Goal: Task Accomplishment & Management: Manage account settings

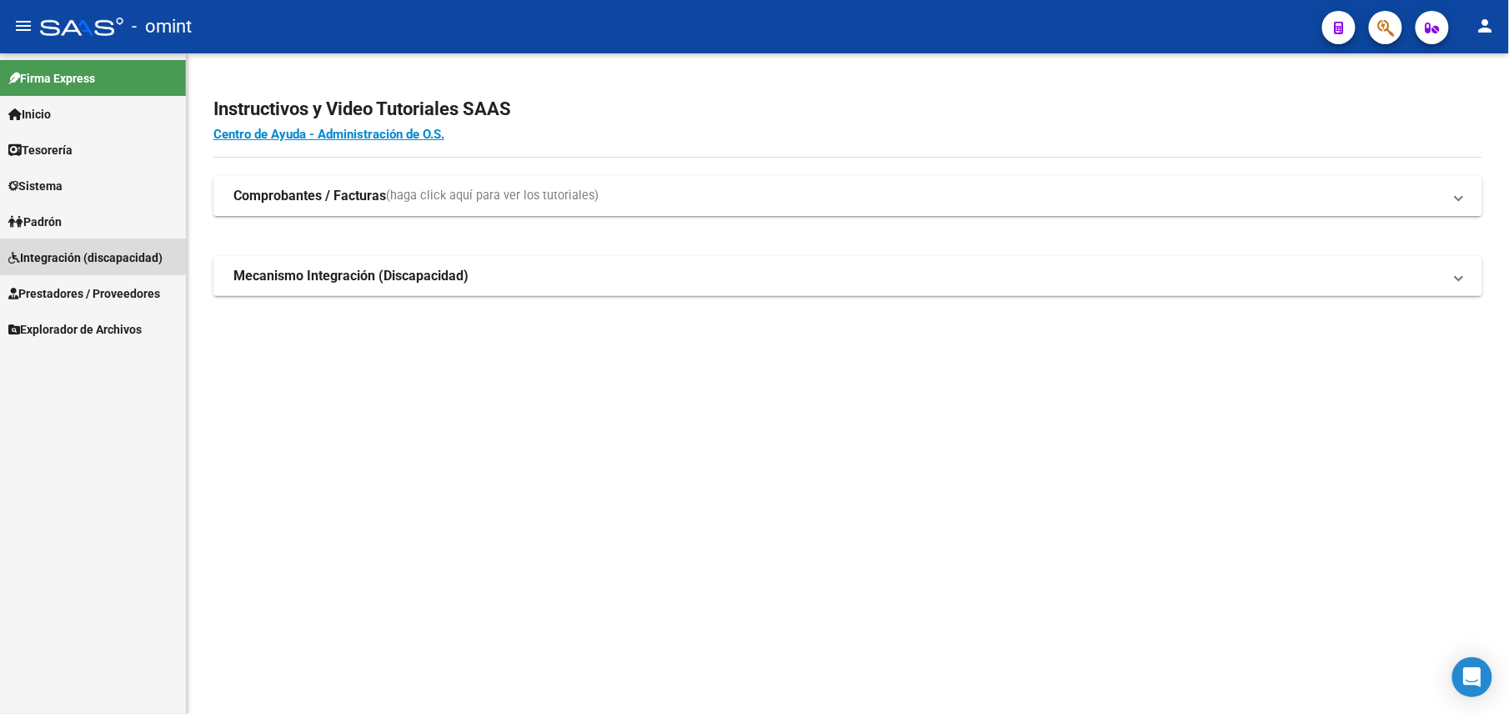
click at [54, 249] on span "Integración (discapacidad)" at bounding box center [85, 258] width 154 height 18
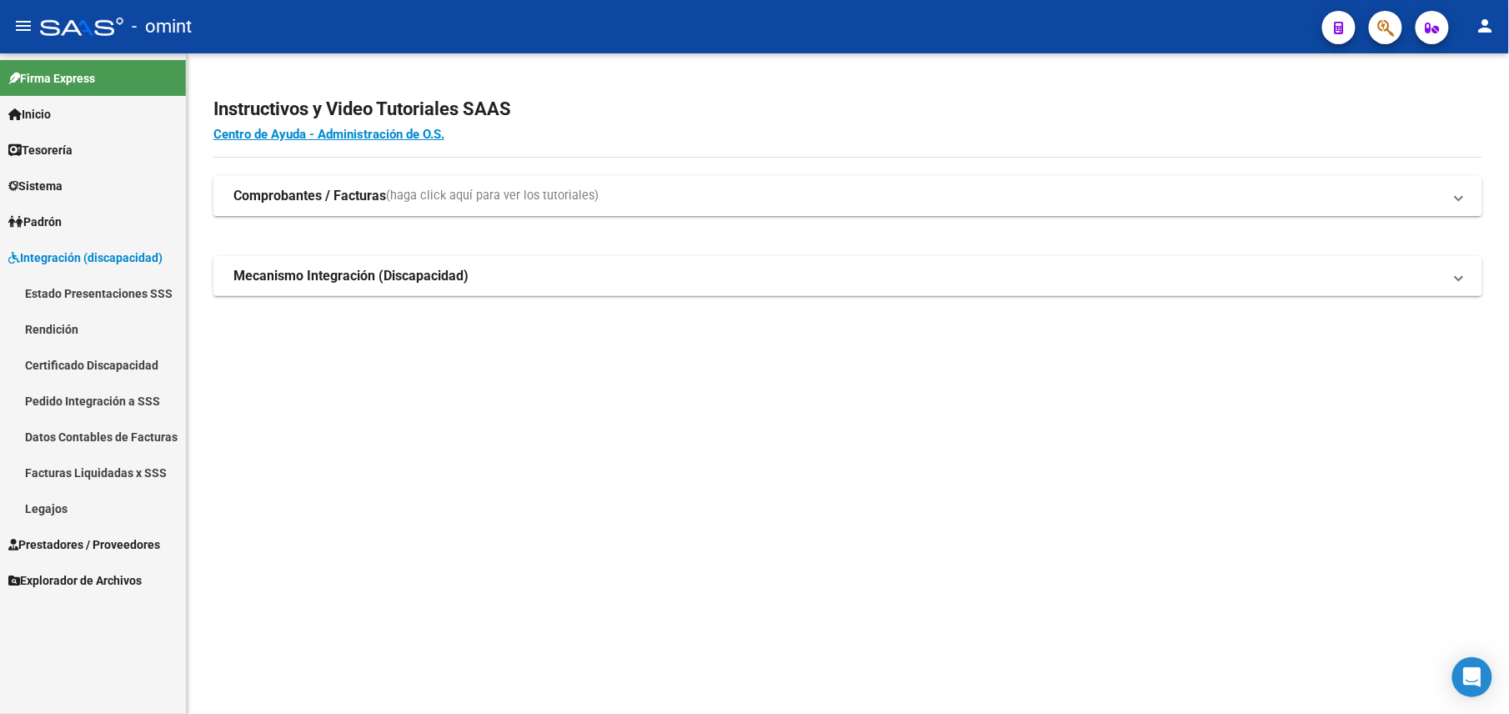
click at [41, 500] on link "Legajos" at bounding box center [93, 508] width 186 height 36
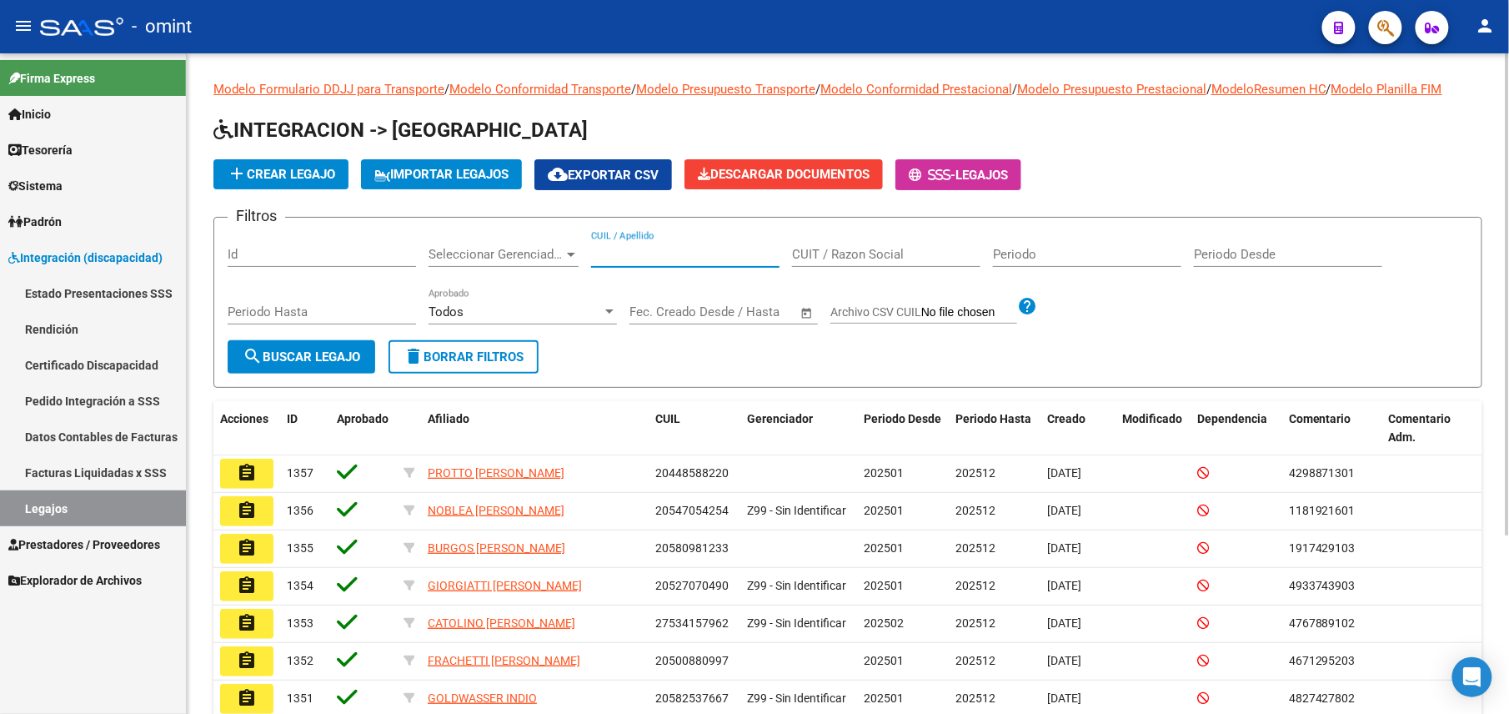
click at [638, 251] on input "CUIL / Apellido" at bounding box center [685, 254] width 188 height 15
paste input "20578421743"
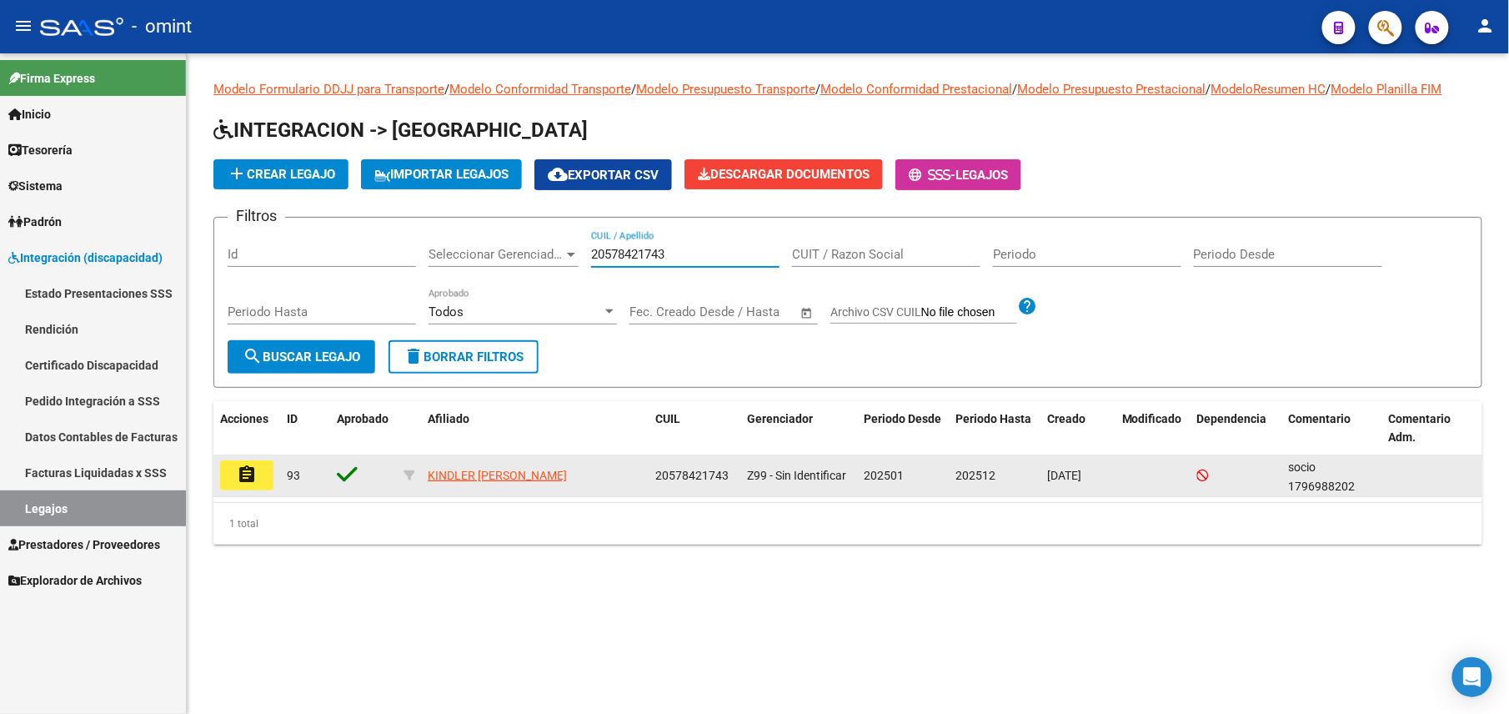
type input "20578421743"
click at [245, 474] on mat-icon "assignment" at bounding box center [247, 474] width 20 height 20
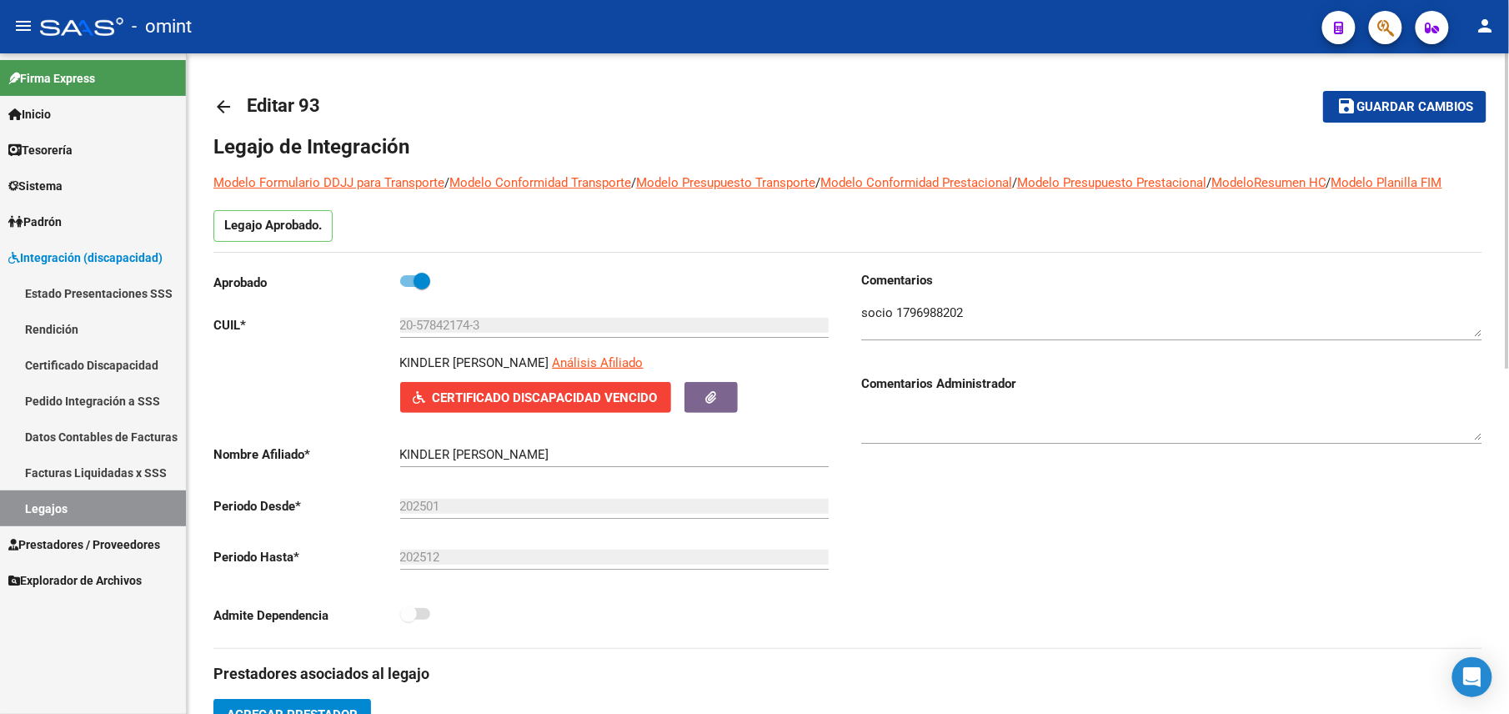
scroll to position [334, 0]
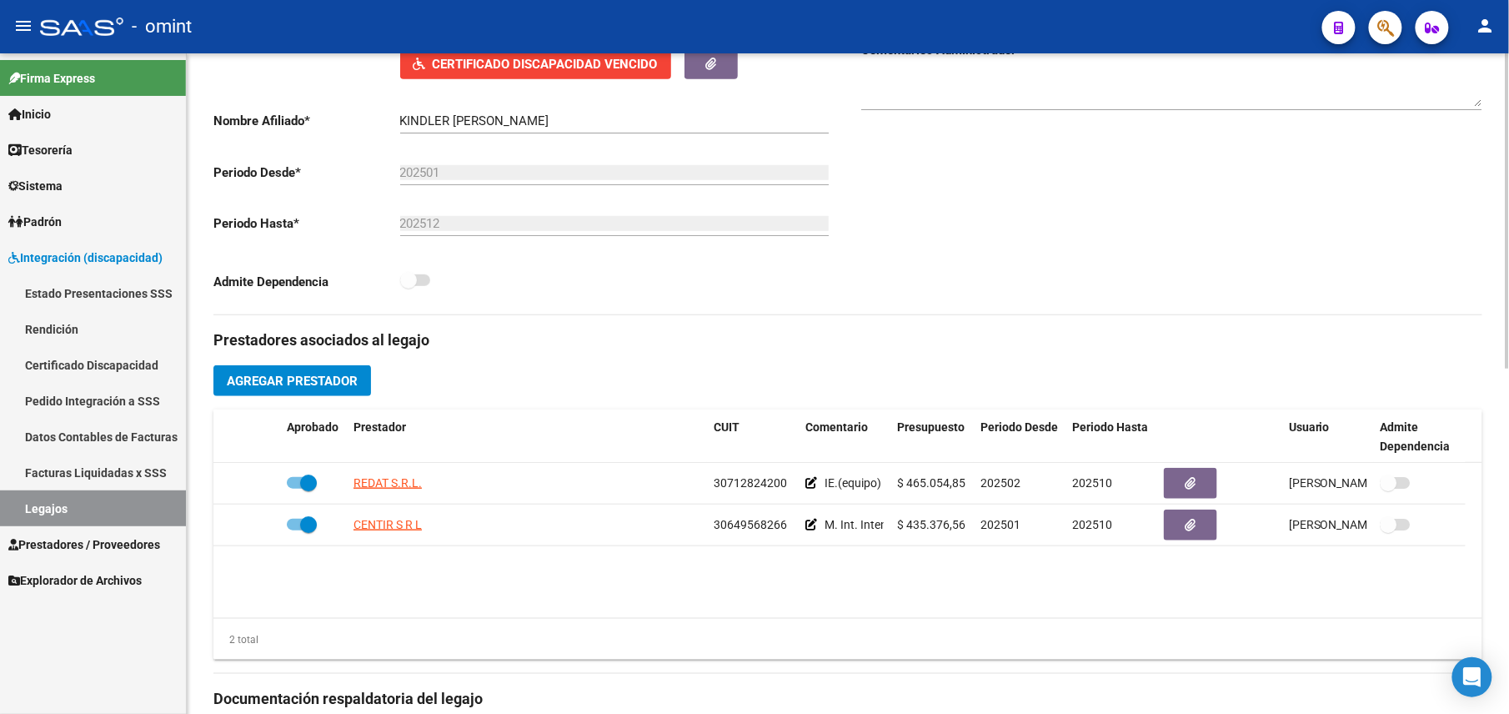
click at [422, 121] on input "KINDLER [PERSON_NAME]" at bounding box center [614, 120] width 429 height 15
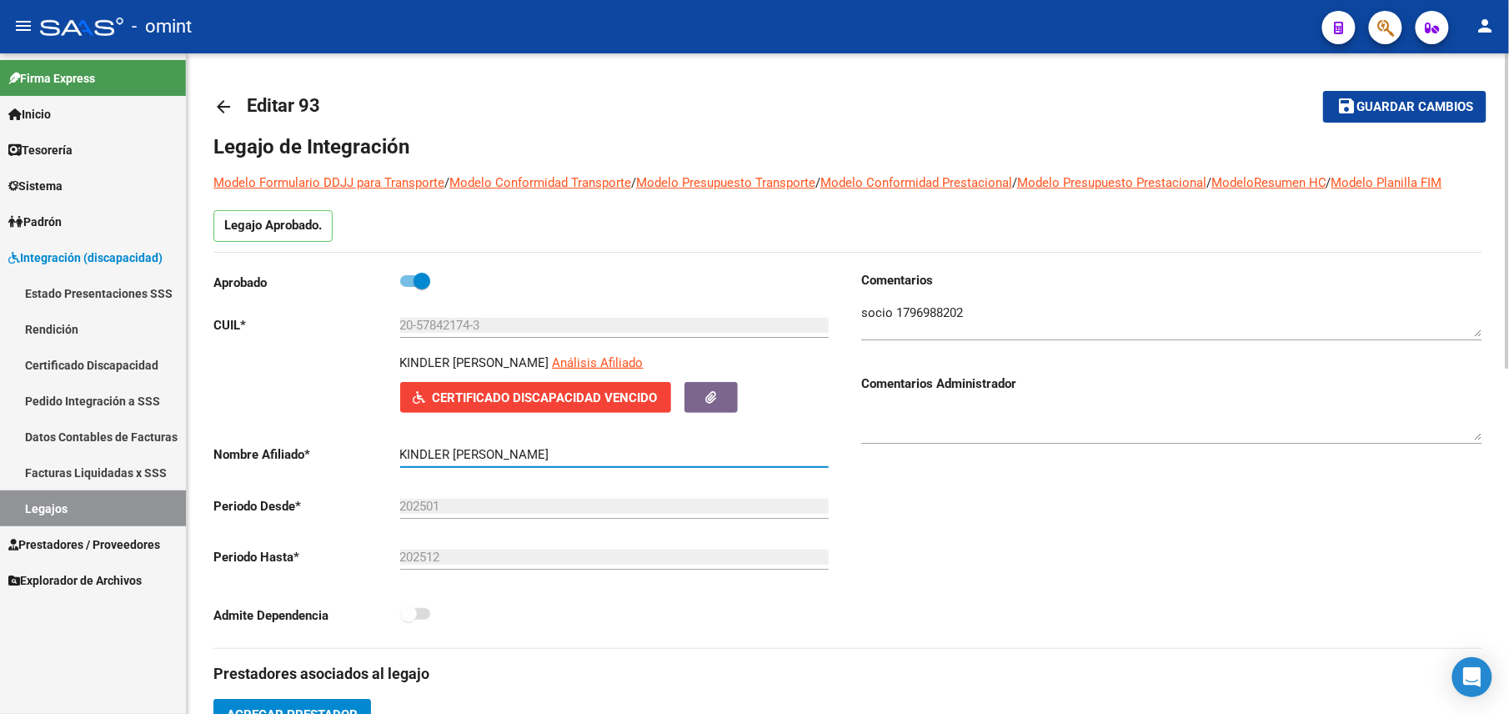
click at [217, 98] on mat-icon "arrow_back" at bounding box center [223, 107] width 20 height 20
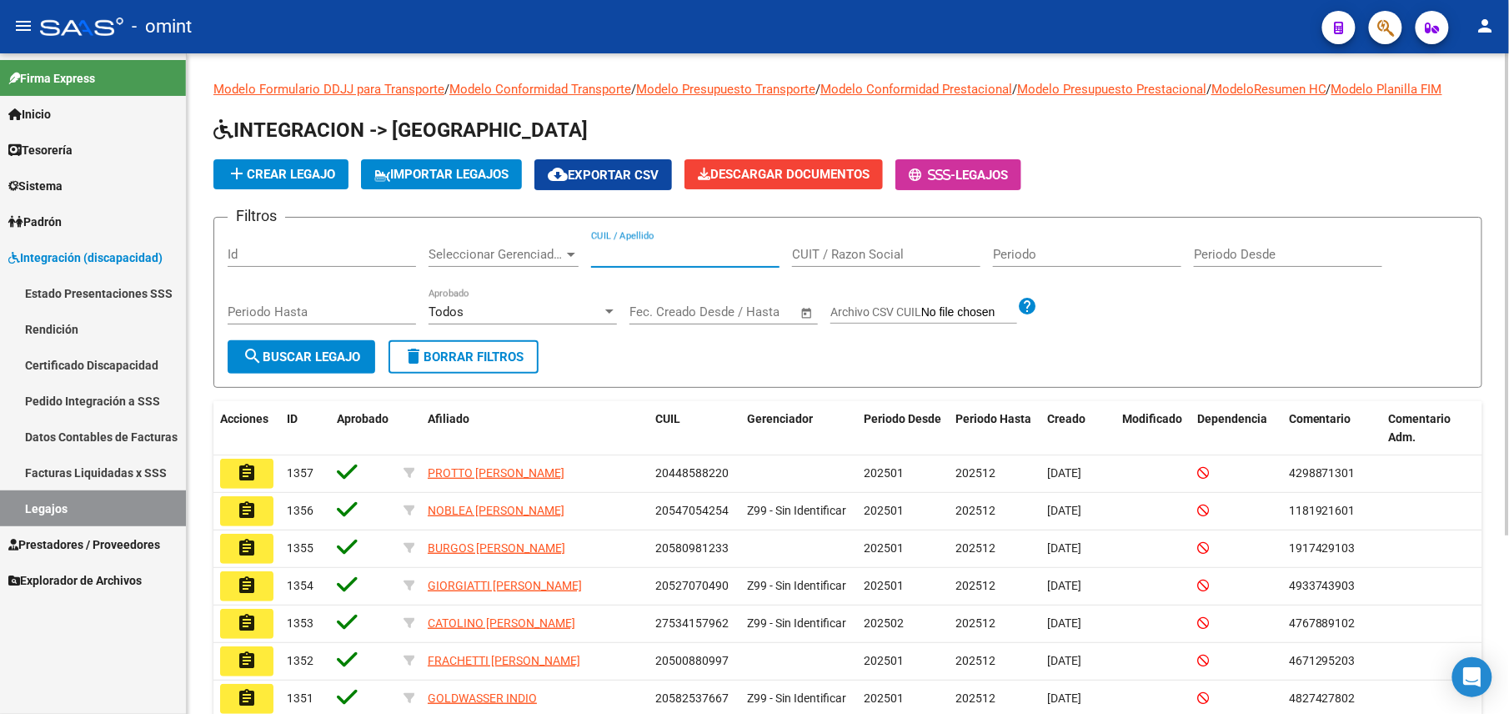
click at [701, 248] on input "CUIL / Apellido" at bounding box center [685, 254] width 188 height 15
paste input "27571591036"
type input "27571591036"
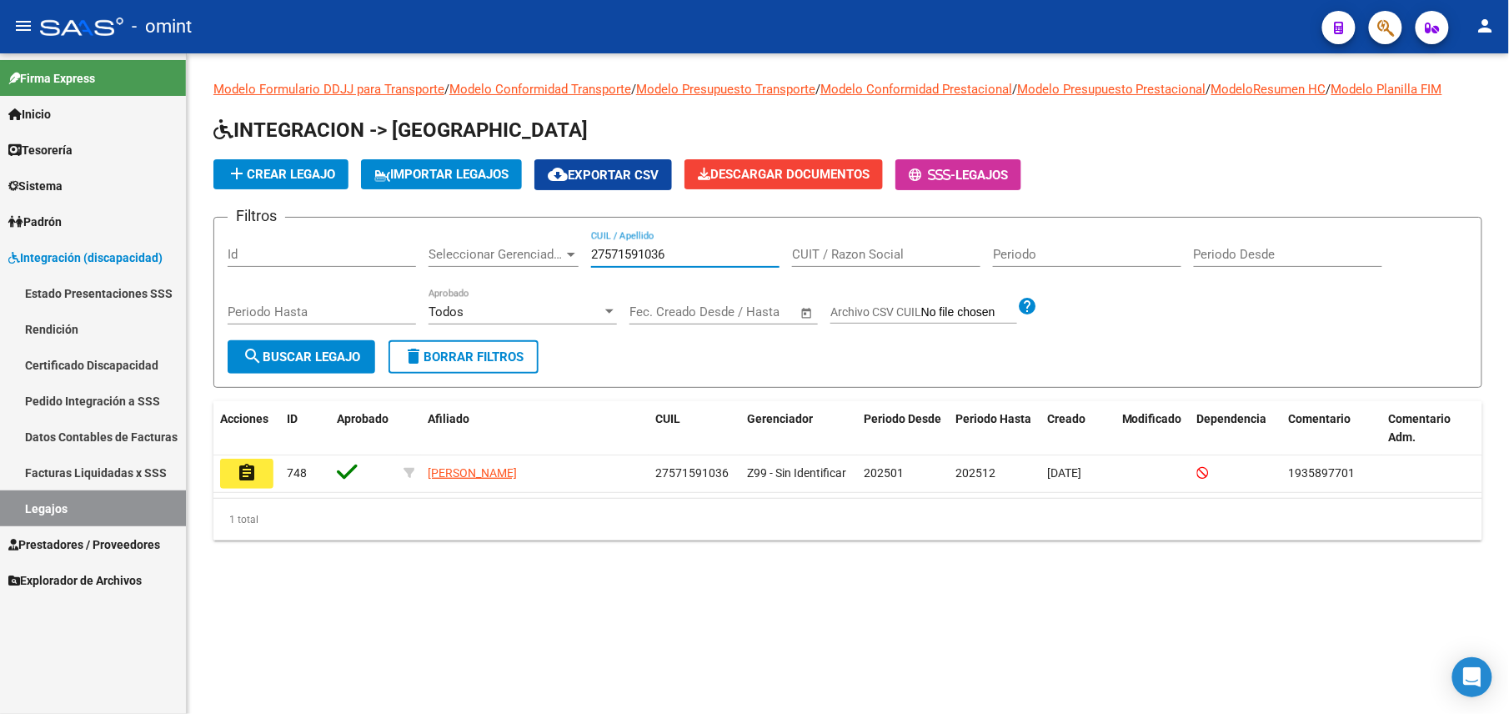
click at [254, 478] on mat-icon "assignment" at bounding box center [247, 473] width 20 height 20
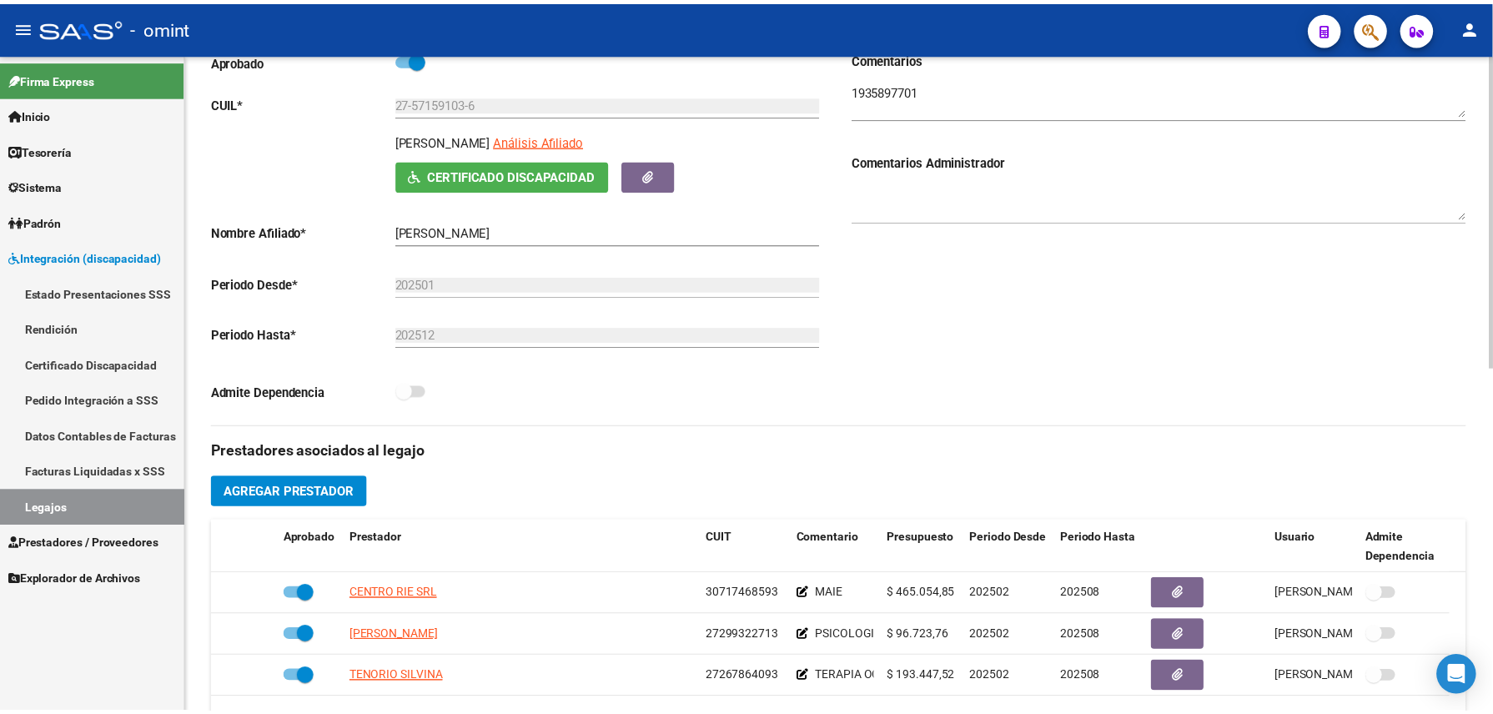
scroll to position [555, 0]
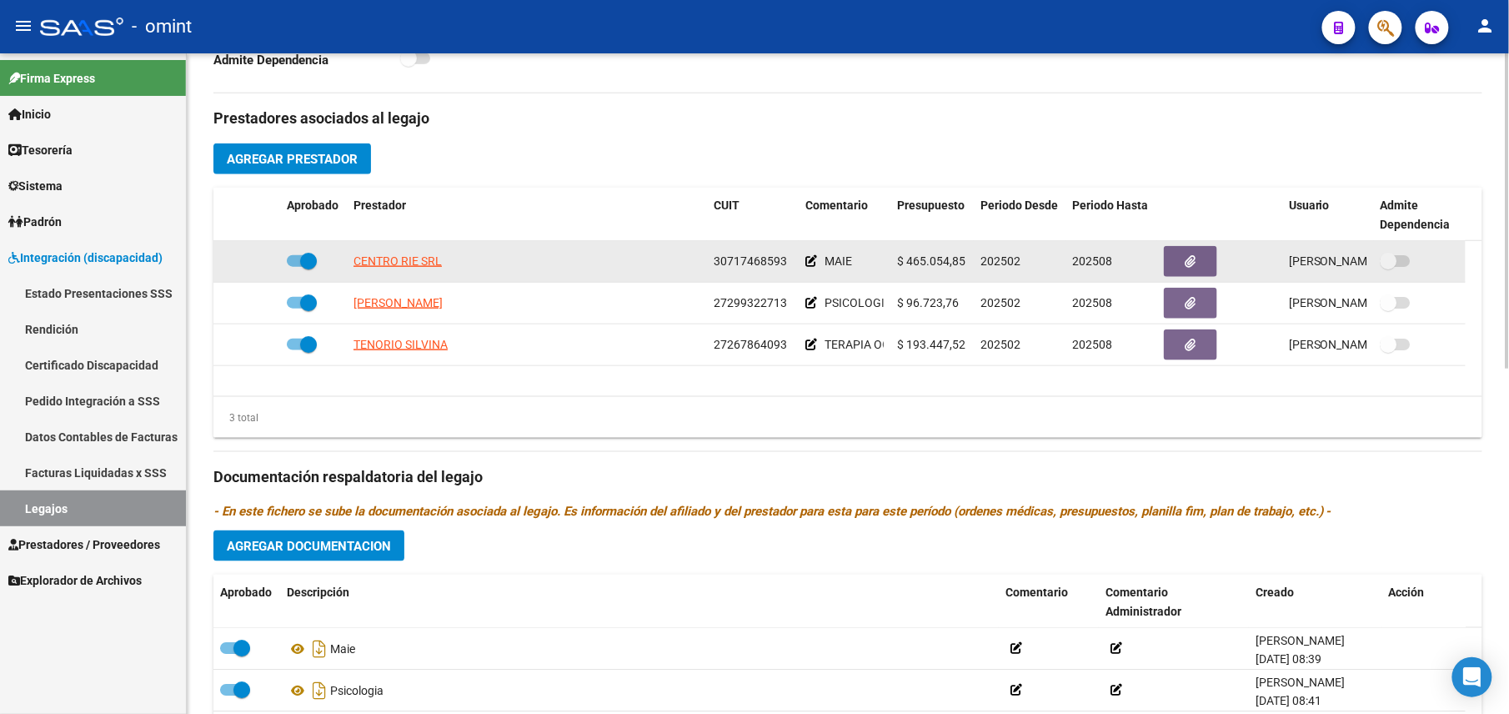
click at [292, 264] on span at bounding box center [302, 261] width 30 height 12
click at [294, 267] on input "checkbox" at bounding box center [294, 267] width 1 height 1
checkbox input "false"
click at [251, 264] on icon at bounding box center [256, 261] width 12 height 12
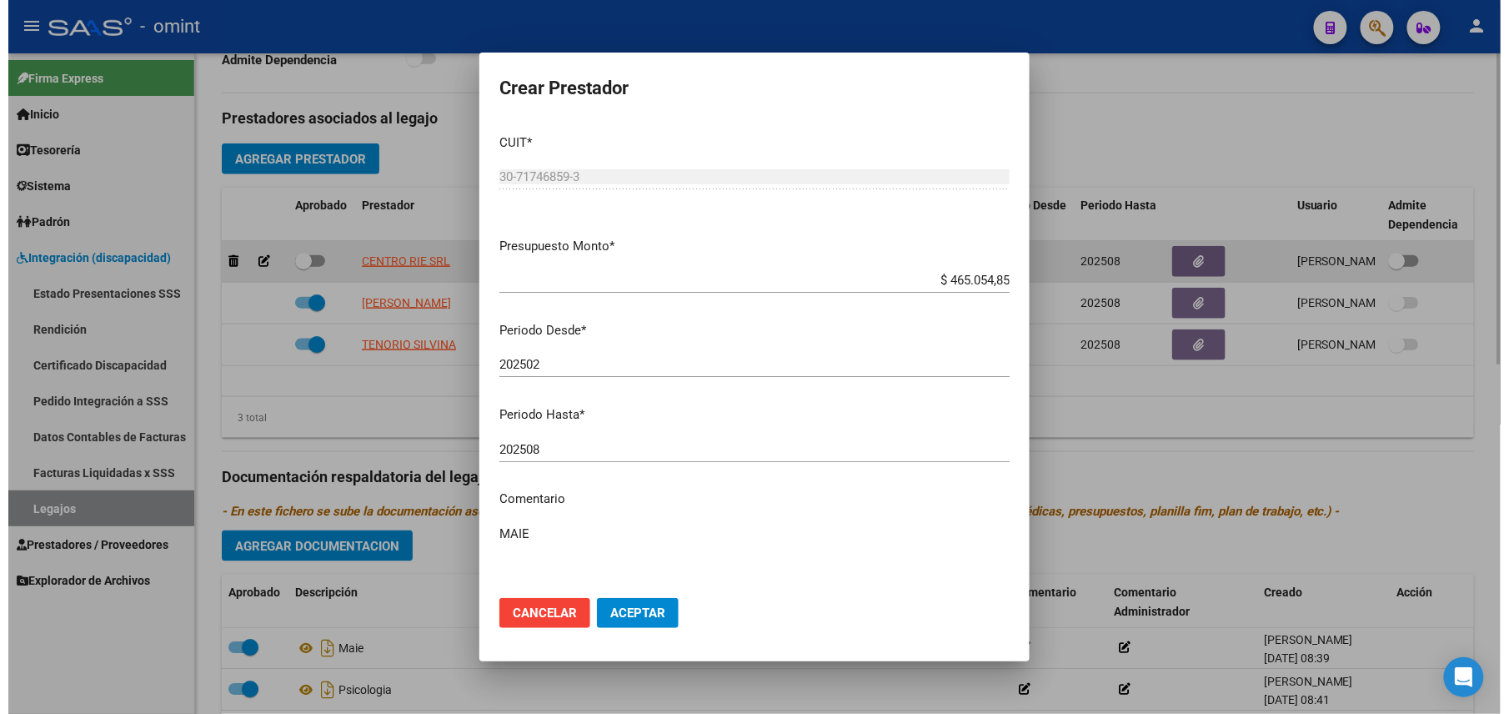
scroll to position [574, 0]
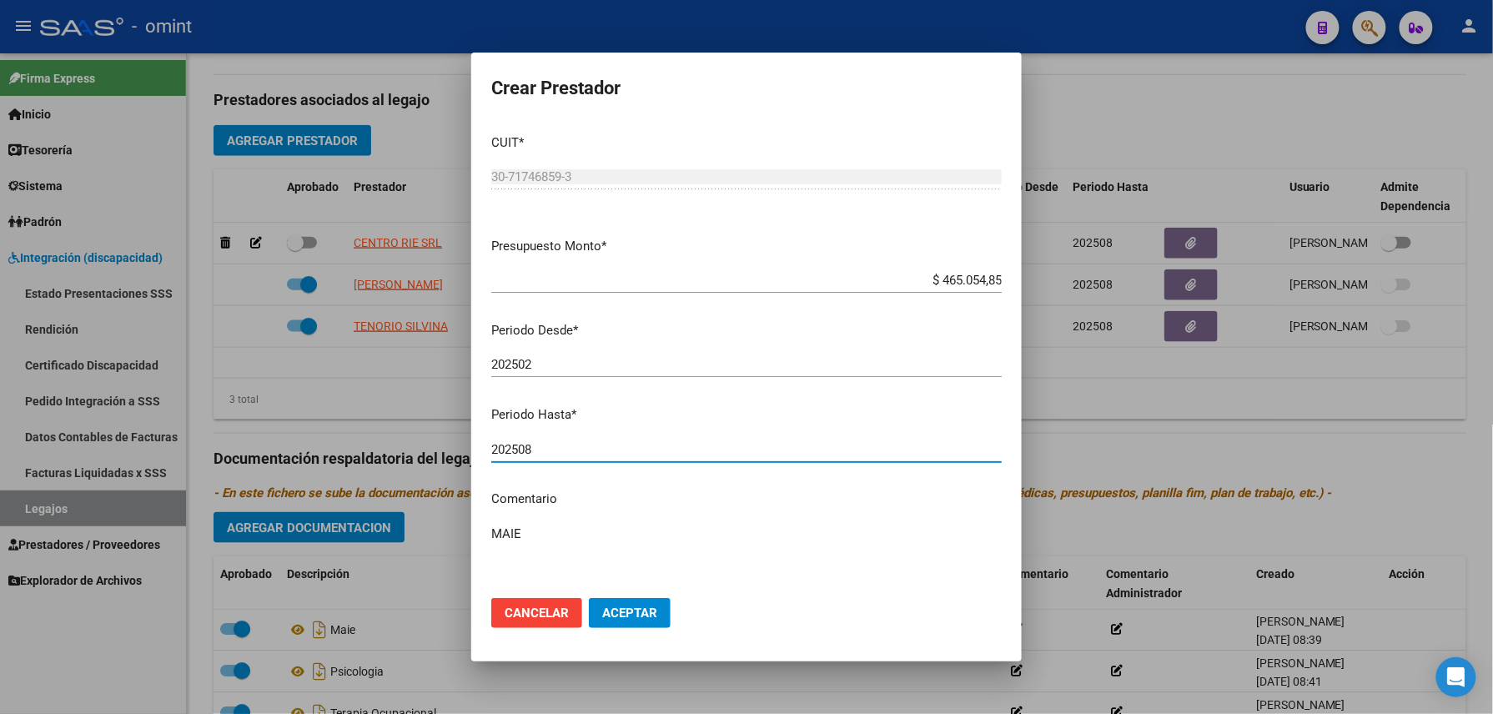
drag, startPoint x: 544, startPoint y: 447, endPoint x: 532, endPoint y: 449, distance: 11.8
click at [534, 448] on input "202508" at bounding box center [746, 449] width 510 height 15
drag, startPoint x: 532, startPoint y: 449, endPoint x: 515, endPoint y: 455, distance: 18.0
click at [515, 455] on input "202508" at bounding box center [746, 449] width 510 height 15
type input "202512"
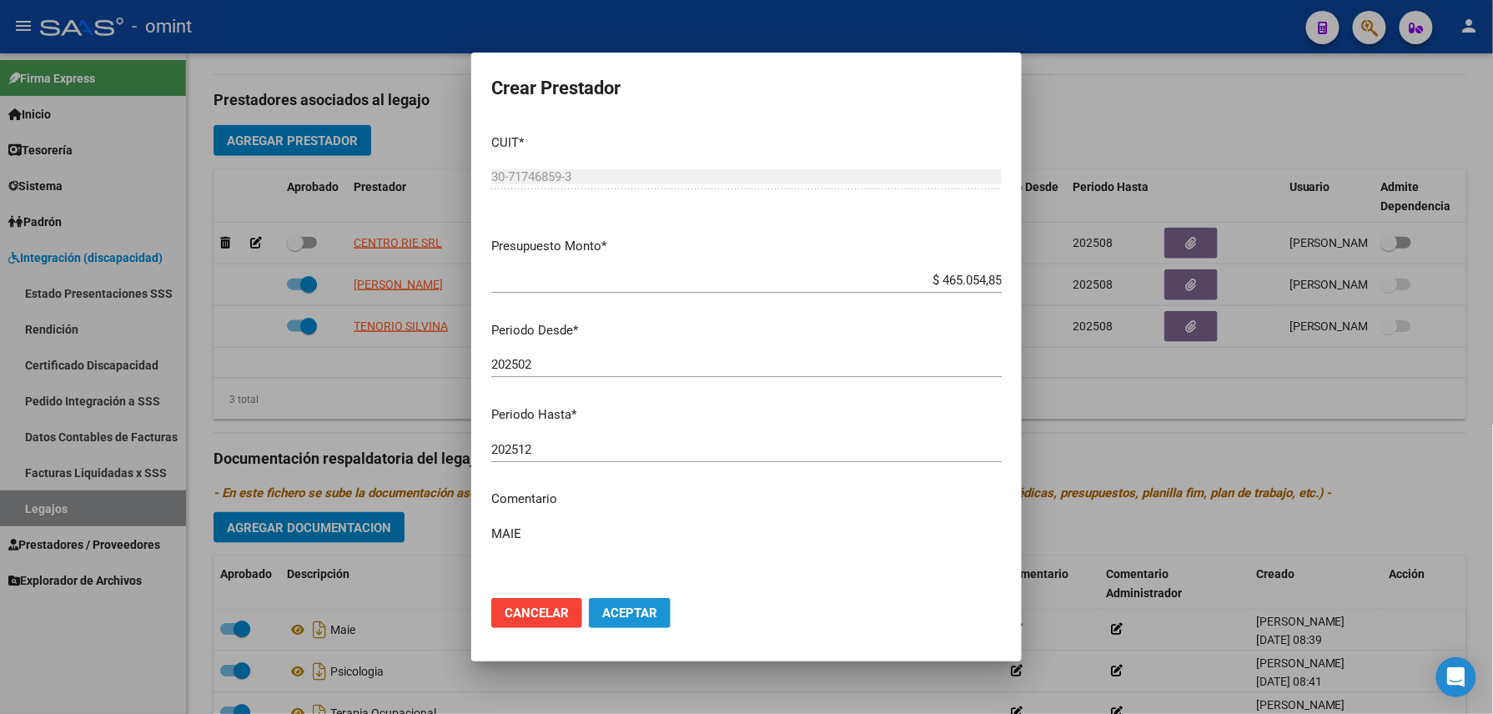
click at [644, 624] on button "Aceptar" at bounding box center [630, 613] width 82 height 30
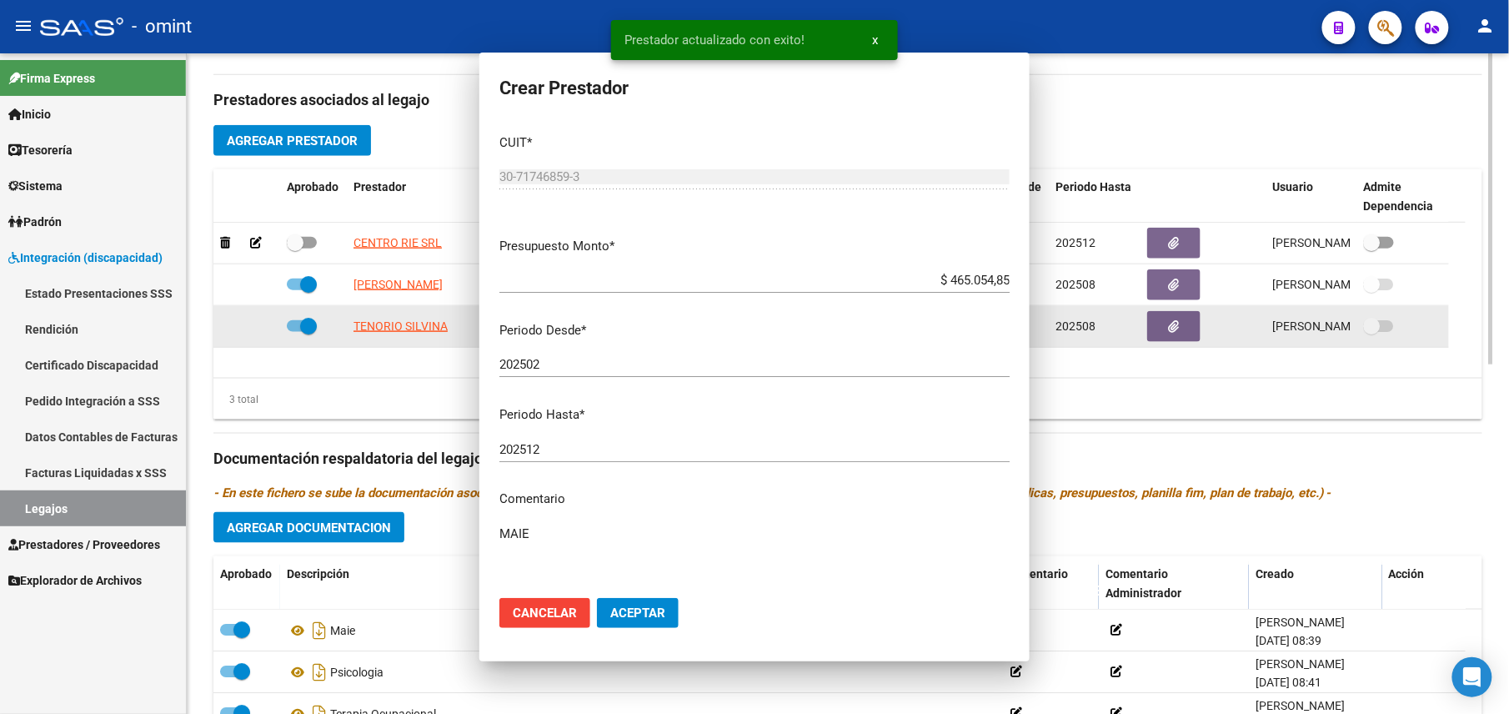
scroll to position [555, 0]
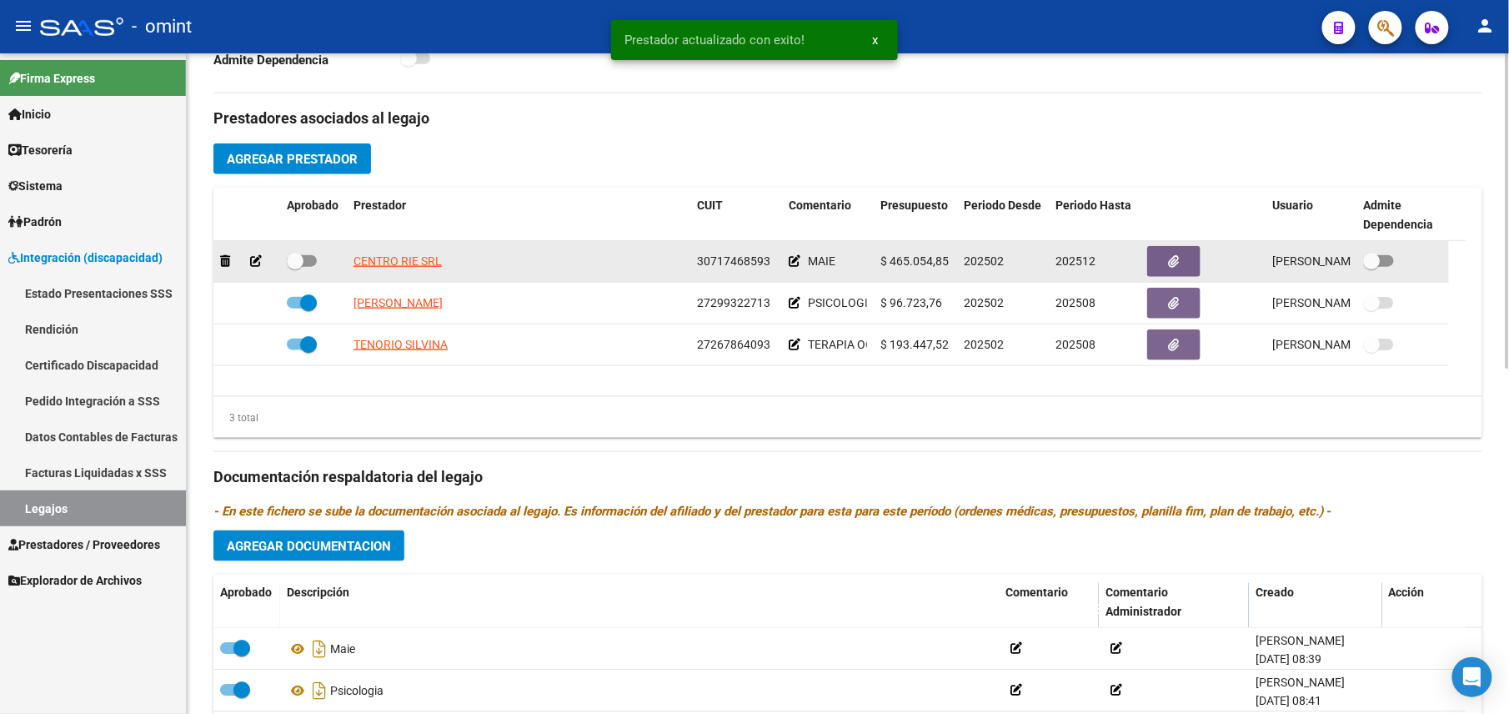
click at [312, 260] on span at bounding box center [302, 261] width 30 height 12
click at [295, 267] on input "checkbox" at bounding box center [294, 267] width 1 height 1
checkbox input "true"
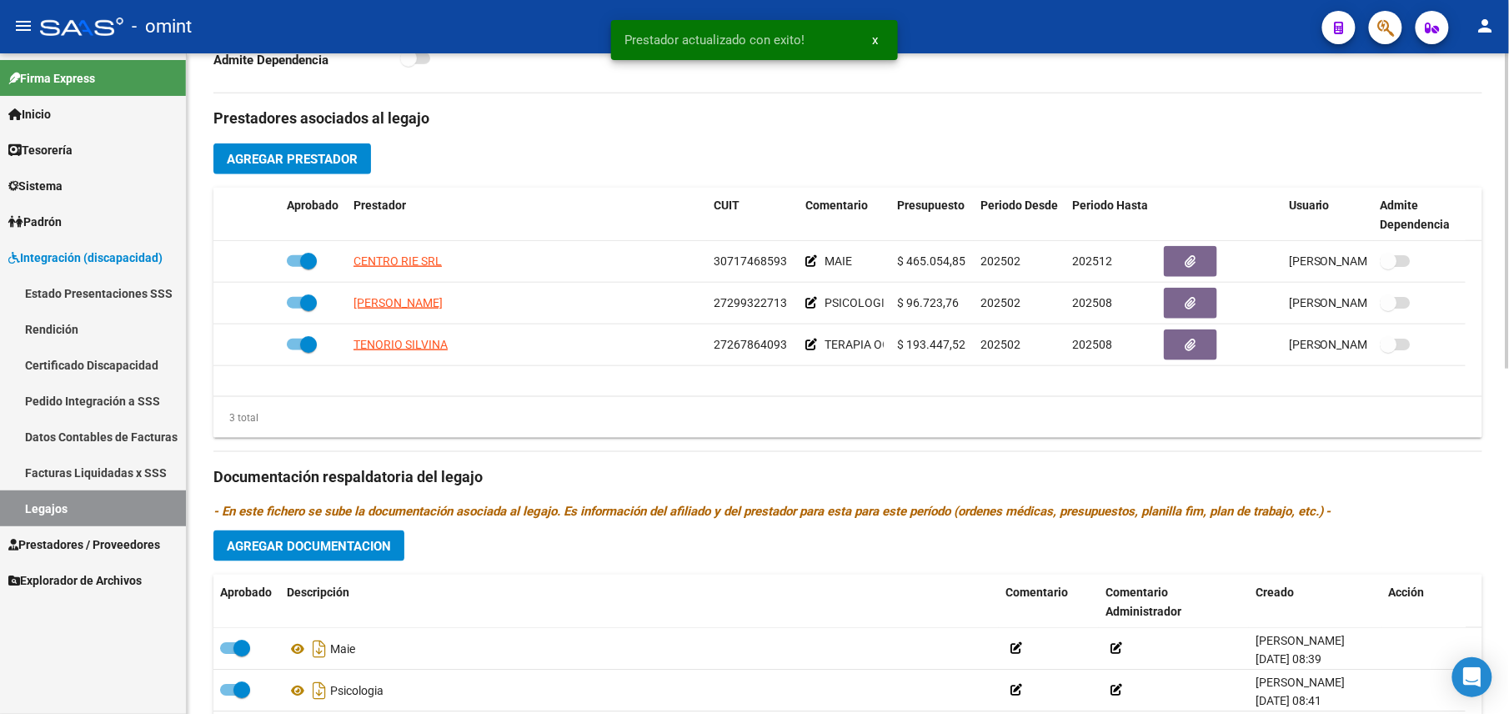
scroll to position [0, 0]
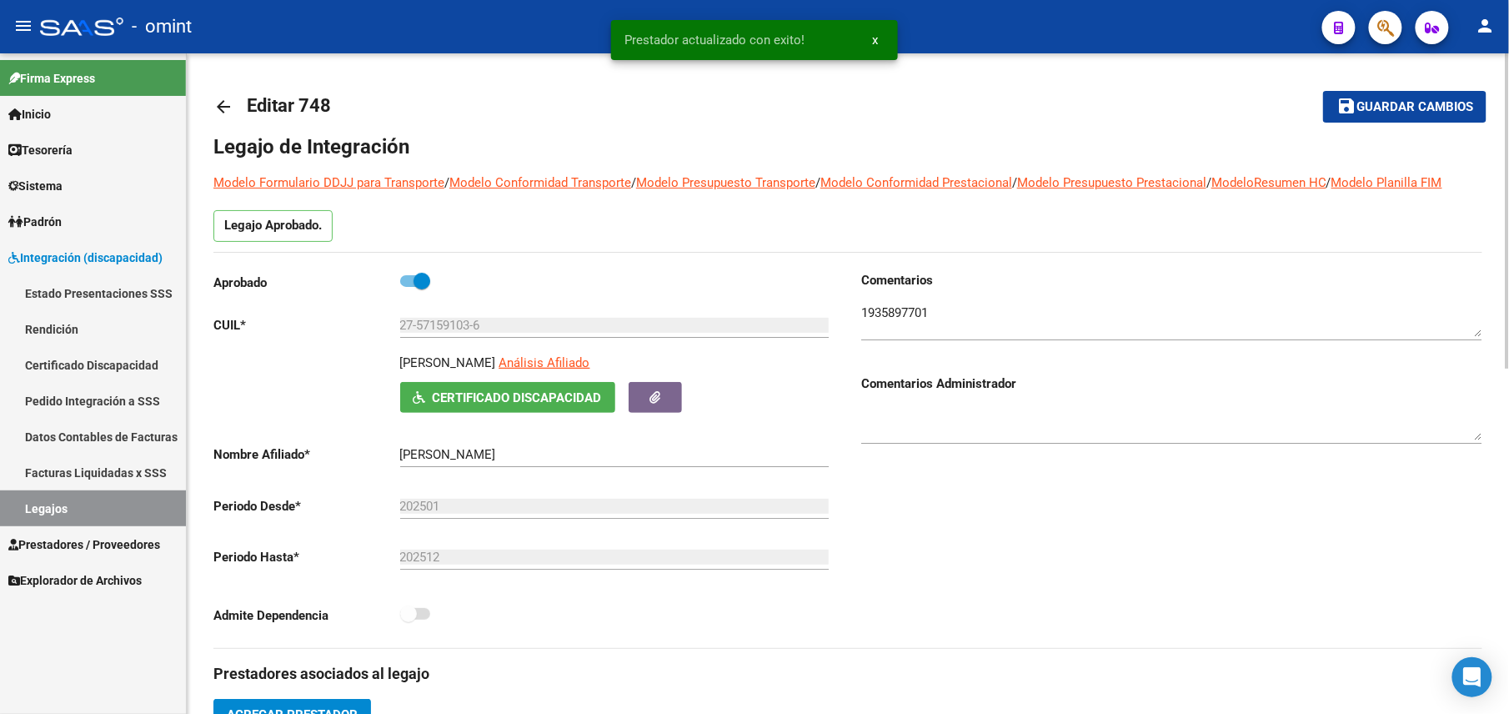
click at [1355, 115] on button "save Guardar cambios" at bounding box center [1404, 106] width 163 height 31
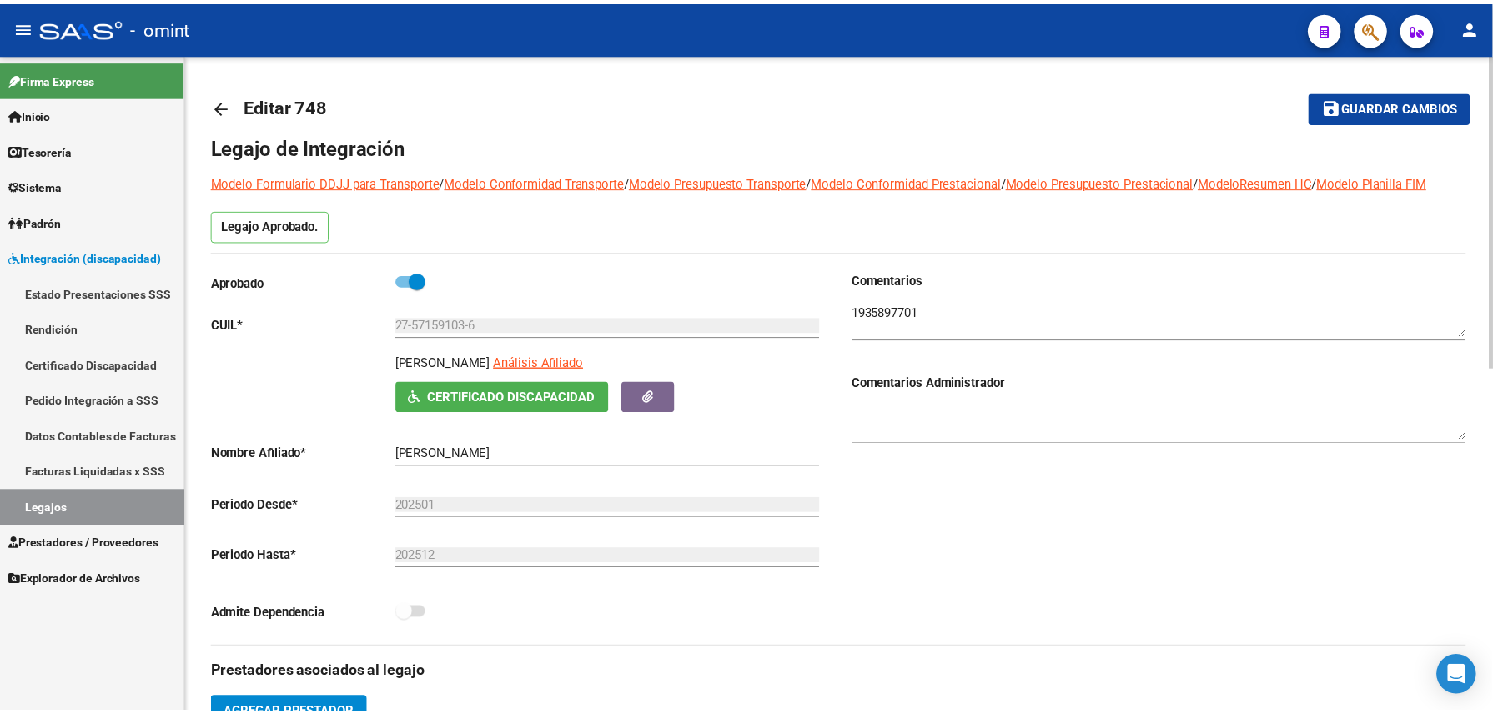
scroll to position [555, 0]
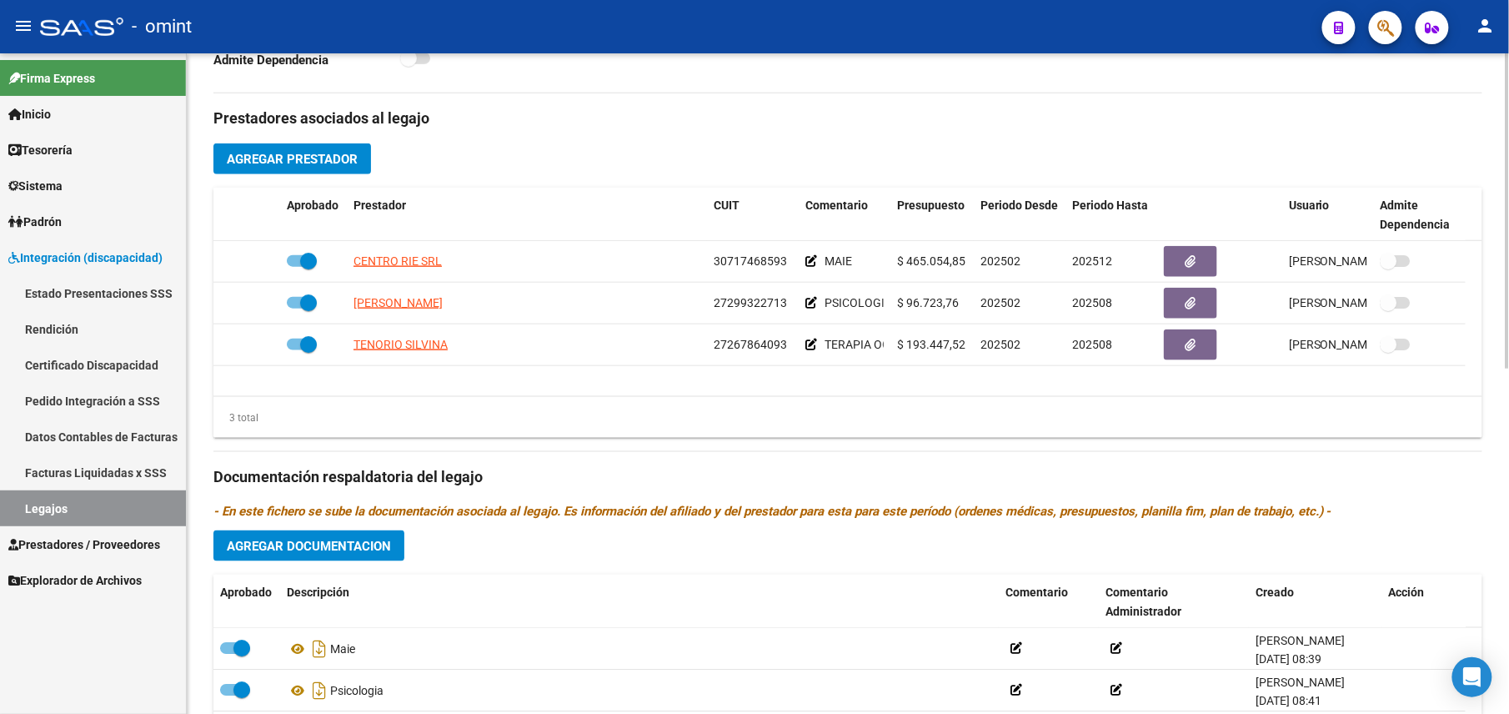
click at [347, 549] on span "Agregar Documentacion" at bounding box center [309, 546] width 164 height 15
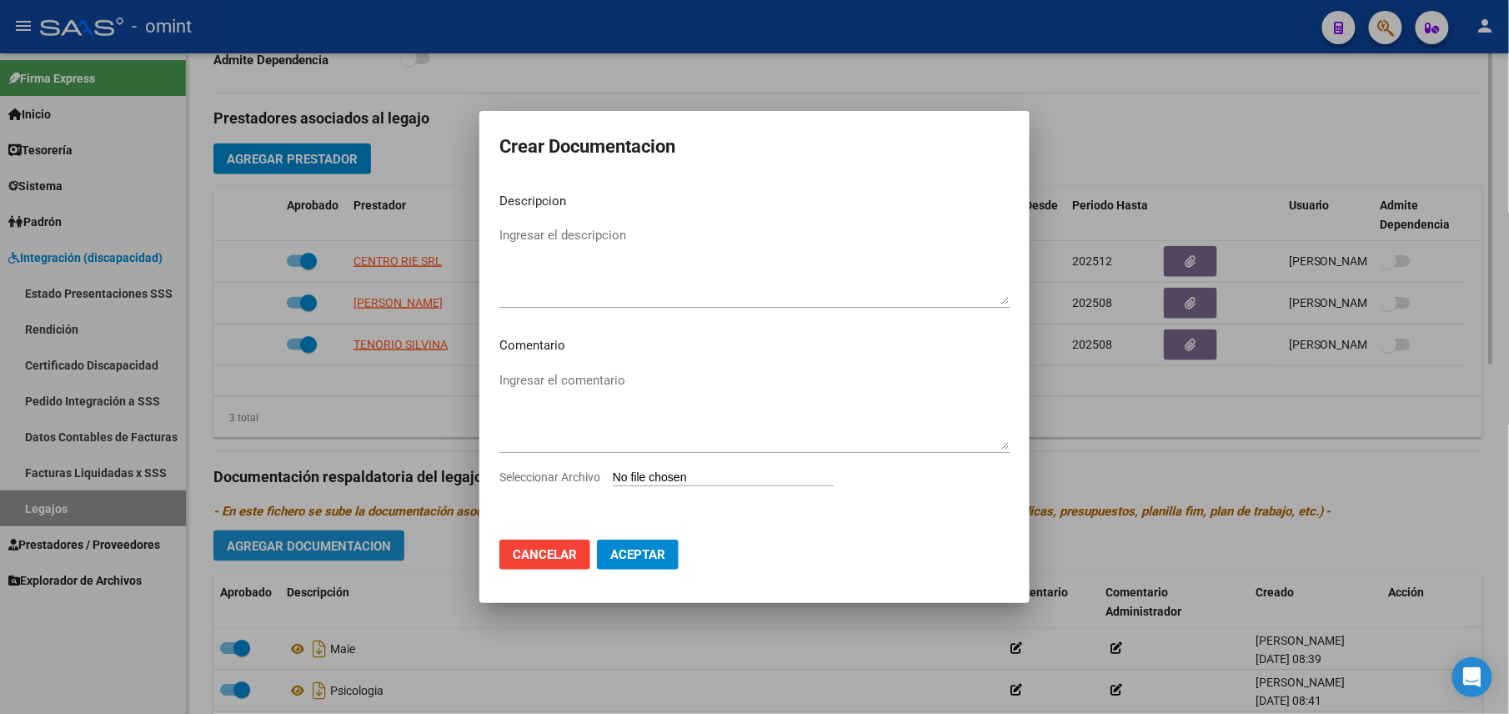
scroll to position [574, 0]
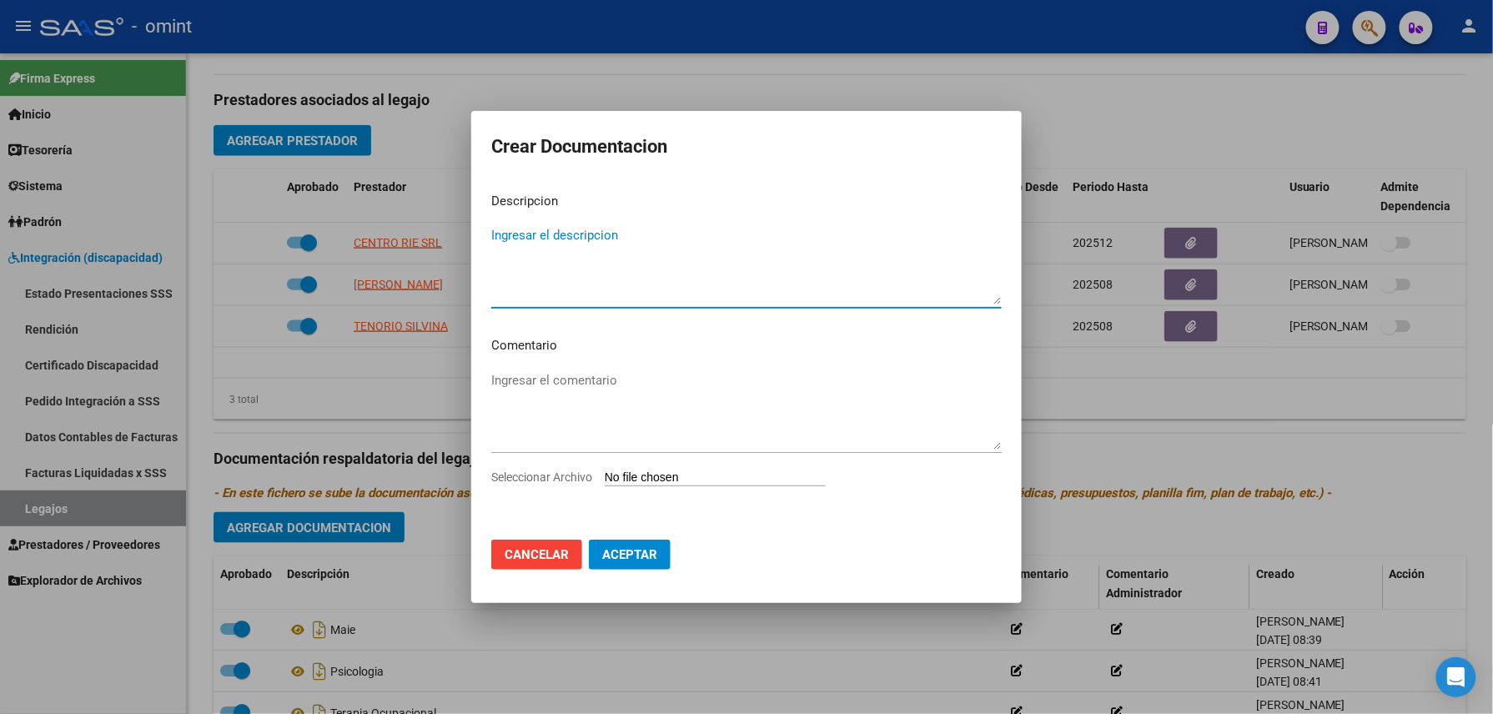
click at [587, 265] on textarea "Ingresar el descripcion" at bounding box center [746, 265] width 510 height 78
type textarea "i"
type textarea "Informe evolutivo - MAIE"
click at [744, 480] on input "Seleccionar Archivo" at bounding box center [715, 478] width 221 height 16
type input "C:\fakepath\35581912-Informe MAIE semestral.pdf"
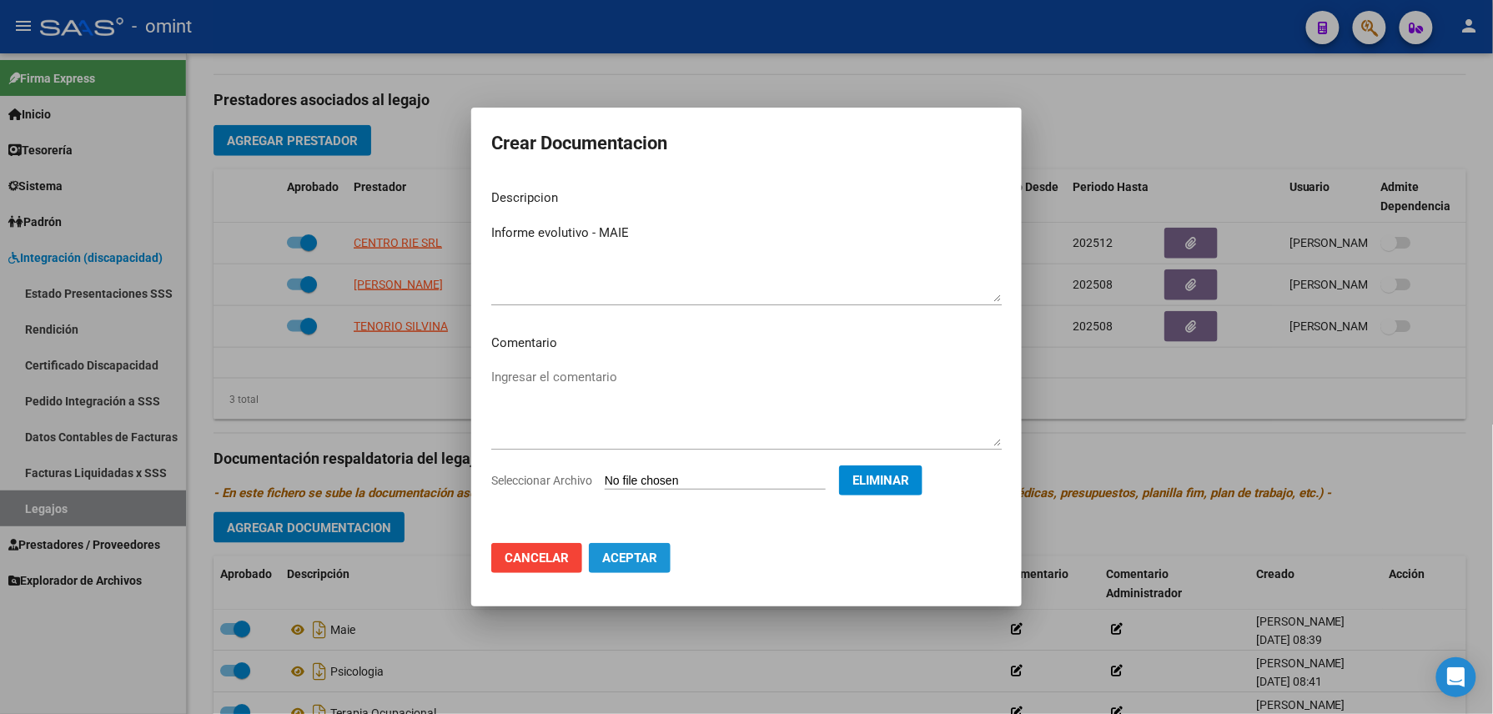
click at [635, 555] on span "Aceptar" at bounding box center [629, 557] width 55 height 15
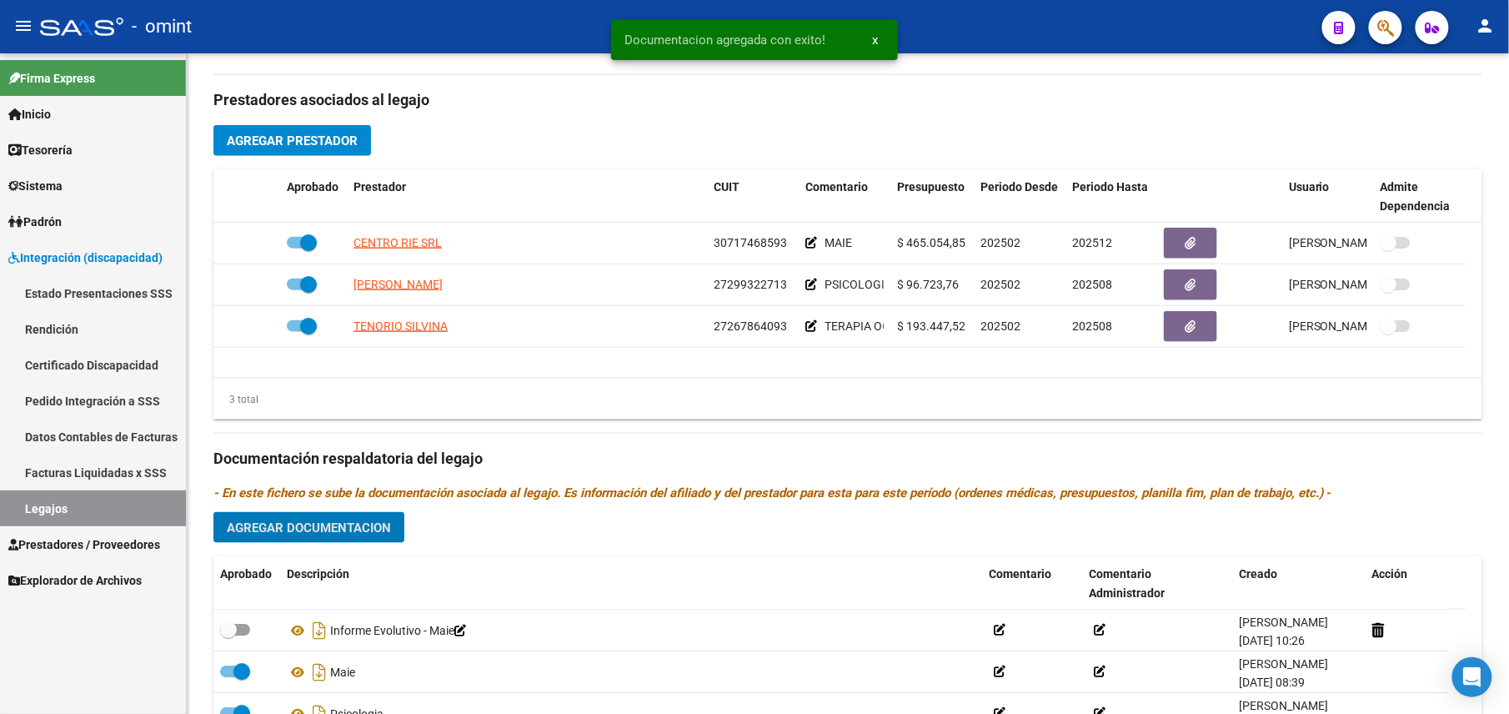
scroll to position [555, 0]
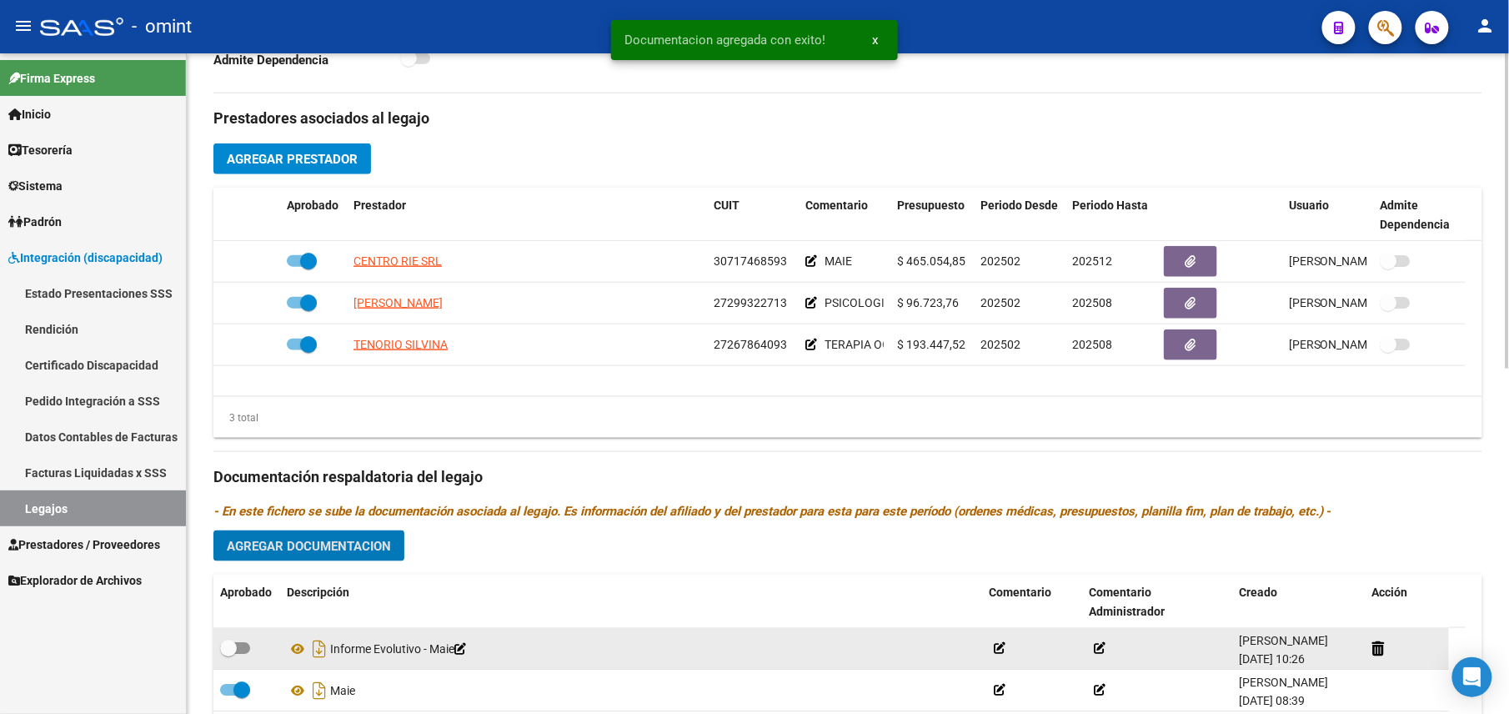
click at [237, 652] on span at bounding box center [235, 648] width 30 height 12
click at [228, 654] on input "checkbox" at bounding box center [228, 654] width 1 height 1
checkbox input "true"
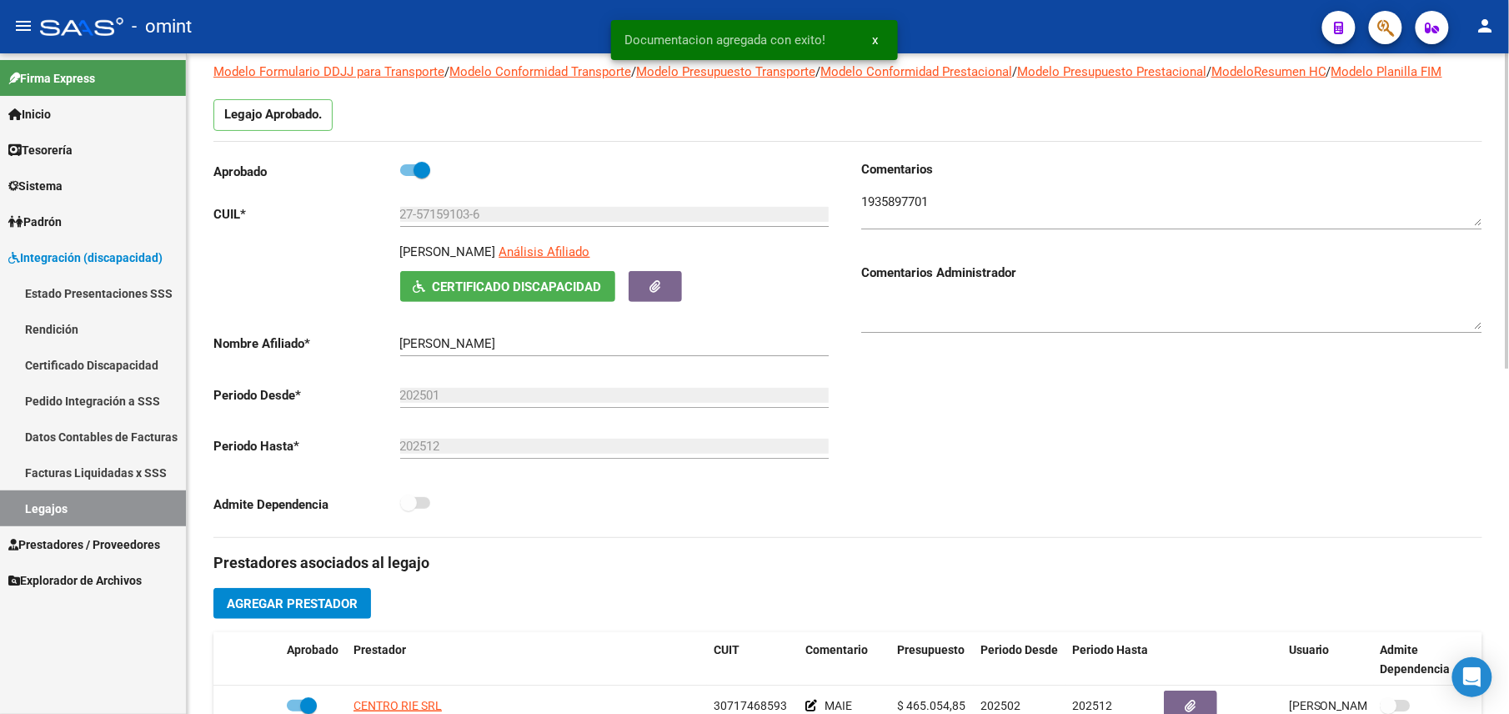
scroll to position [0, 0]
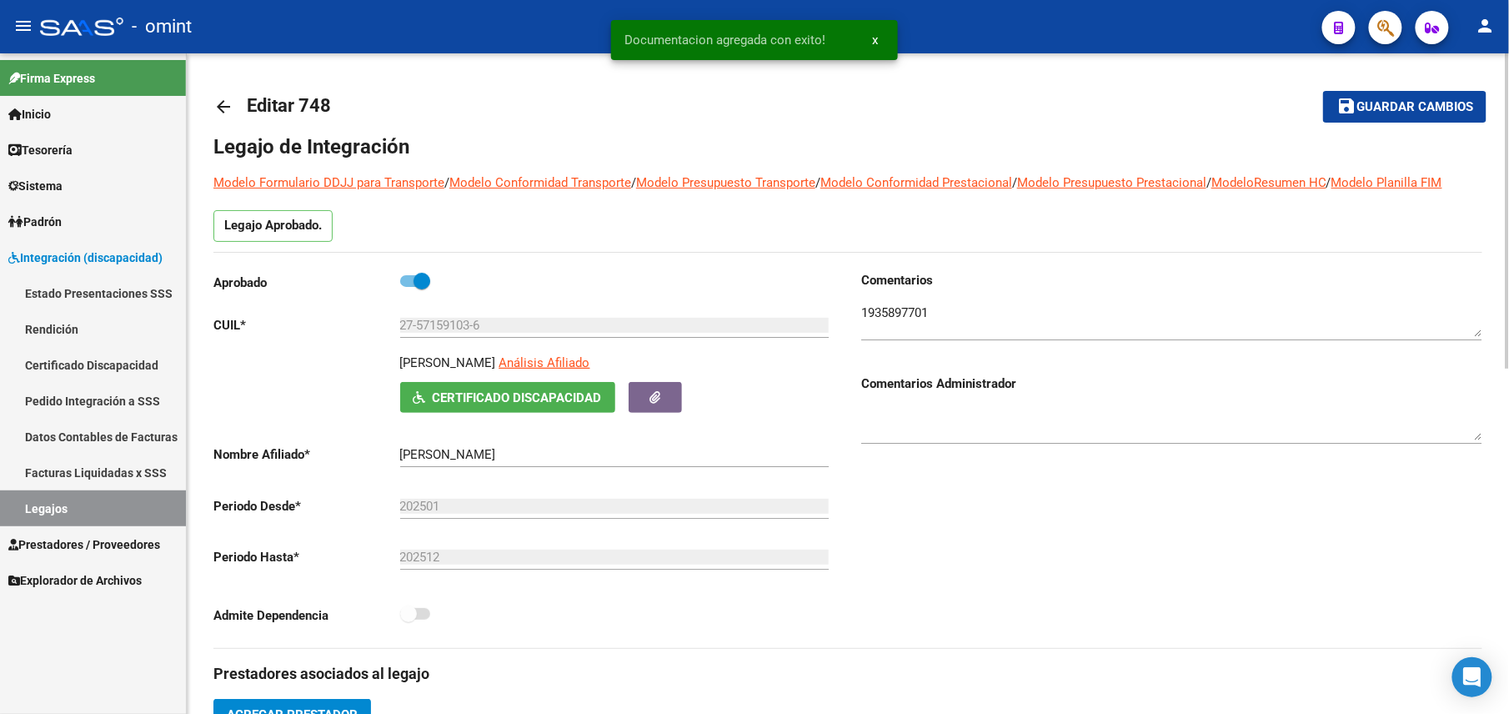
click at [1355, 112] on mat-icon "save" at bounding box center [1347, 106] width 20 height 20
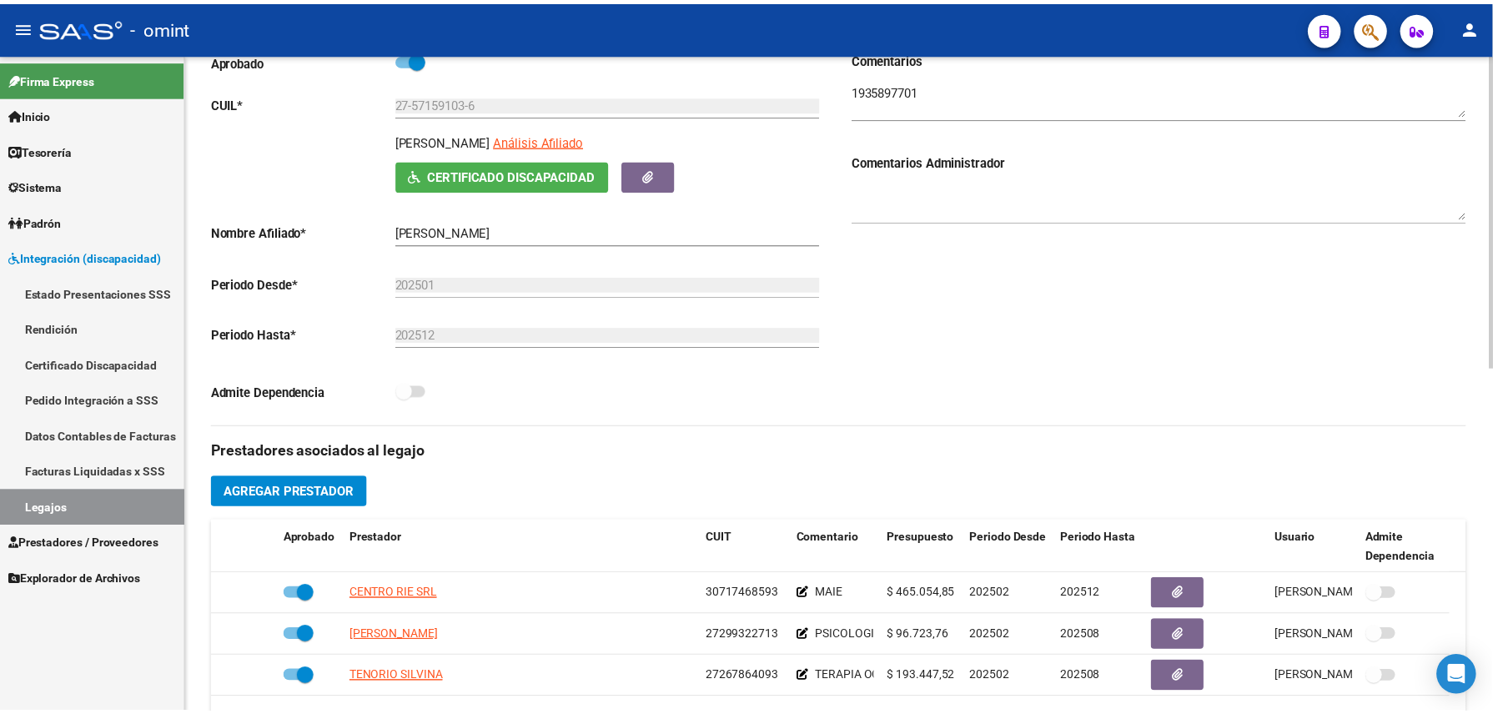
scroll to position [334, 0]
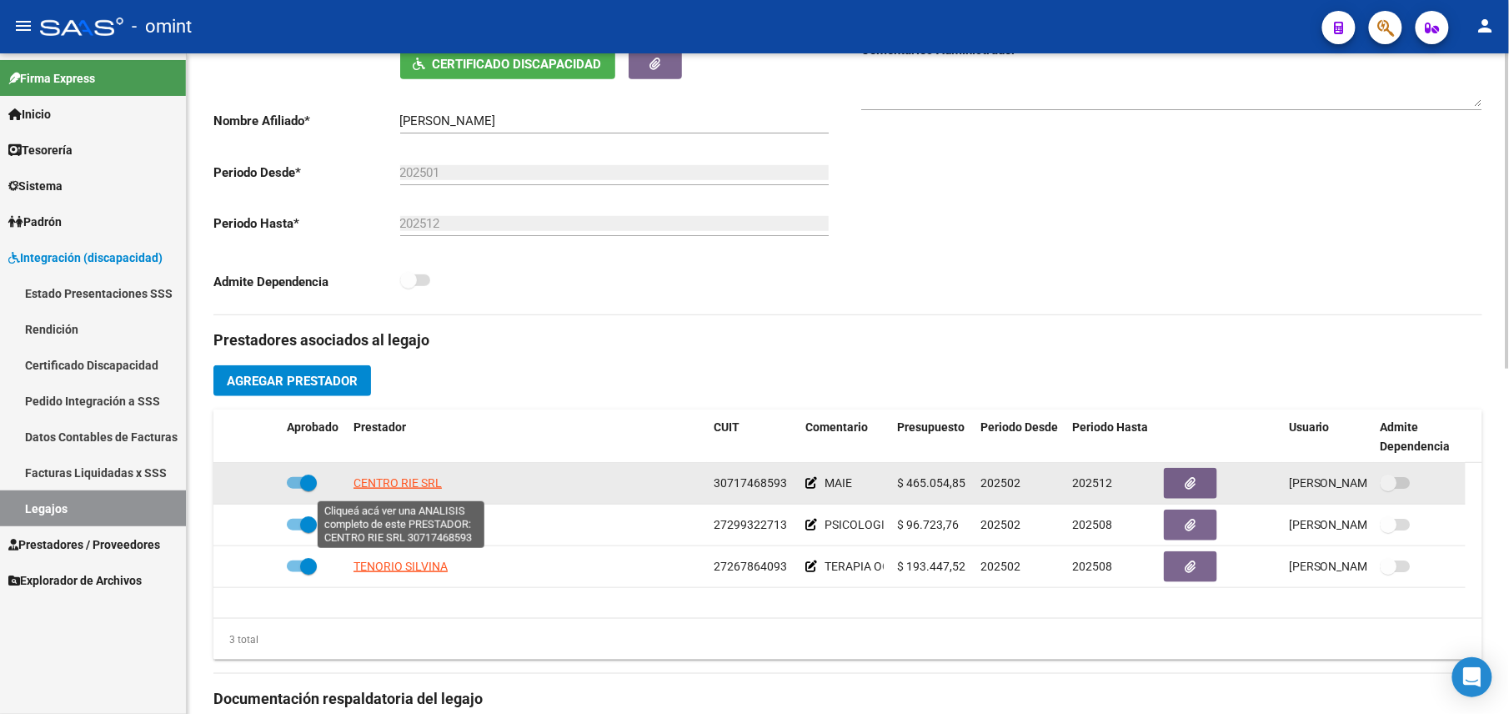
click at [381, 488] on span "CENTRO RIE SRL" at bounding box center [398, 482] width 88 height 13
copy span "T"
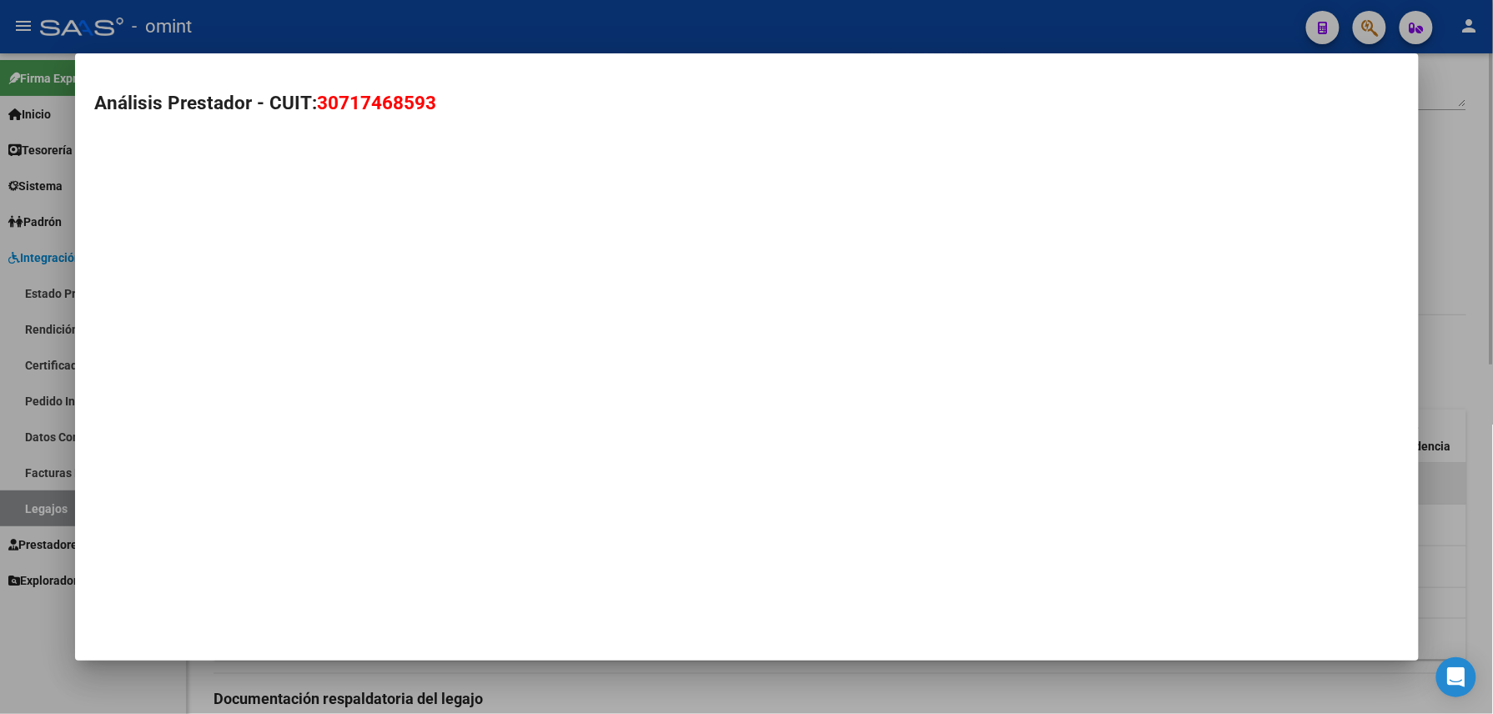
scroll to position [351, 0]
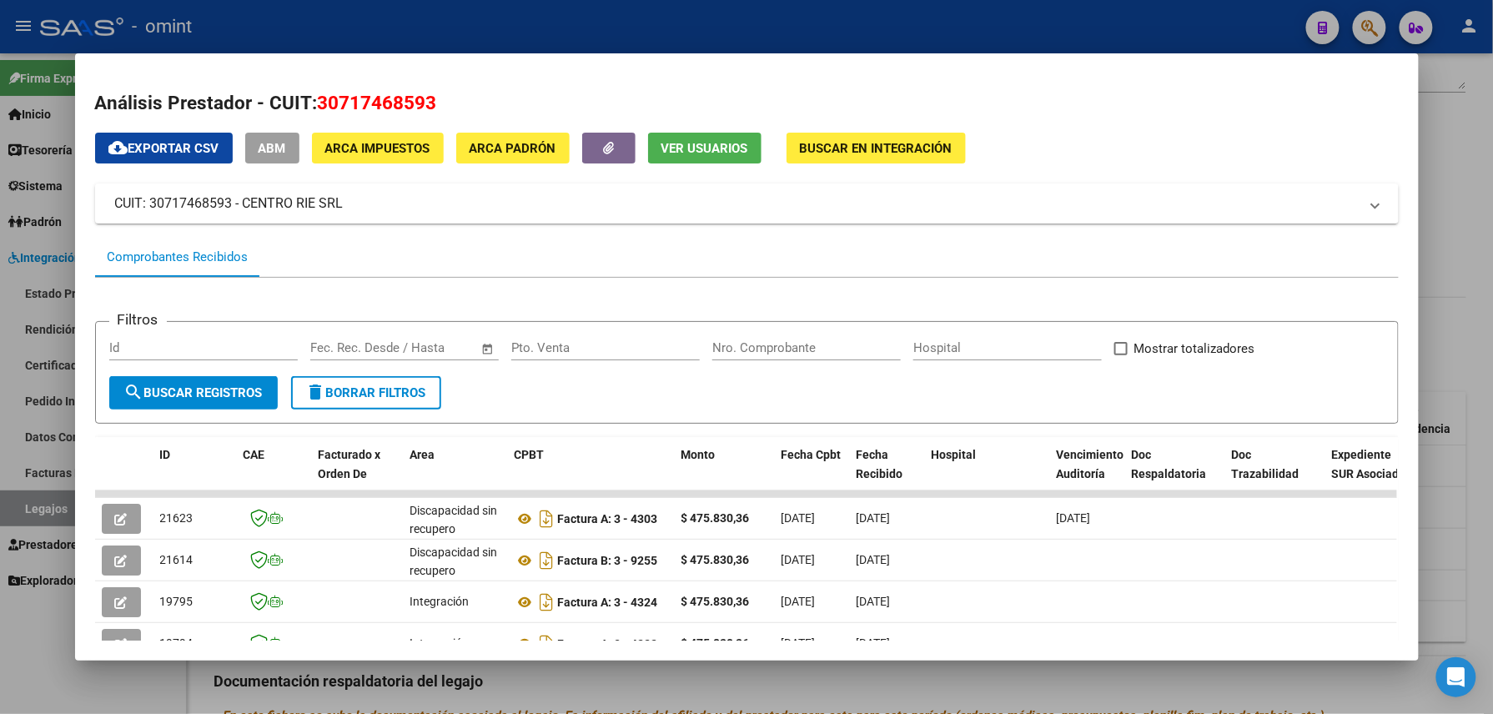
click at [659, 138] on button "Ver Usuarios" at bounding box center [704, 148] width 113 height 31
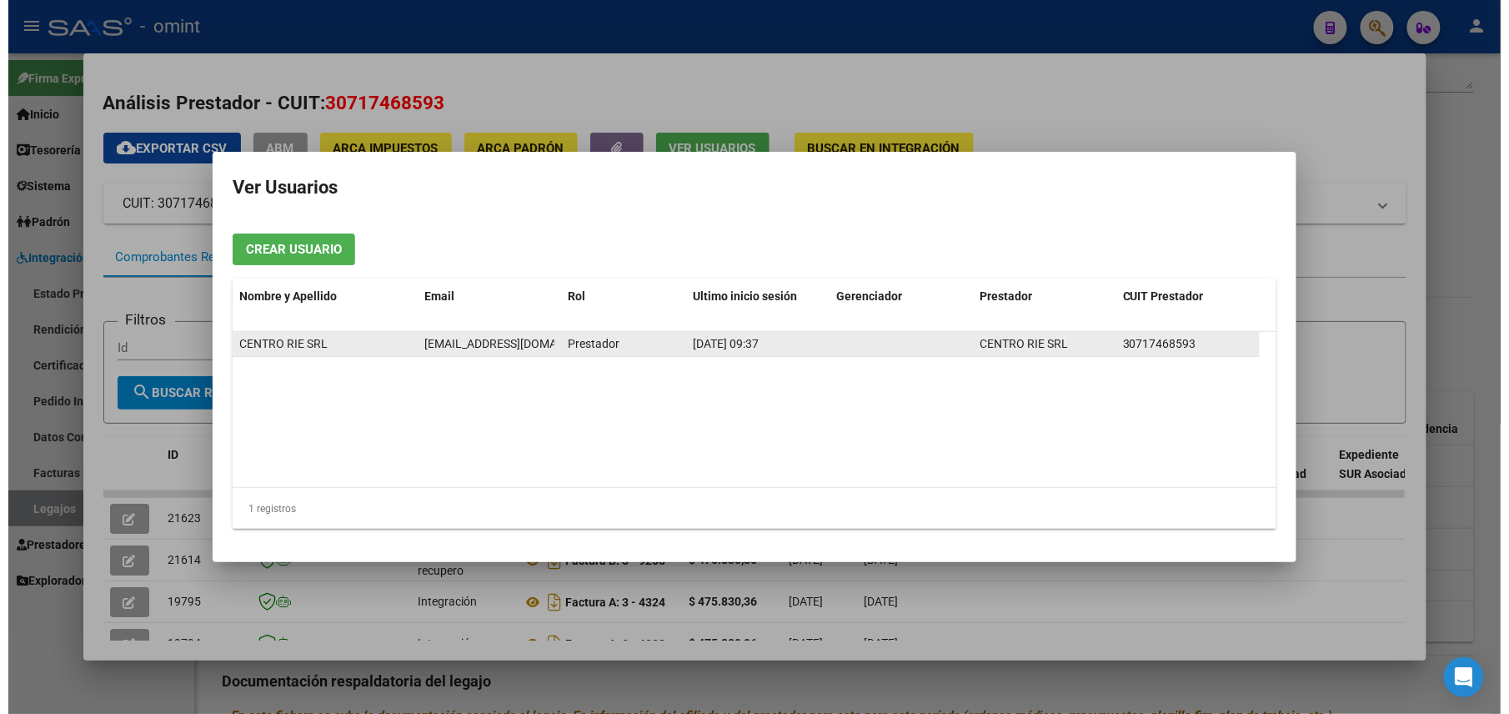
scroll to position [0, 37]
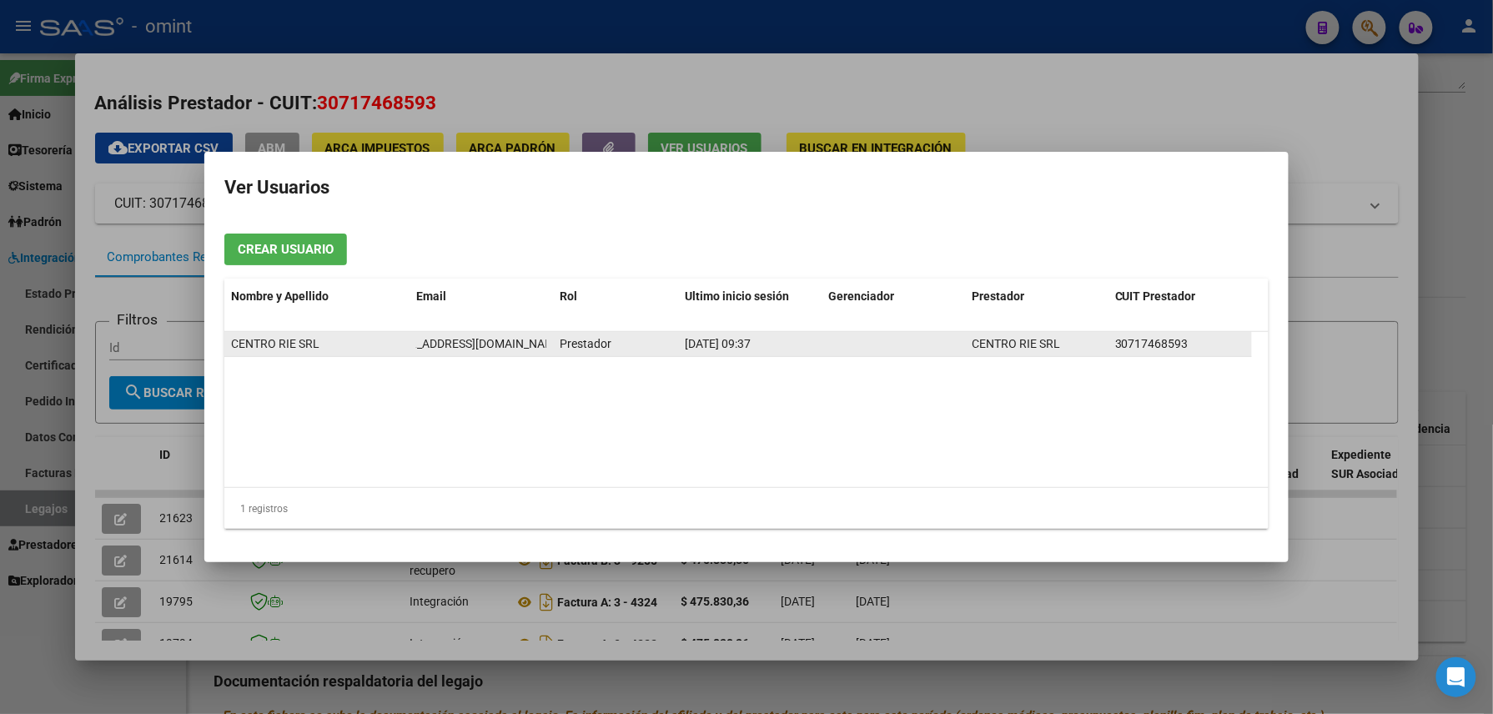
drag, startPoint x: 414, startPoint y: 338, endPoint x: 548, endPoint y: 349, distance: 133.9
click at [548, 349] on datatable-body-cell "facturacion@centrorie.com.ar" at bounding box center [480, 344] width 143 height 24
drag, startPoint x: 548, startPoint y: 349, endPoint x: 527, endPoint y: 342, distance: 21.9
copy span "facturacion@centrorie.com.ar"
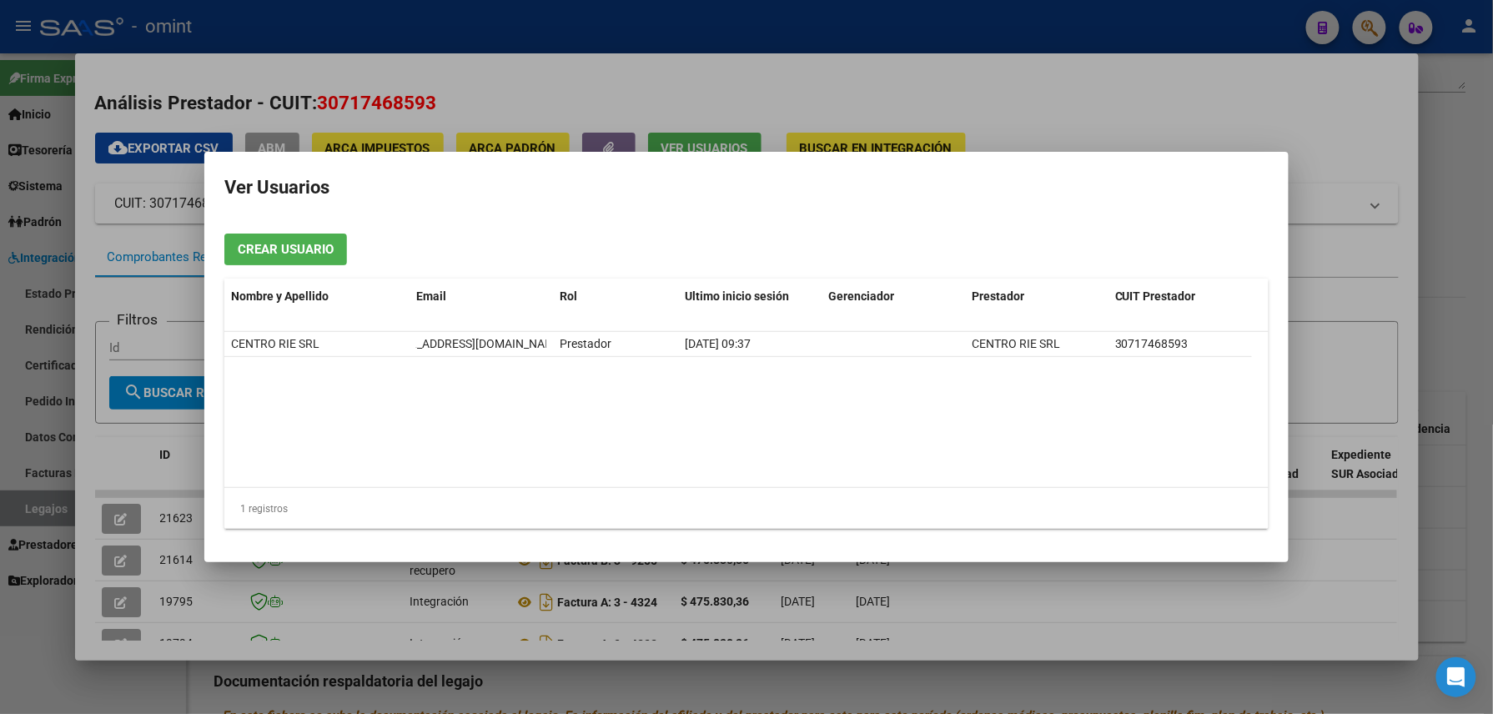
click at [755, 53] on div at bounding box center [746, 357] width 1493 height 714
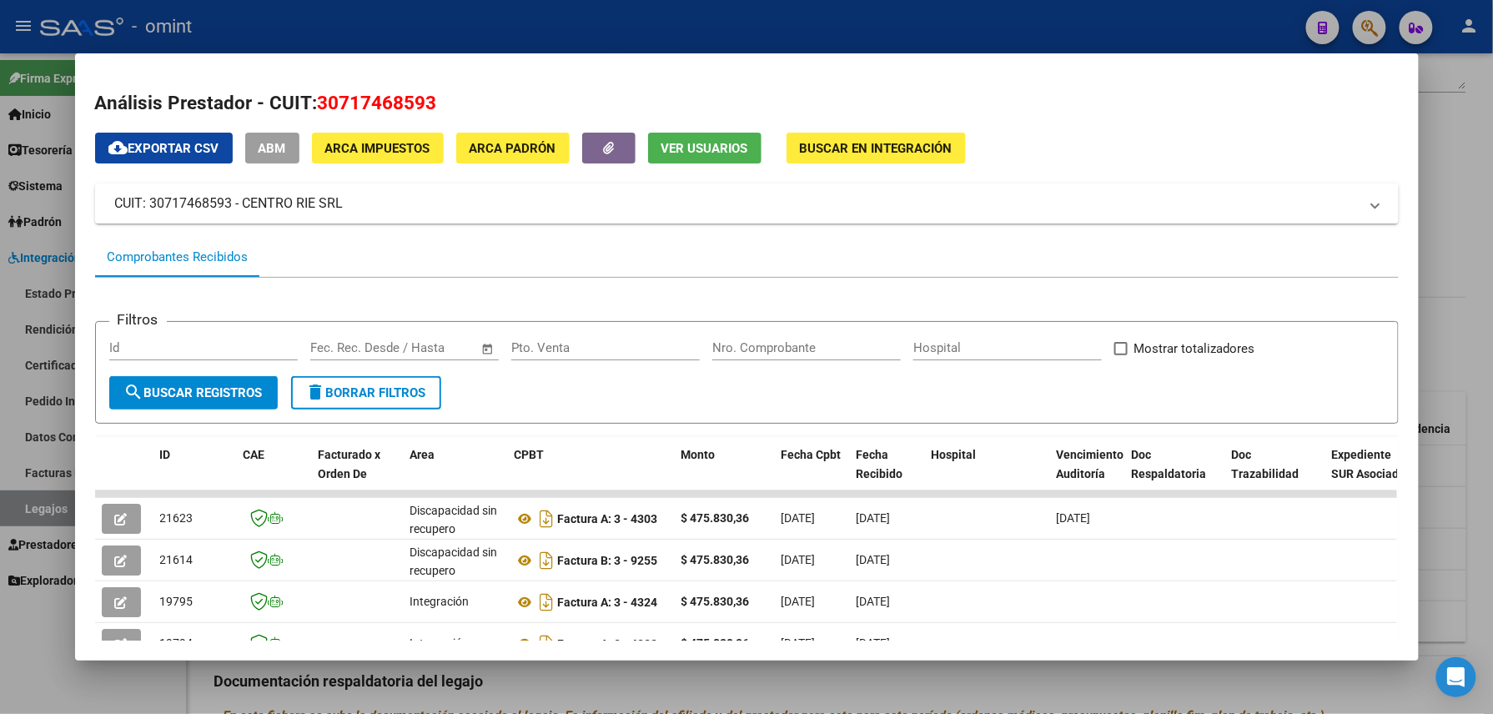
click at [748, 33] on div at bounding box center [746, 357] width 1493 height 714
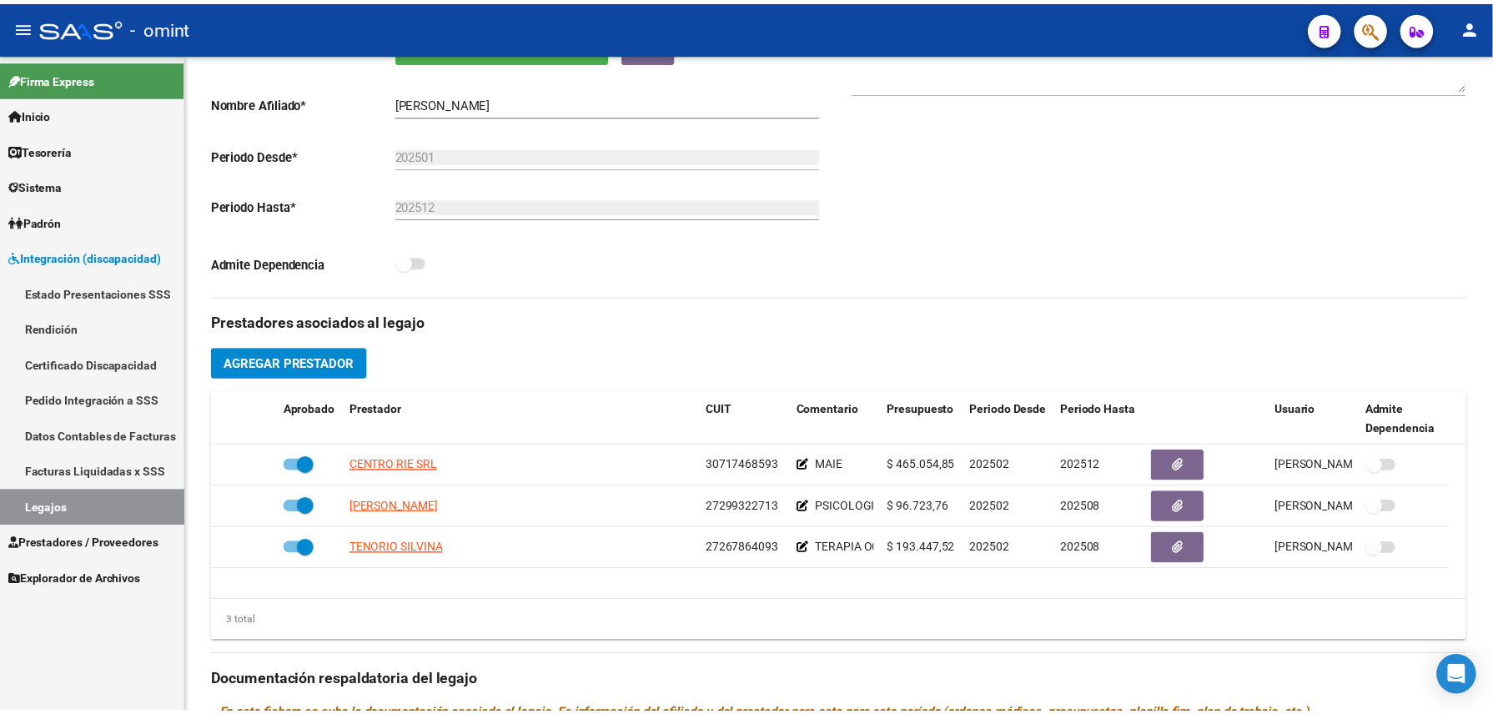
scroll to position [334, 0]
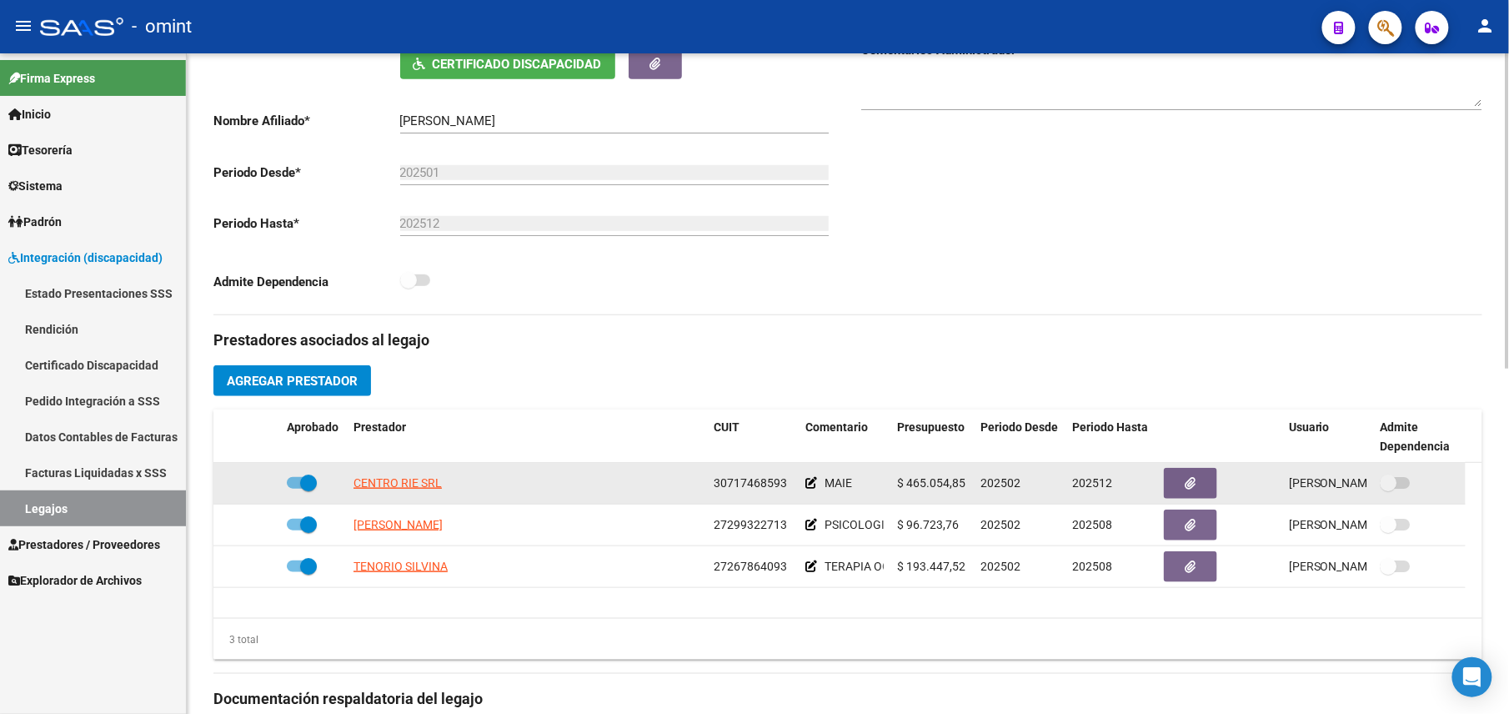
click at [751, 493] on div "30717468593" at bounding box center [753, 483] width 78 height 19
drag, startPoint x: 751, startPoint y: 494, endPoint x: 758, endPoint y: 488, distance: 8.9
click at [756, 485] on span "30717468593" at bounding box center [750, 482] width 73 height 13
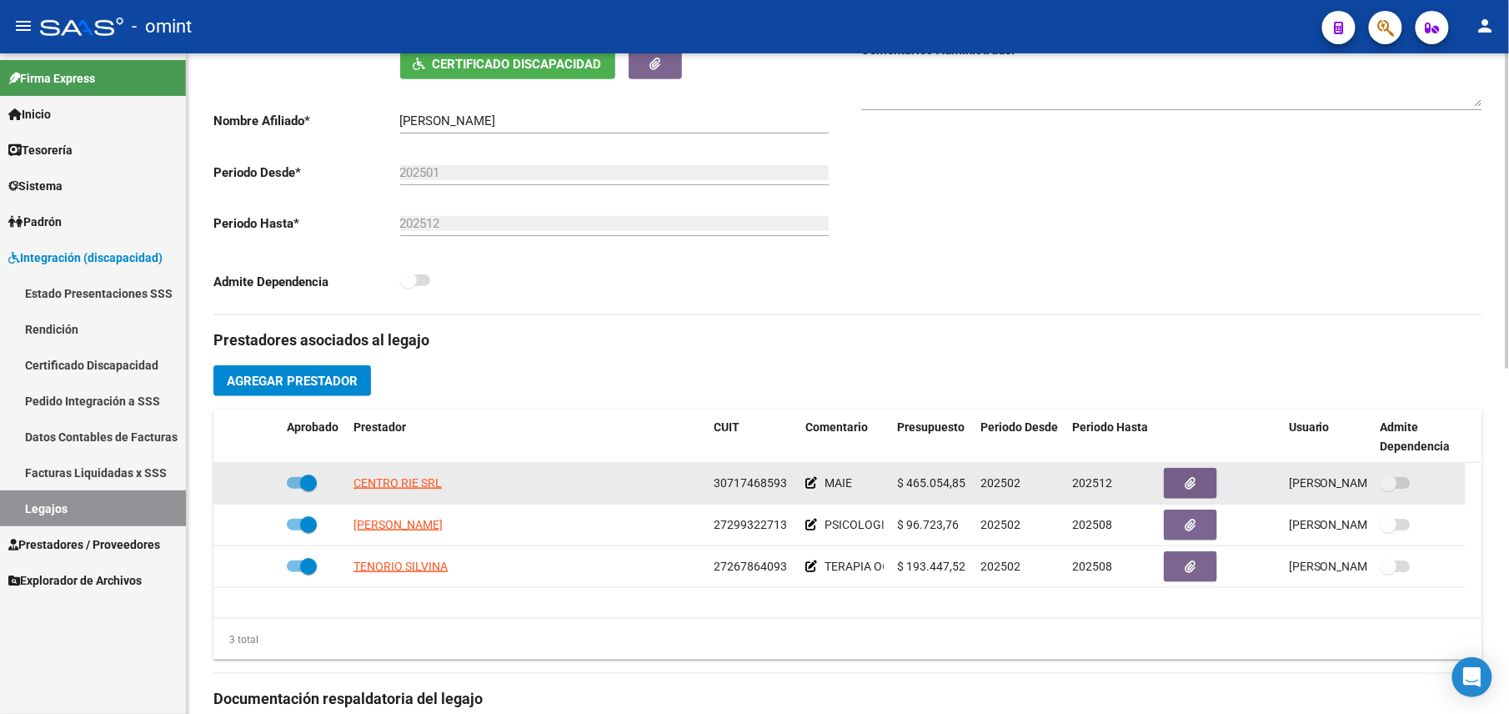
copy span "30717468593"
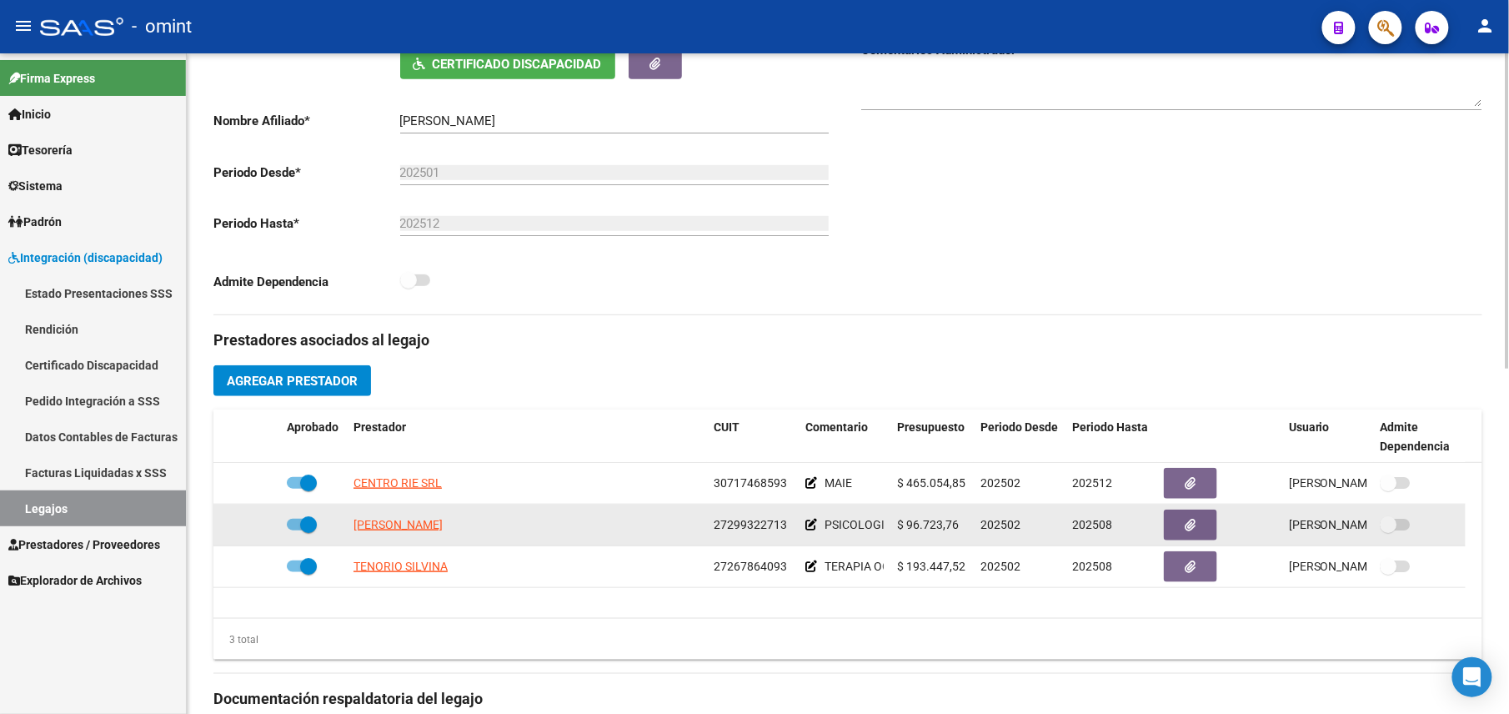
click at [765, 531] on span "27299322713" at bounding box center [750, 524] width 73 height 13
drag, startPoint x: 765, startPoint y: 532, endPoint x: 747, endPoint y: 532, distance: 17.5
click at [747, 531] on span "27299322713" at bounding box center [750, 524] width 73 height 13
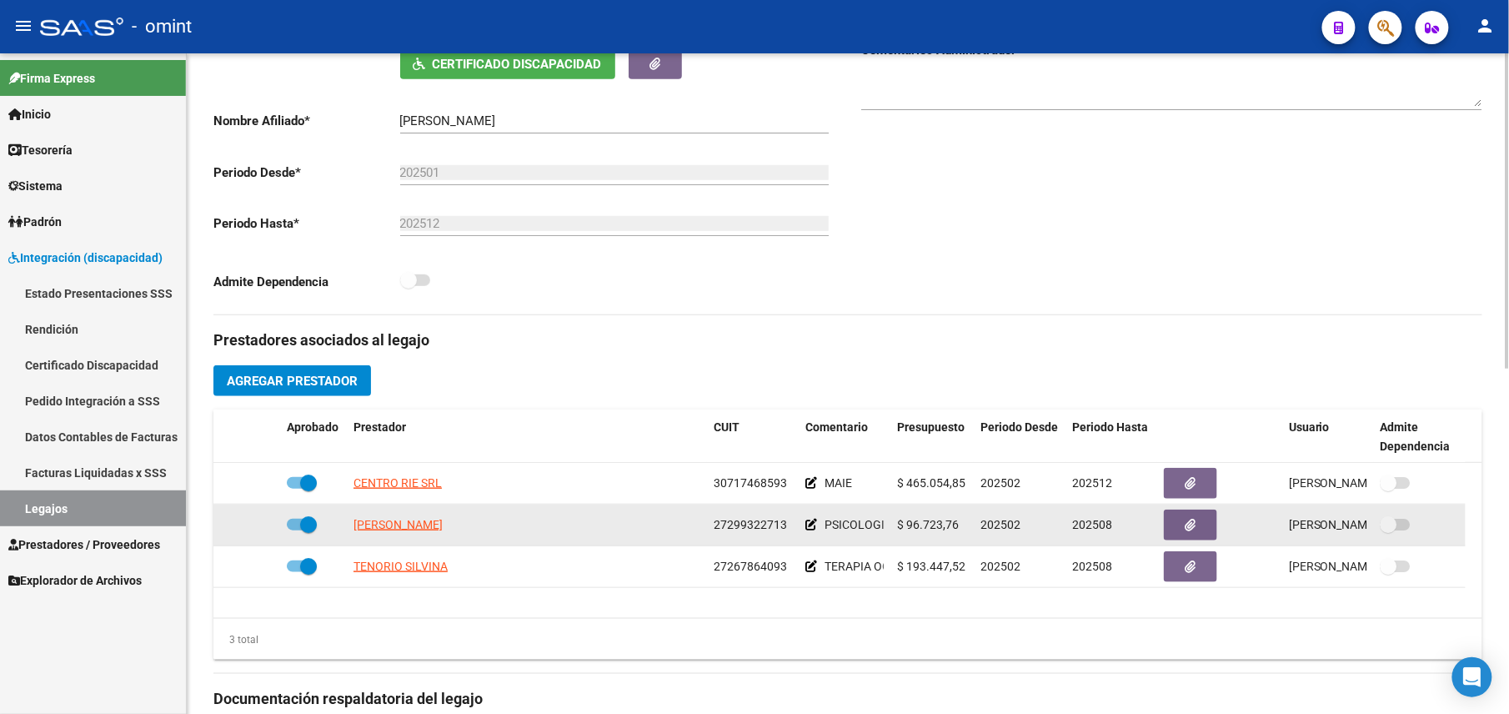
copy span "27299322713"
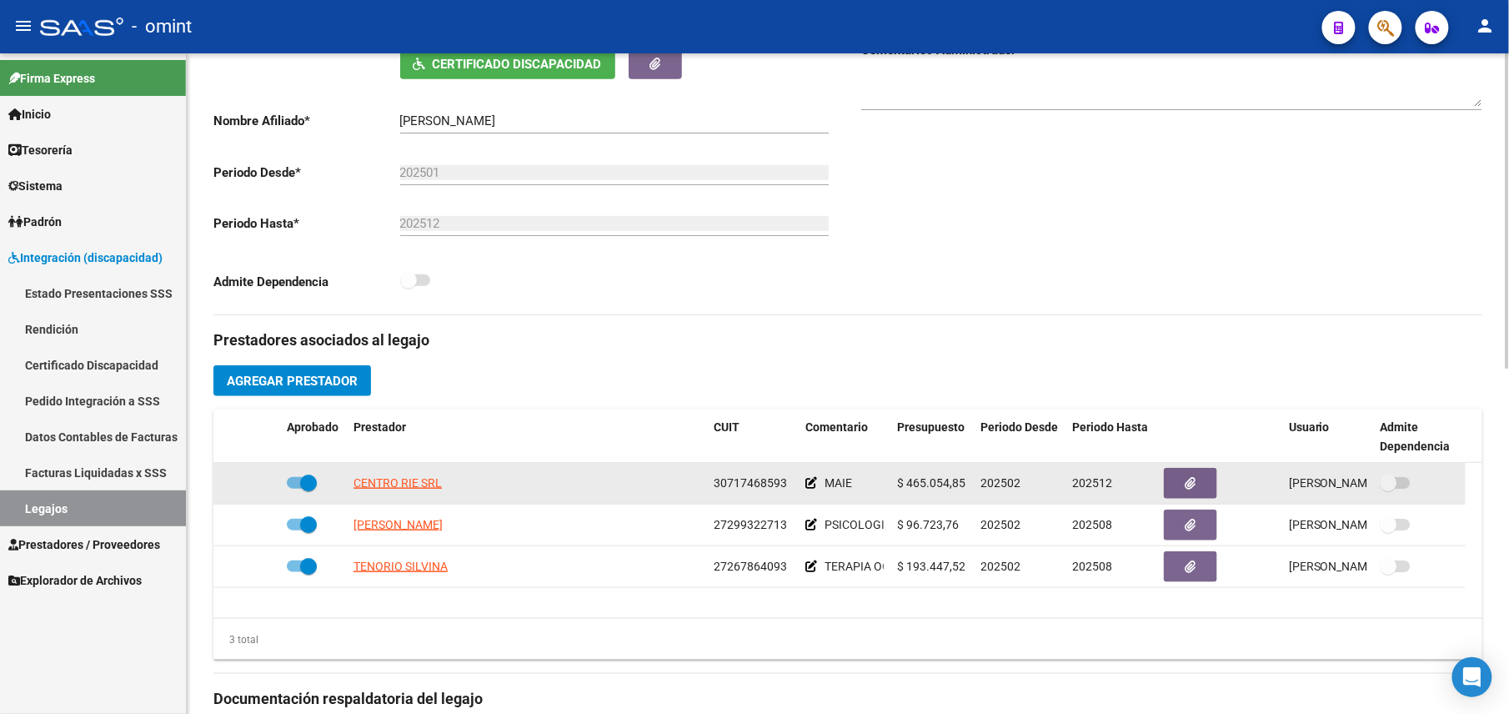
copy span "27299322713"
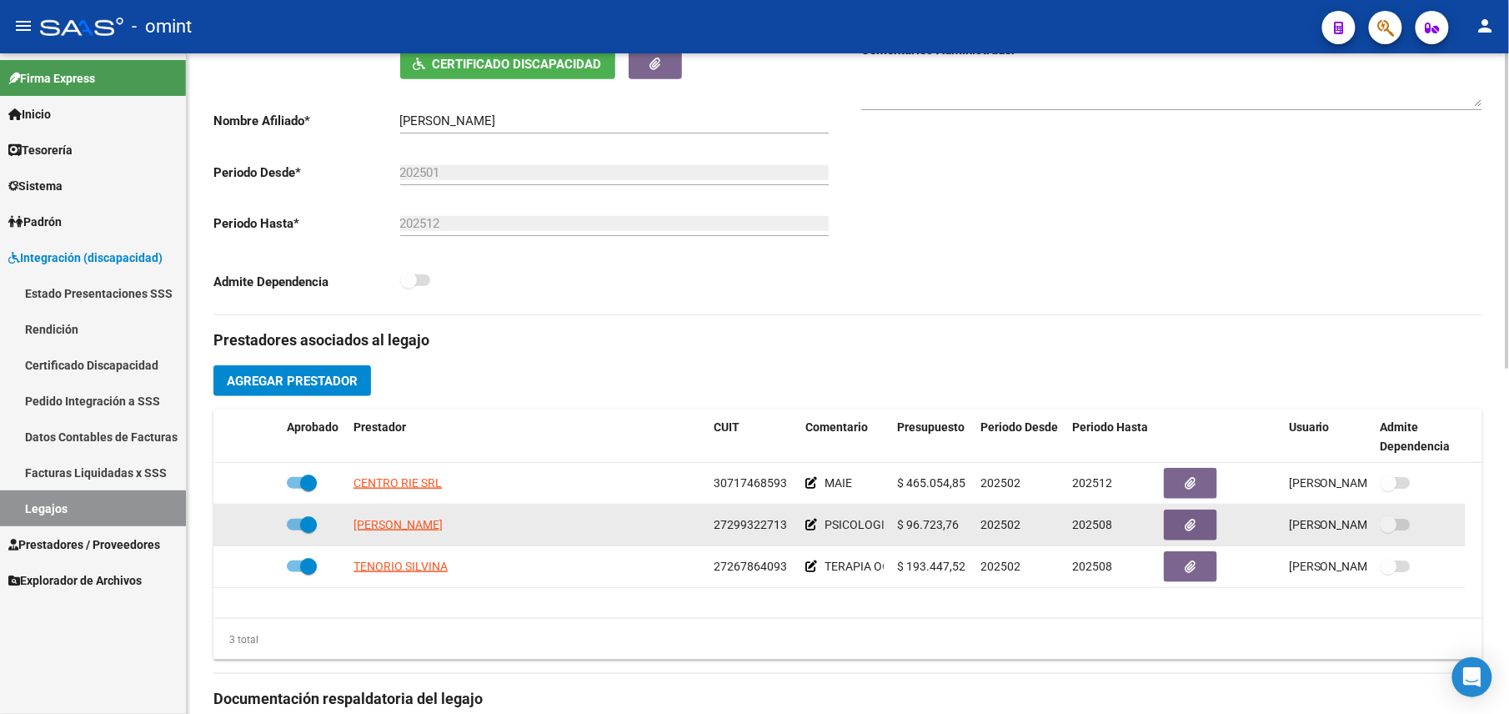
click at [311, 528] on span at bounding box center [308, 524] width 17 height 17
click at [295, 530] on input "checkbox" at bounding box center [294, 530] width 1 height 1
checkbox input "false"
click at [251, 527] on icon at bounding box center [256, 525] width 12 height 12
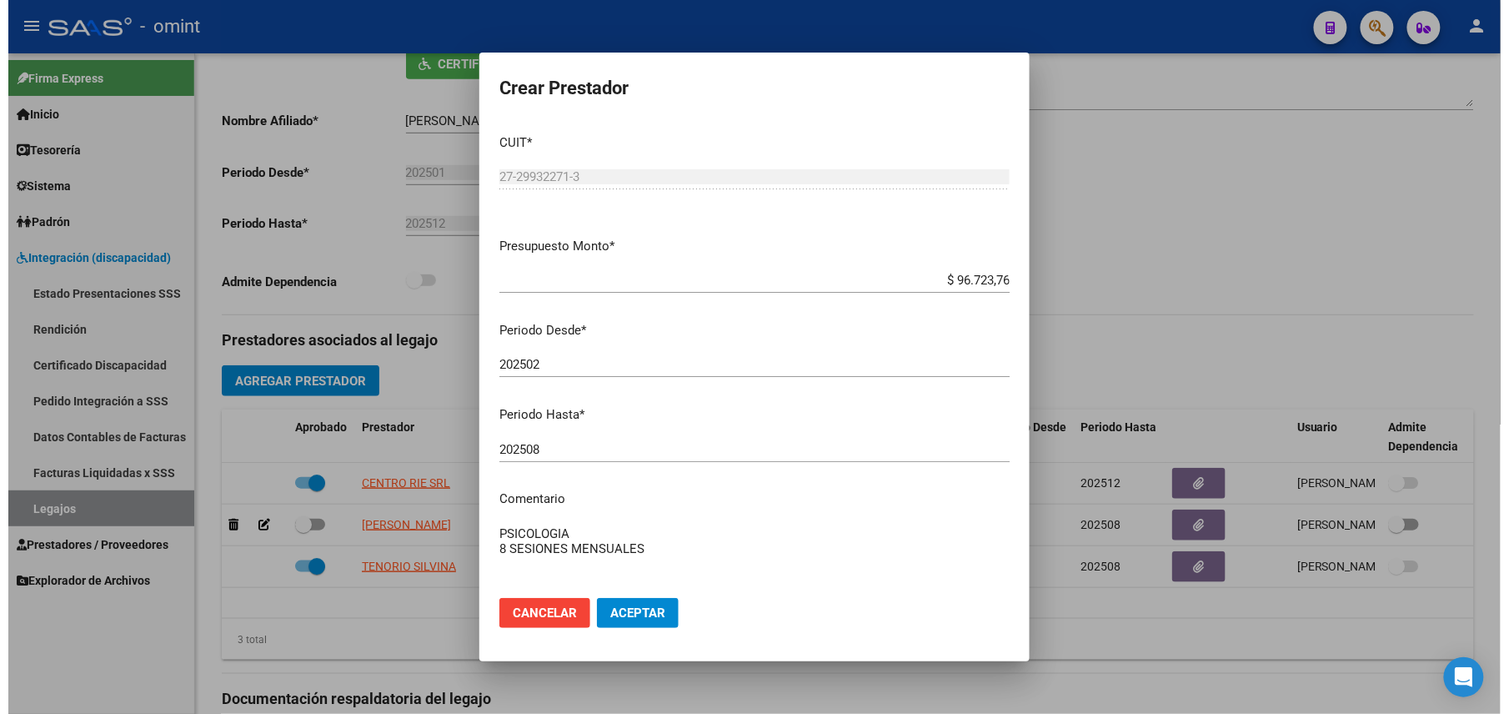
scroll to position [351, 0]
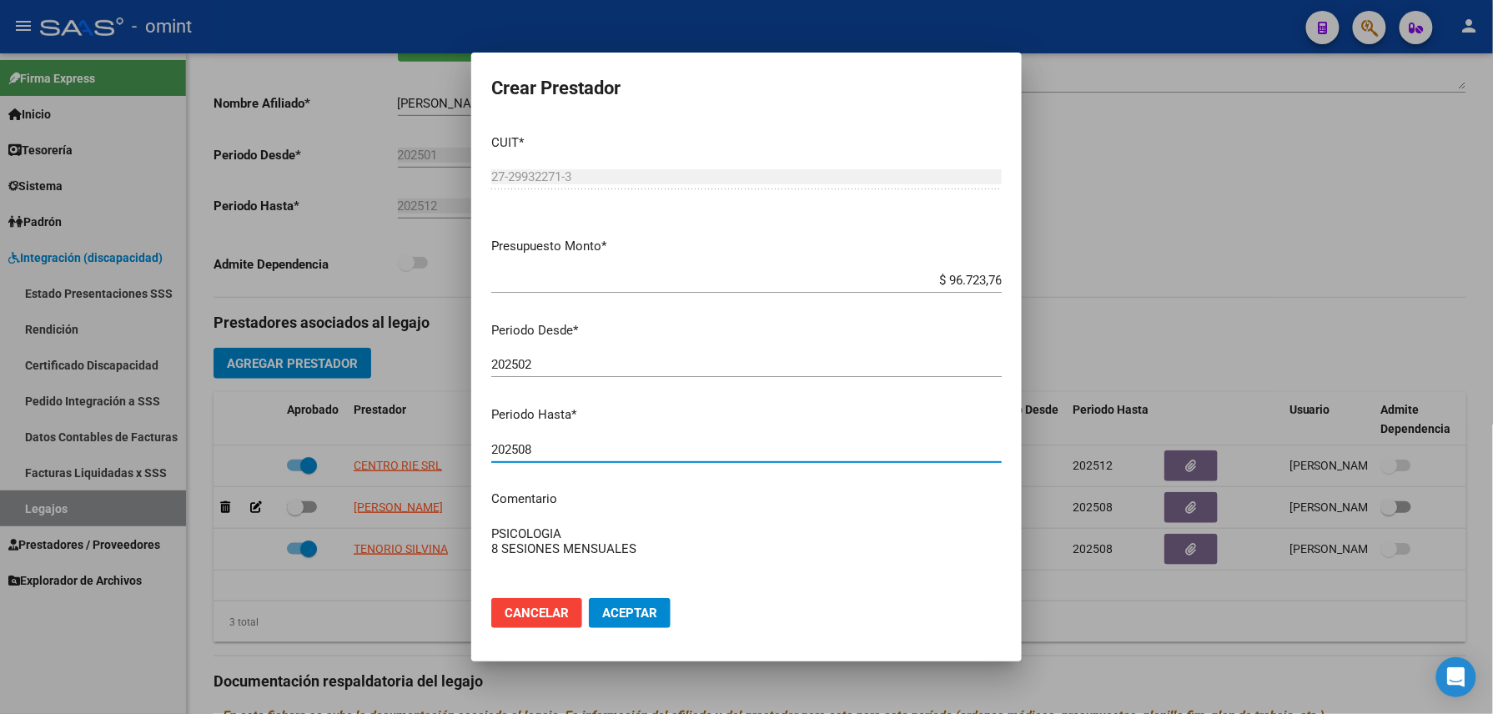
drag, startPoint x: 531, startPoint y: 447, endPoint x: 519, endPoint y: 460, distance: 18.3
click at [519, 460] on div "202508 Ingresar el periodo" at bounding box center [746, 449] width 510 height 25
type input "202512"
click at [619, 608] on span "Aceptar" at bounding box center [629, 612] width 55 height 15
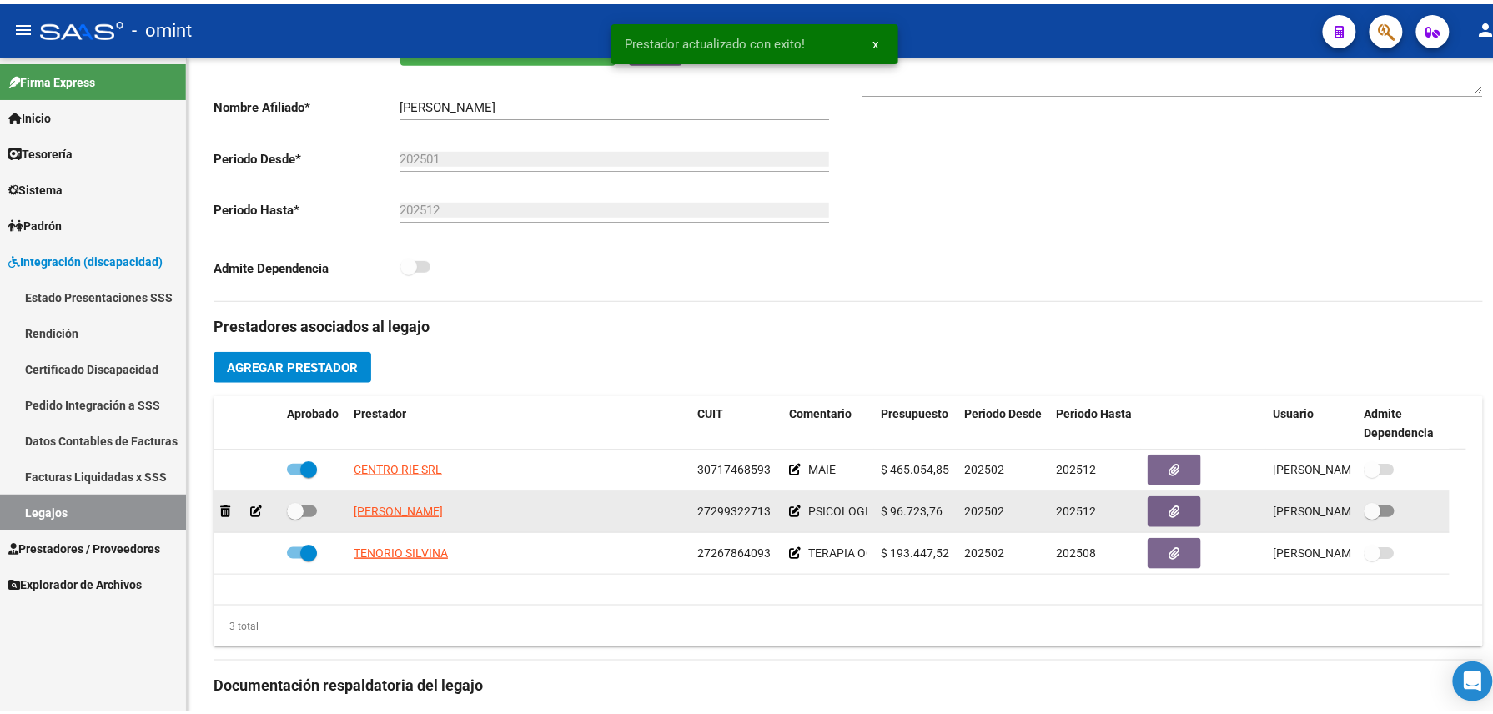
scroll to position [334, 0]
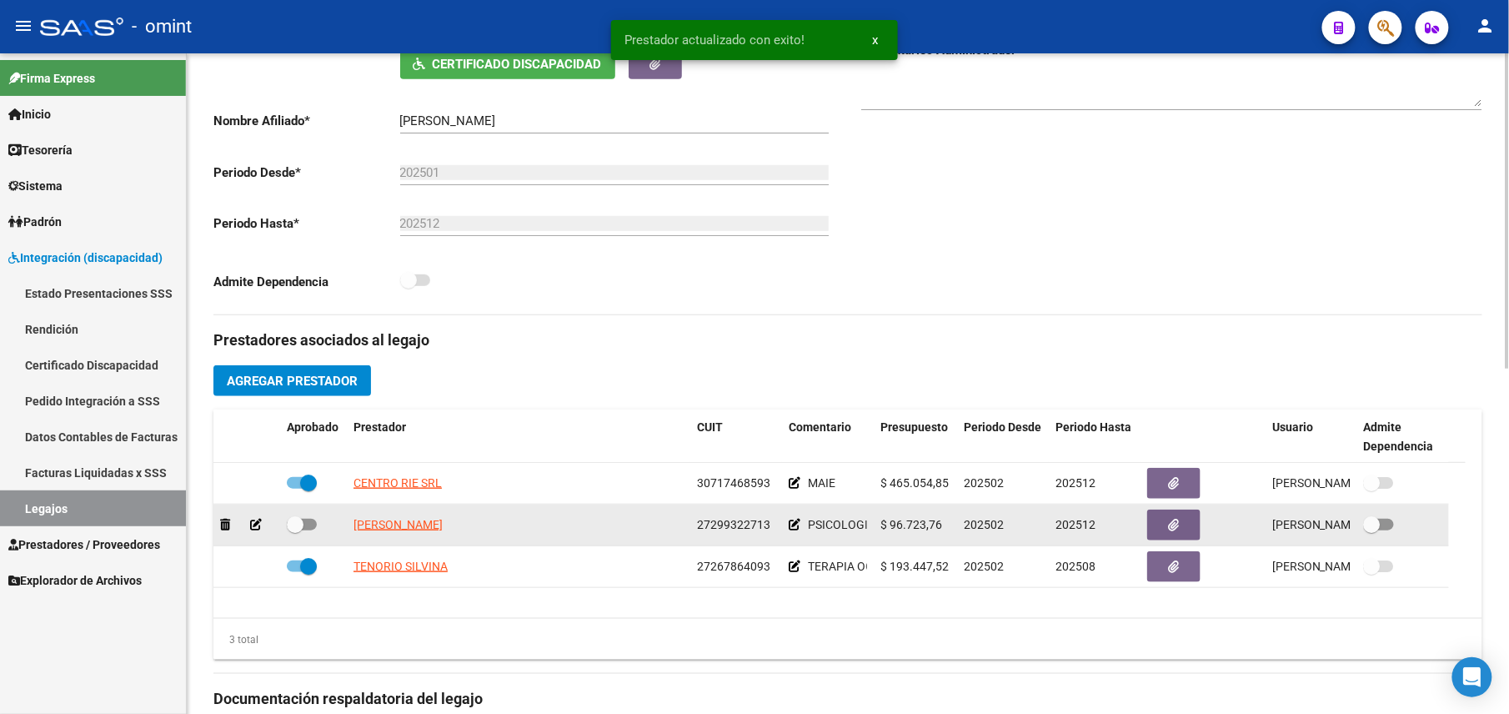
click at [305, 530] on span at bounding box center [302, 525] width 30 height 12
click at [295, 531] on input "checkbox" at bounding box center [294, 530] width 1 height 1
checkbox input "true"
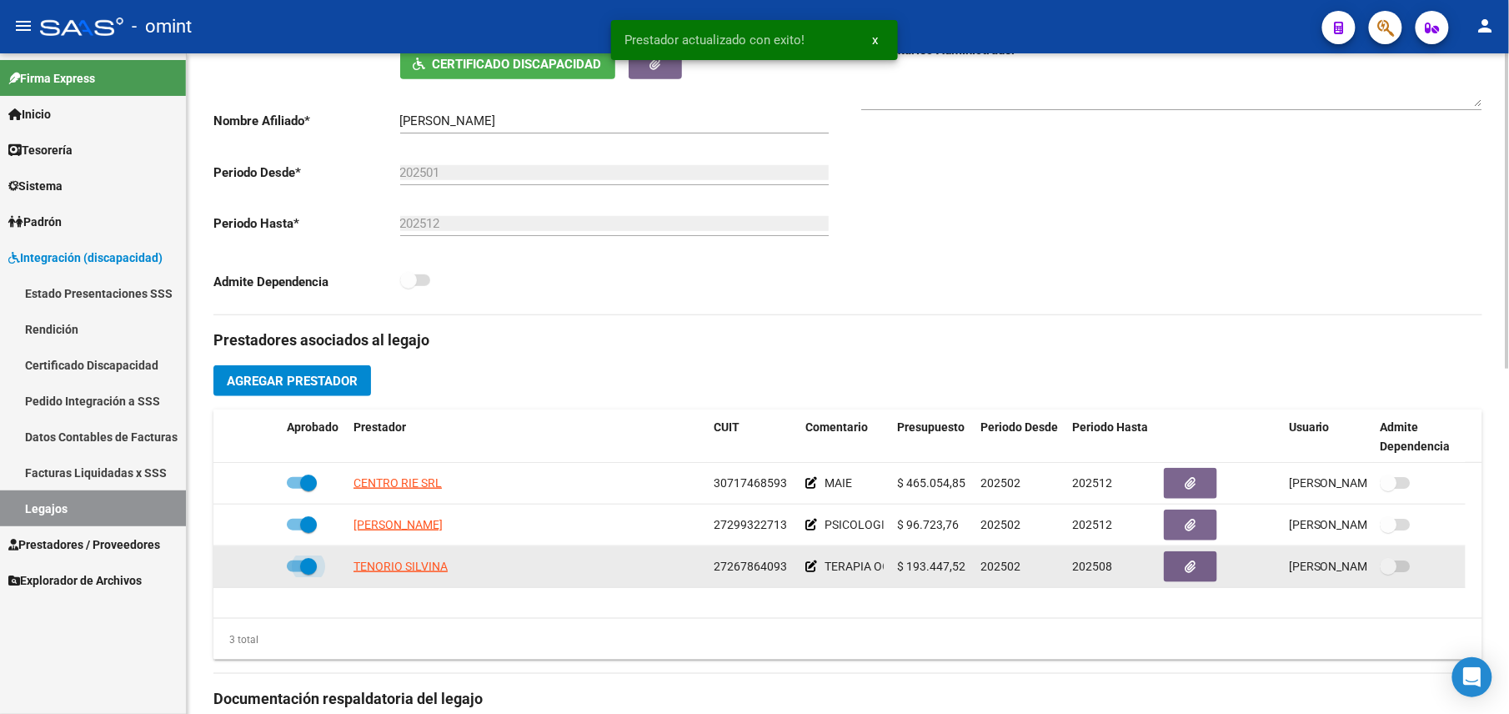
click at [304, 568] on span at bounding box center [308, 566] width 17 height 17
click at [295, 572] on input "checkbox" at bounding box center [294, 572] width 1 height 1
checkbox input "false"
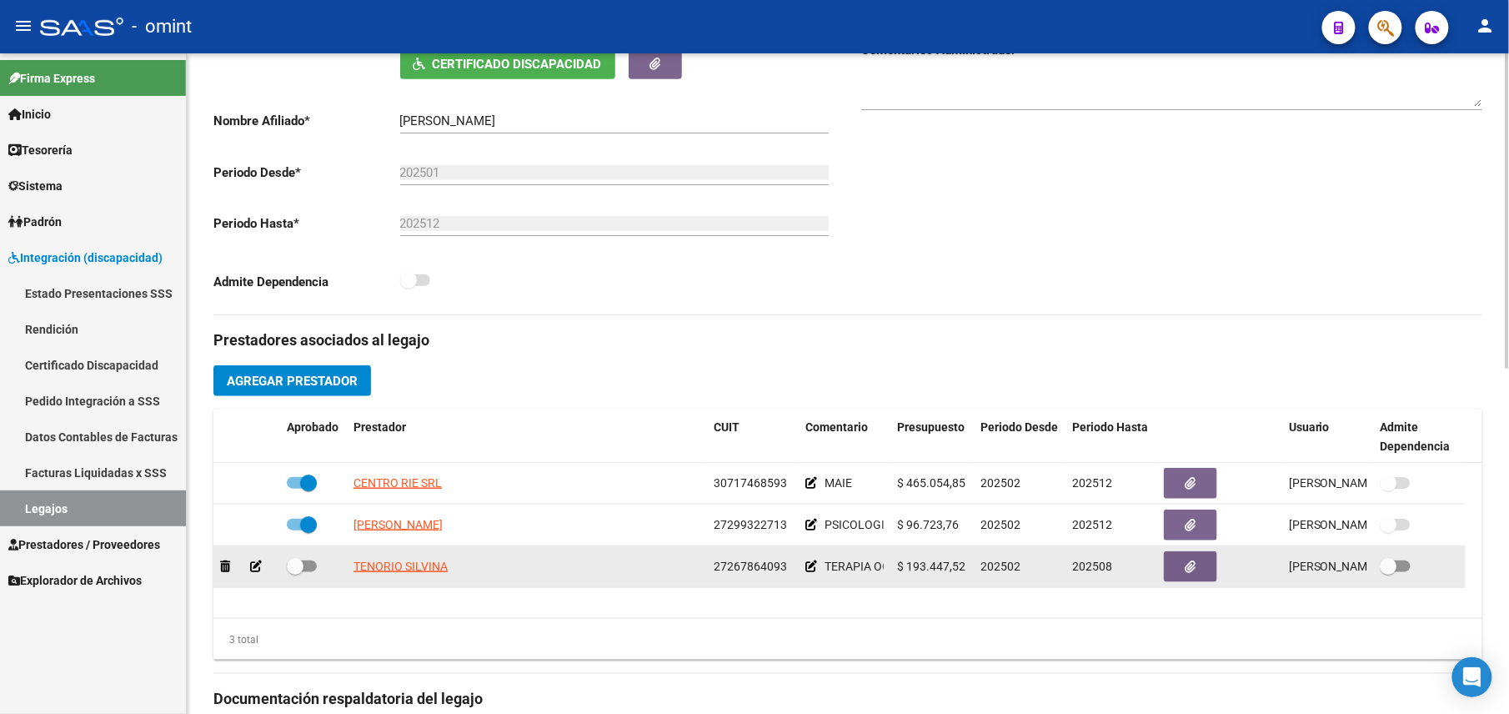
click at [257, 568] on icon at bounding box center [256, 566] width 12 height 12
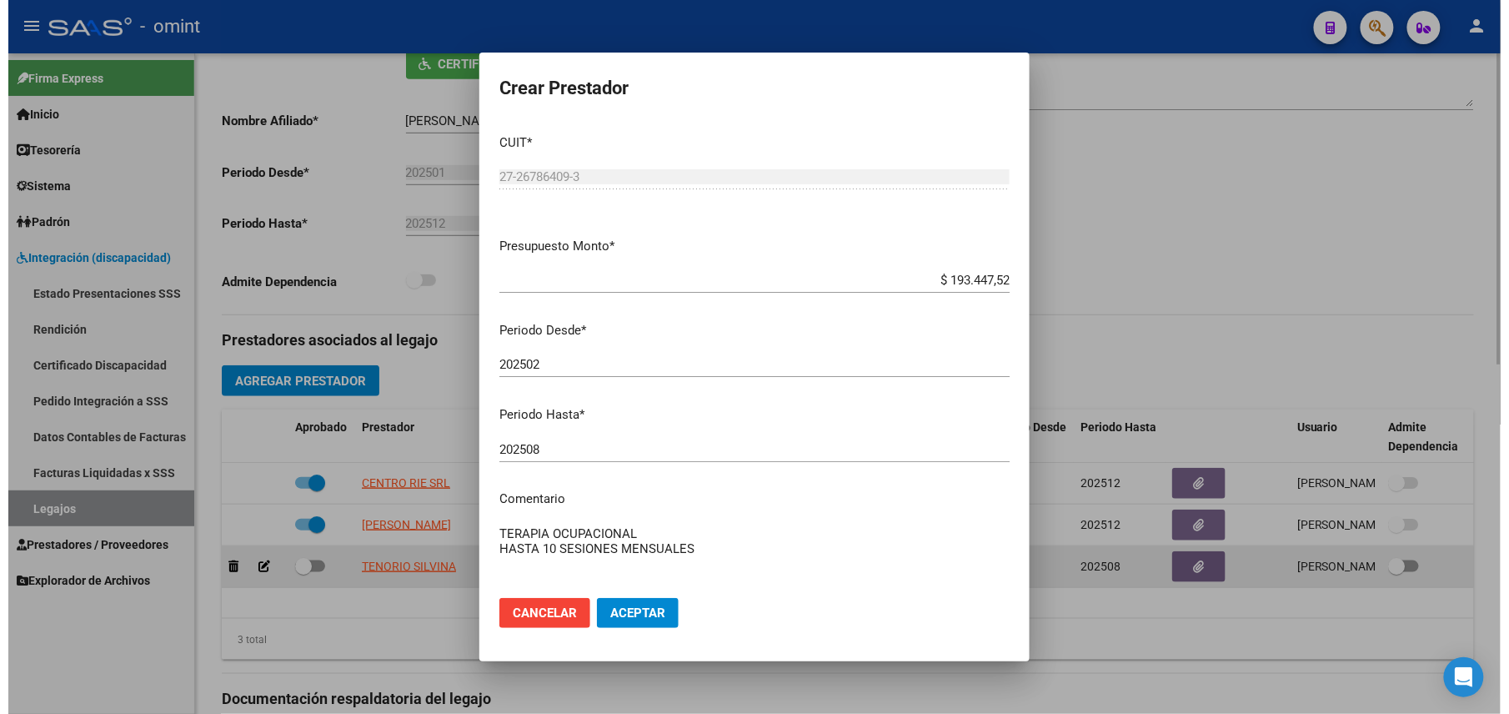
scroll to position [351, 0]
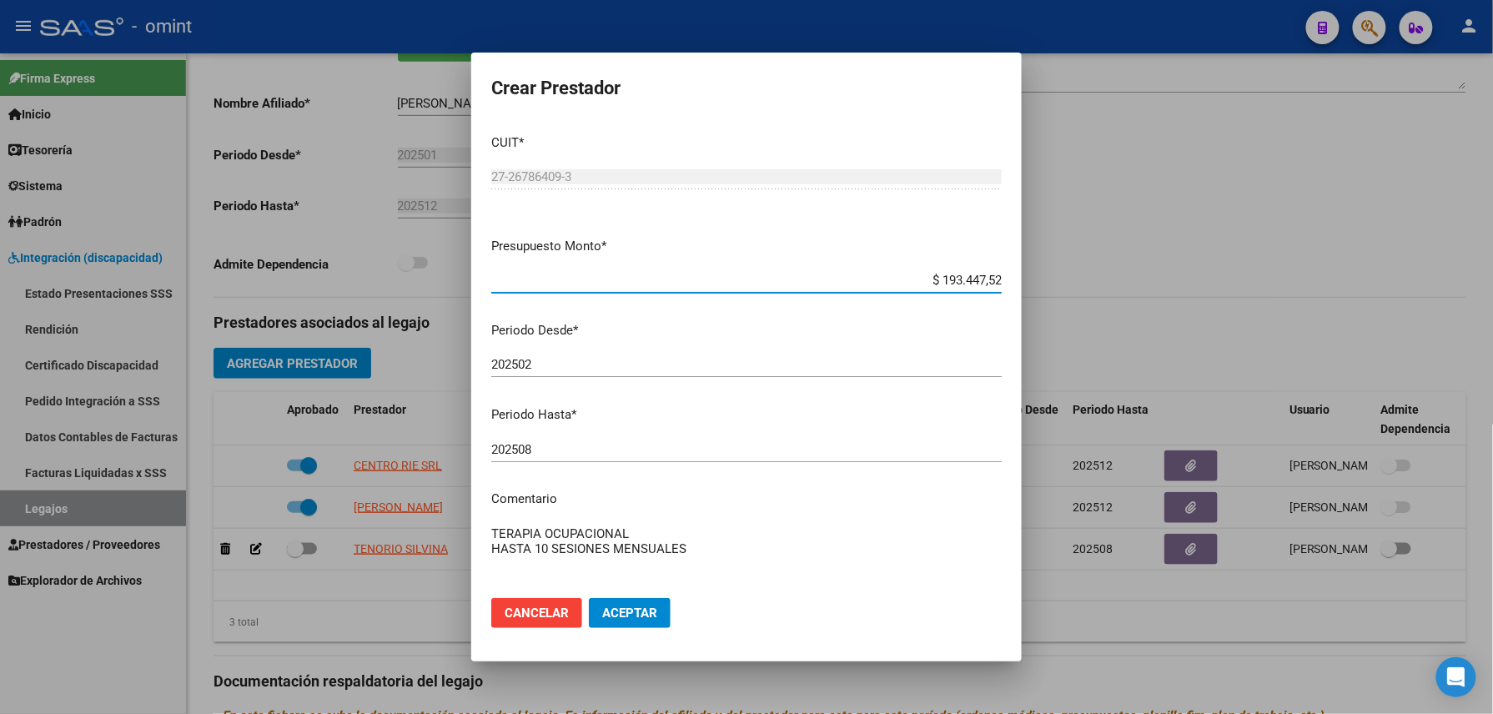
click at [559, 444] on input "202508" at bounding box center [746, 449] width 510 height 15
click at [540, 444] on input "202508" at bounding box center [746, 449] width 510 height 15
click at [550, 449] on input "202508" at bounding box center [746, 449] width 510 height 15
type input "202512"
click at [615, 605] on span "Aceptar" at bounding box center [629, 612] width 55 height 15
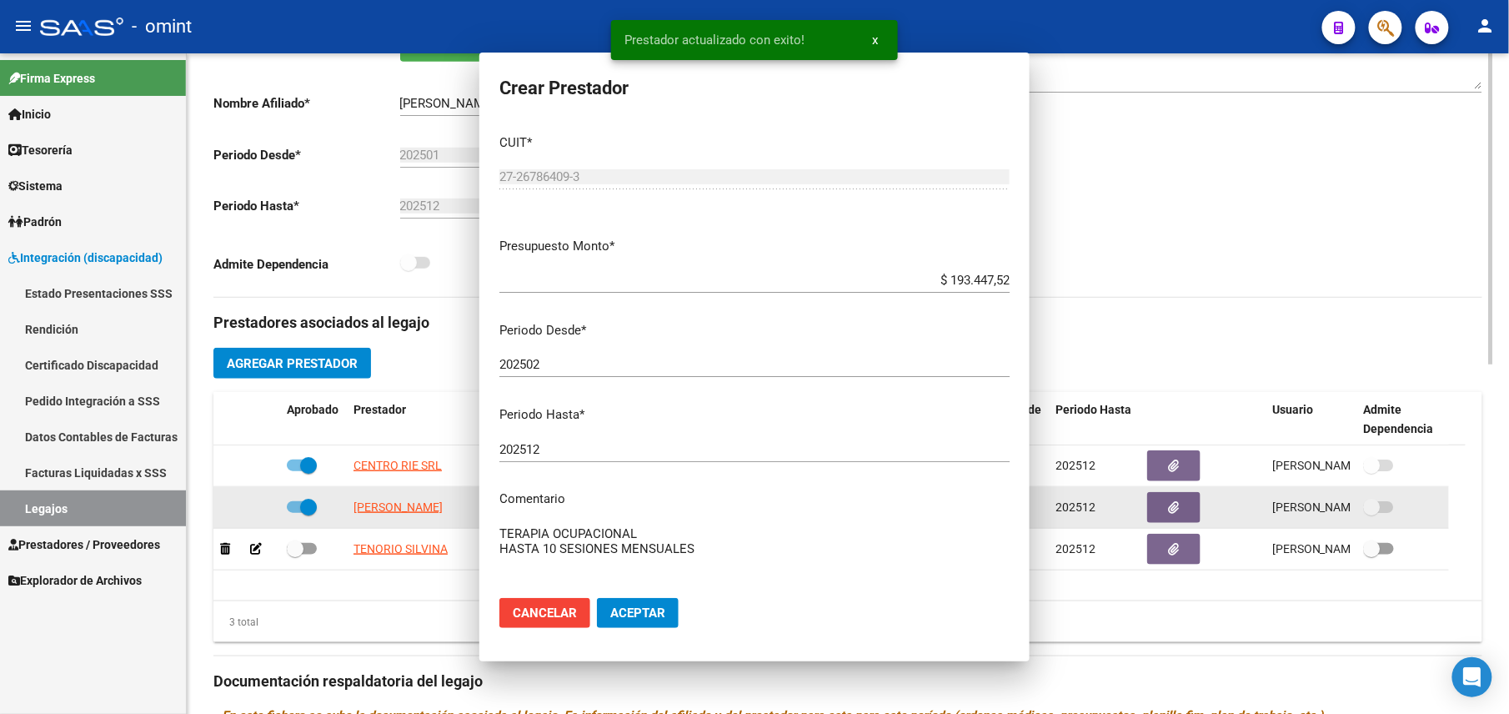
scroll to position [334, 0]
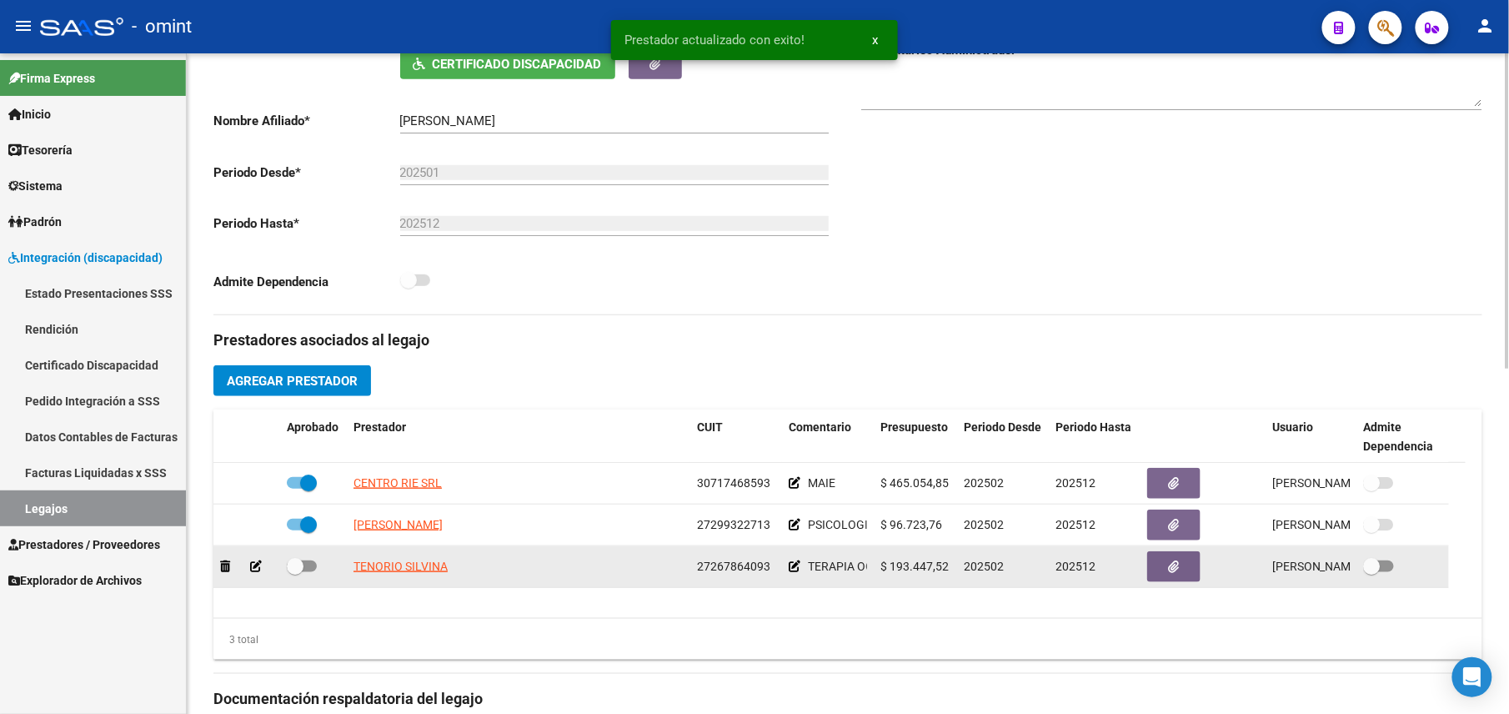
click at [295, 564] on span at bounding box center [295, 566] width 17 height 17
click at [295, 572] on input "checkbox" at bounding box center [294, 572] width 1 height 1
checkbox input "true"
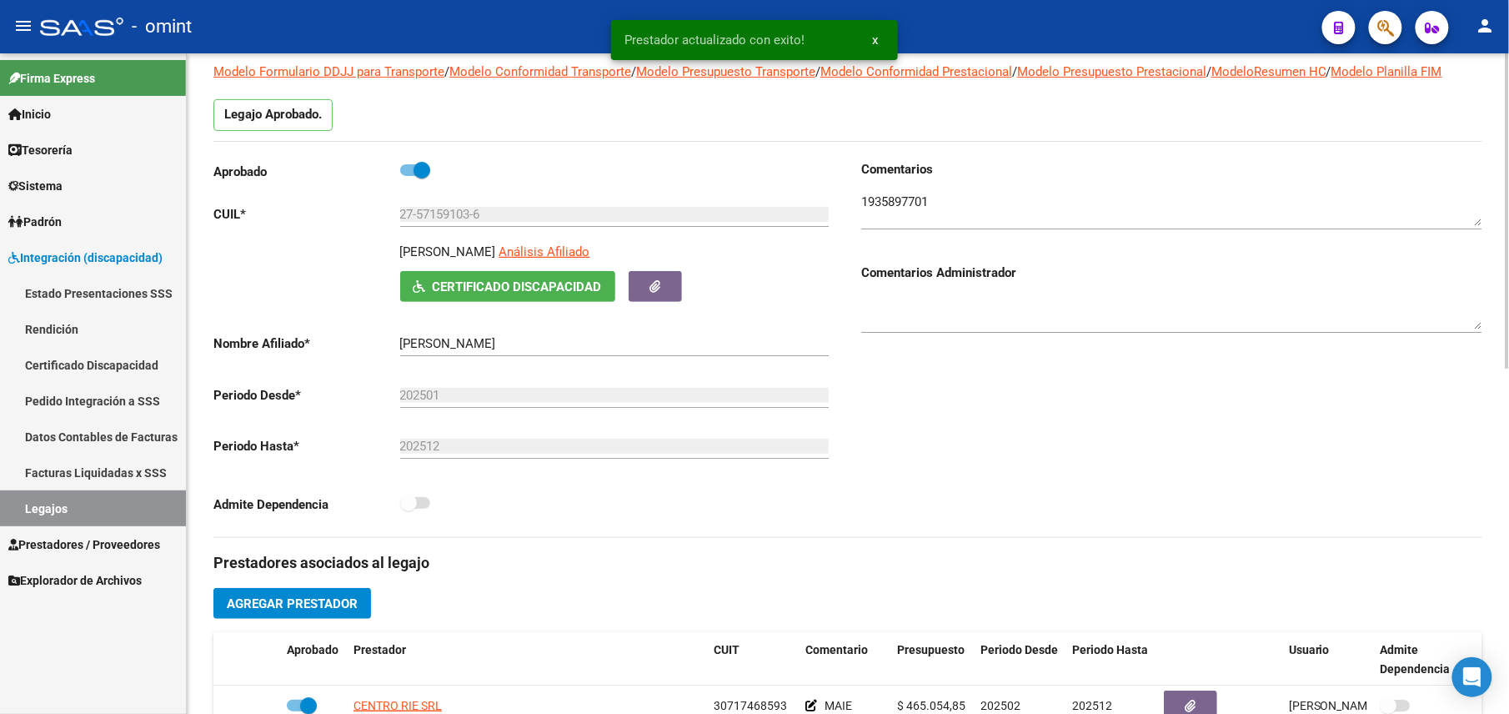
scroll to position [0, 0]
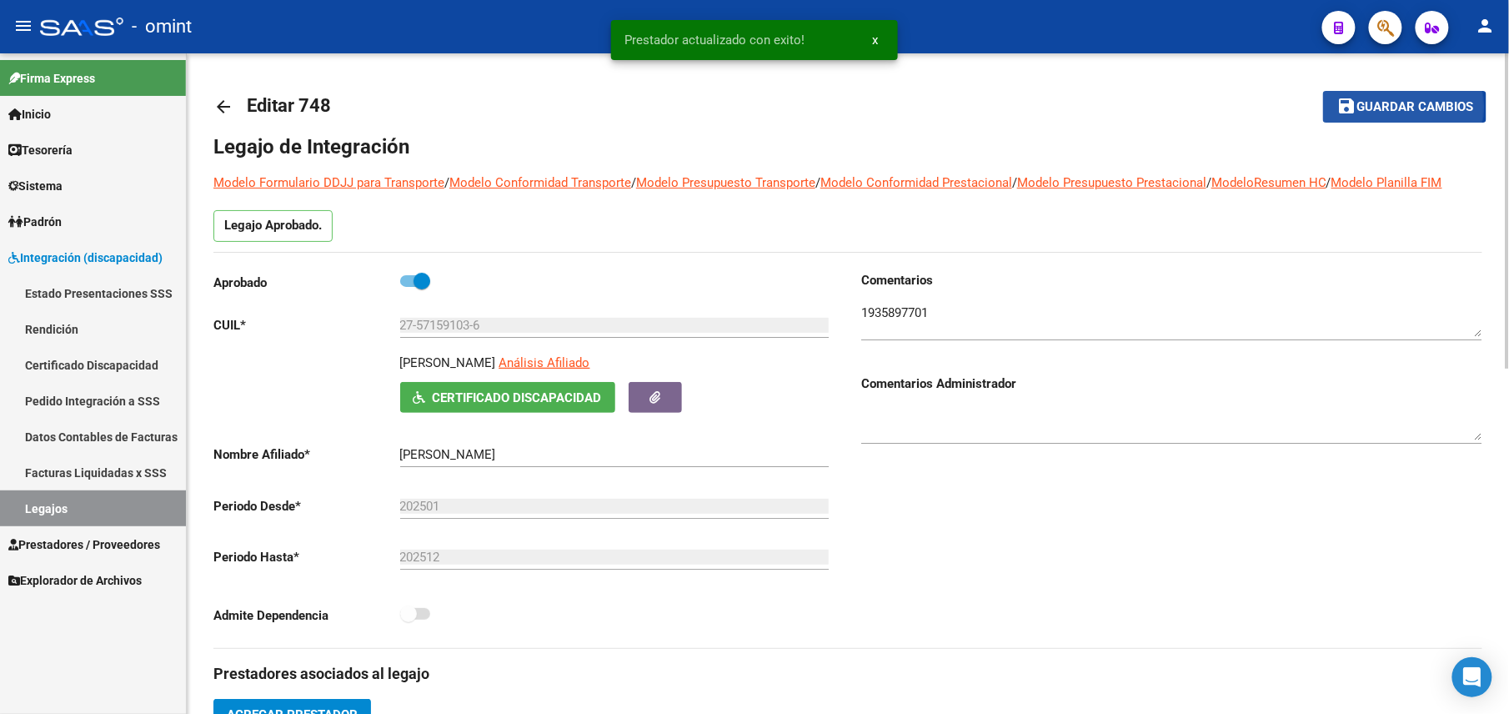
click at [1388, 107] on span "Guardar cambios" at bounding box center [1415, 107] width 117 height 15
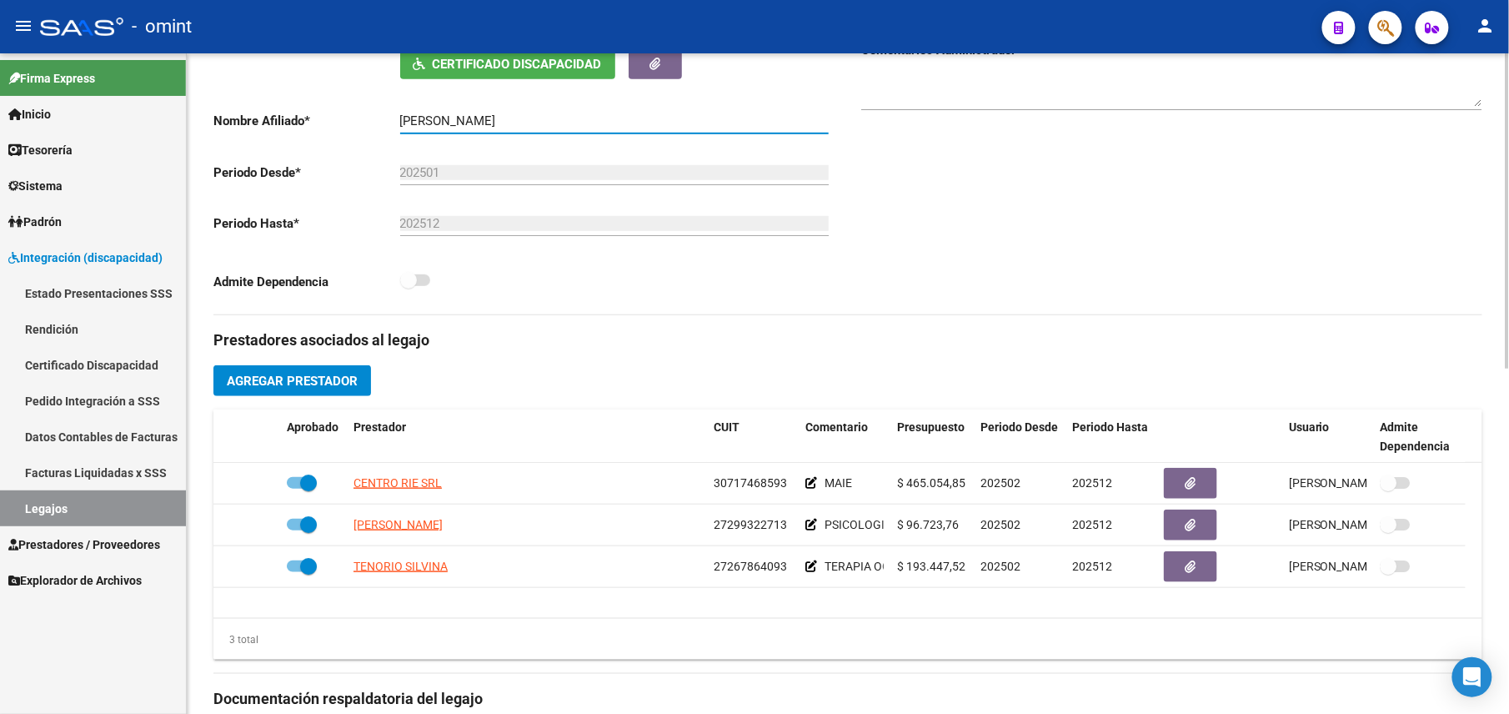
drag, startPoint x: 500, startPoint y: 123, endPoint x: 397, endPoint y: 122, distance: 103.4
click at [397, 122] on app-form-text-field "Nombre Afiliado * GOMEZ ROCIO Ingresar el nombre" at bounding box center [520, 120] width 615 height 15
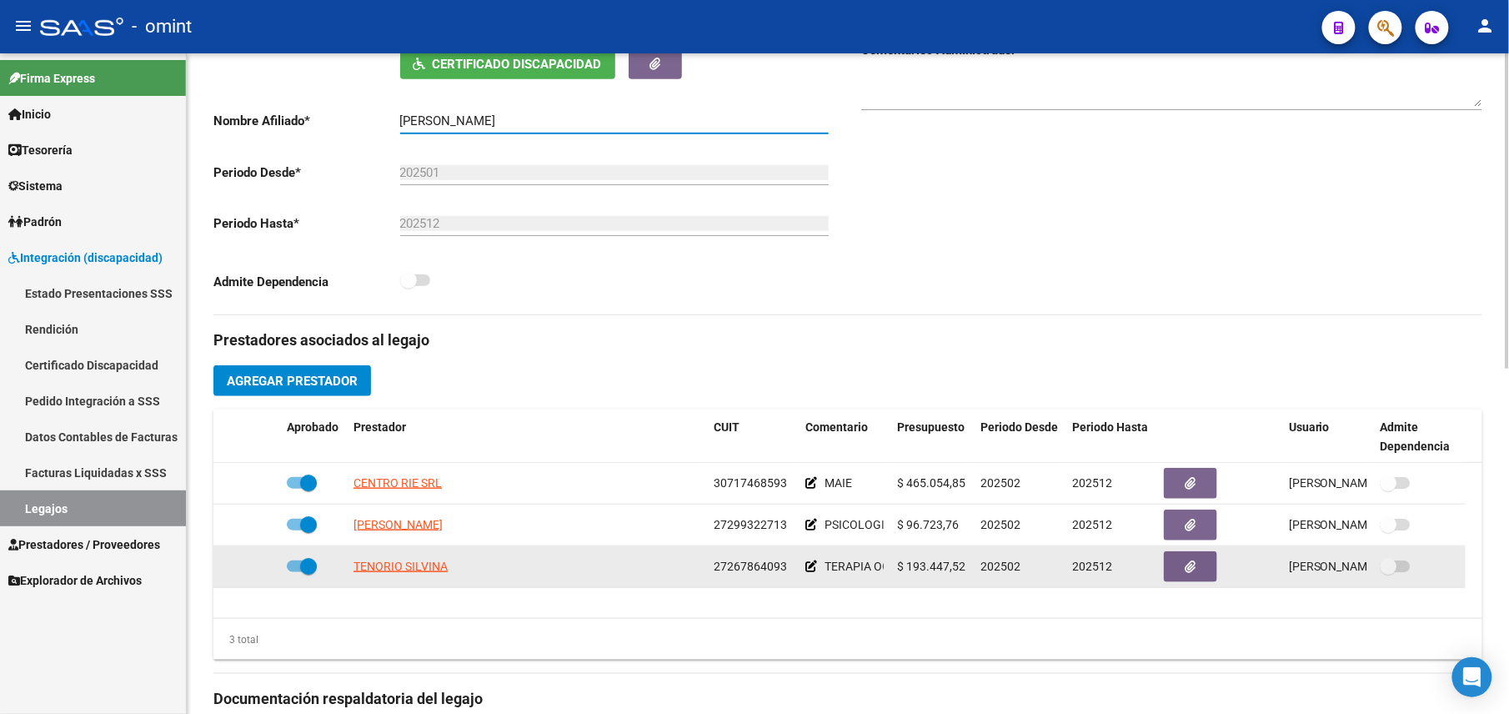
click at [741, 571] on span "27267864093" at bounding box center [750, 566] width 73 height 13
copy span "27267864093"
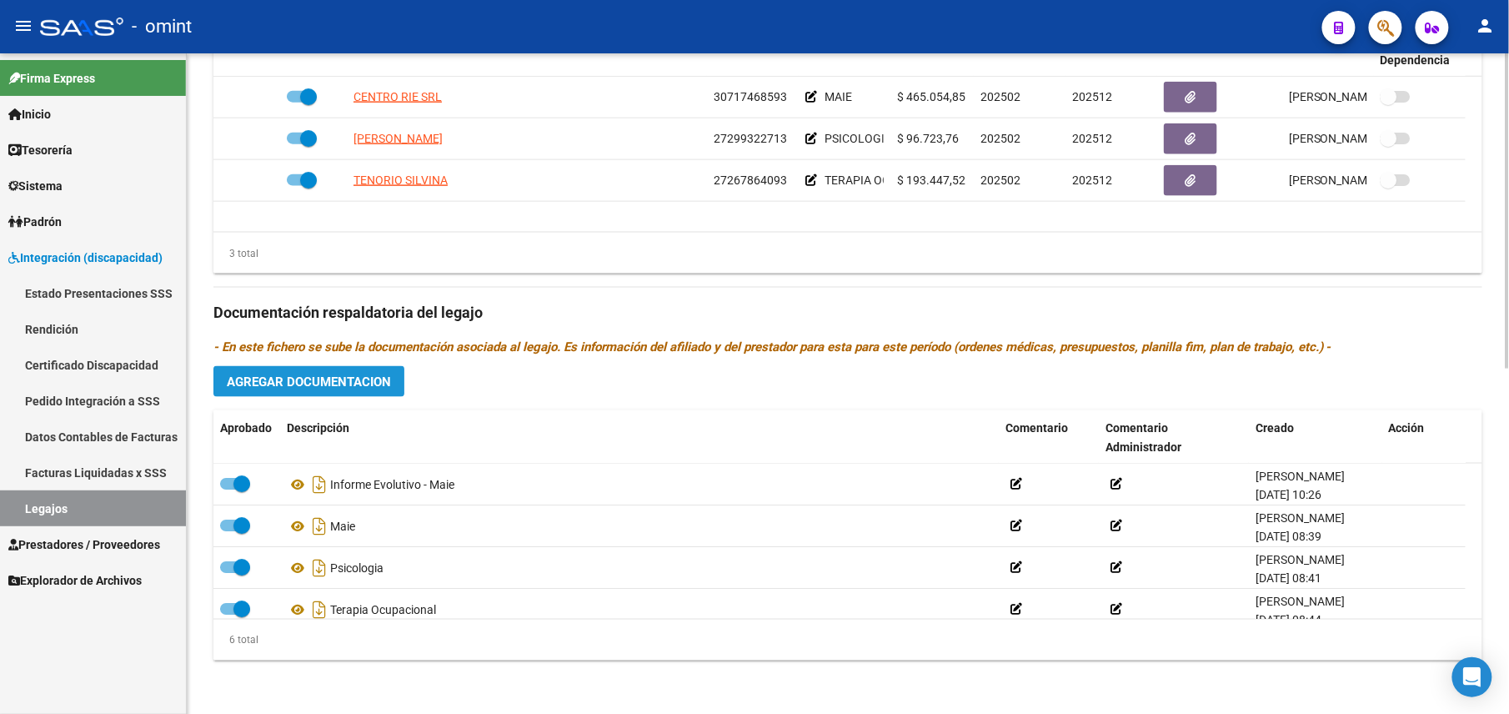
click at [349, 390] on button "Agregar Documentacion" at bounding box center [308, 381] width 191 height 31
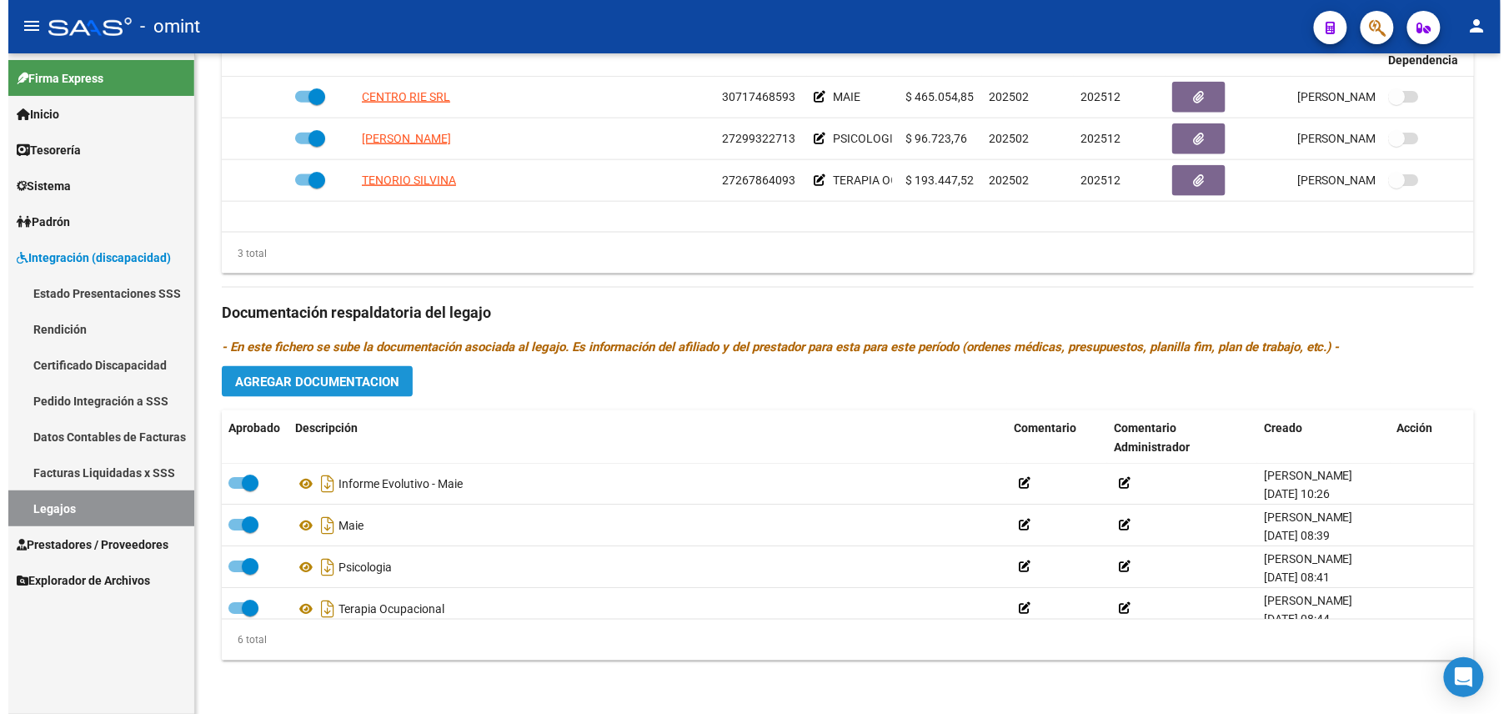
scroll to position [741, 0]
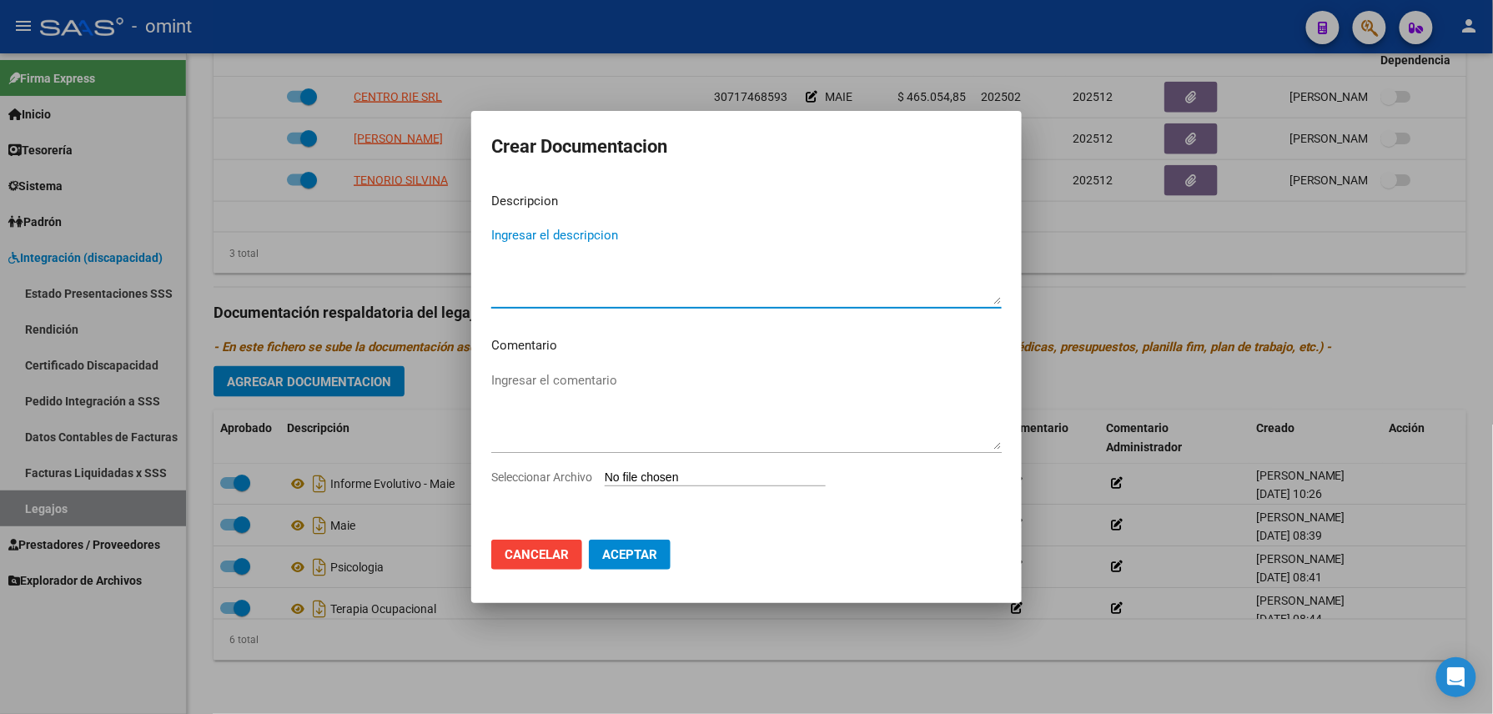
click at [688, 478] on input "Seleccionar Archivo" at bounding box center [715, 478] width 221 height 16
type input "C:\fakepath\35581851-Informe Evolutivo.pdf"
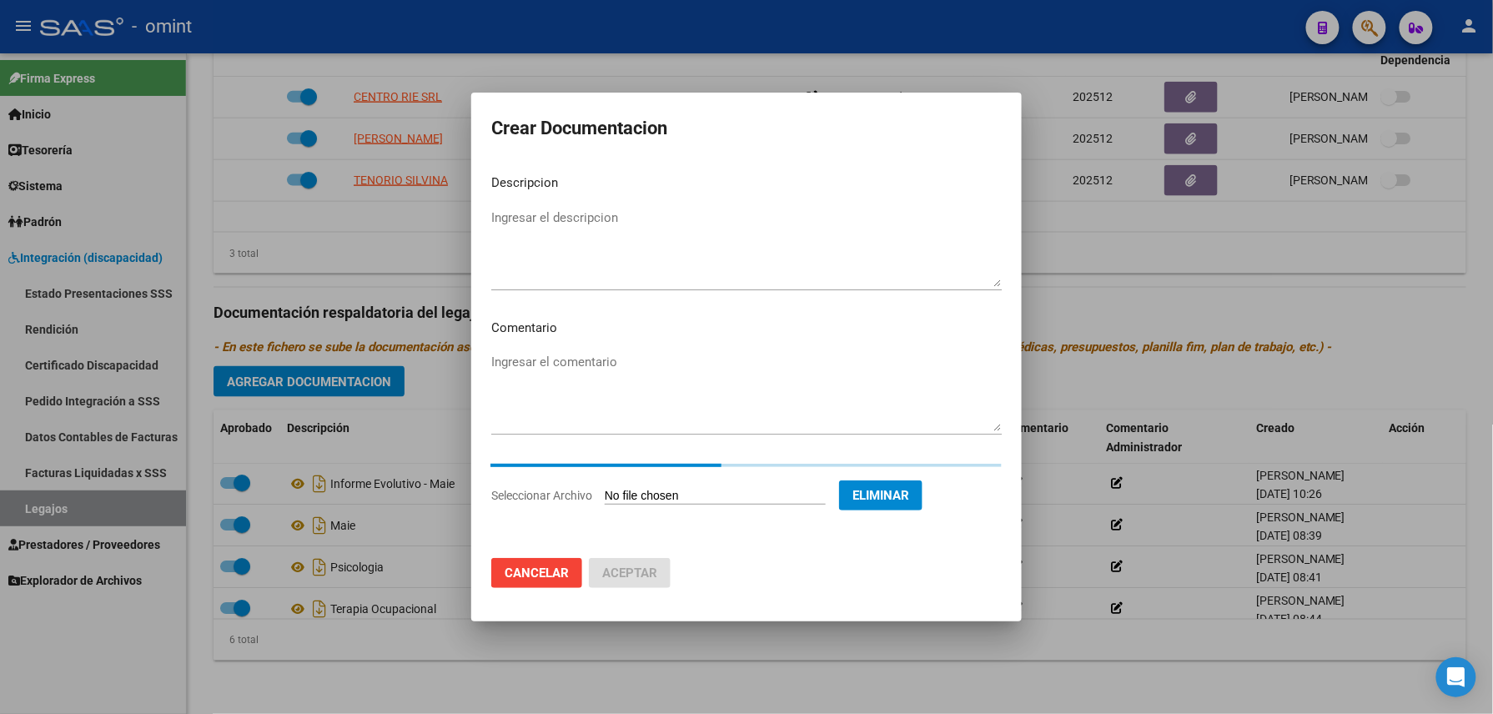
click at [549, 280] on textarea "Ingresar el descripcion" at bounding box center [746, 247] width 510 height 78
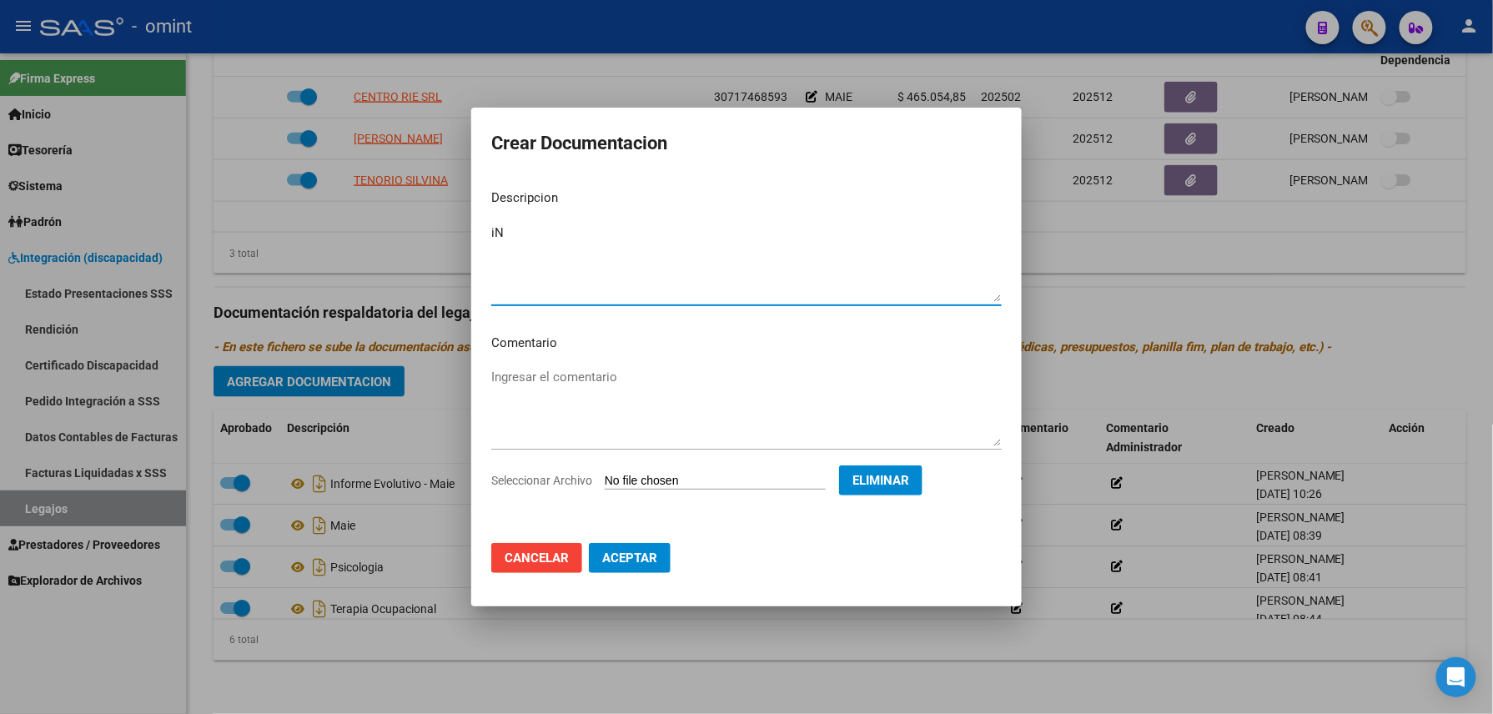
type textarea "i"
type textarea "Informe evolutivo - TO y Psicología"
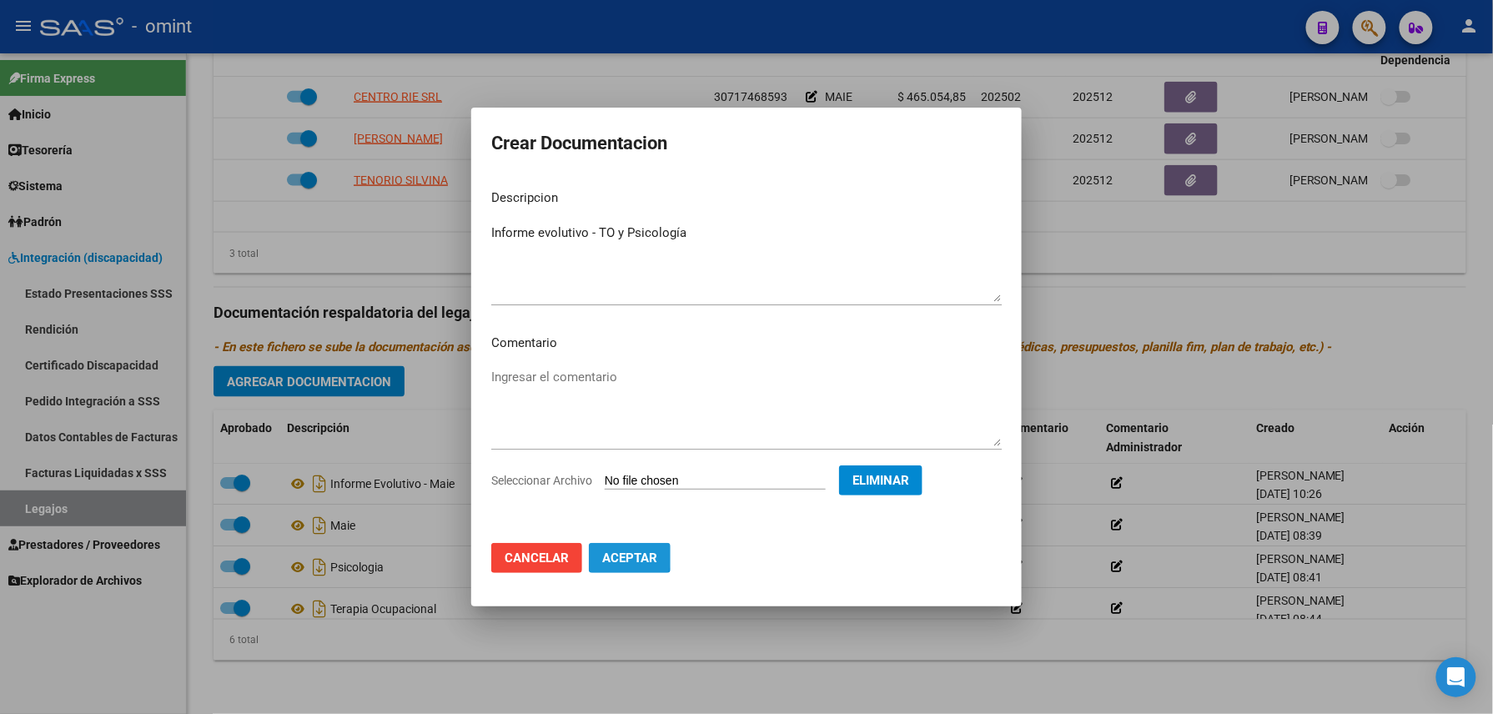
click at [620, 551] on span "Aceptar" at bounding box center [629, 557] width 55 height 15
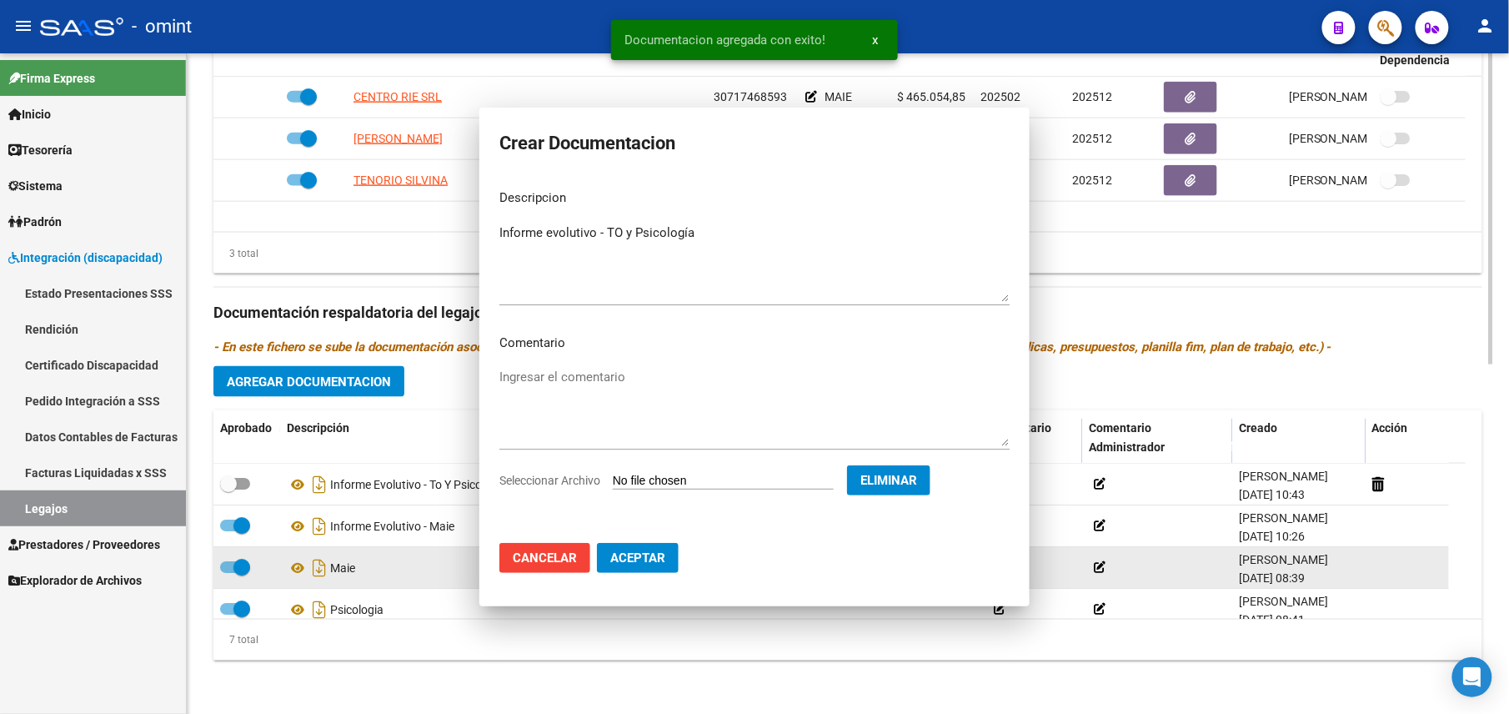
scroll to position [724, 0]
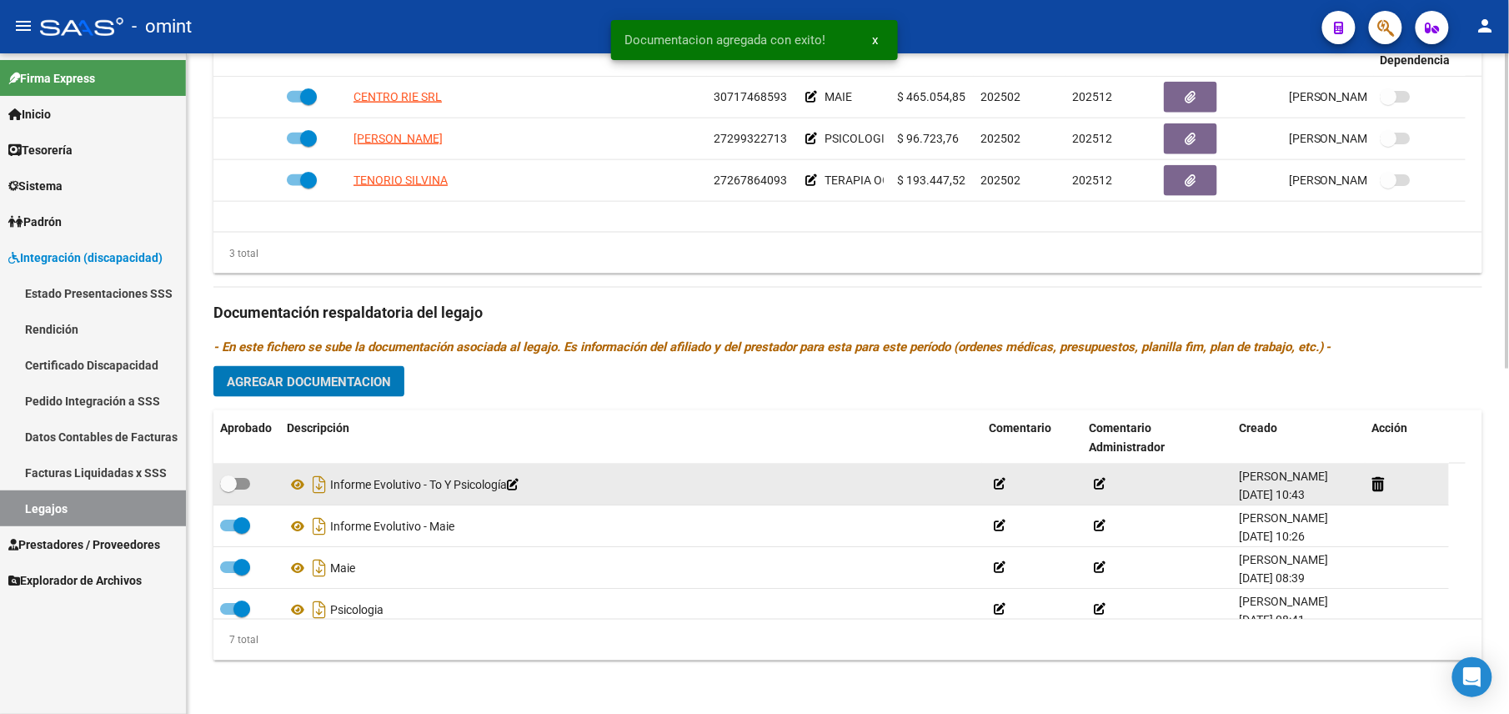
click at [234, 484] on span at bounding box center [228, 483] width 17 height 17
click at [228, 490] on input "checkbox" at bounding box center [228, 490] width 1 height 1
checkbox input "true"
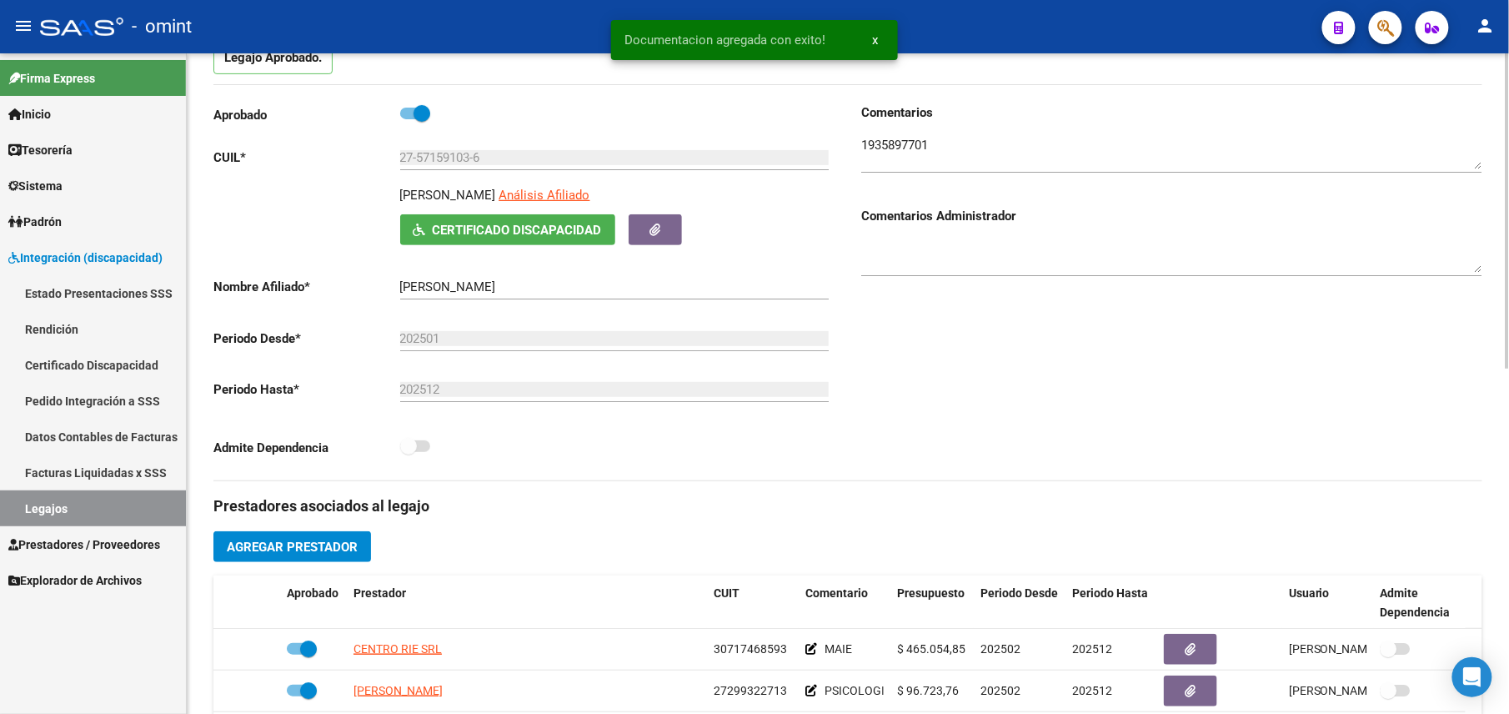
scroll to position [0, 0]
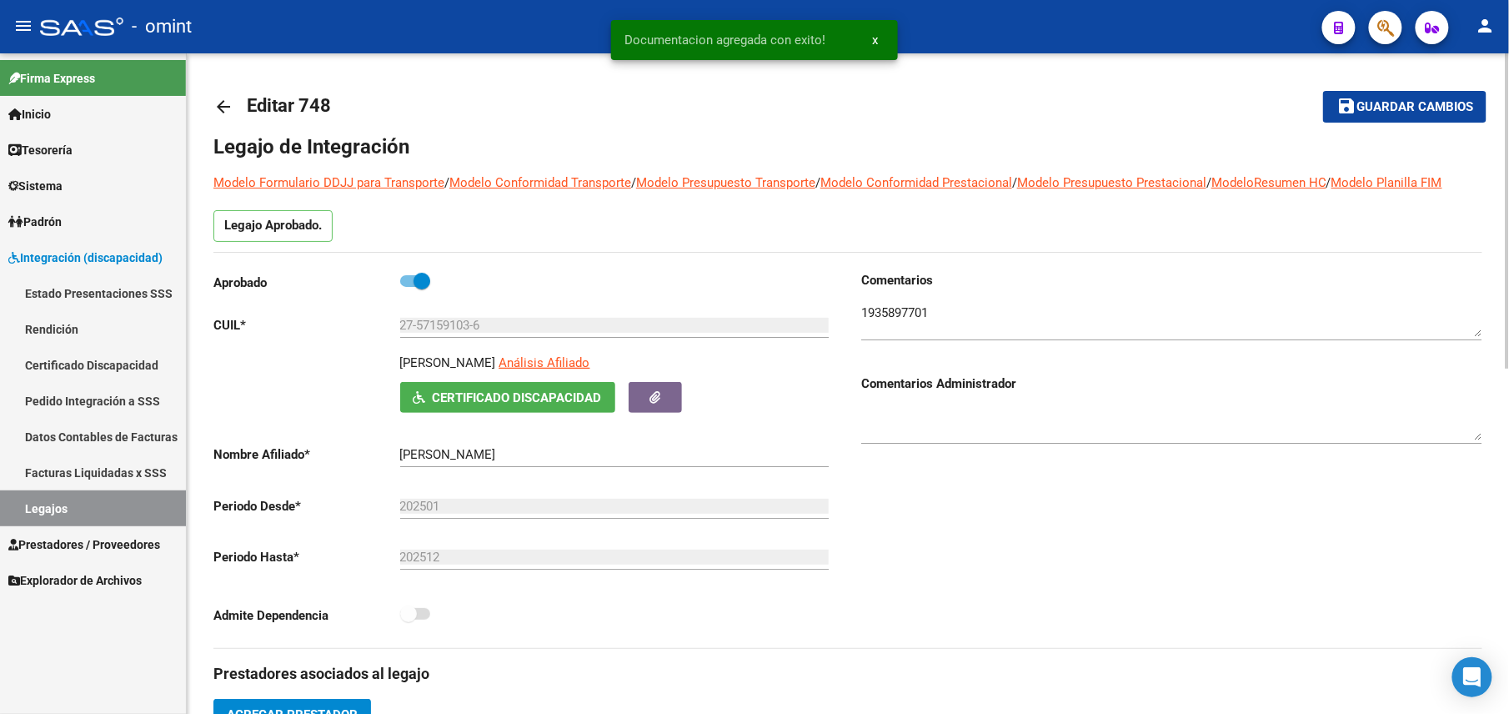
click at [1368, 103] on span "Guardar cambios" at bounding box center [1415, 107] width 117 height 15
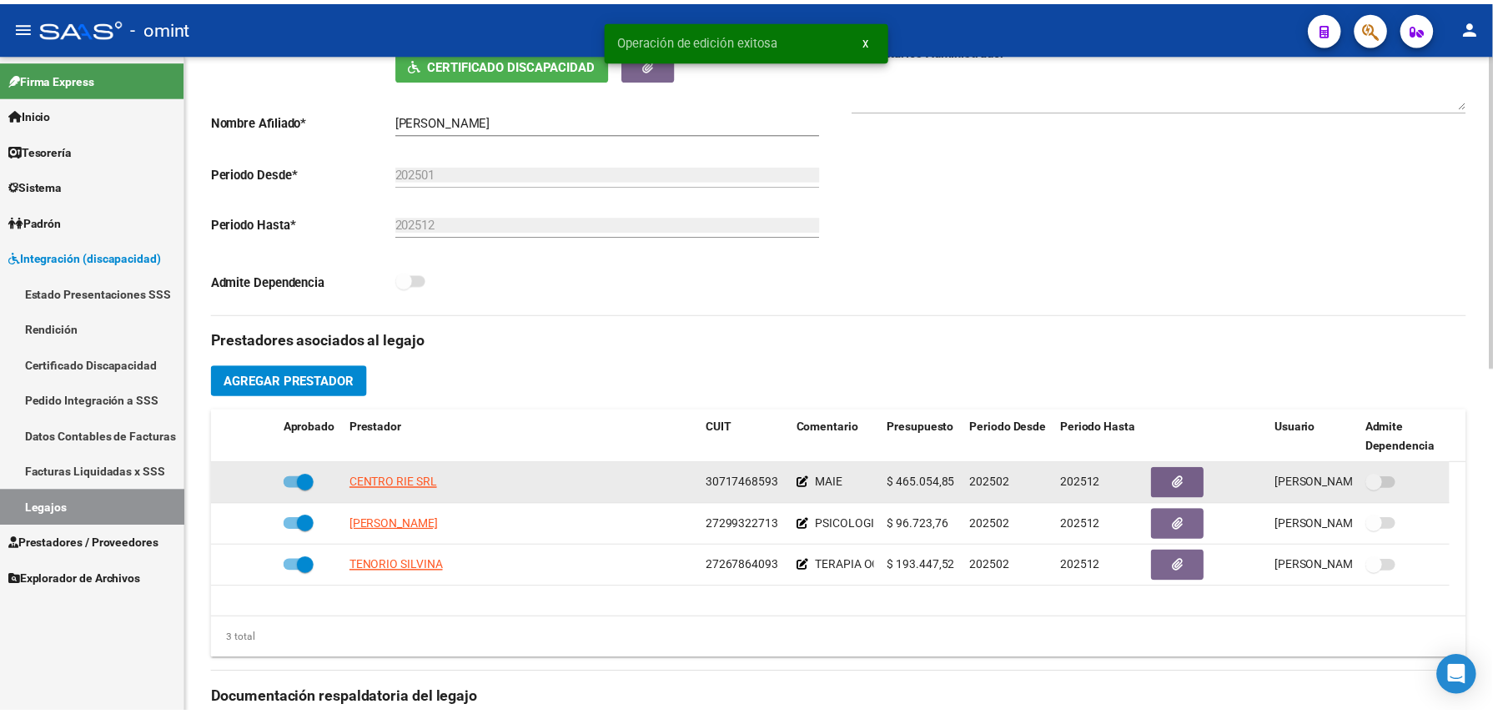
scroll to position [444, 0]
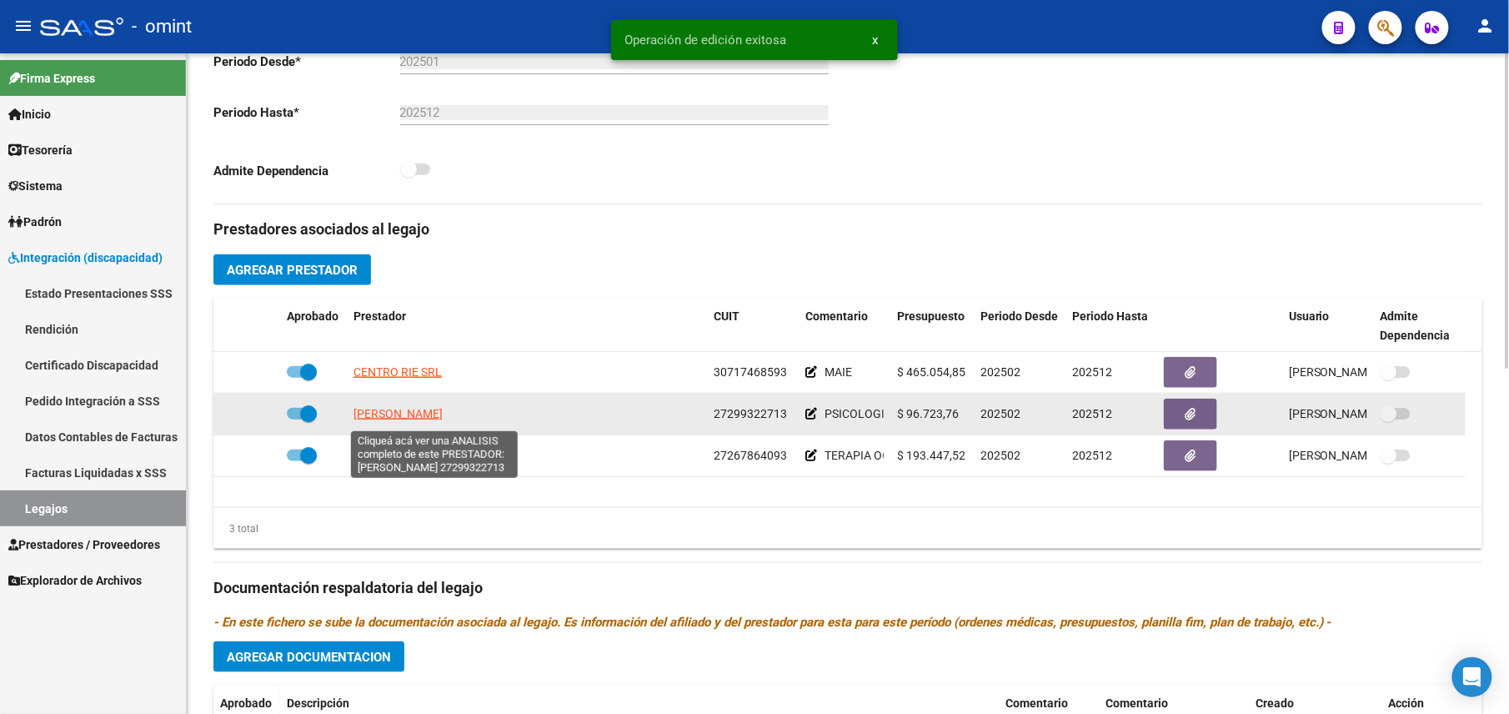
click at [443, 420] on span "BOGADO MICAELA SOLEDAD" at bounding box center [398, 413] width 89 height 13
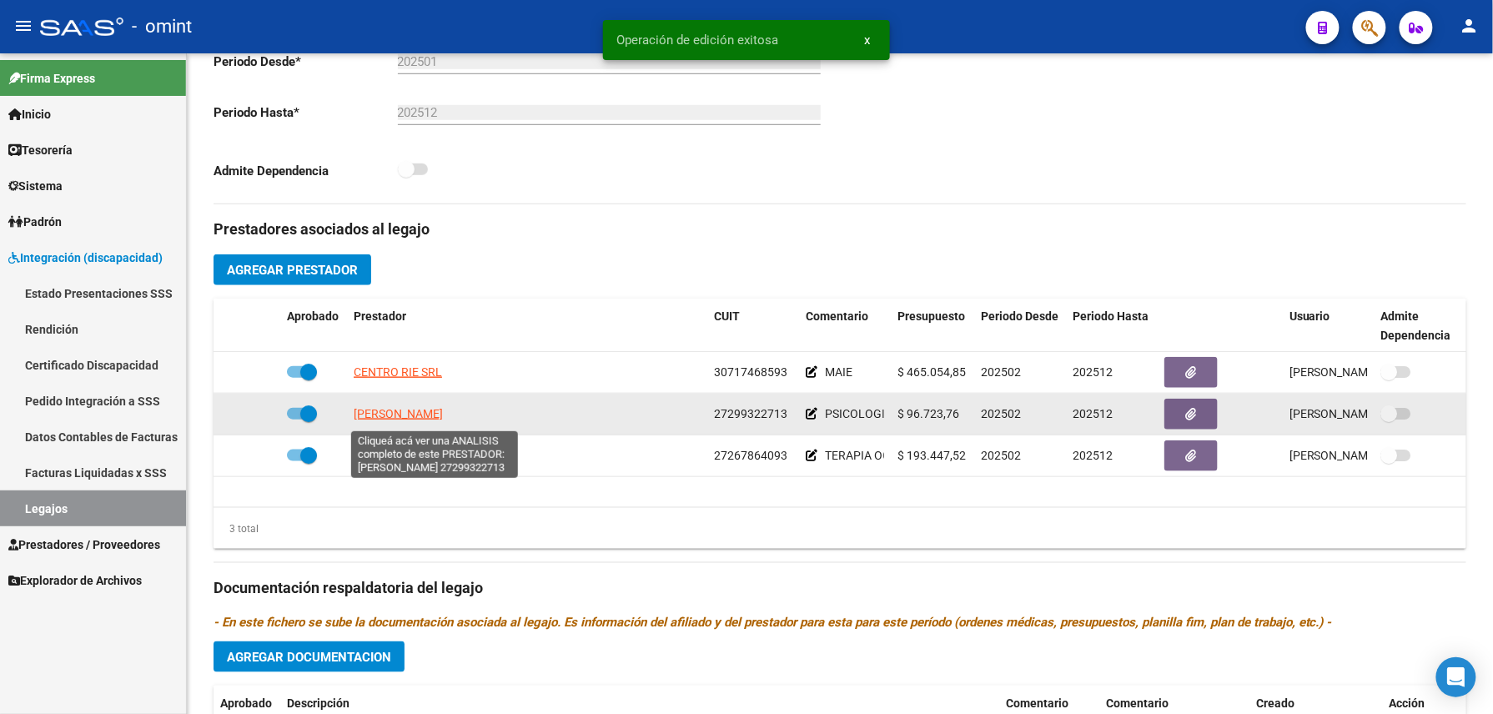
scroll to position [464, 0]
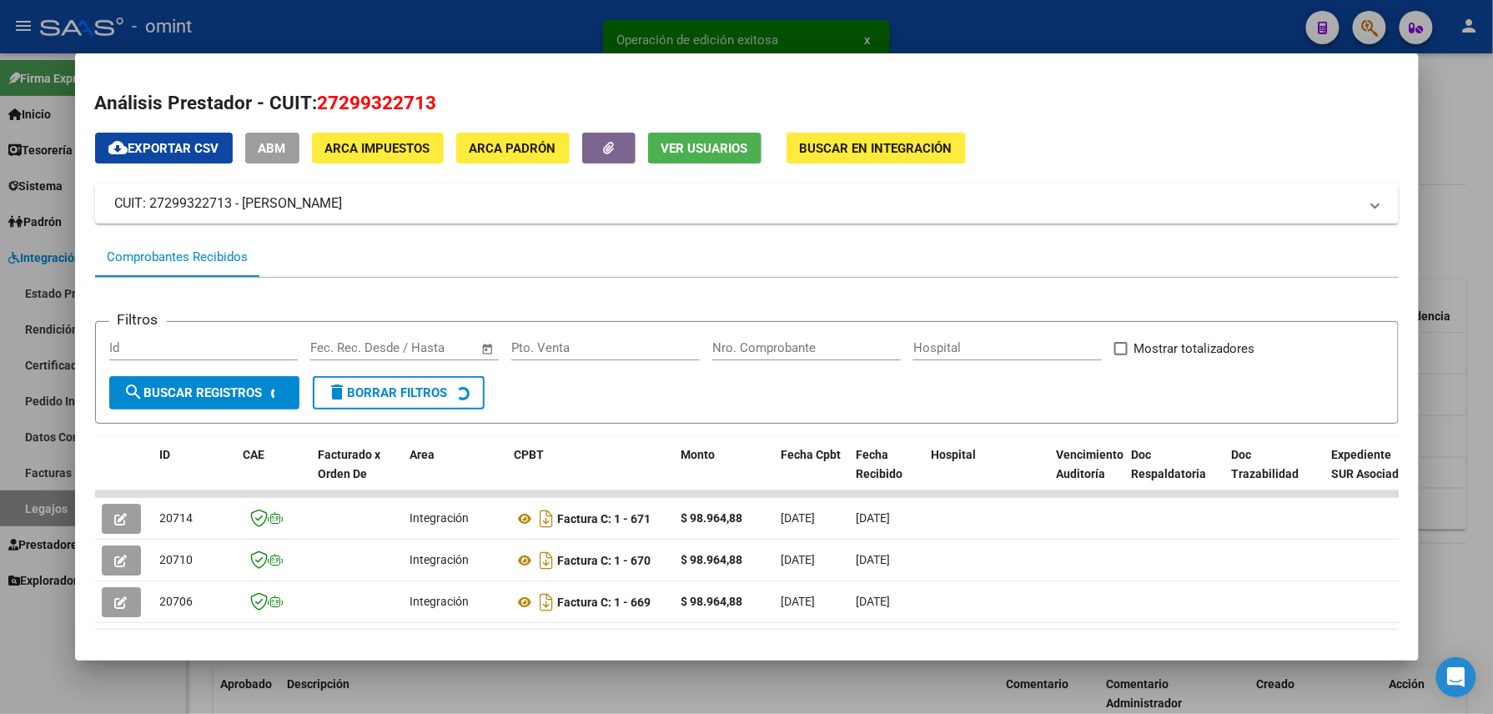
click at [690, 143] on span "Ver Usuarios" at bounding box center [704, 148] width 87 height 15
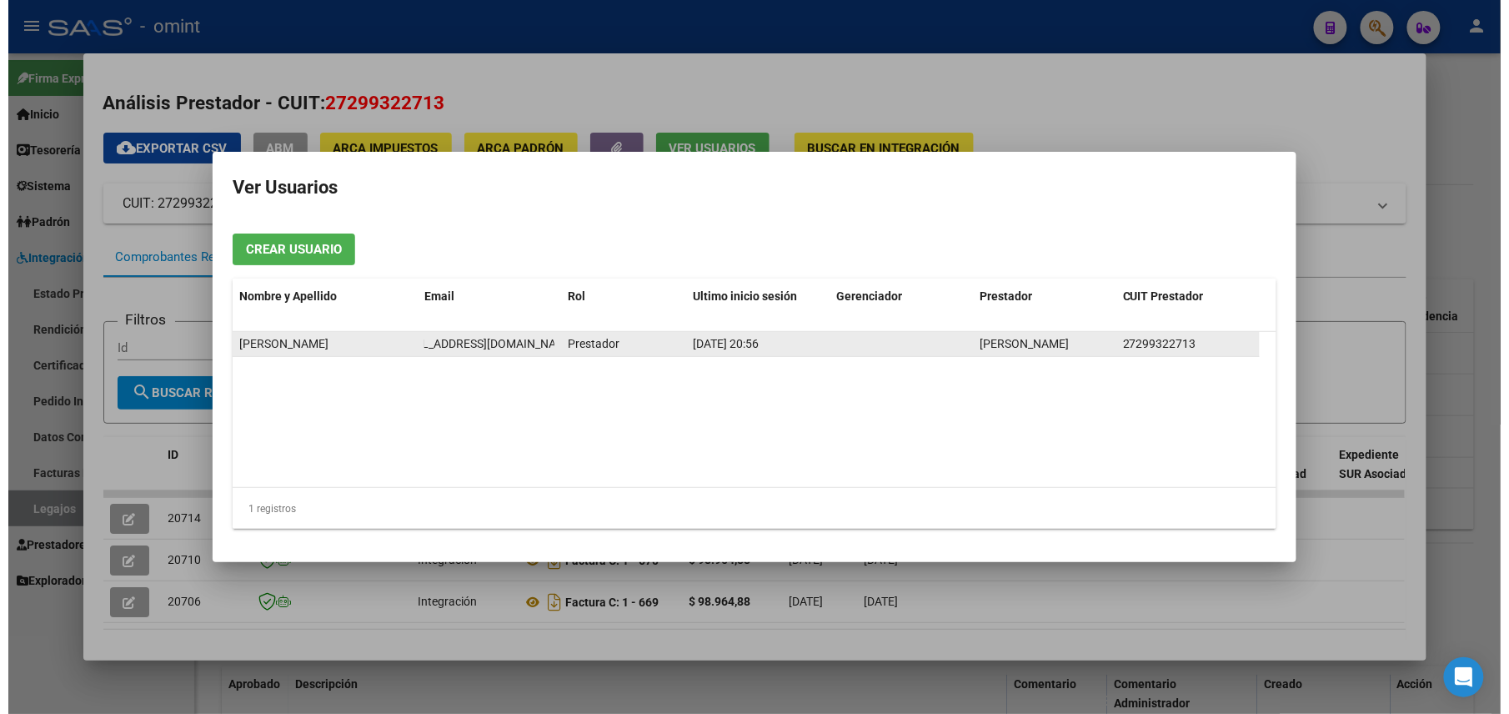
scroll to position [0, 35]
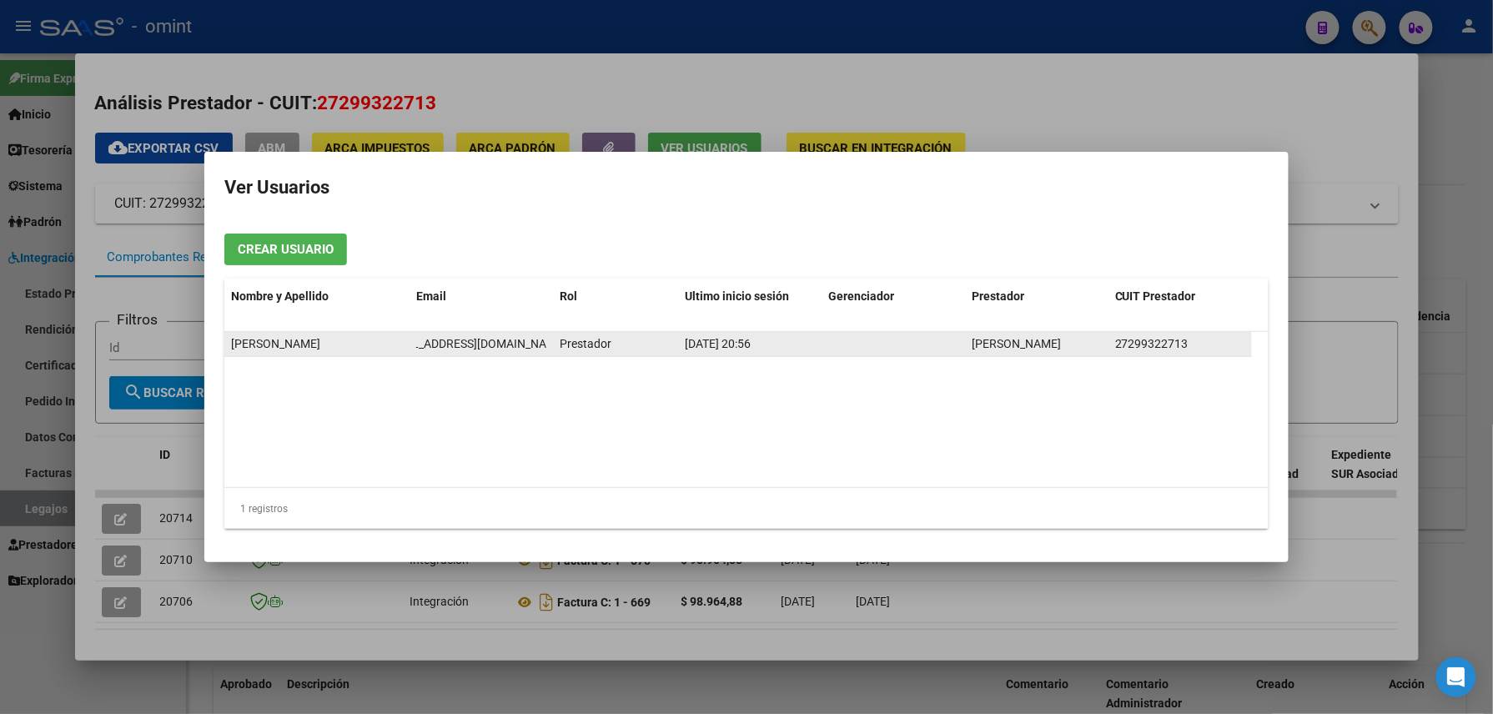
drag, startPoint x: 407, startPoint y: 338, endPoint x: 541, endPoint y: 342, distance: 134.3
click at [541, 342] on div "Micaela Soledad Bogado bogadomicaela@hotmail.com Prestador 05/09/2025 20:56 BOG…" at bounding box center [737, 344] width 1027 height 25
copy div "bogadomicaela@hotmail.com"
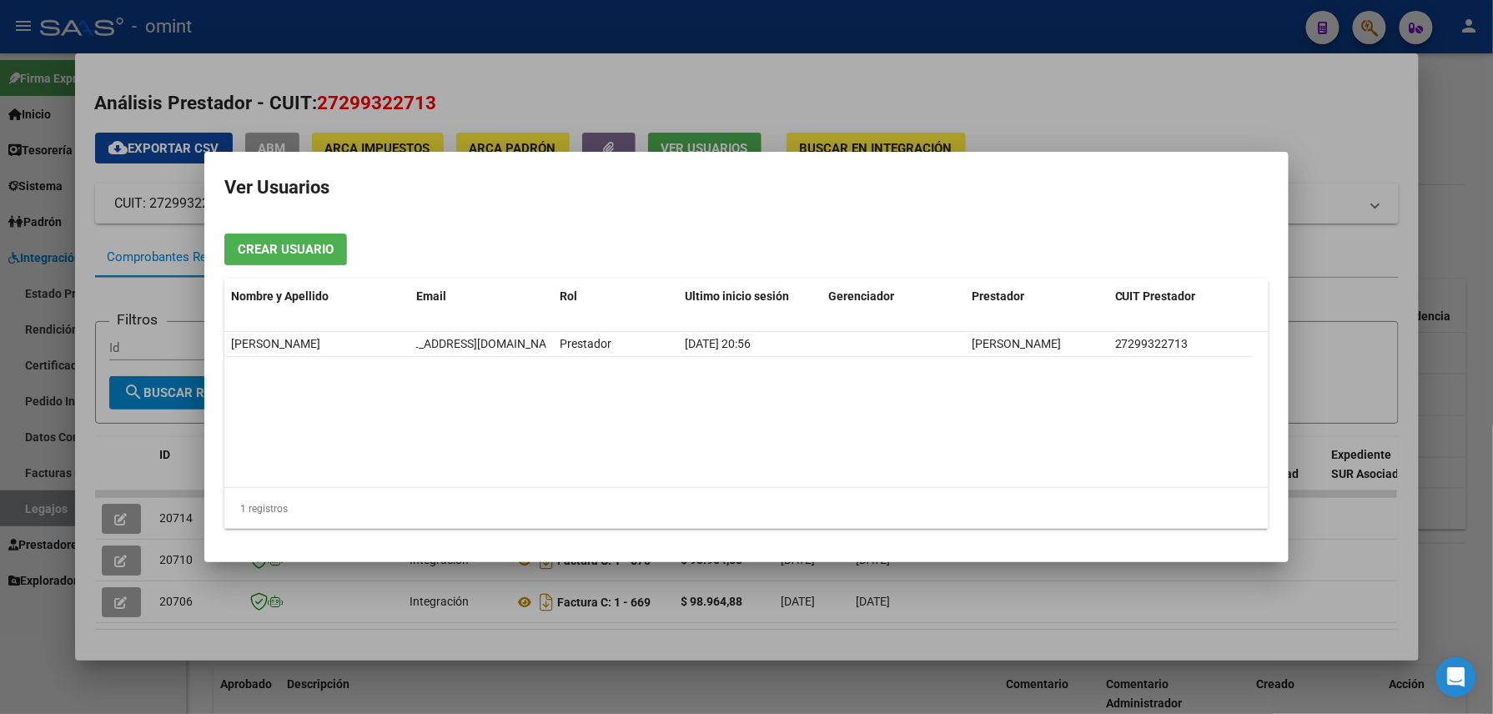
click at [582, 35] on div at bounding box center [746, 357] width 1493 height 714
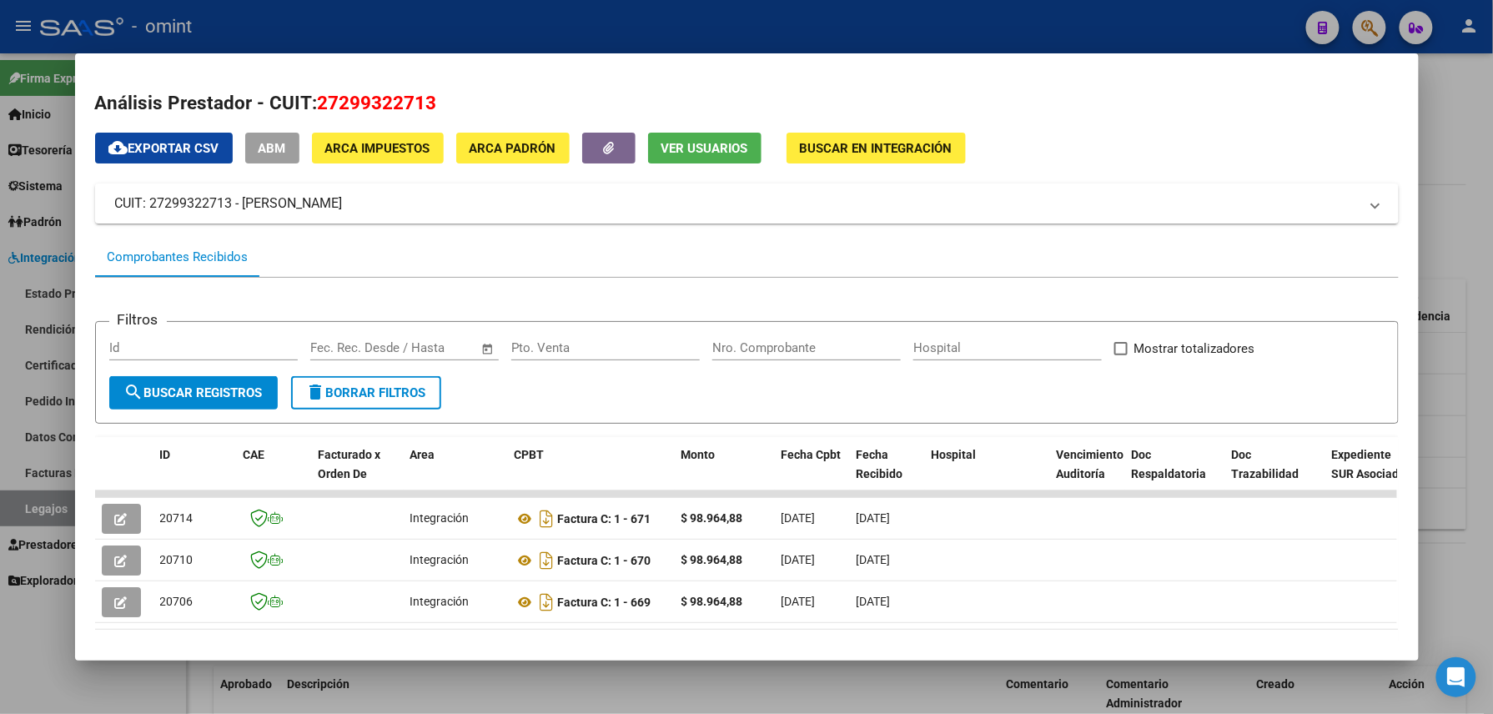
click at [582, 35] on div at bounding box center [746, 357] width 1493 height 714
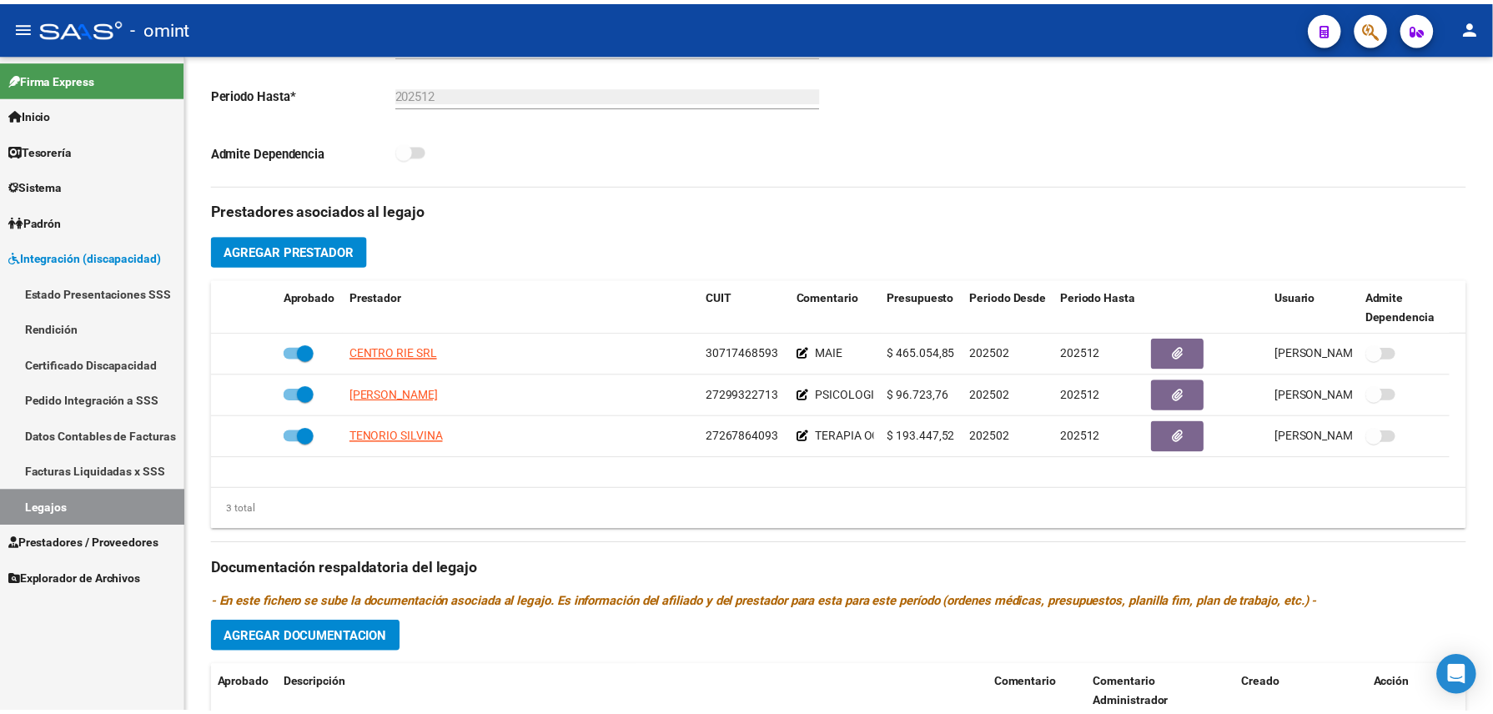
scroll to position [444, 0]
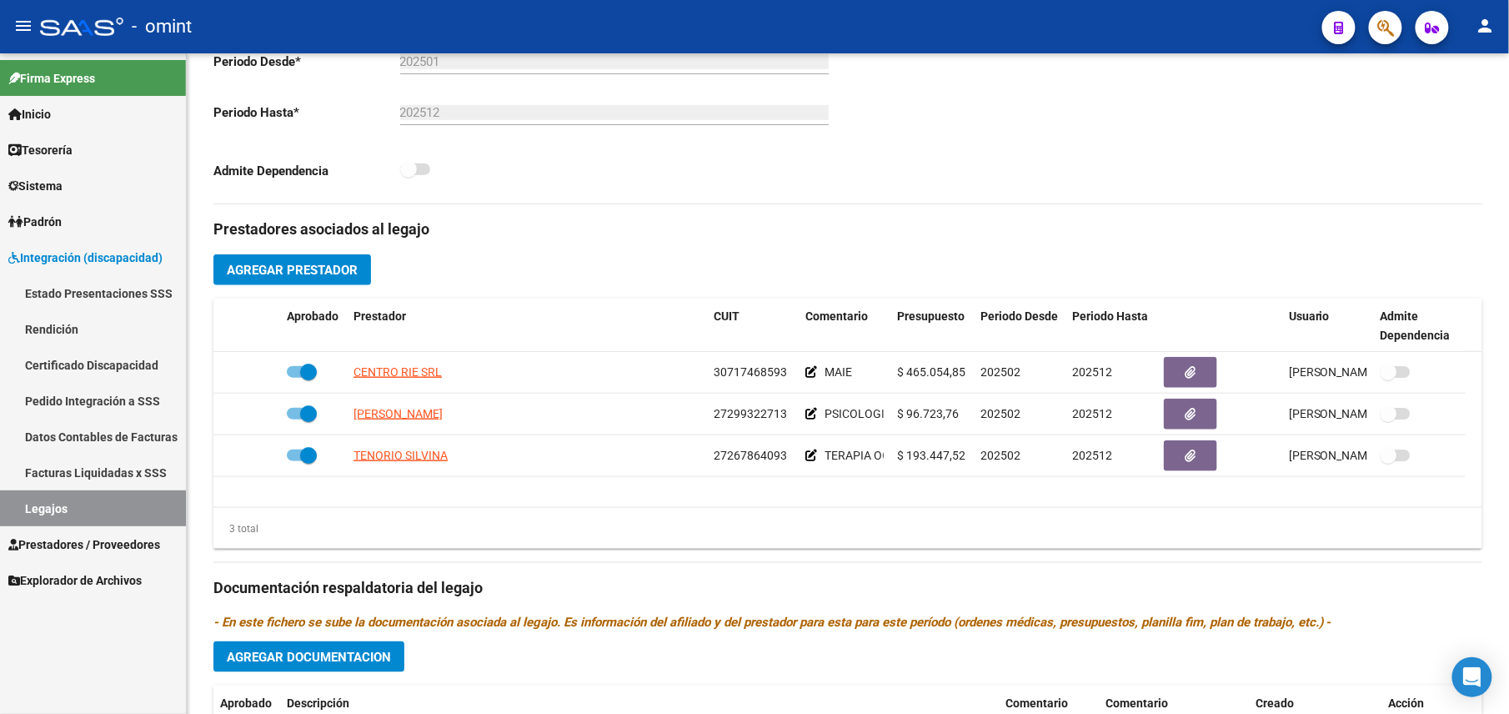
click at [582, 35] on div "- omint" at bounding box center [674, 26] width 1269 height 37
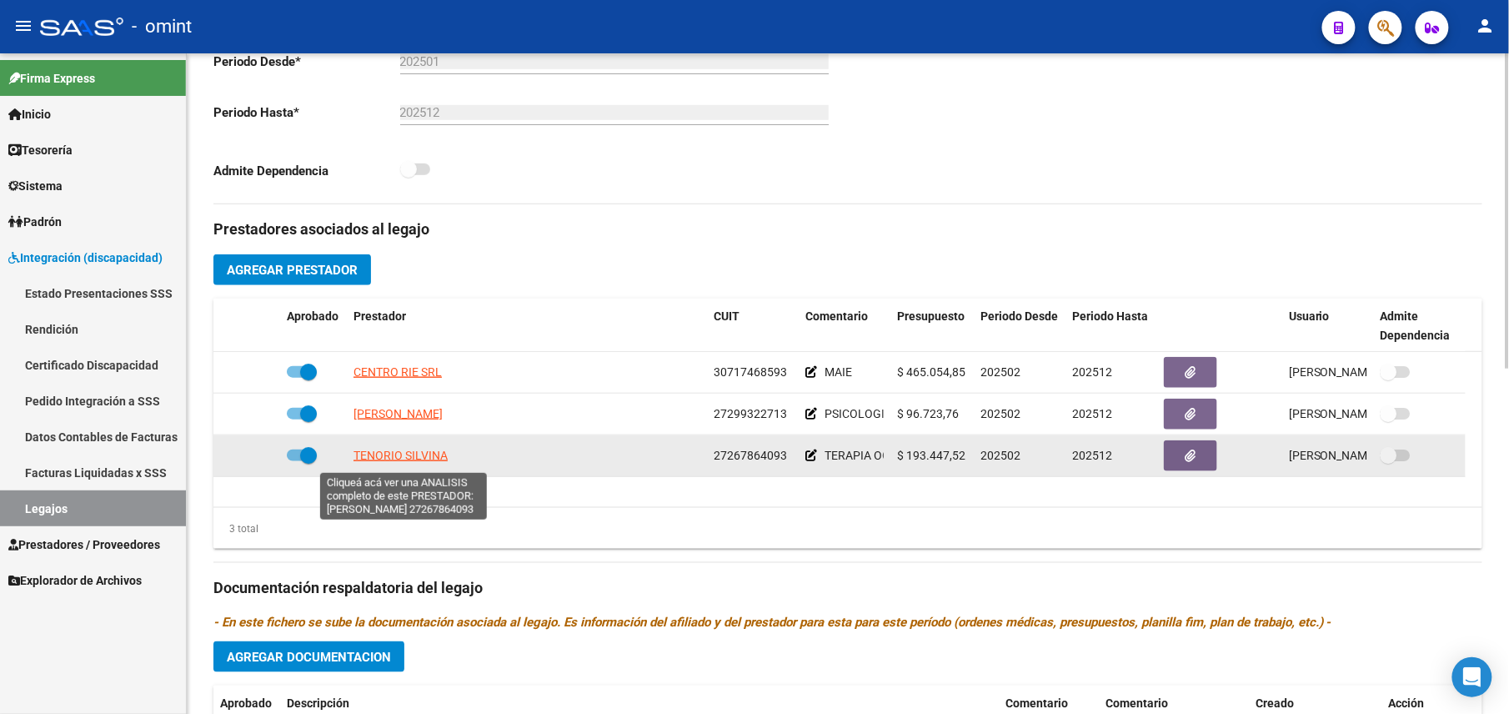
click at [424, 455] on span "TENORIO SILVINA" at bounding box center [401, 455] width 94 height 13
type textarea "27267864093"
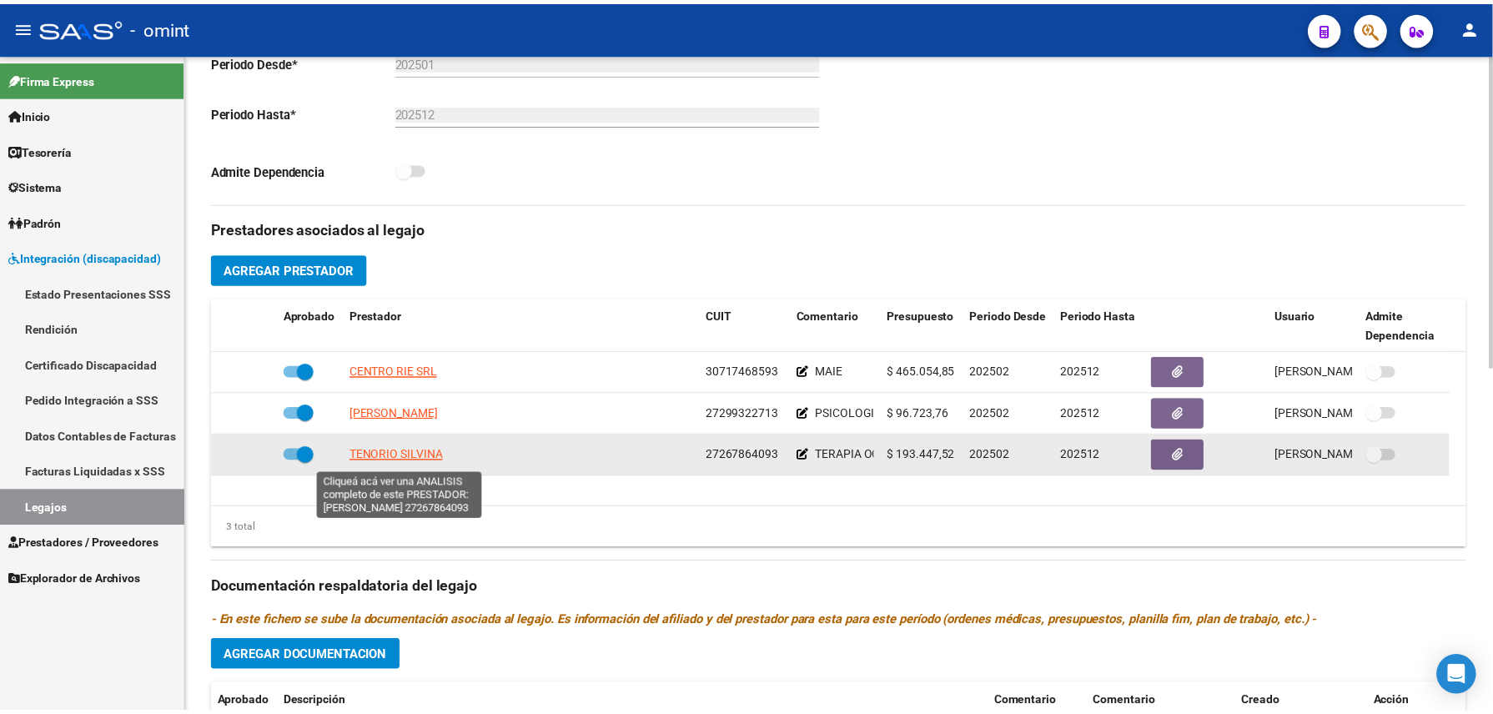
scroll to position [464, 0]
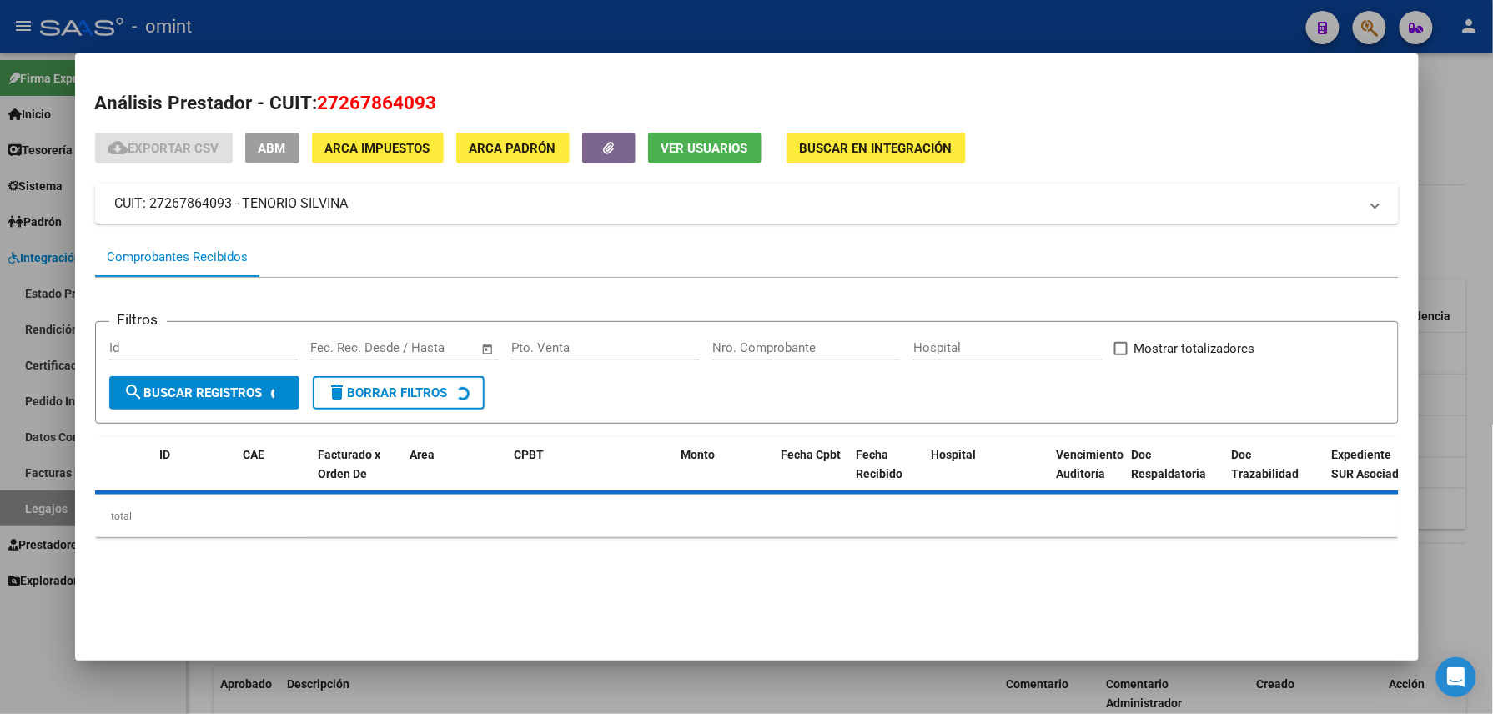
click at [692, 135] on button "Ver Usuarios" at bounding box center [704, 148] width 113 height 31
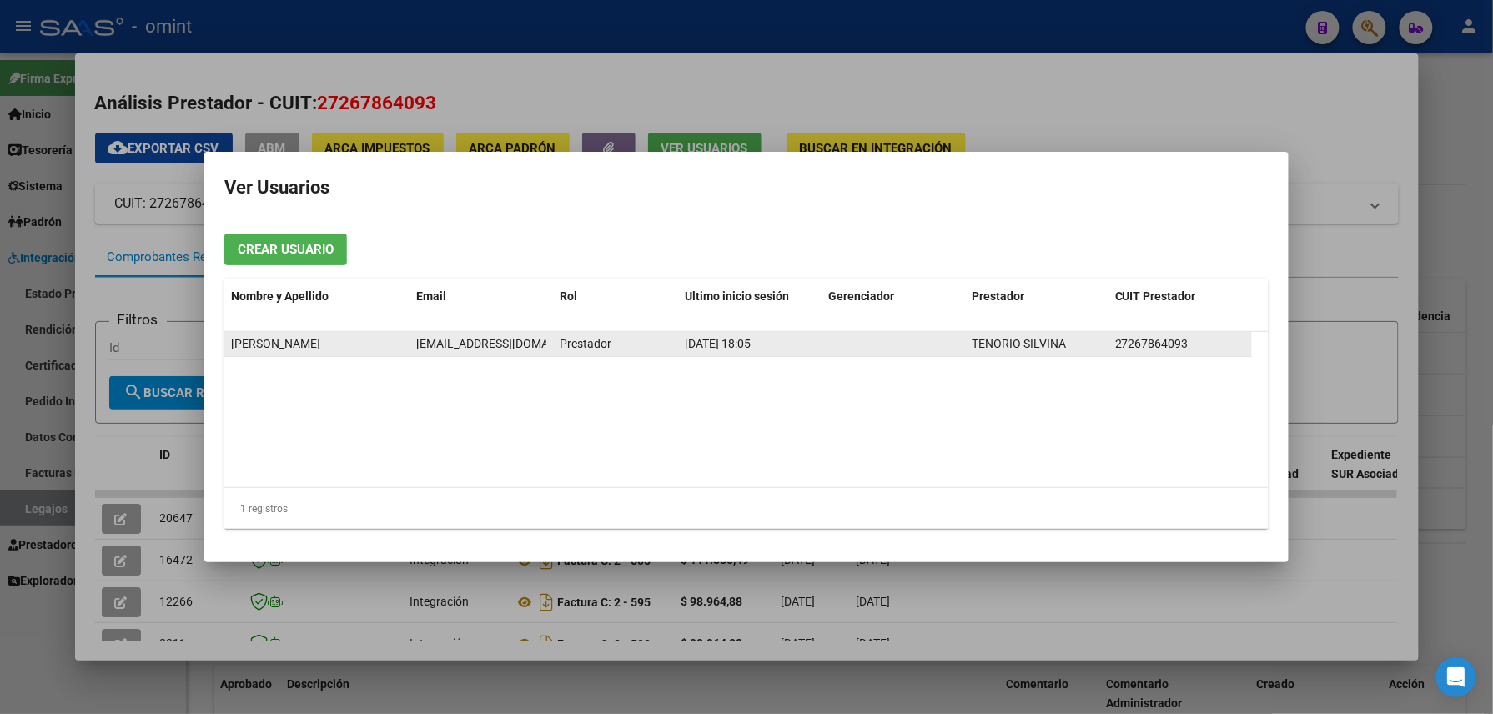
drag, startPoint x: 421, startPoint y: 348, endPoint x: 467, endPoint y: 345, distance: 45.9
click at [467, 345] on span "silvina.tenorio@gmail.com" at bounding box center [508, 343] width 185 height 13
click at [518, 352] on div "silvina.tenorio@gmail.com" at bounding box center [481, 343] width 130 height 19
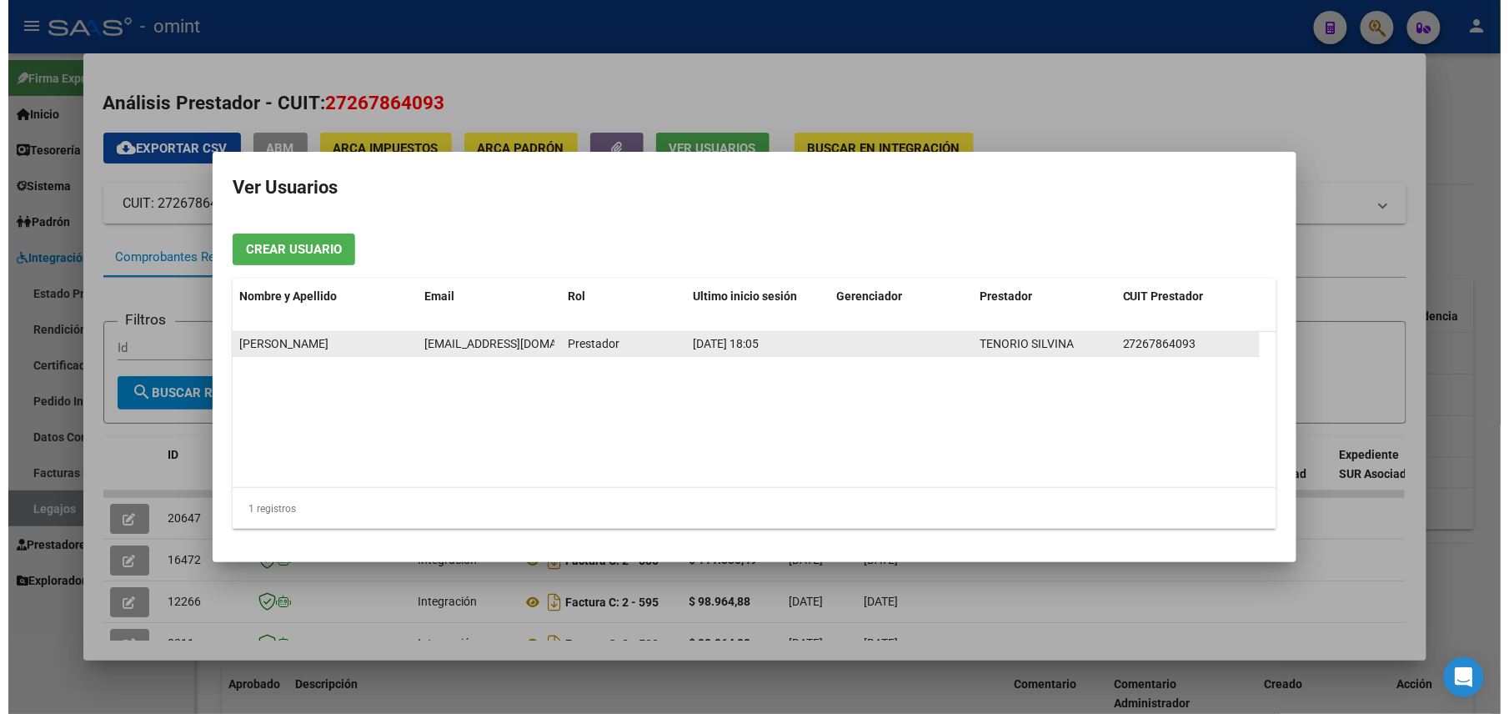
scroll to position [0, 18]
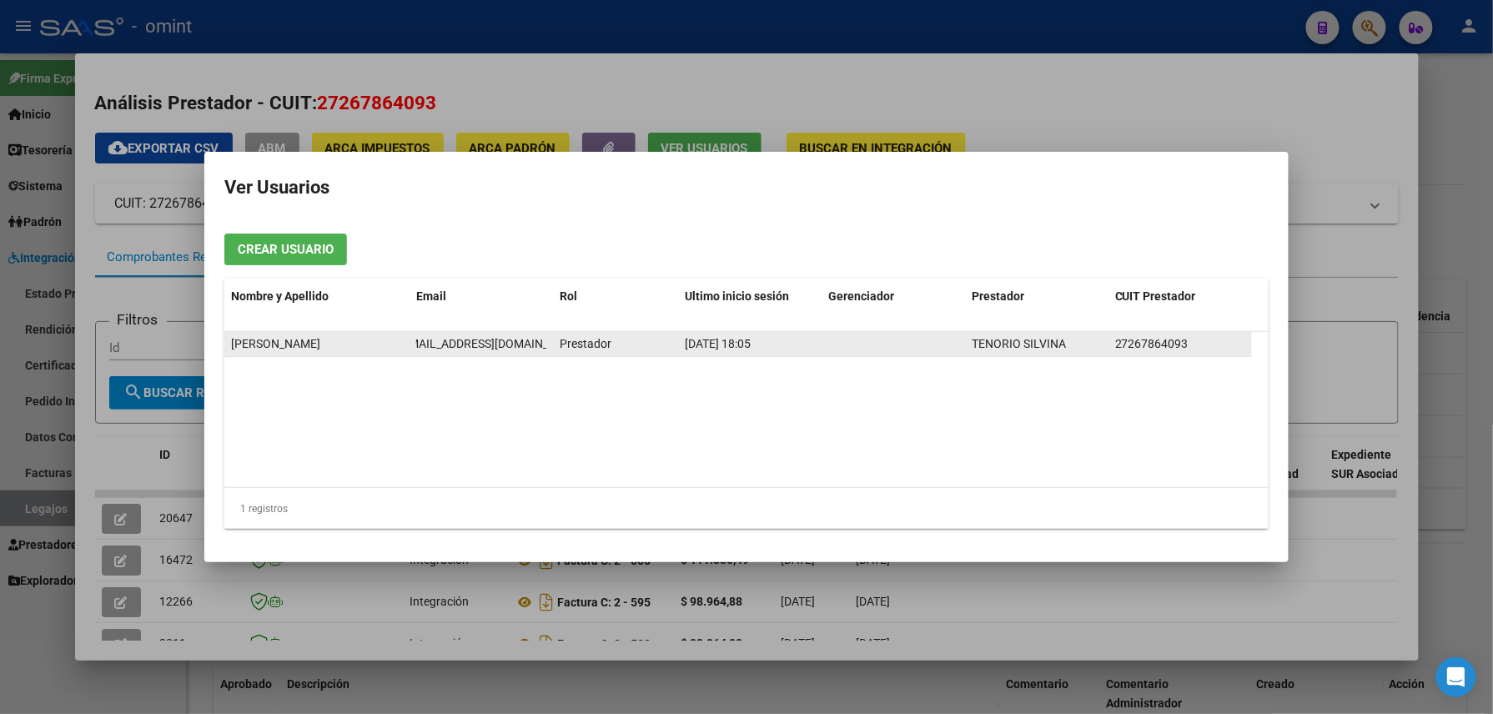
drag, startPoint x: 430, startPoint y: 344, endPoint x: 548, endPoint y: 340, distance: 117.7
click at [548, 340] on datatable-body-cell "silvina.tenorio@gmail.com" at bounding box center [480, 344] width 143 height 24
drag, startPoint x: 548, startPoint y: 340, endPoint x: 537, endPoint y: 347, distance: 12.7
copy span "silvina.tenorio@gmail.com"
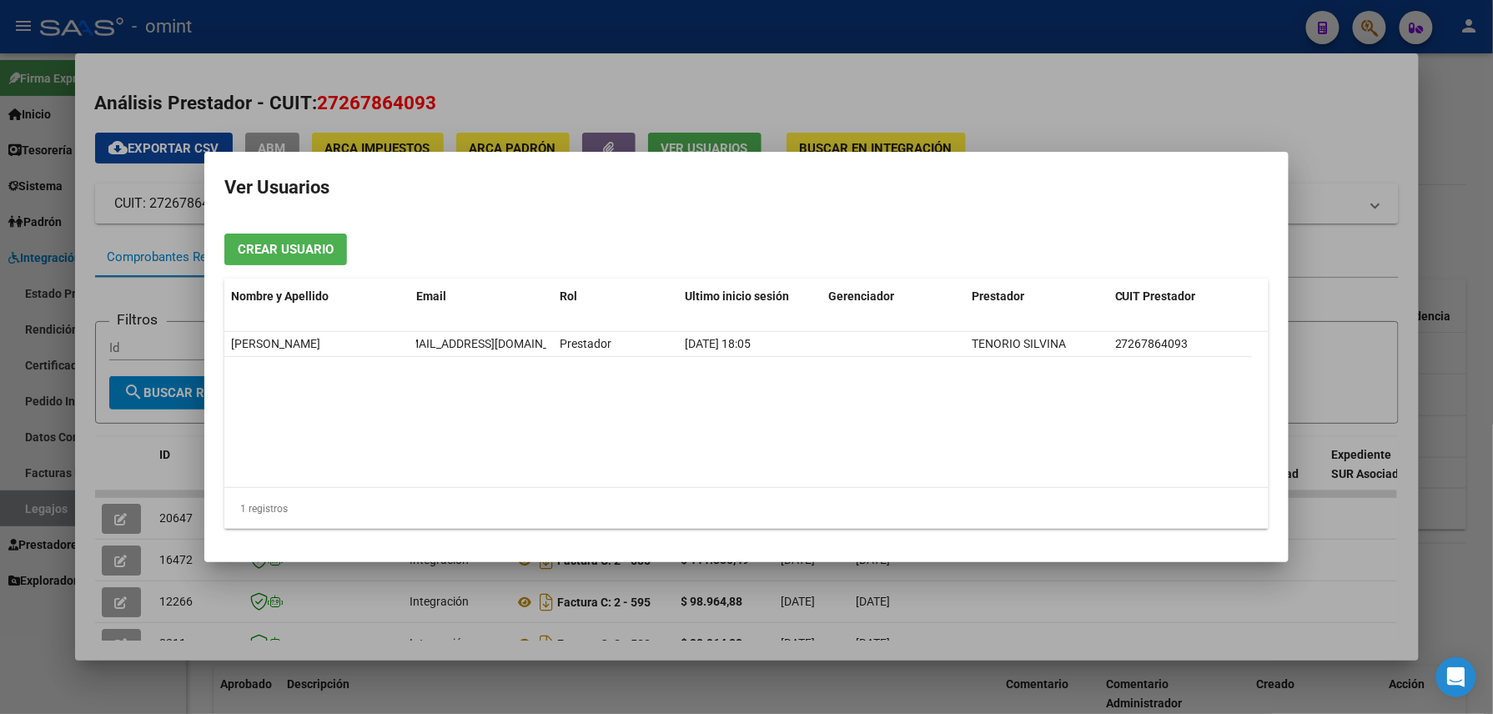
click at [752, 37] on div at bounding box center [746, 357] width 1493 height 714
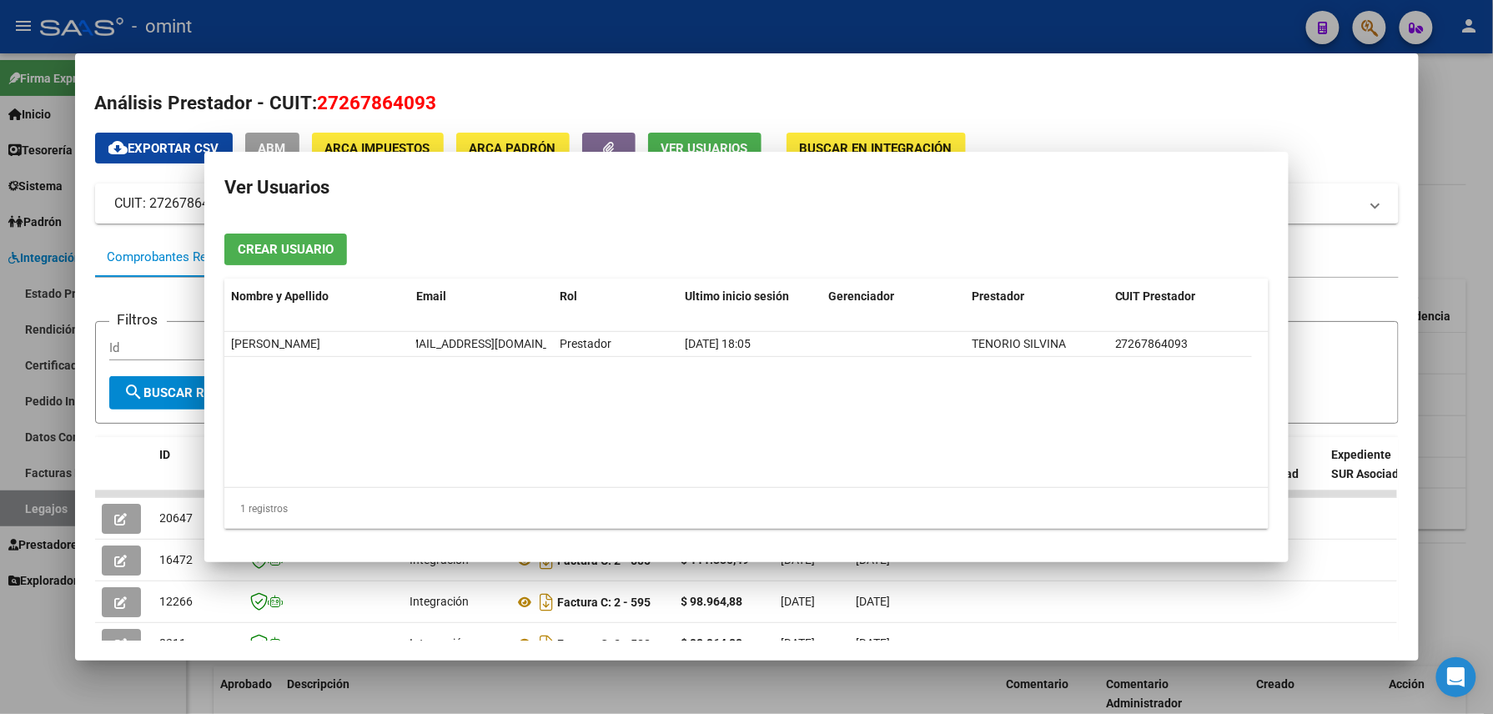
click at [752, 37] on div at bounding box center [746, 357] width 1493 height 714
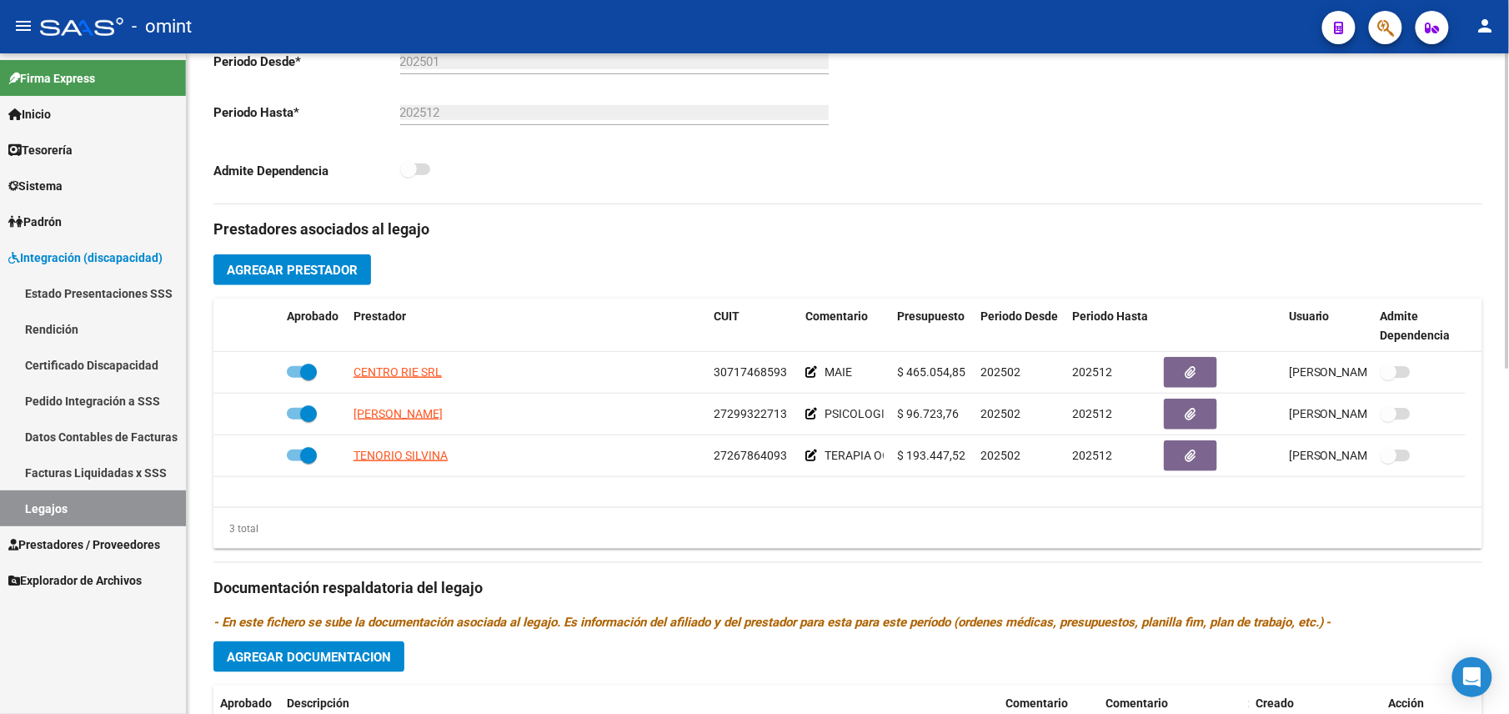
scroll to position [0, 0]
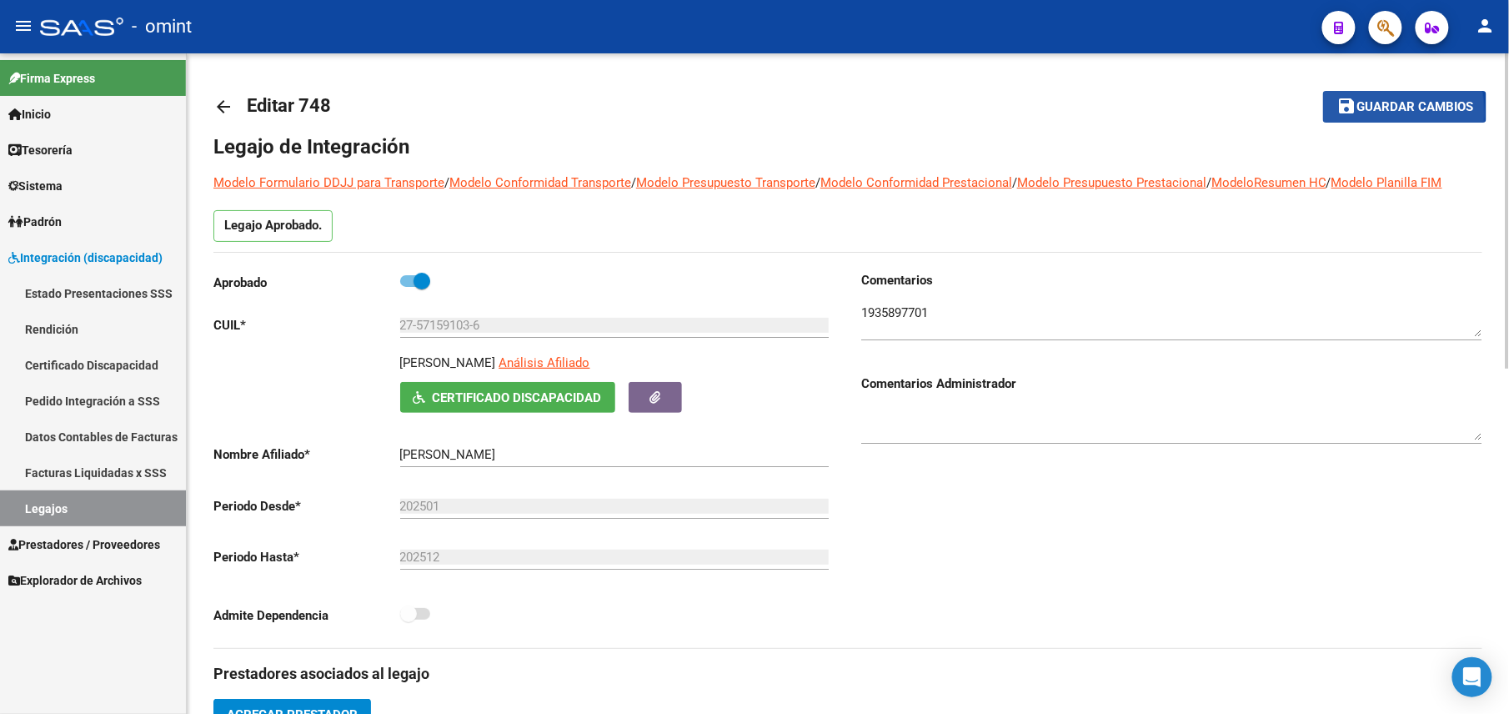
click at [1346, 113] on mat-icon "save" at bounding box center [1347, 106] width 20 height 20
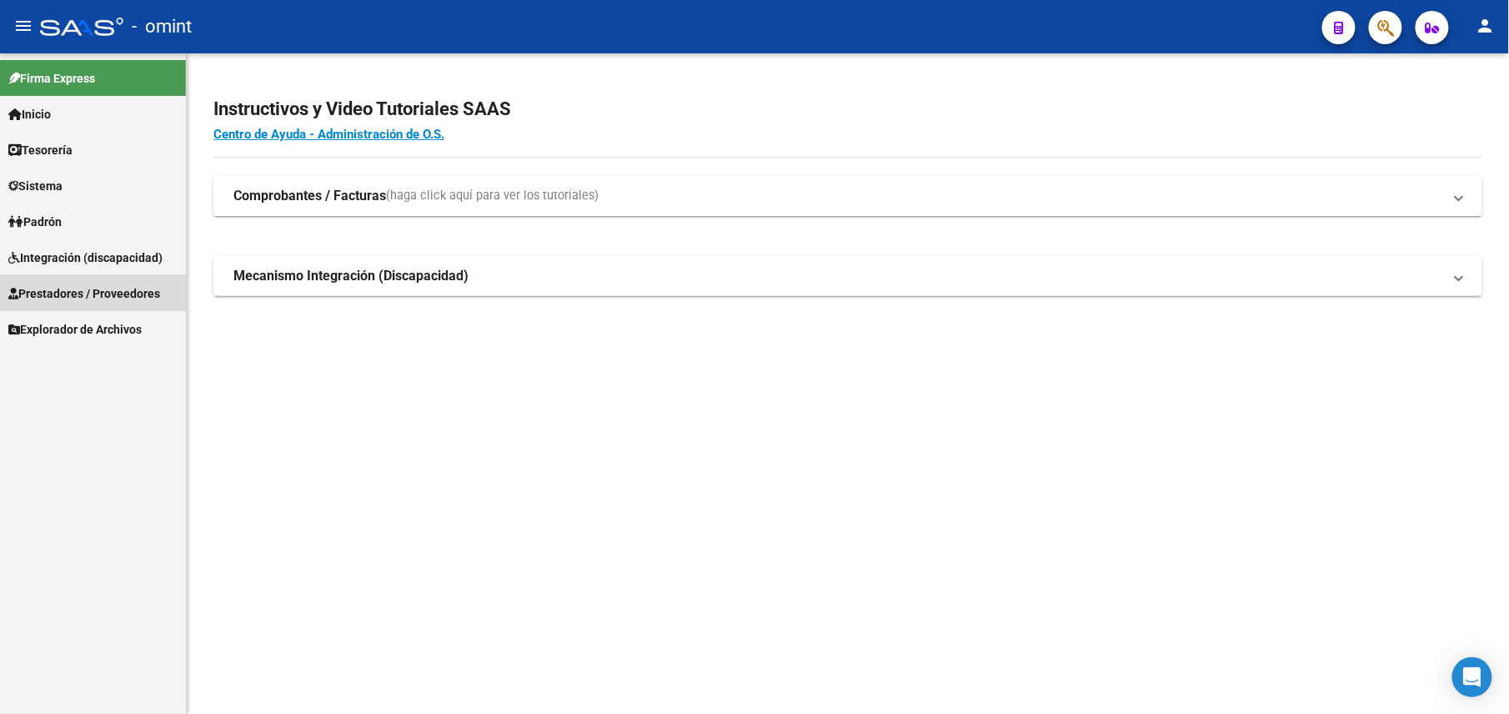
click at [107, 284] on span "Prestadores / Proveedores" at bounding box center [84, 293] width 152 height 18
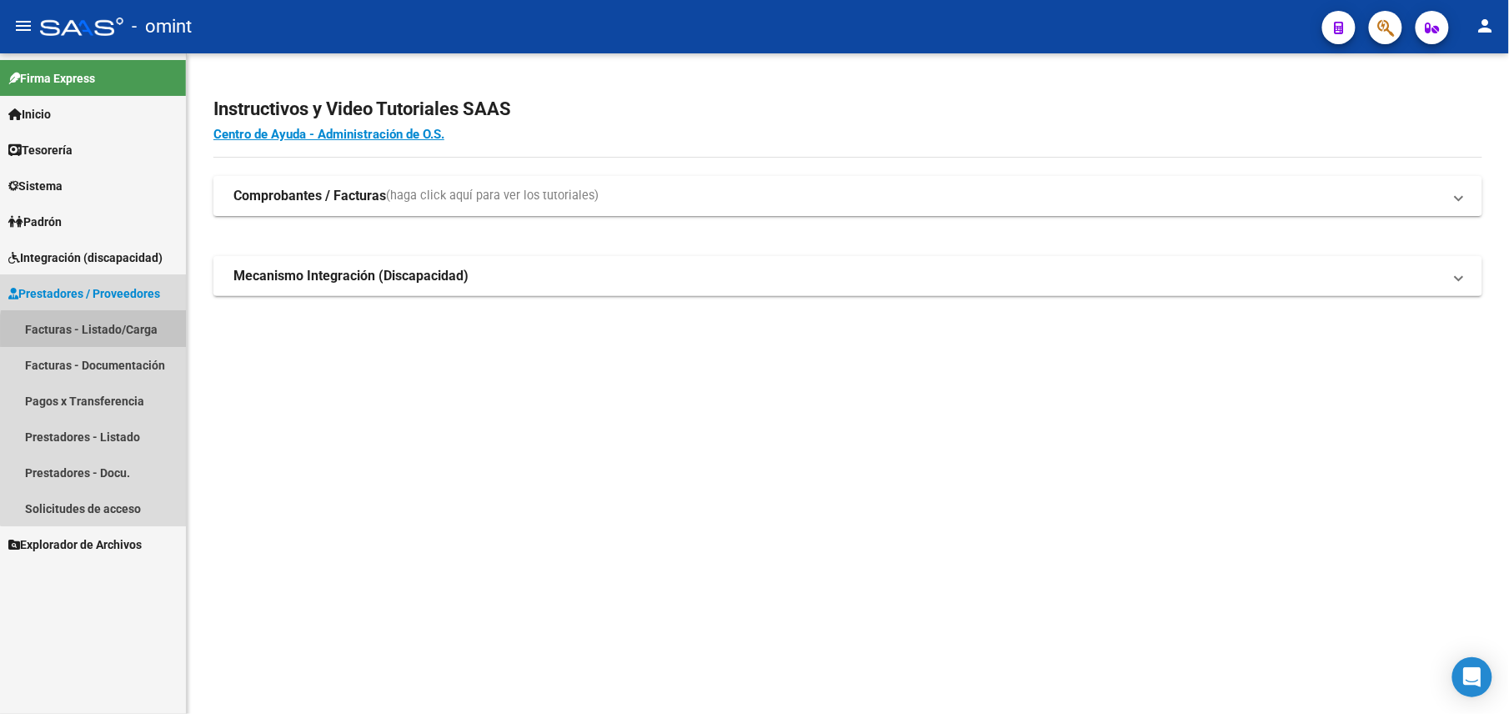
click at [145, 330] on link "Facturas - Listado/Carga" at bounding box center [93, 329] width 186 height 36
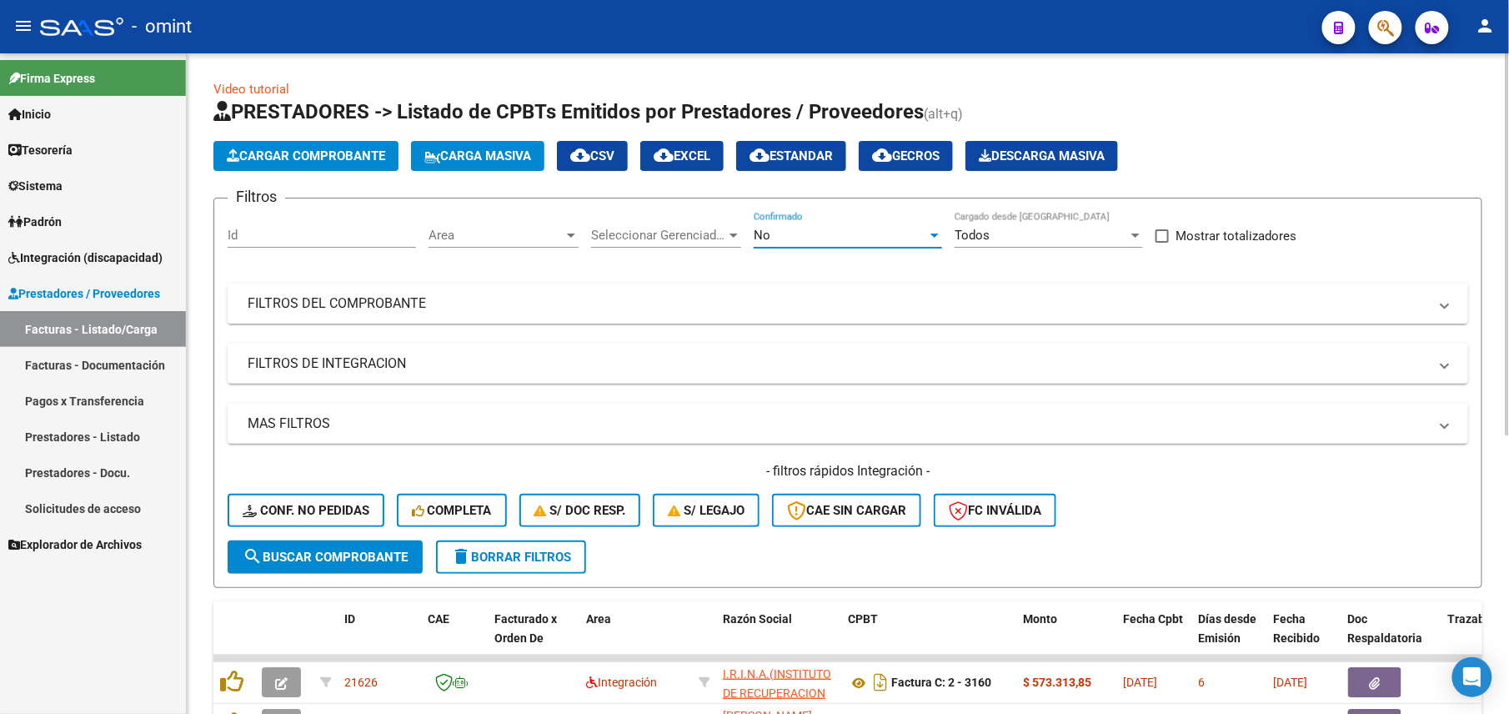
click at [845, 233] on div "No" at bounding box center [840, 235] width 173 height 15
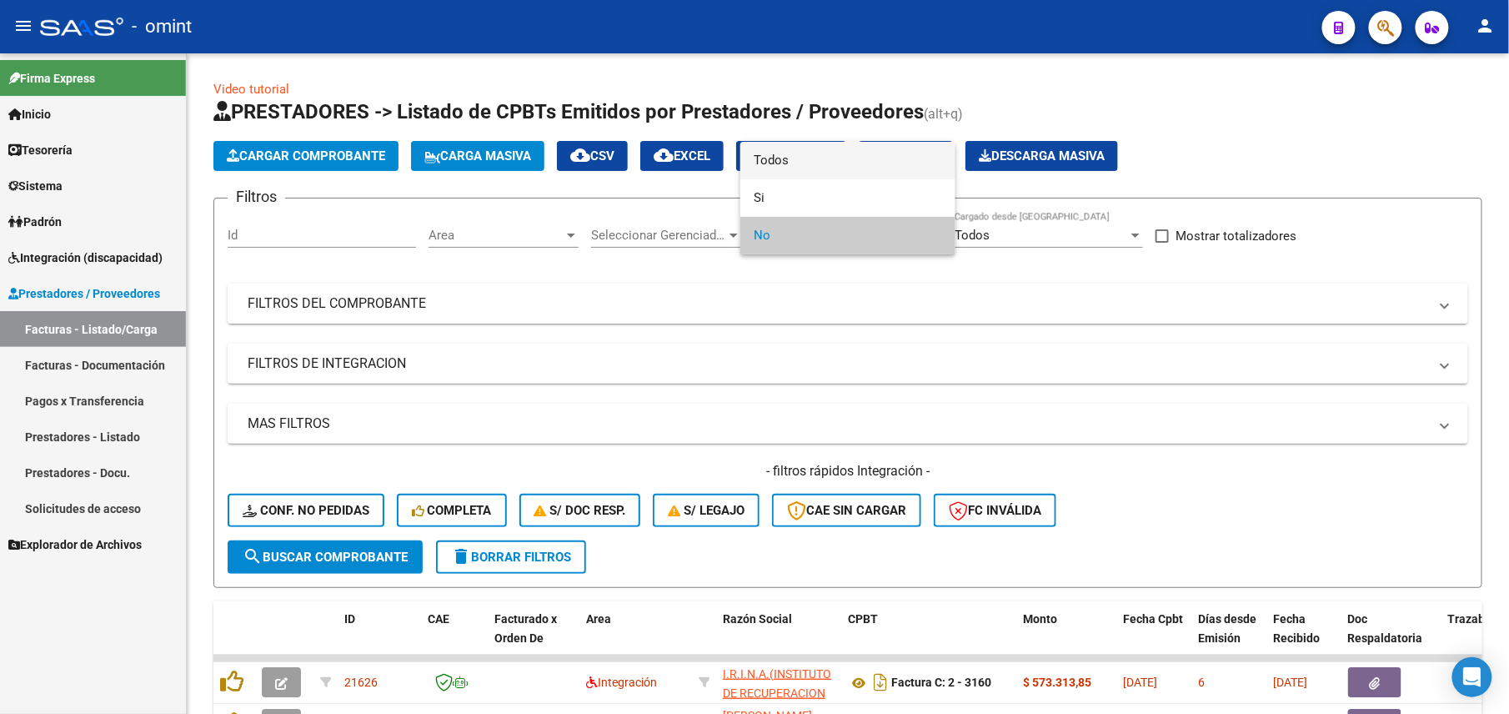
click at [834, 164] on span "Todos" at bounding box center [848, 161] width 188 height 38
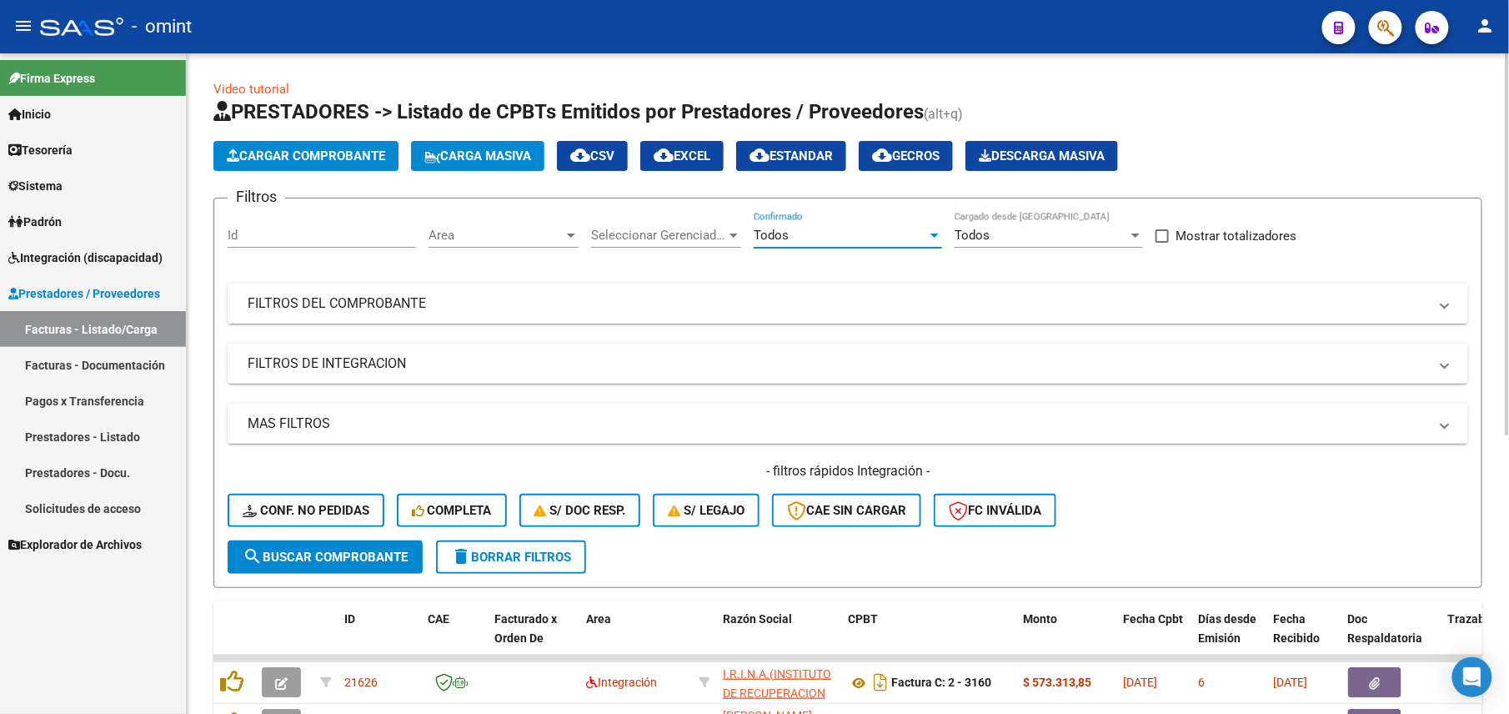
click at [591, 384] on div "Filtros Id Area Area Seleccionar Gerenciador Seleccionar Gerenciador Todos Conf…" at bounding box center [848, 376] width 1241 height 329
click at [602, 369] on mat-panel-title "FILTROS DE INTEGRACION" at bounding box center [838, 363] width 1181 height 18
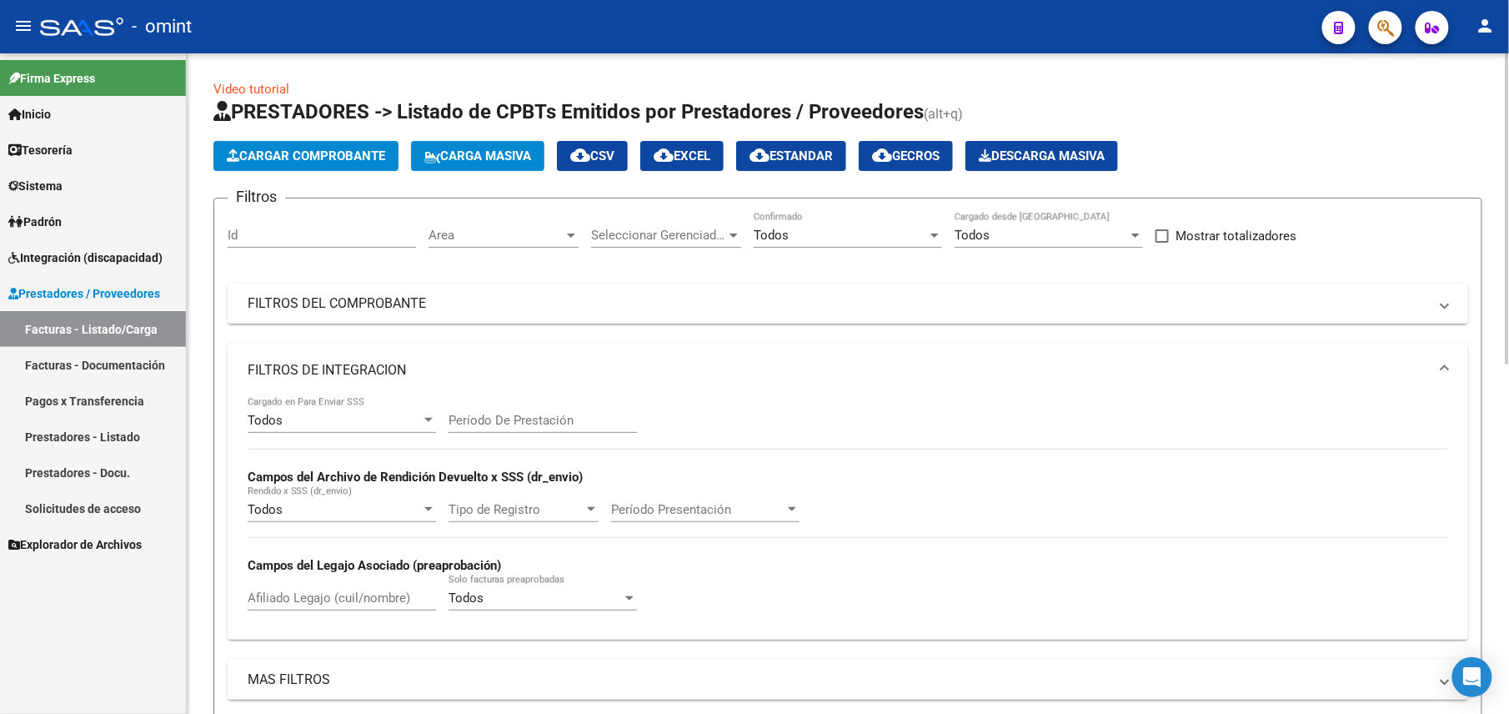
click at [342, 589] on div "Afiliado Legajo (cuil/nombre)" at bounding box center [342, 593] width 188 height 36
paste input "27571591036"
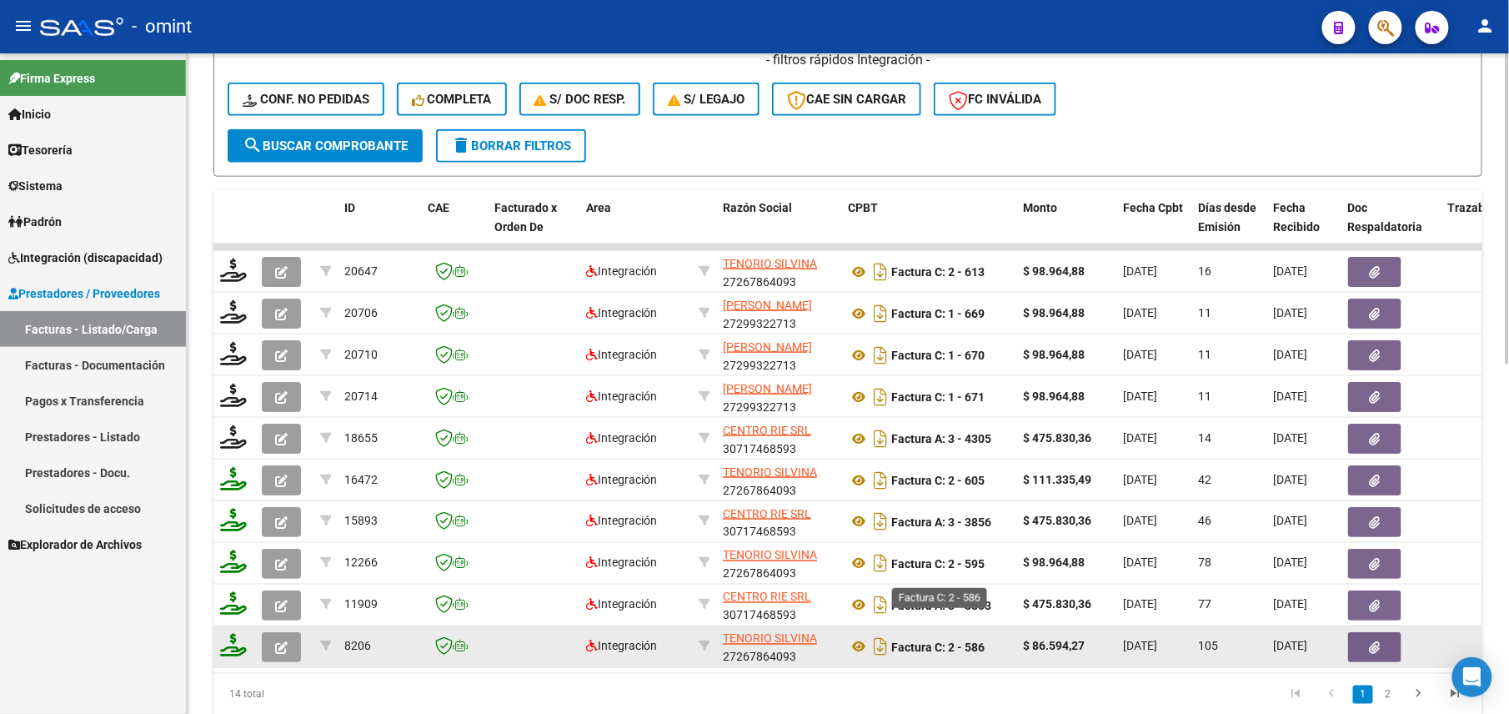
scroll to position [2, 0]
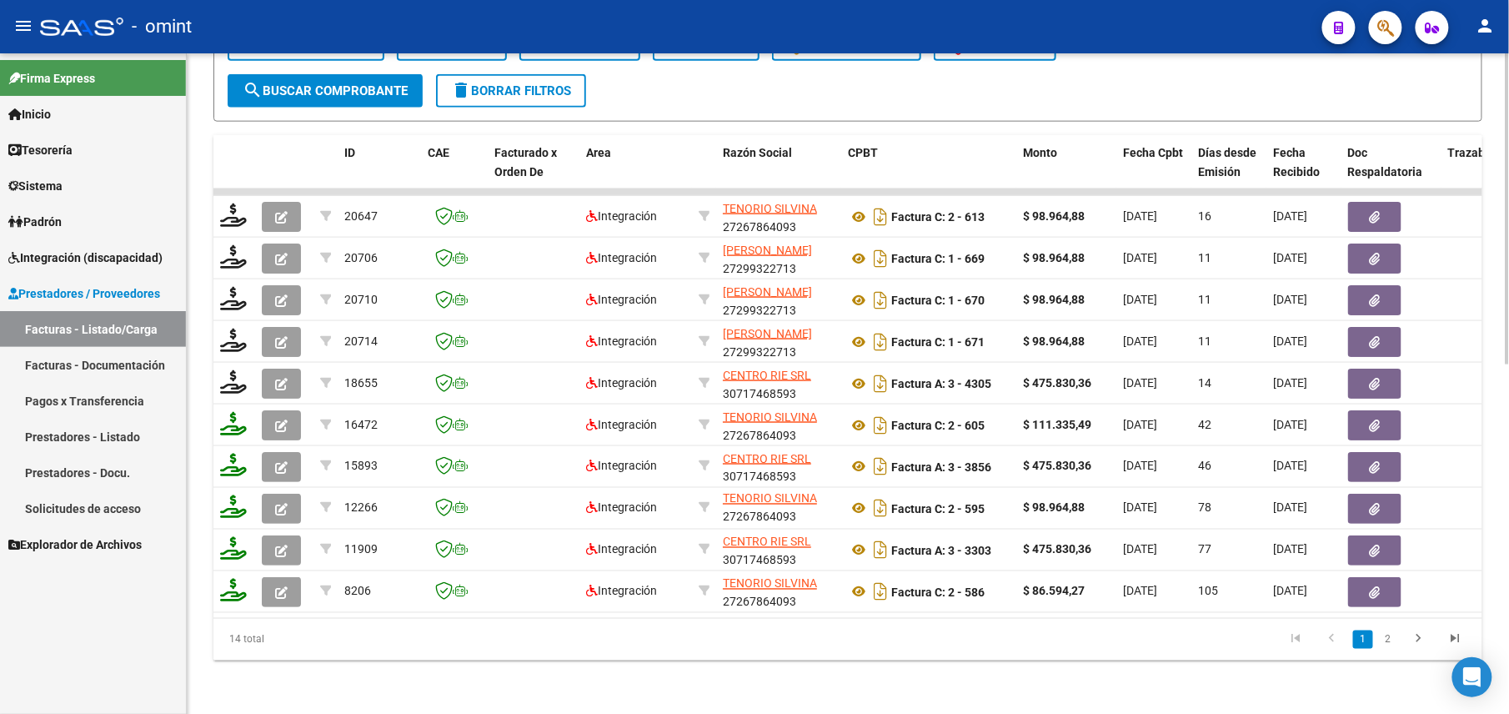
type input "27571591036"
click at [1388, 632] on link "2" at bounding box center [1388, 639] width 20 height 18
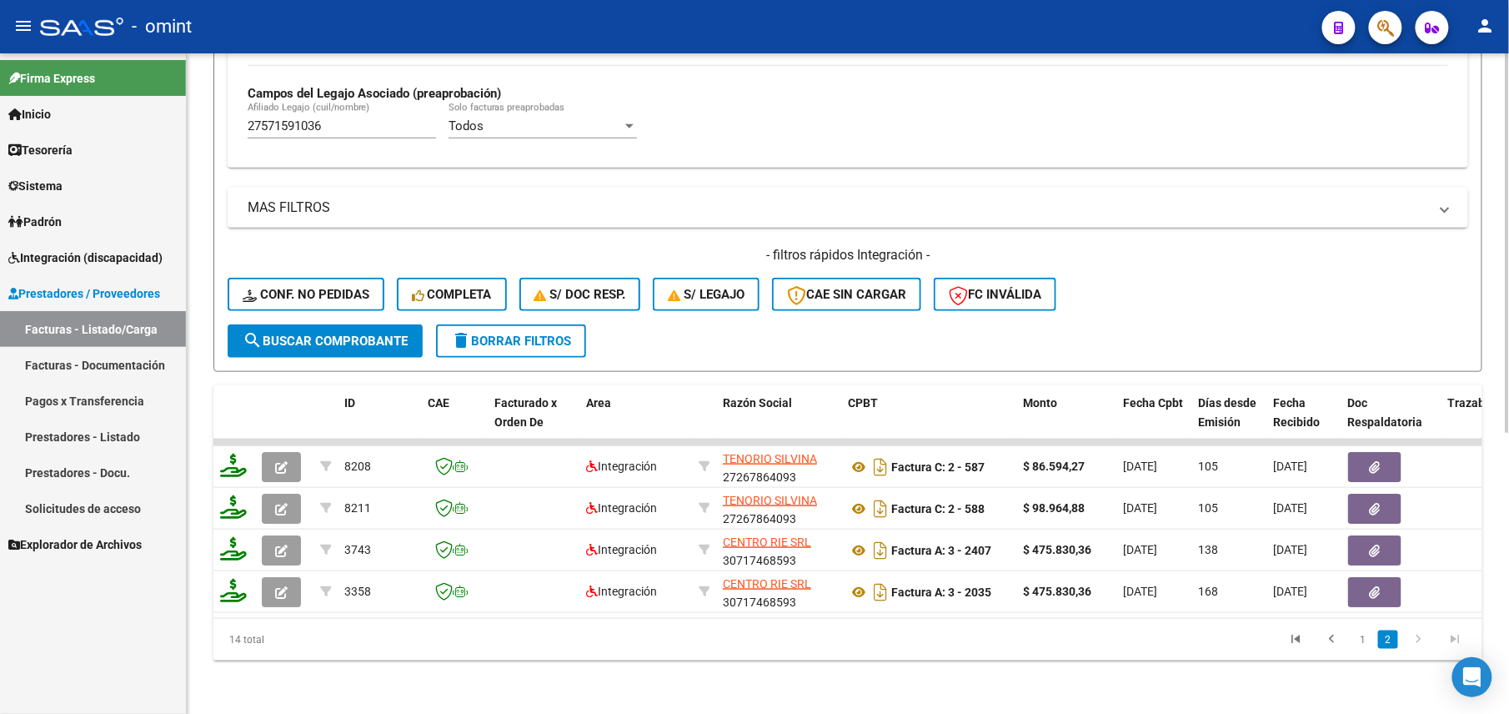
scroll to position [490, 0]
click at [1355, 644] on link "1" at bounding box center [1363, 639] width 20 height 18
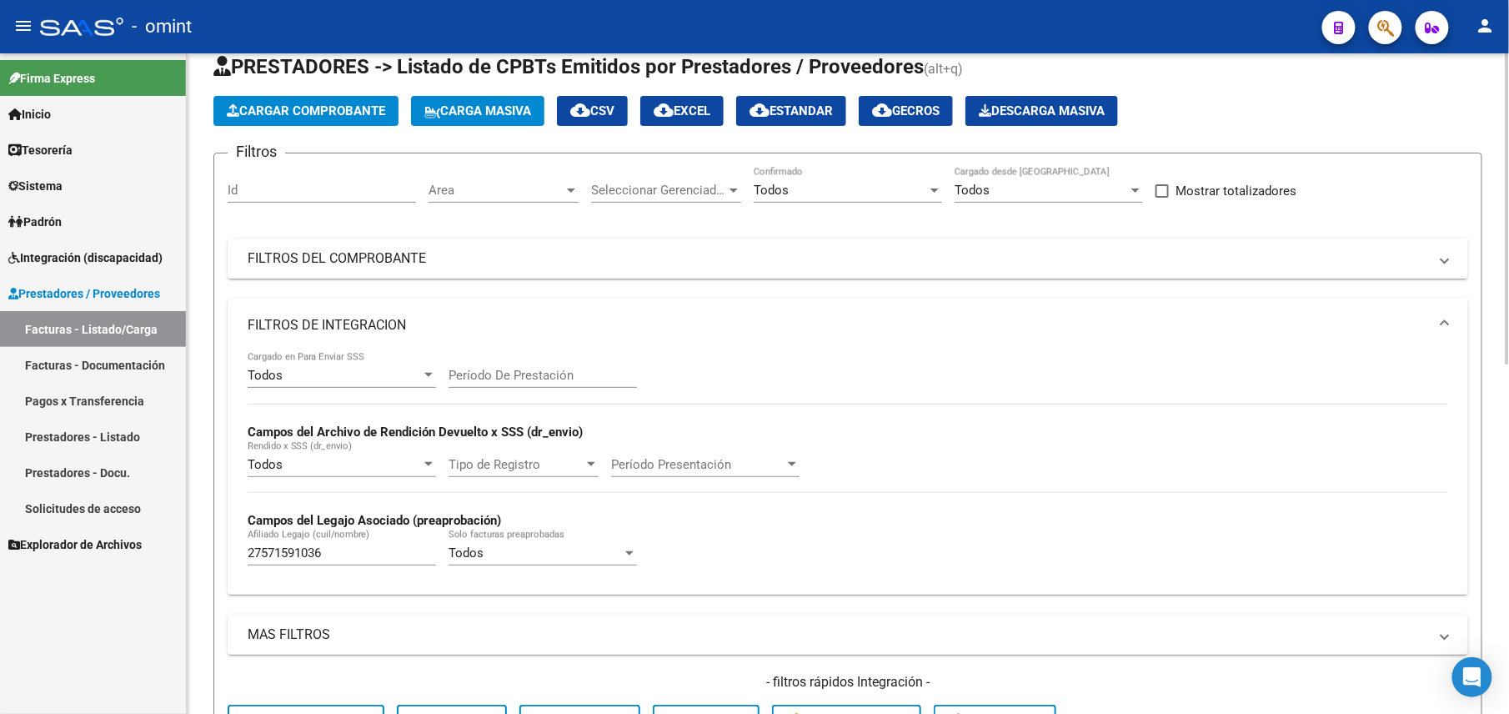
scroll to position [0, 0]
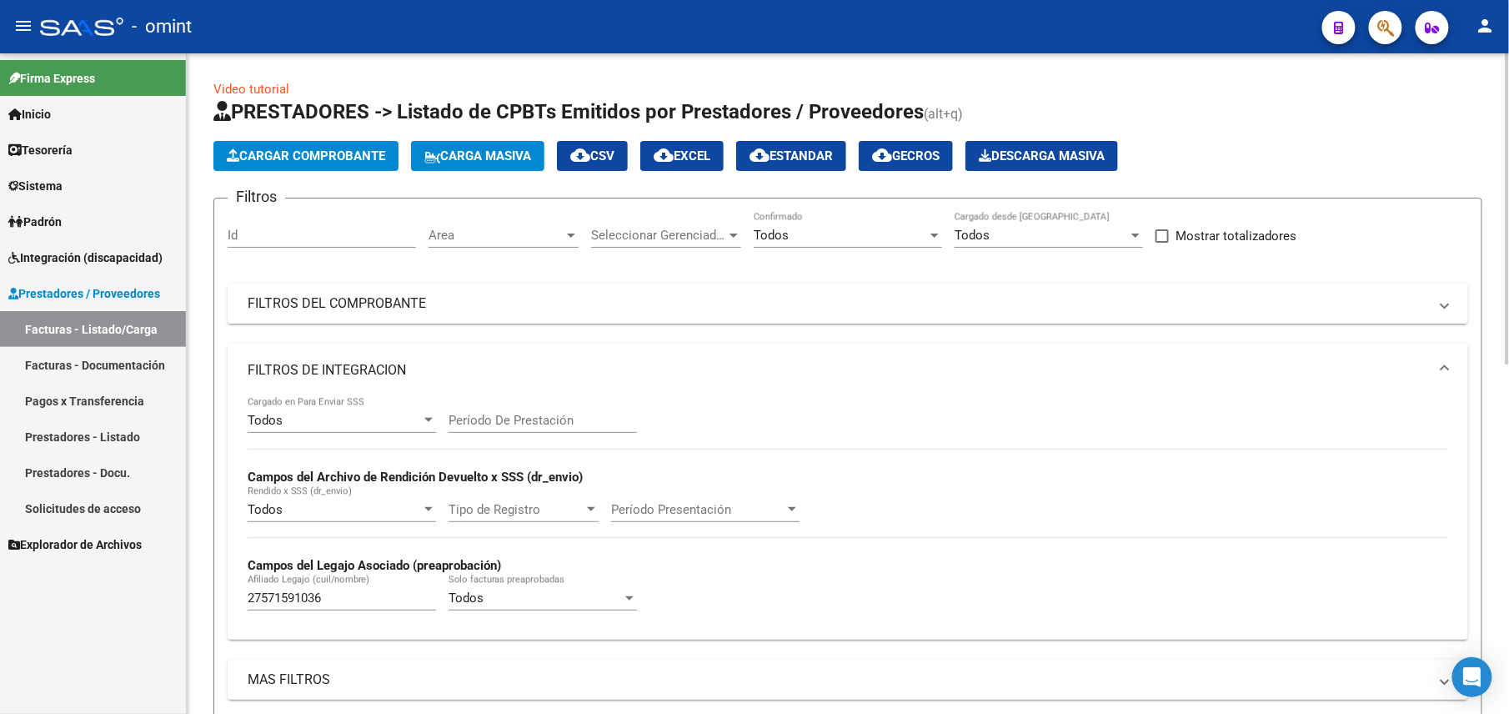
click at [1038, 304] on mat-panel-title "FILTROS DEL COMPROBANTE" at bounding box center [838, 303] width 1181 height 18
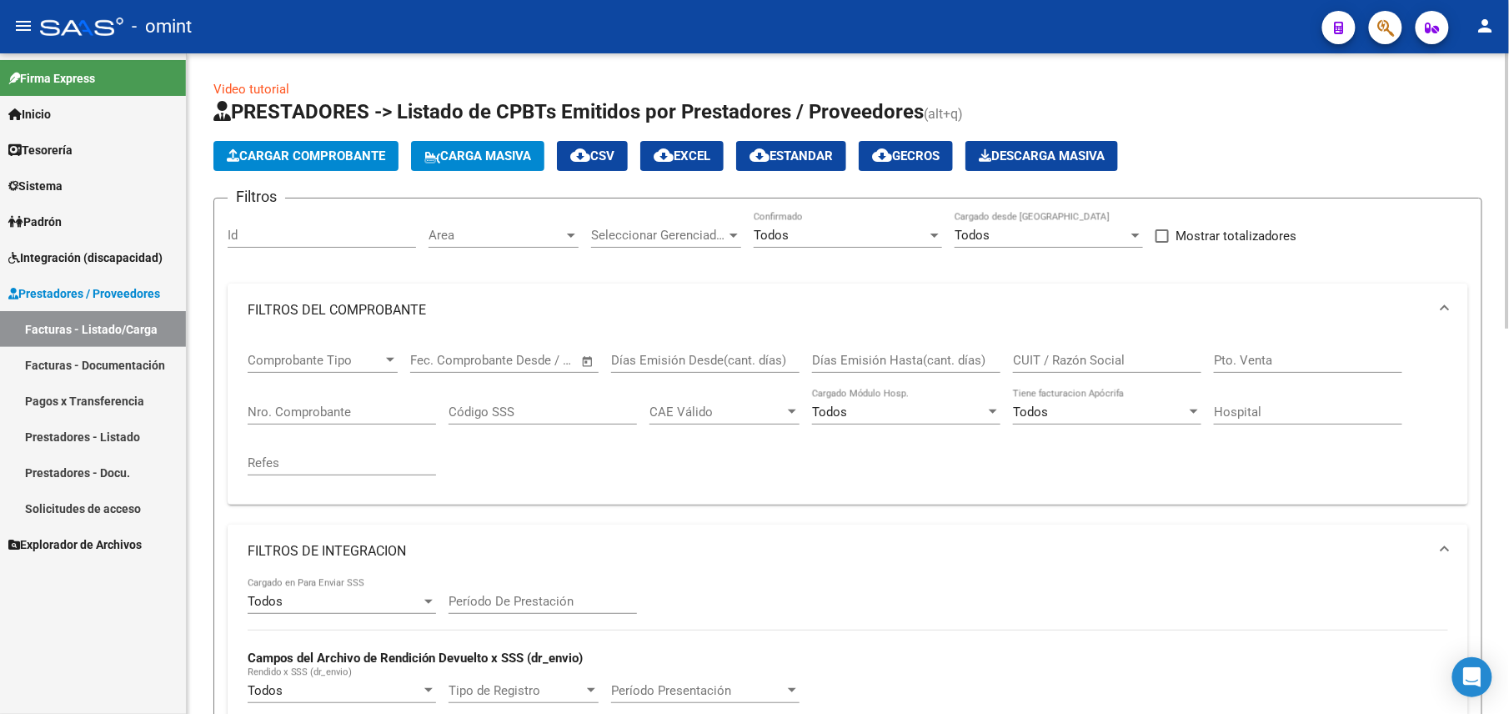
click at [1076, 349] on div "CUIT / Razón Social" at bounding box center [1107, 355] width 188 height 36
paste input "30717468593"
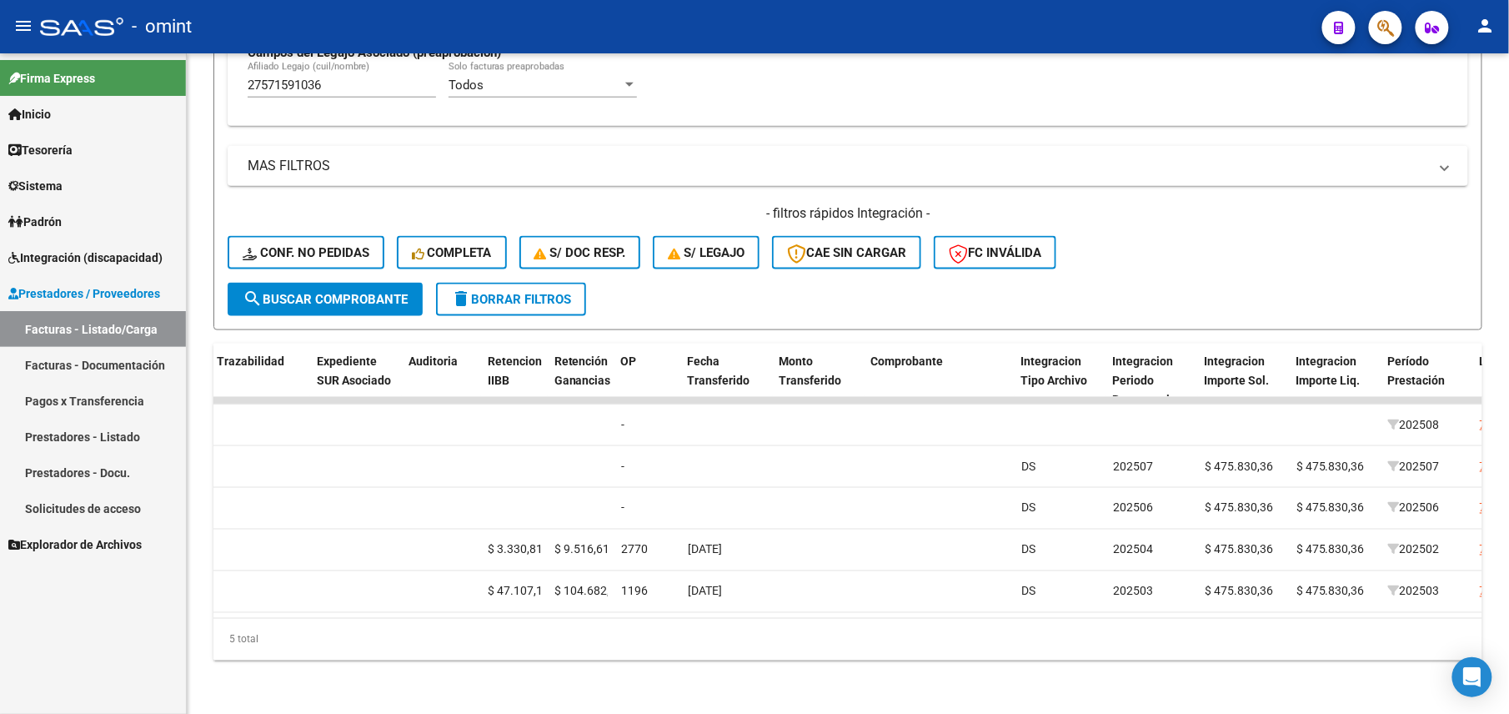
scroll to position [0, 1236]
type input "30717468593"
click at [1409, 360] on span "Período Prestación" at bounding box center [1412, 370] width 58 height 33
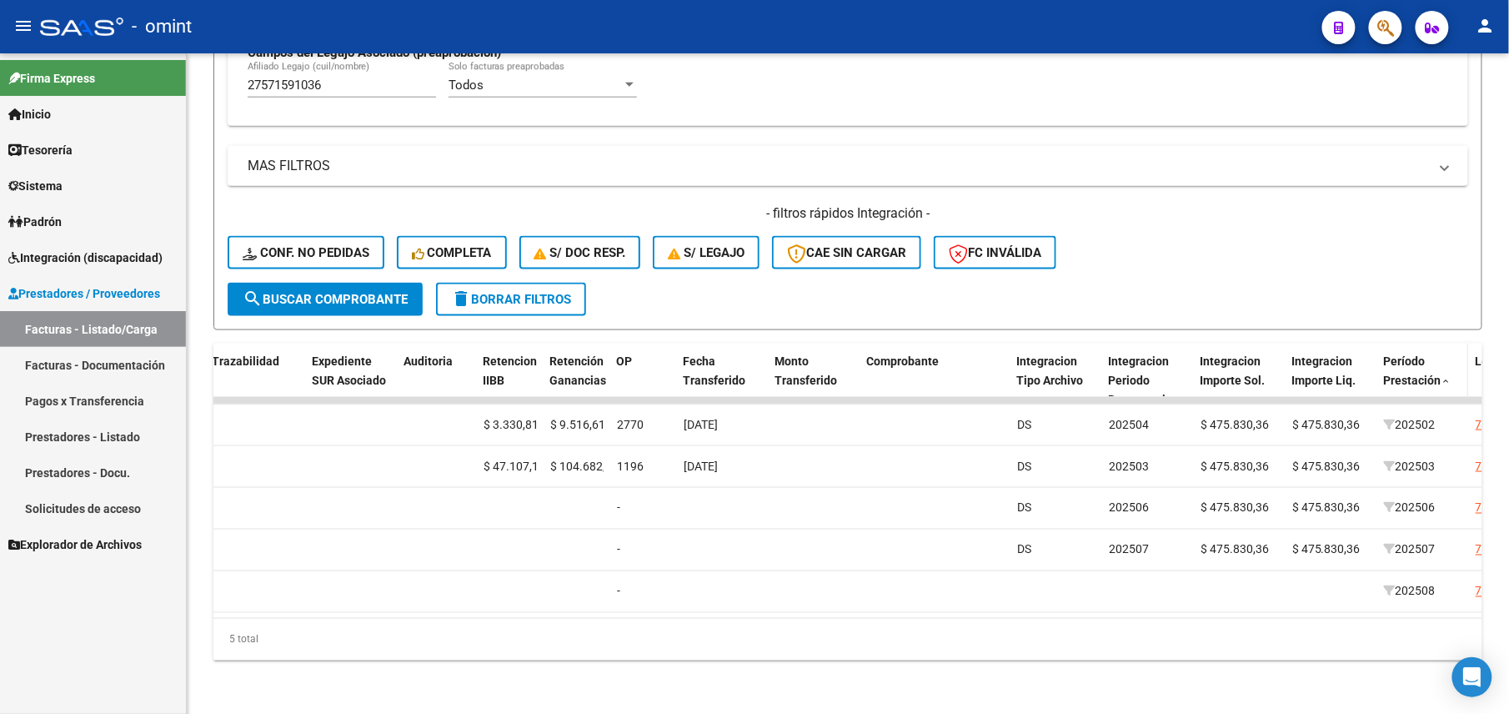
click at [1418, 360] on span "Período Prestación" at bounding box center [1412, 370] width 58 height 33
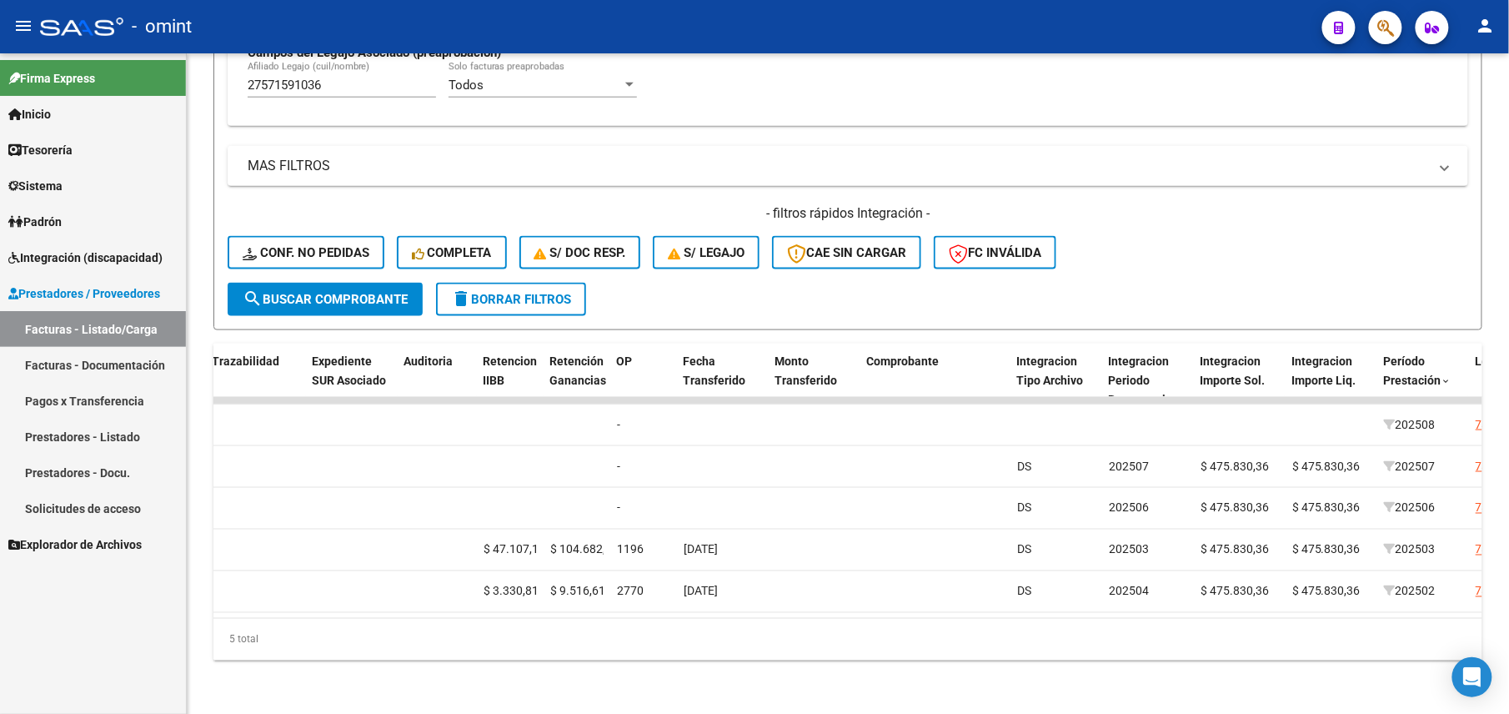
scroll to position [491, 0]
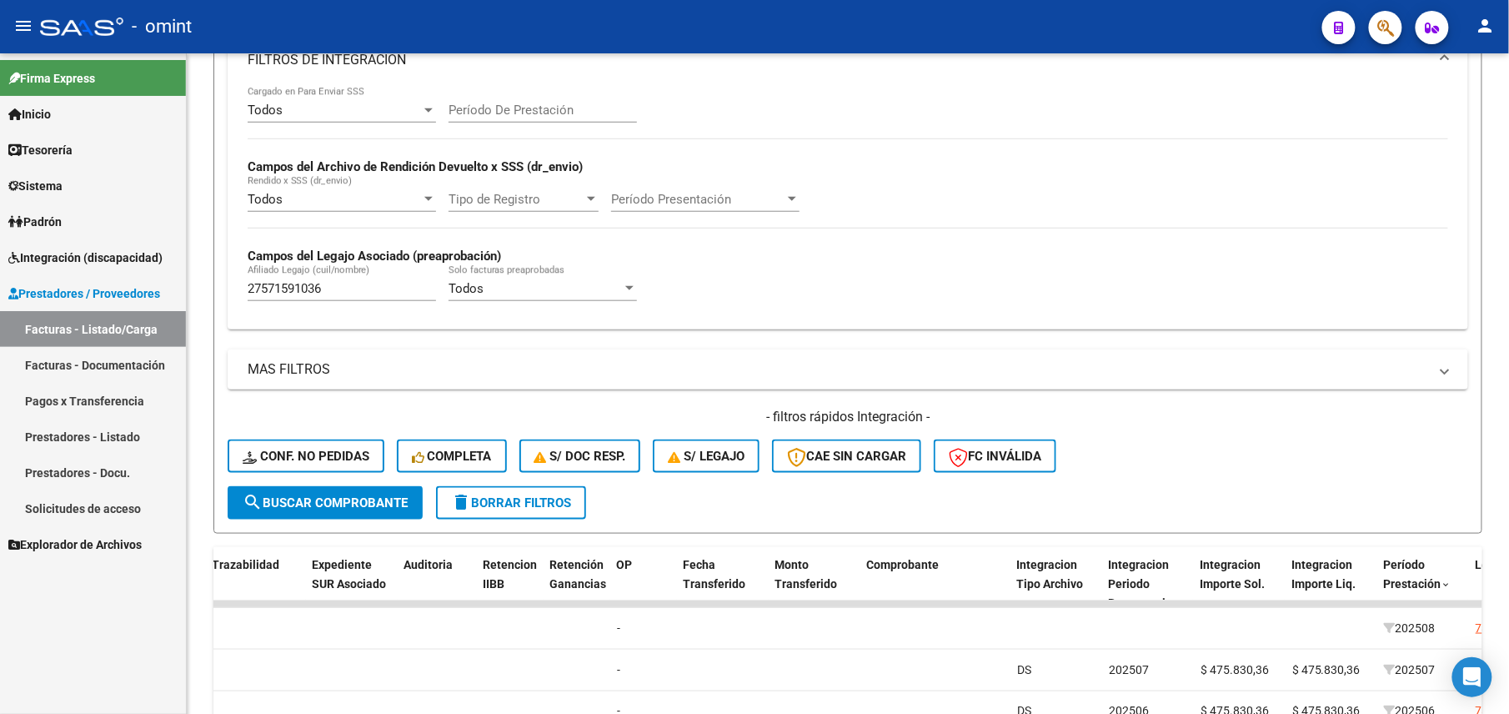
click at [295, 178] on div "Todos Rendido x SSS (dr_envio)" at bounding box center [342, 194] width 188 height 36
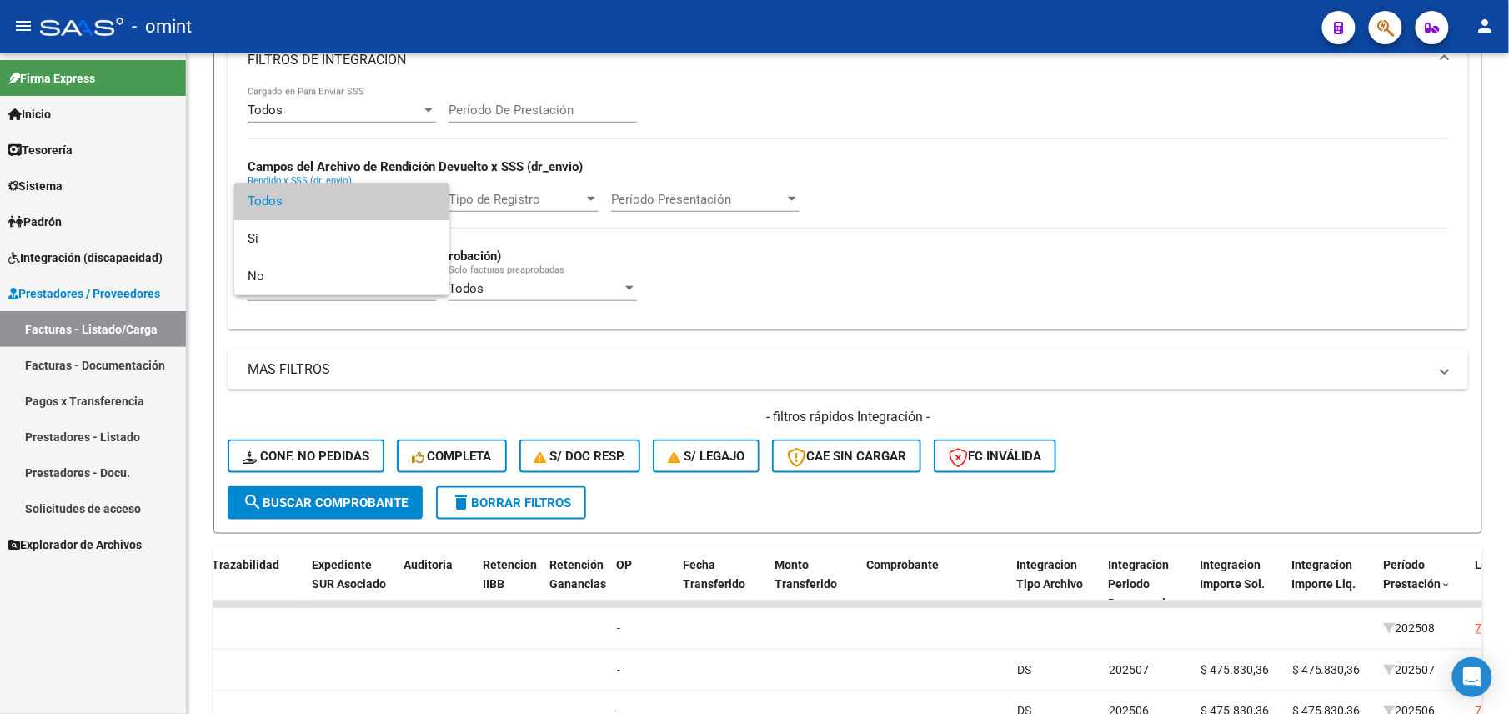
click at [726, 341] on div at bounding box center [754, 357] width 1509 height 714
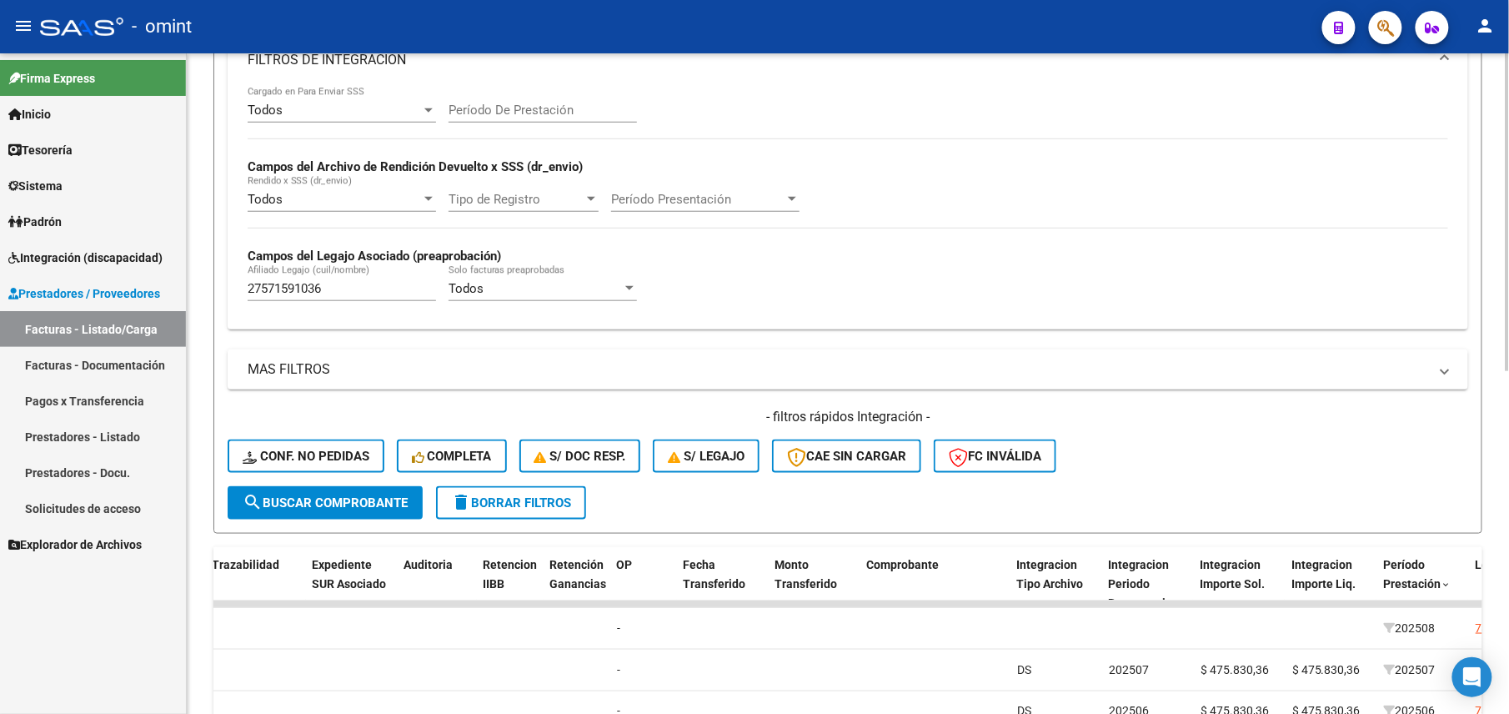
click at [281, 294] on input "27571591036" at bounding box center [342, 288] width 188 height 15
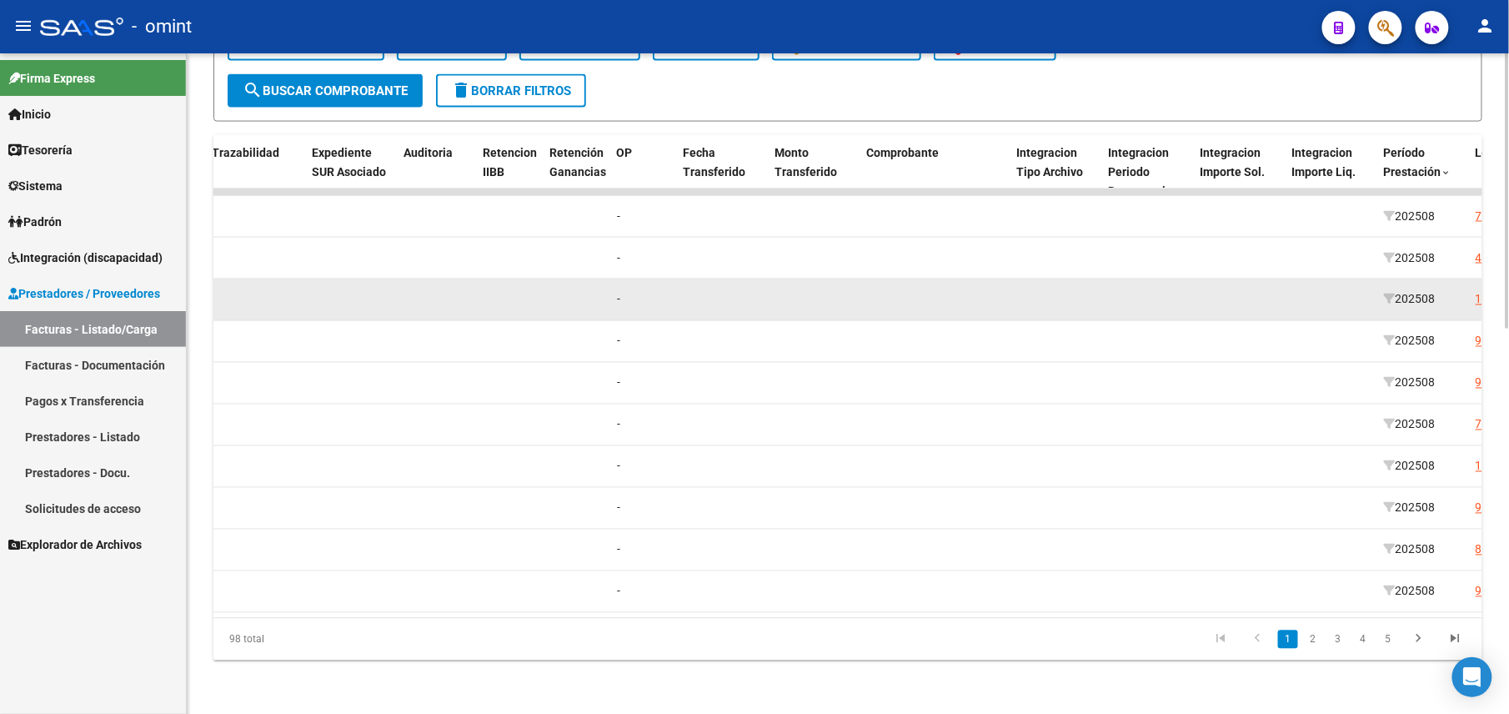
scroll to position [588, 0]
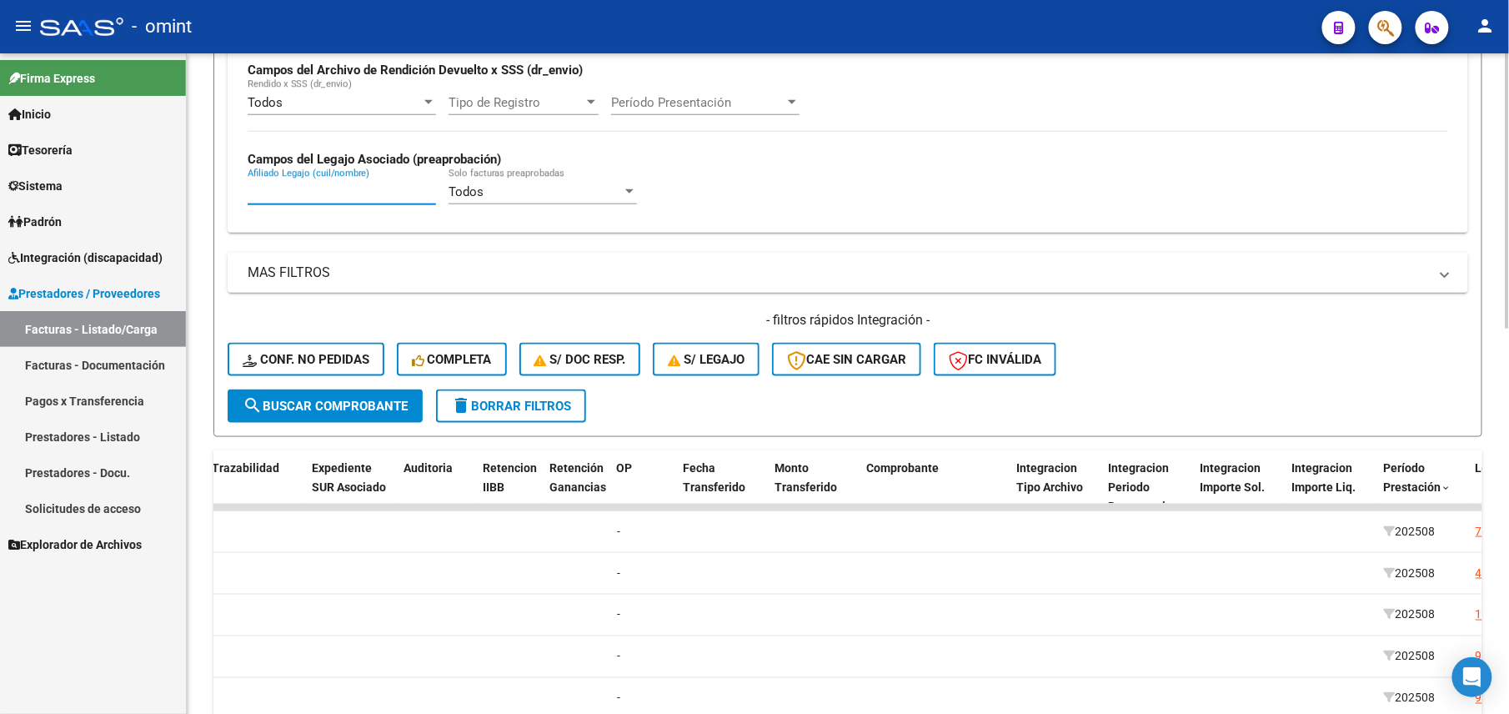
paste input "27571591036"
type input "27571591036"
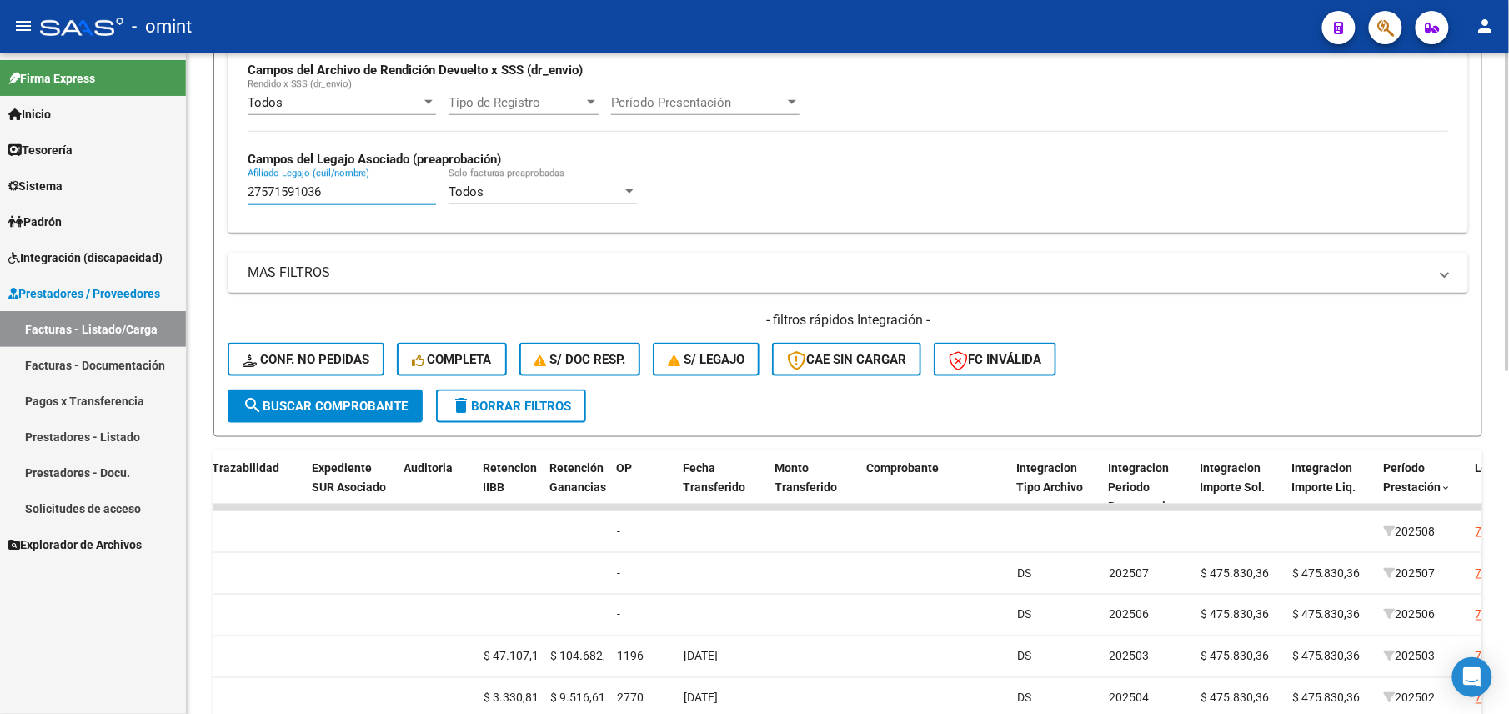
click at [297, 193] on input "27571591036" at bounding box center [342, 191] width 188 height 15
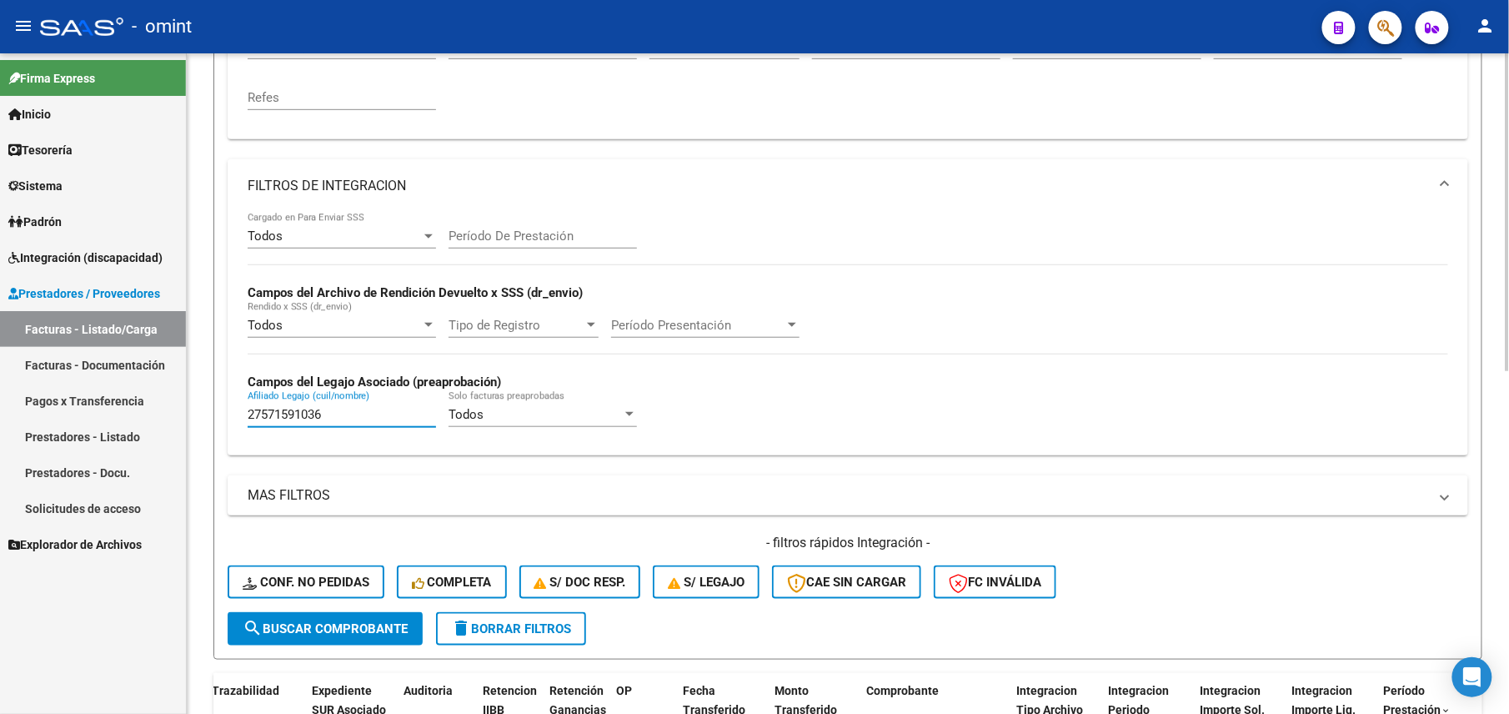
scroll to position [32, 0]
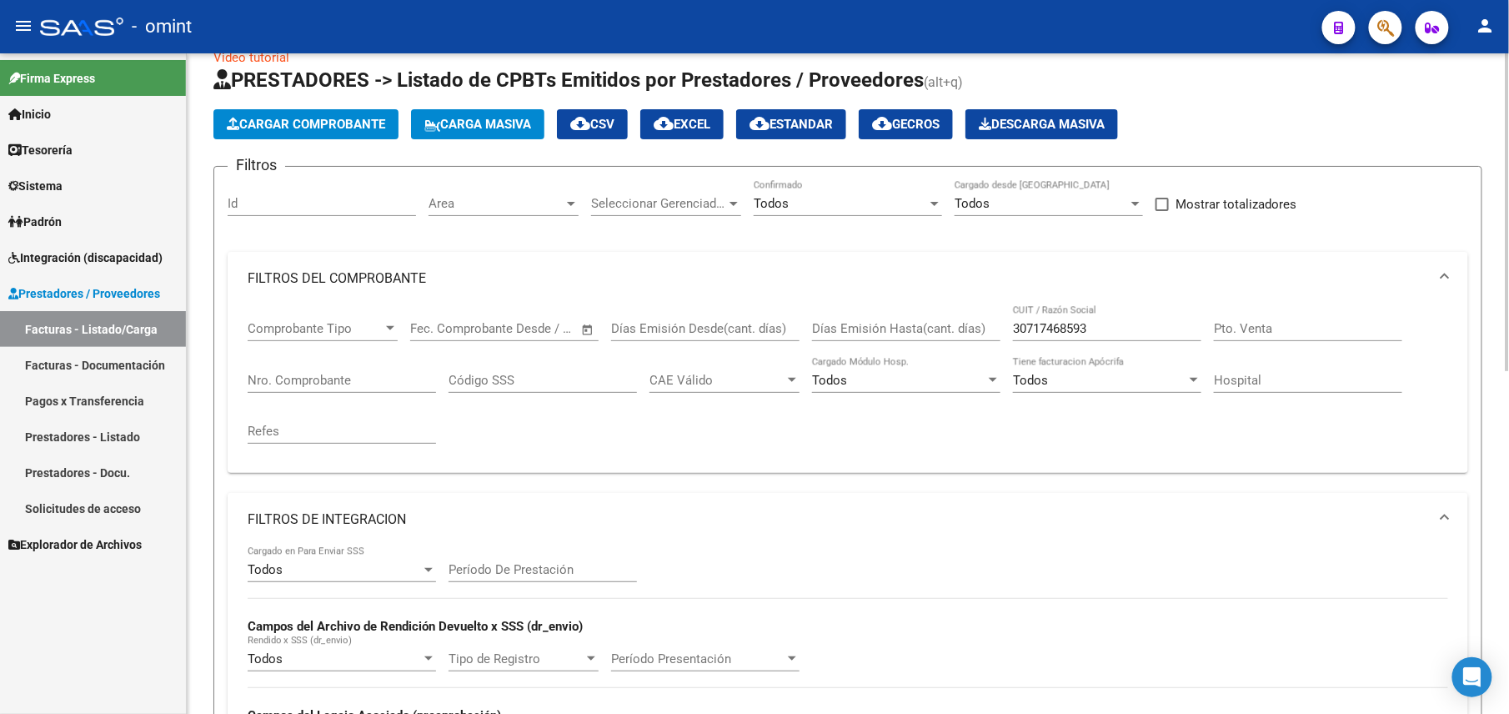
click at [1042, 324] on input "30717468593" at bounding box center [1107, 328] width 188 height 15
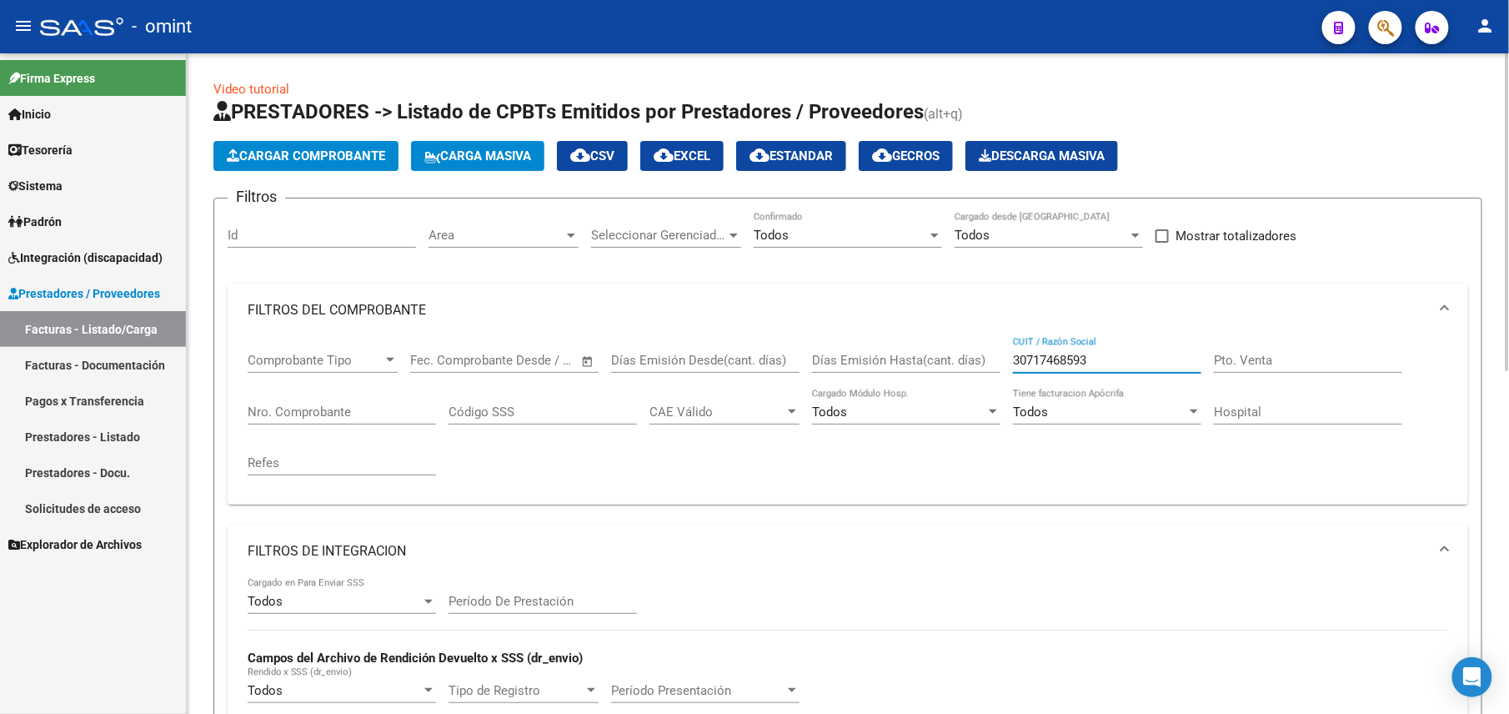
paste input "2729932271"
drag, startPoint x: 1107, startPoint y: 365, endPoint x: 984, endPoint y: 354, distance: 124.0
click at [984, 354] on div "Comprobante Tipo Comprobante Tipo Fecha inicio – Fecha fin Fec. Comprobante Des…" at bounding box center [848, 414] width 1201 height 154
paste input "6786409"
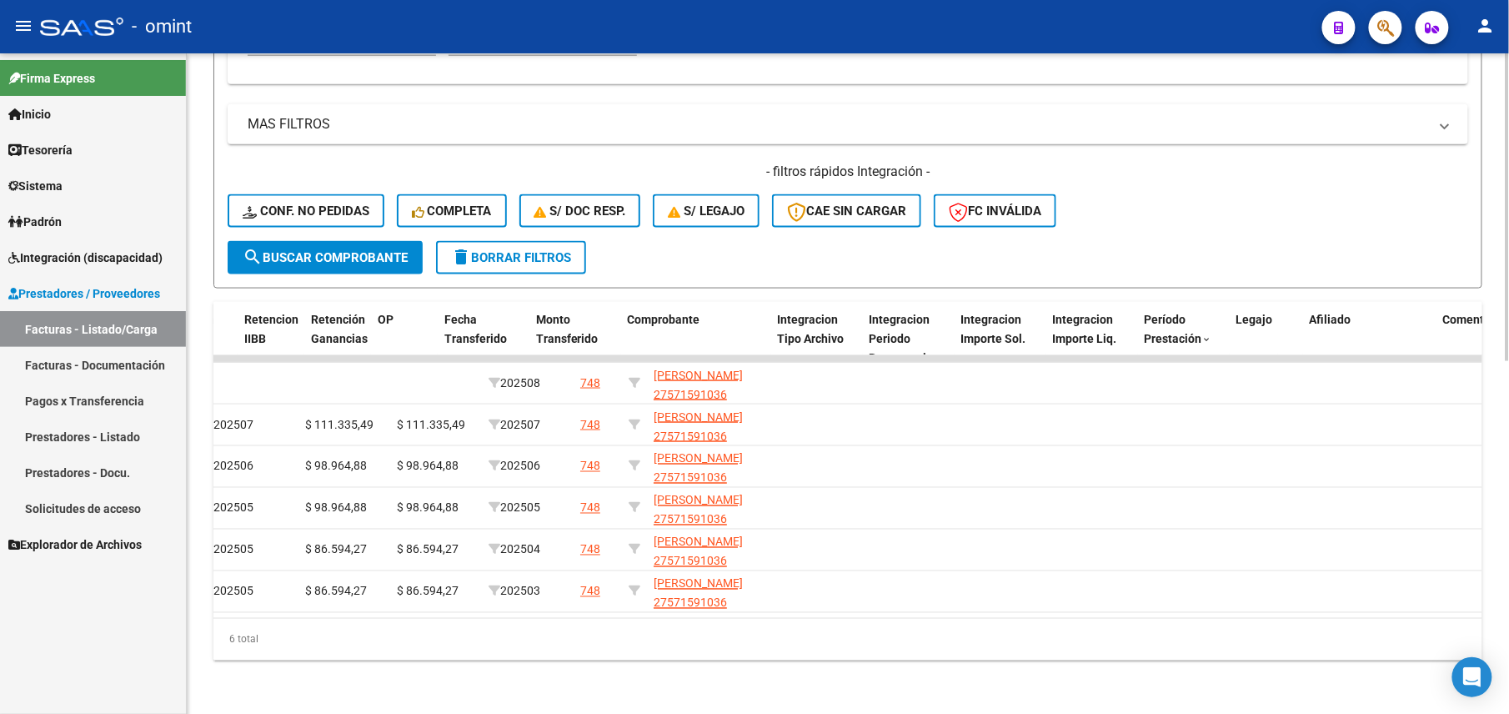
scroll to position [0, 1401]
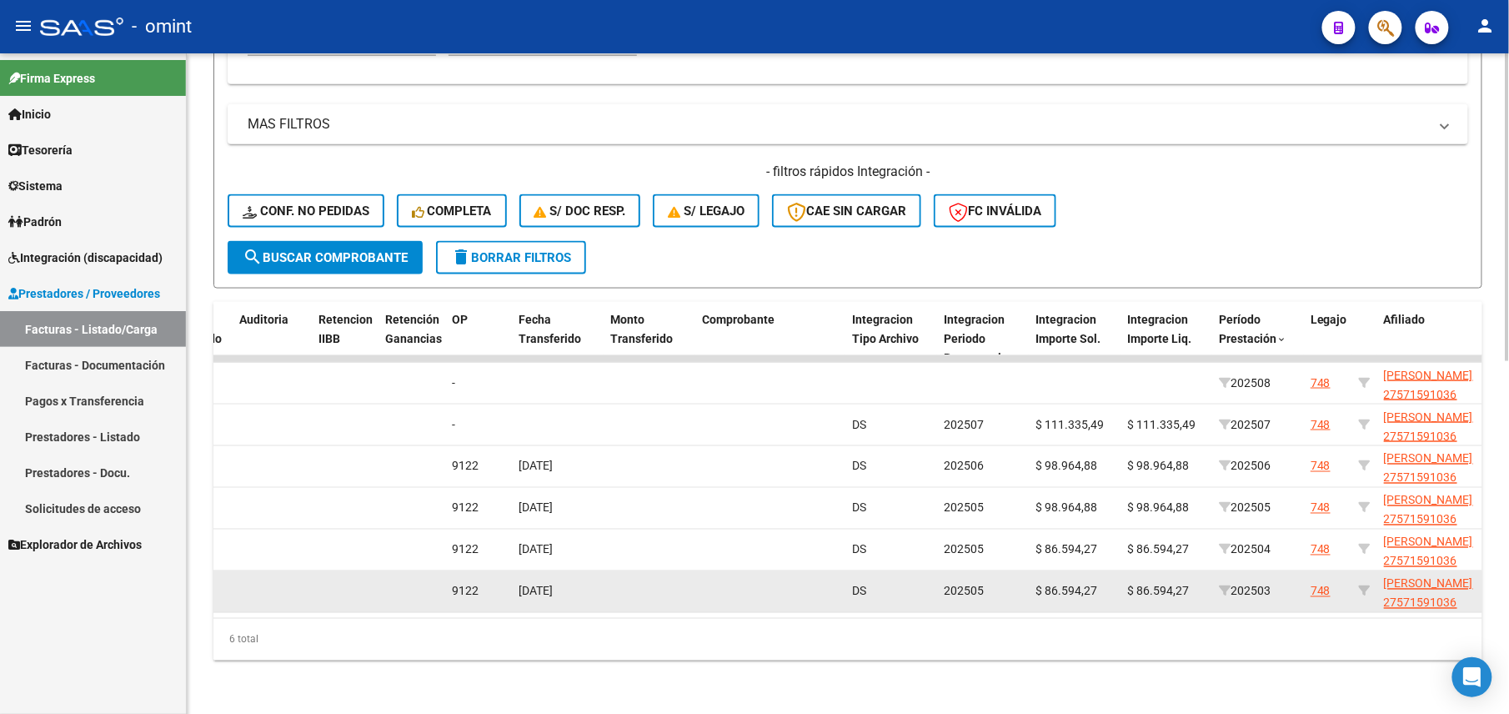
type input "27267864093"
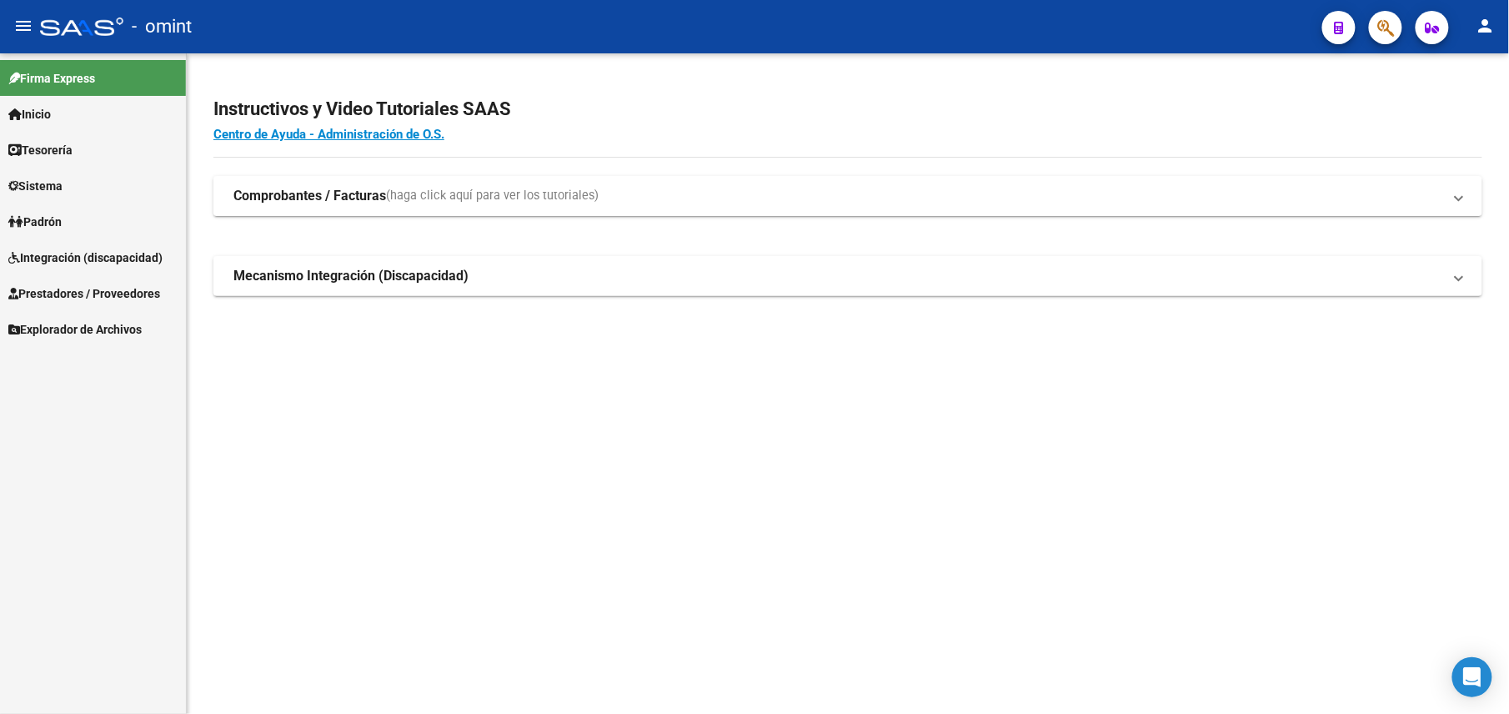
click at [123, 249] on span "Integración (discapacidad)" at bounding box center [85, 258] width 154 height 18
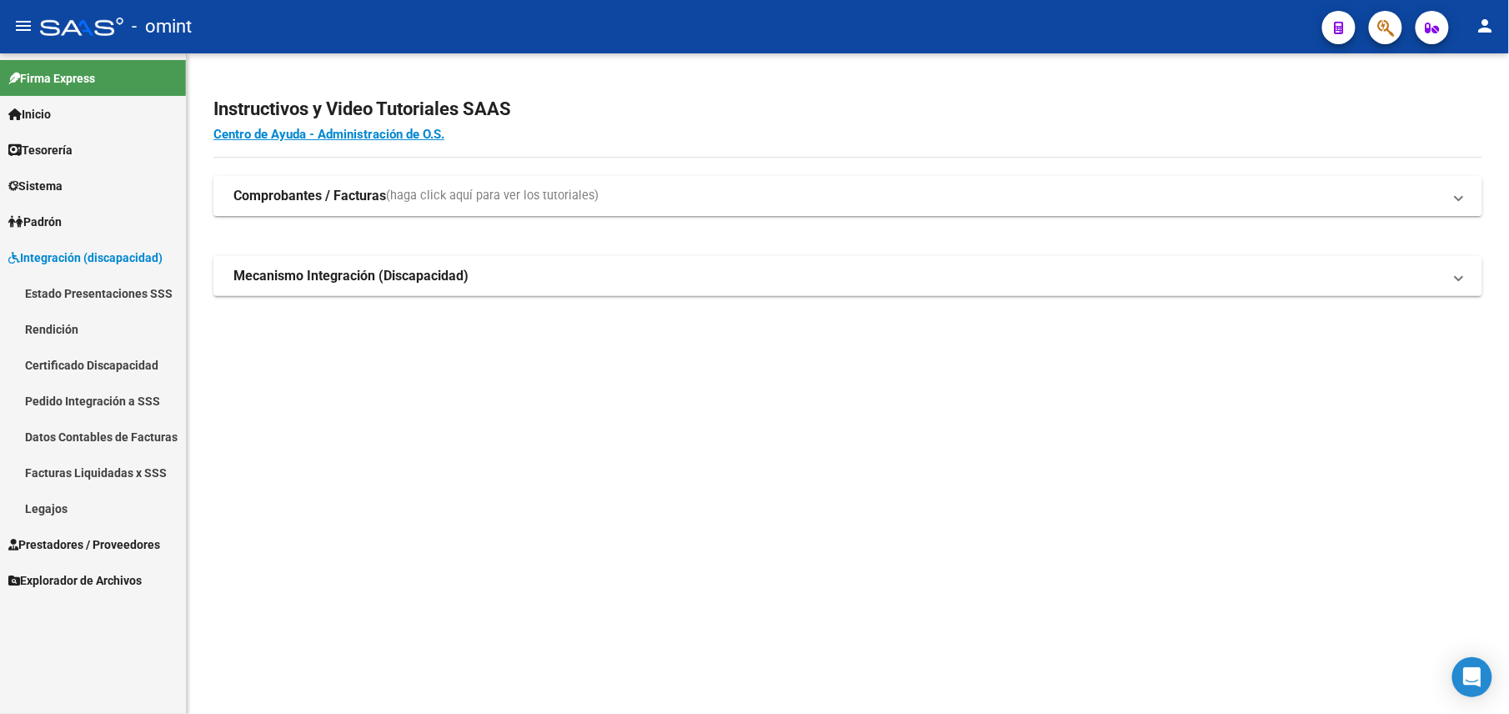
click at [152, 470] on link "Facturas Liquidadas x SSS" at bounding box center [93, 472] width 186 height 36
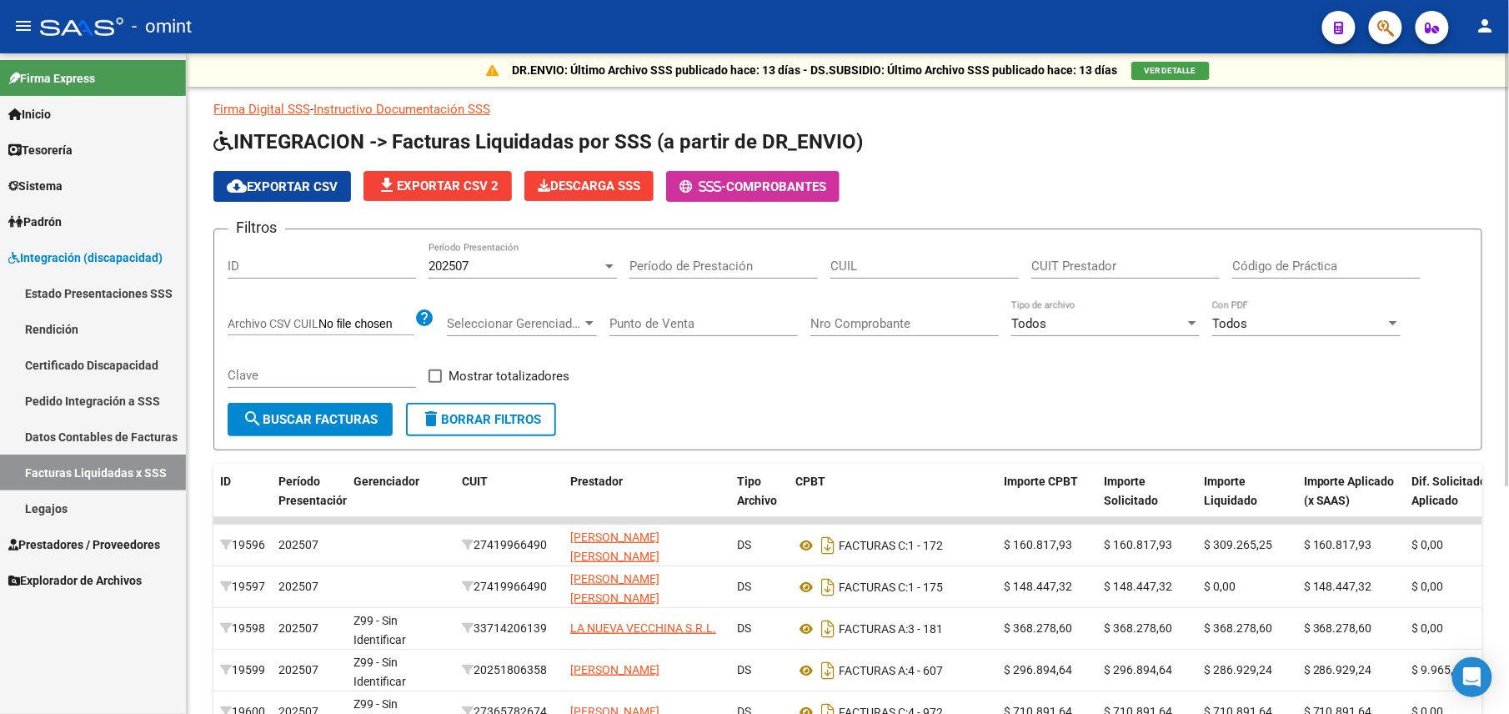
click at [538, 257] on div "202507 Período Presentación" at bounding box center [523, 261] width 188 height 36
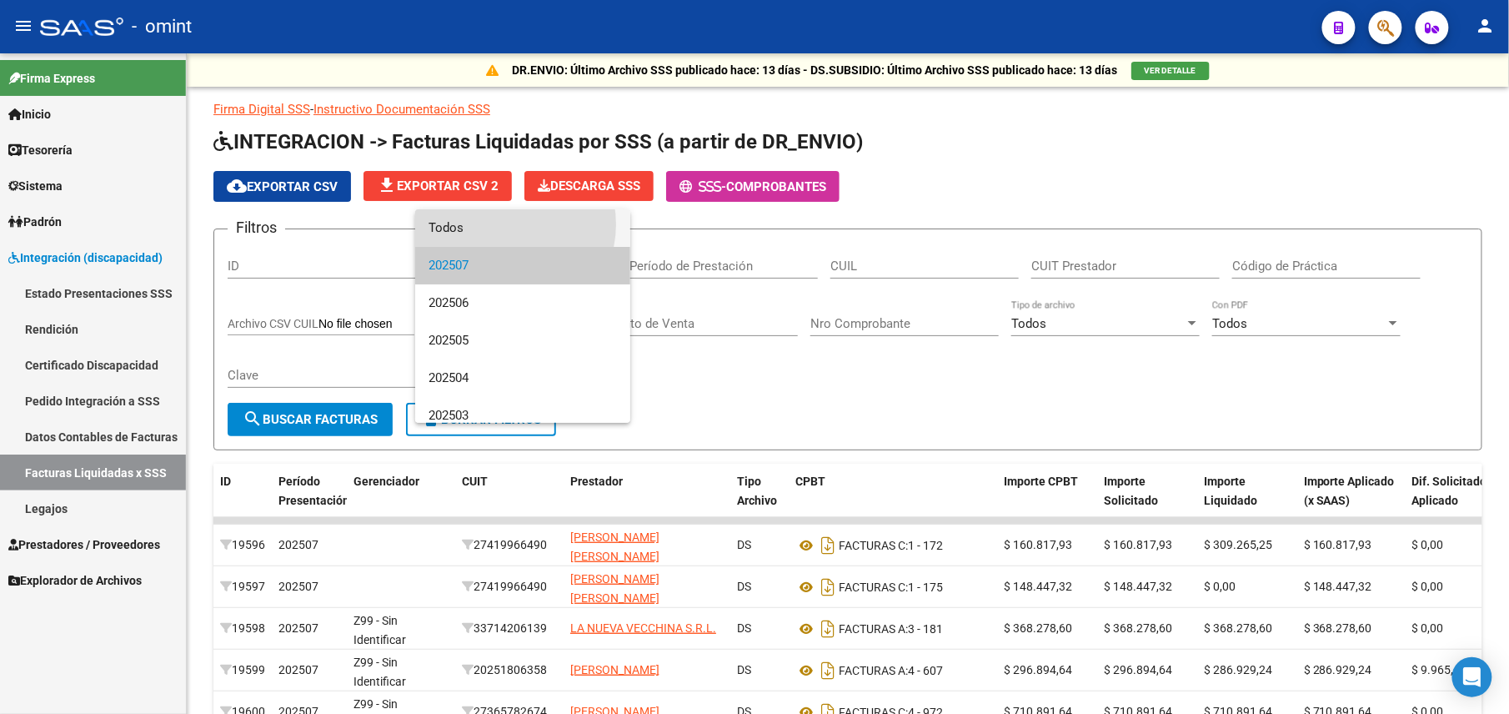
click at [504, 224] on span "Todos" at bounding box center [523, 228] width 188 height 38
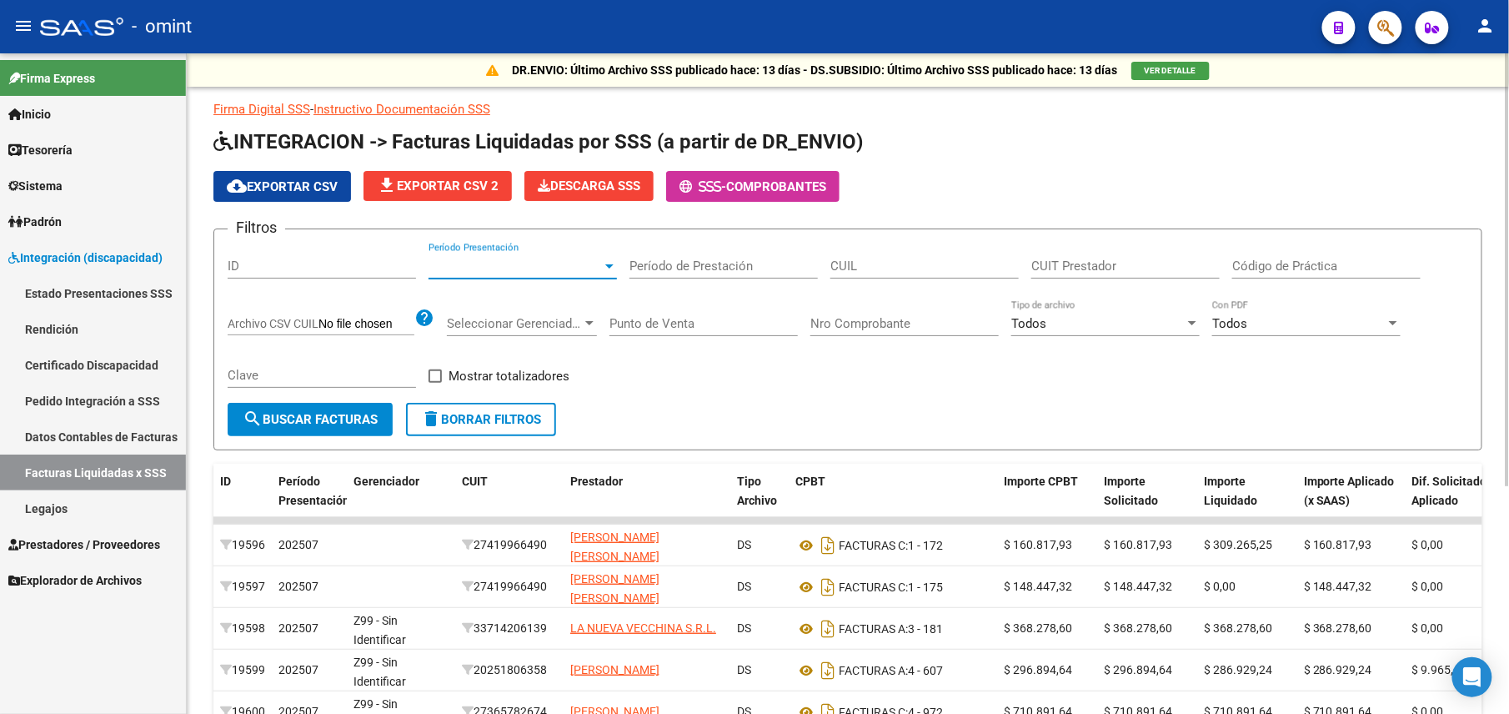
click at [935, 265] on input "CUIL" at bounding box center [925, 266] width 188 height 15
paste input "27-57159103-6"
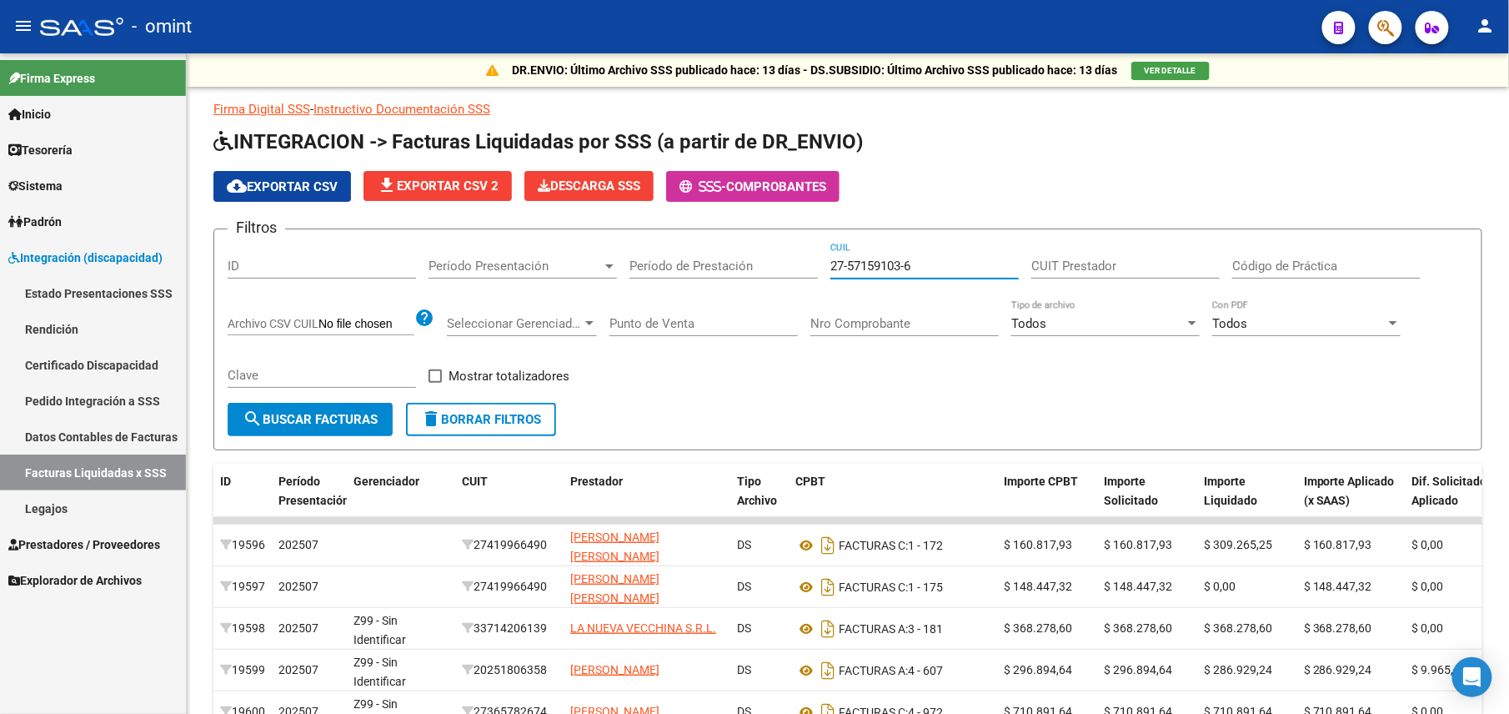
type input "27-57159103-6"
click at [1136, 271] on input "CUIT Prestador" at bounding box center [1126, 266] width 188 height 15
paste input "30-71746859-3"
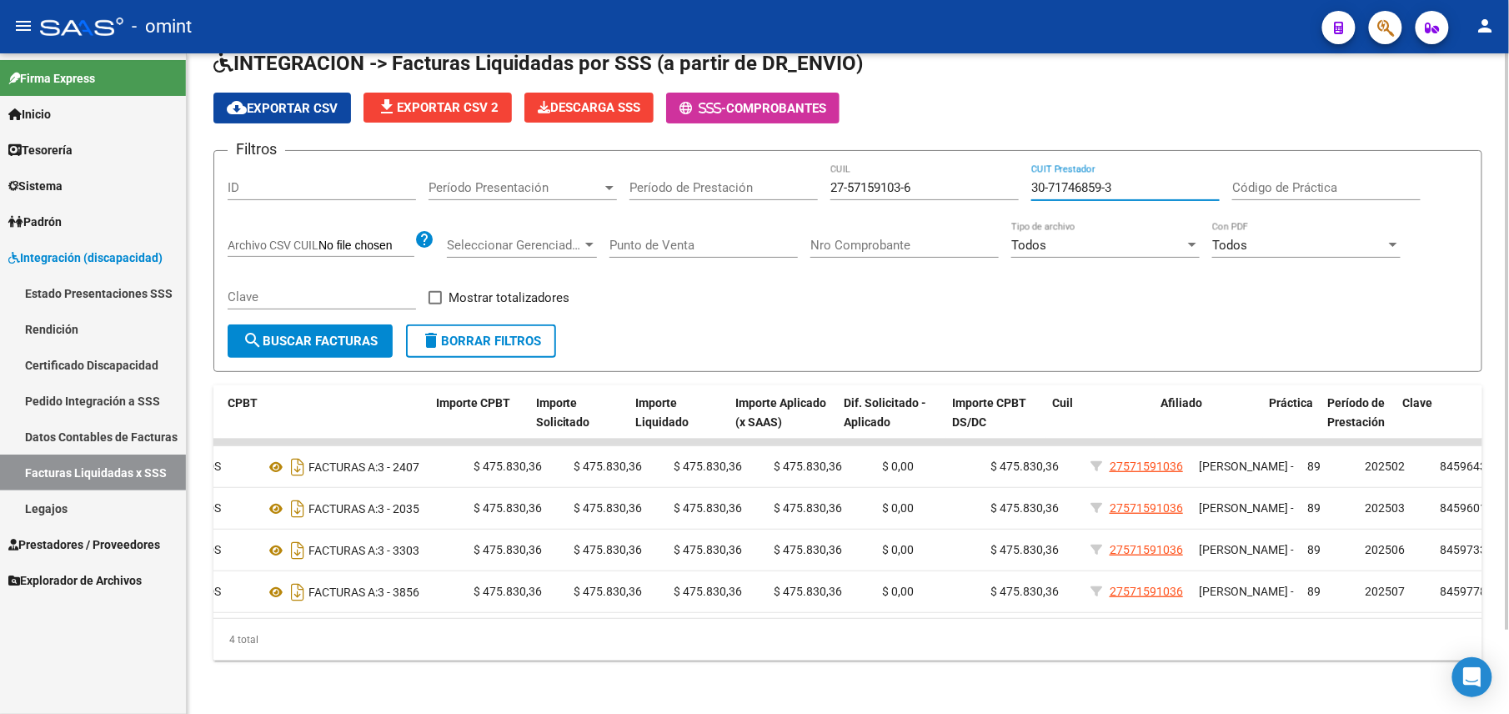
scroll to position [0, 568]
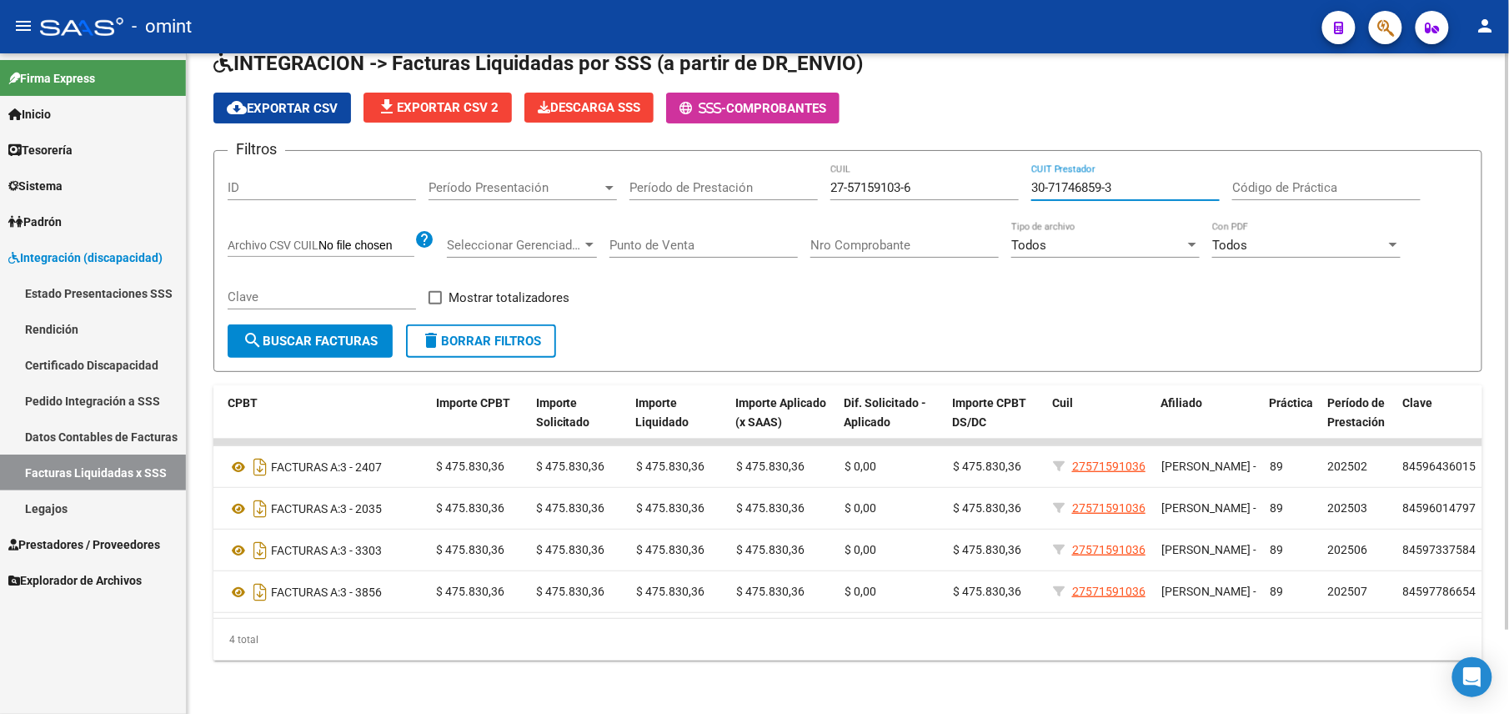
drag, startPoint x: 1122, startPoint y: 168, endPoint x: 998, endPoint y: 168, distance: 123.4
click at [999, 168] on div "Filtros ID Período Presentación Período Presentación Período de Prestación 27-5…" at bounding box center [848, 244] width 1241 height 160
paste input "27-29932271"
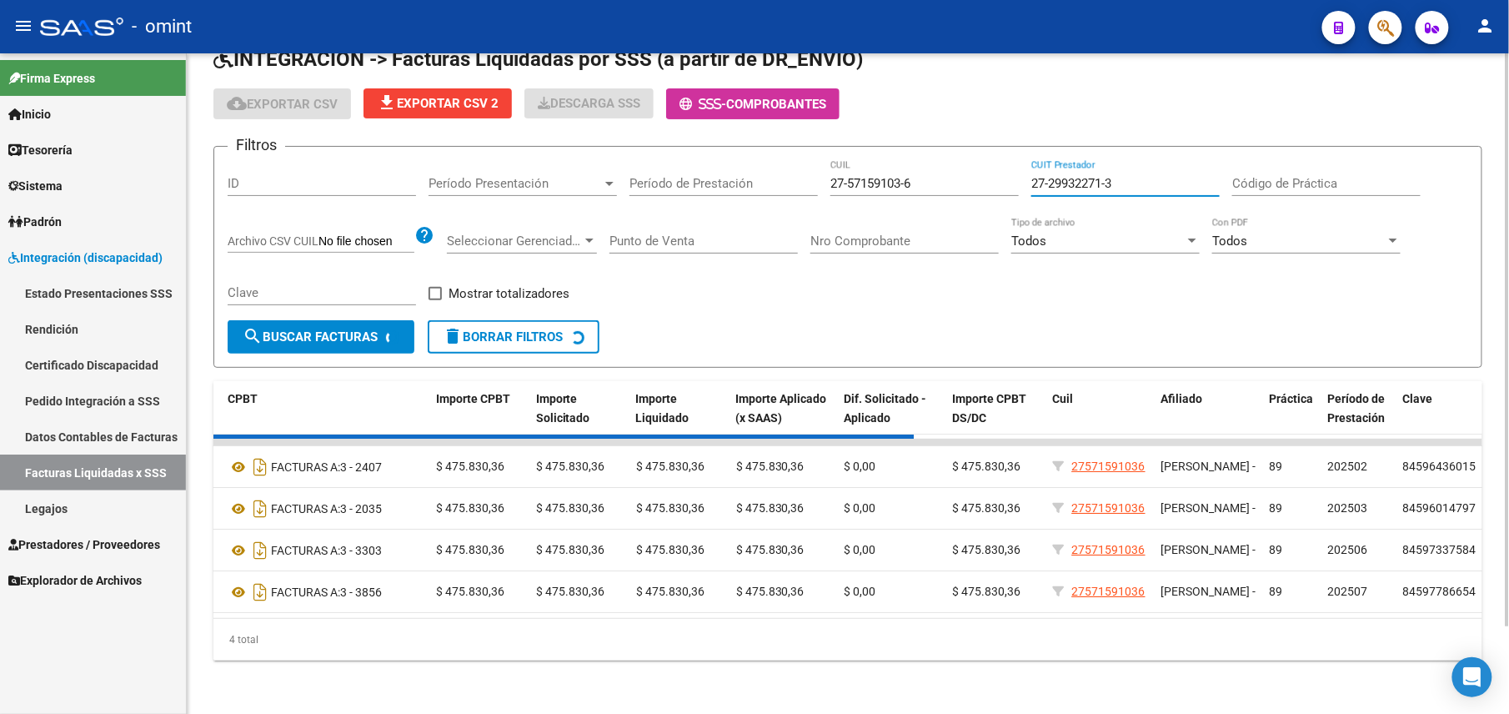
scroll to position [0, 0]
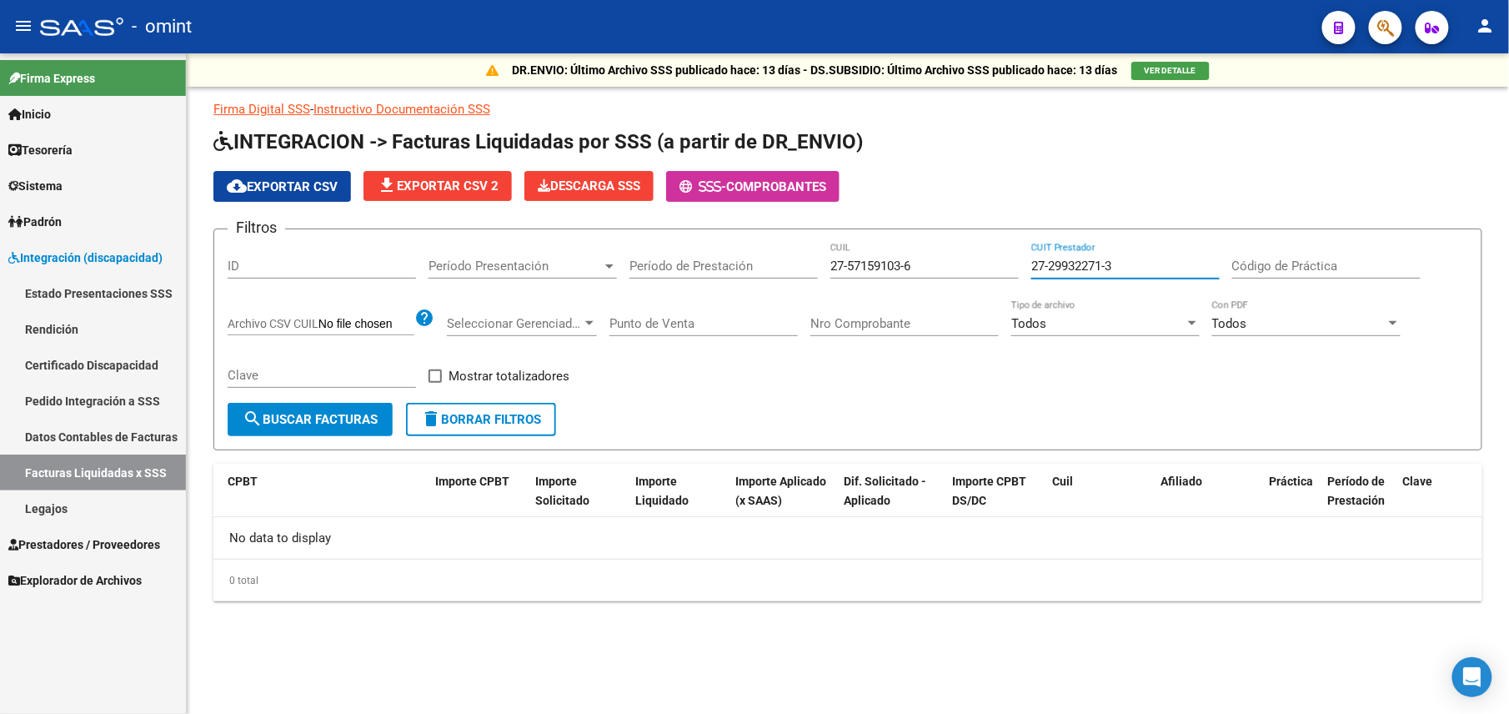
type input "27-29932271-3"
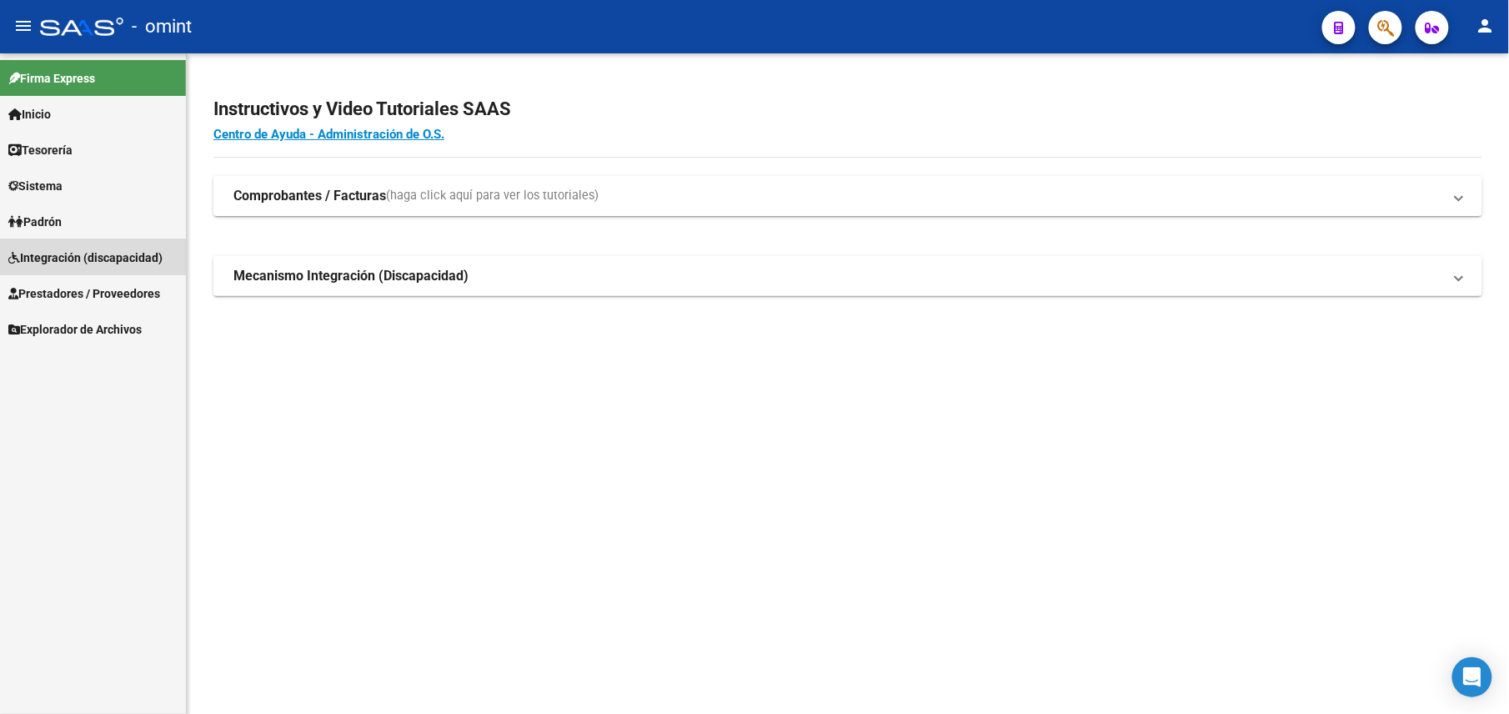
click at [87, 257] on span "Integración (discapacidad)" at bounding box center [85, 258] width 154 height 18
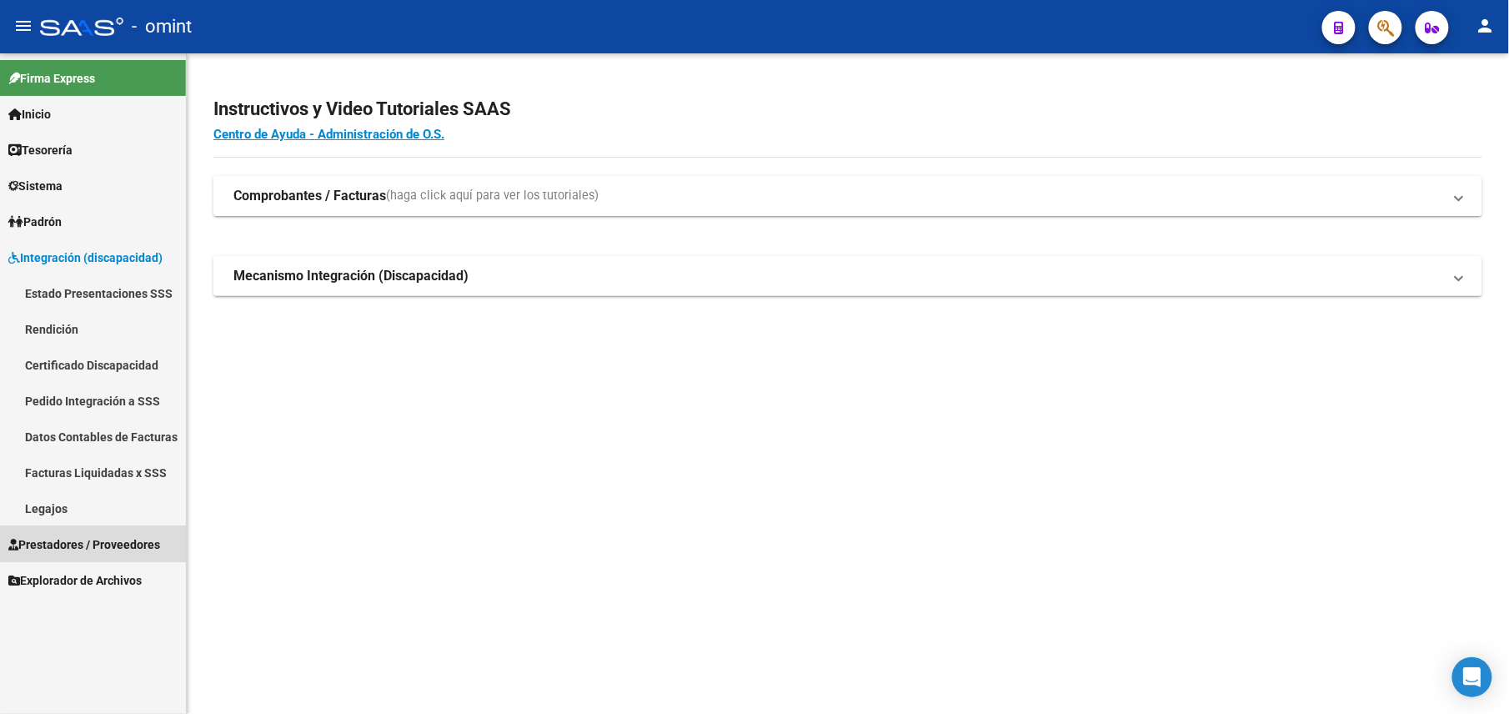
click at [107, 540] on span "Prestadores / Proveedores" at bounding box center [84, 544] width 152 height 18
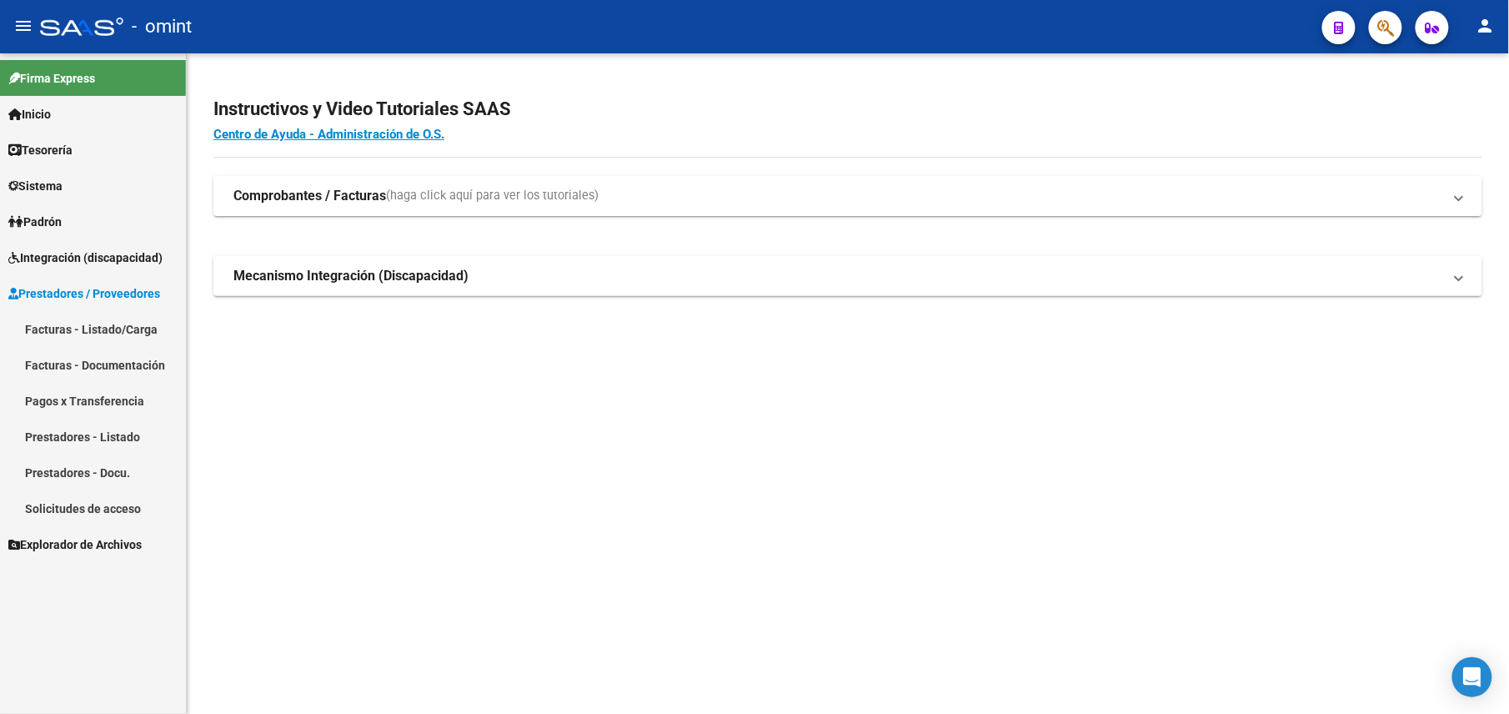
click at [45, 332] on link "Facturas - Listado/Carga" at bounding box center [93, 329] width 186 height 36
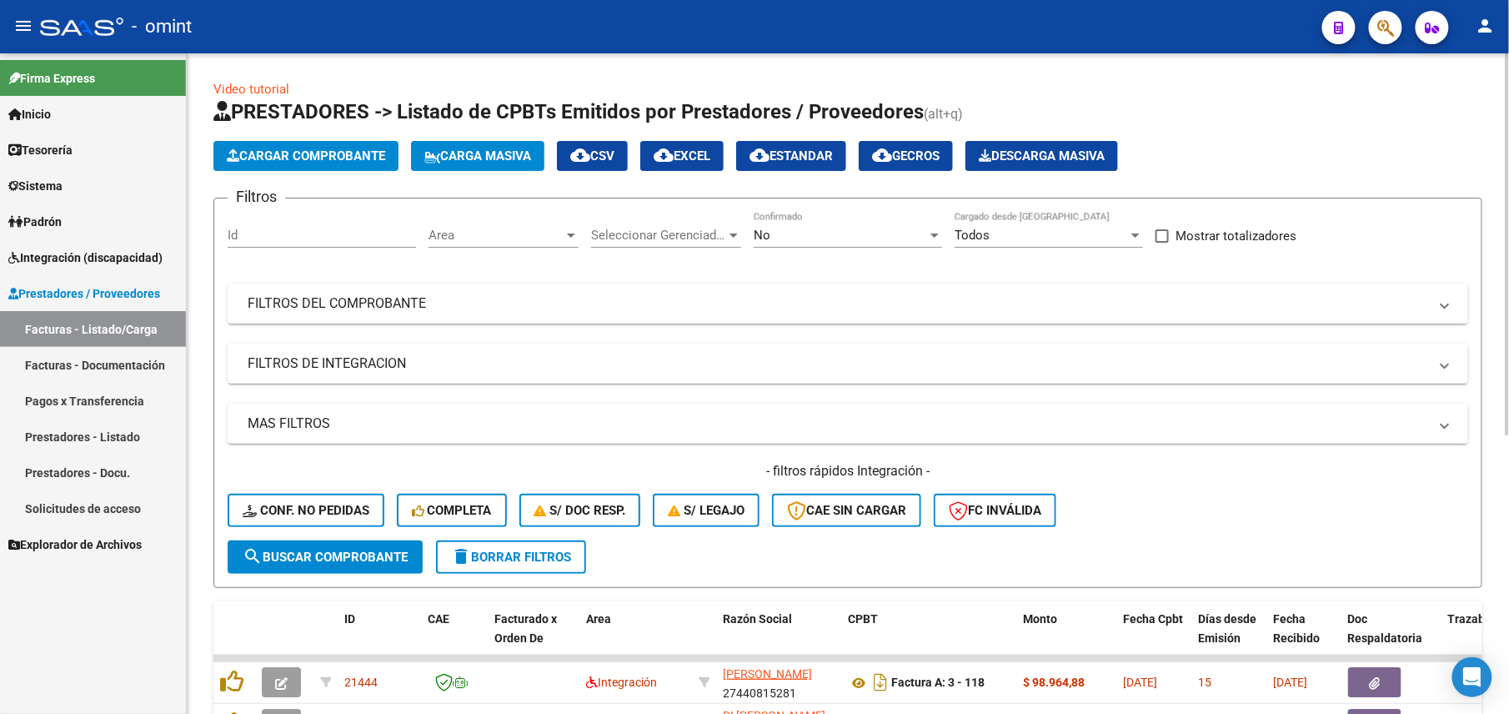
click at [847, 233] on div "No" at bounding box center [840, 235] width 173 height 15
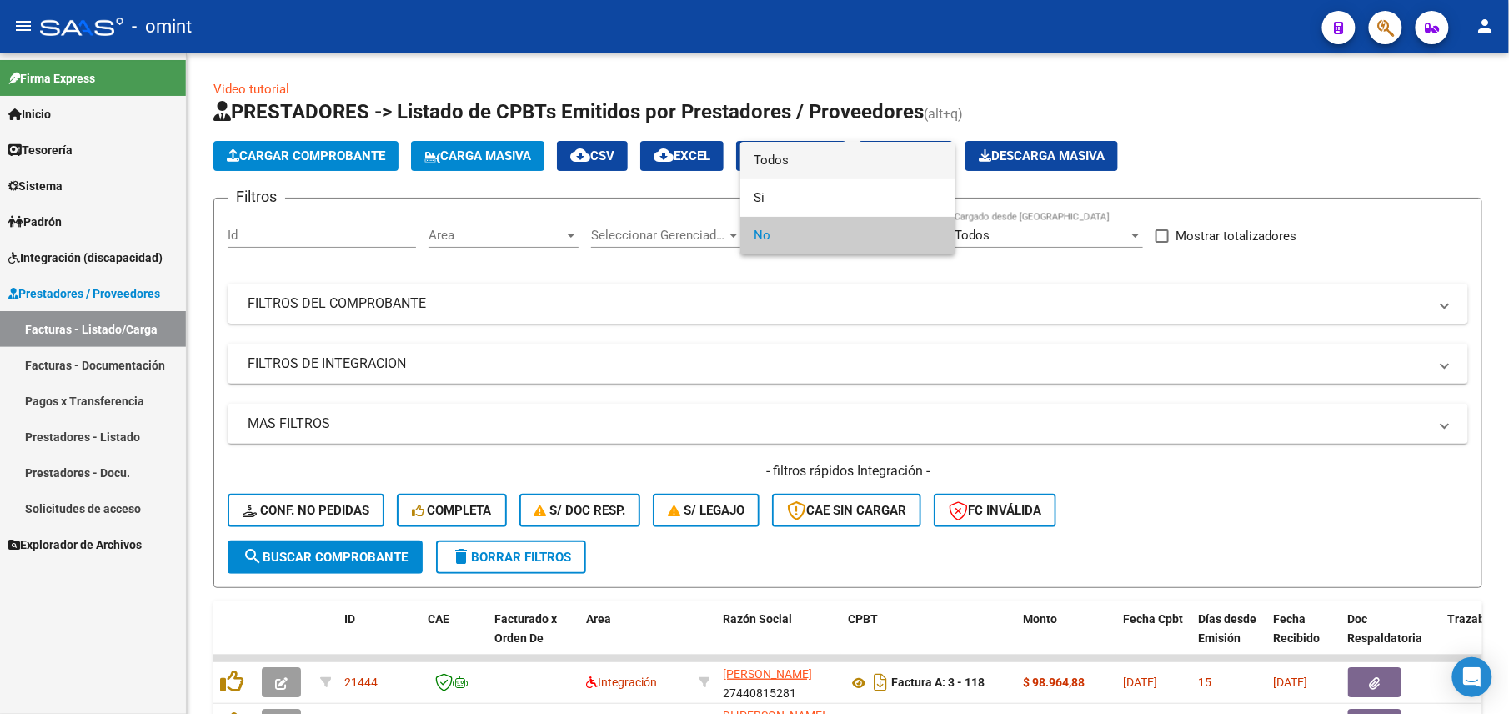
click at [797, 161] on span "Todos" at bounding box center [848, 161] width 188 height 38
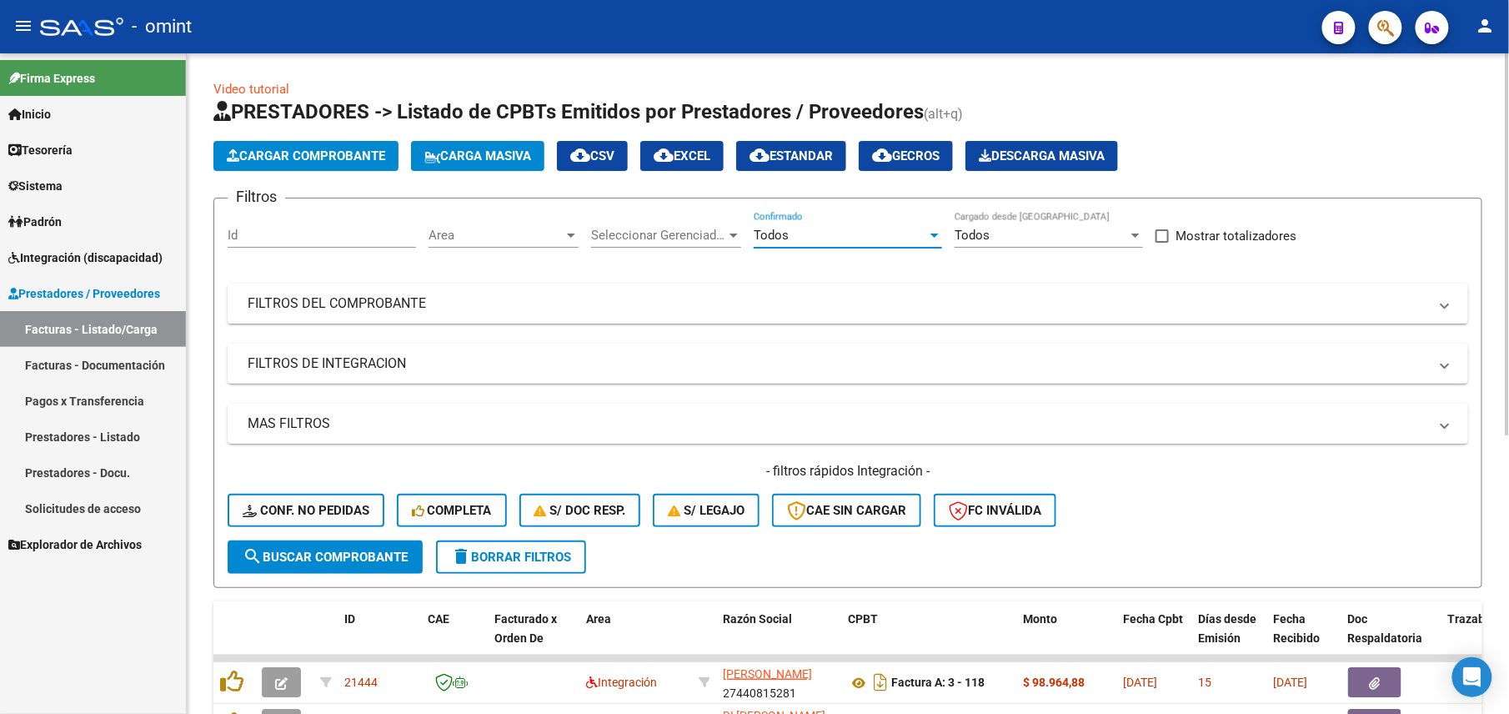
click at [334, 438] on mat-expansion-panel-header "MAS FILTROS" at bounding box center [848, 424] width 1241 height 40
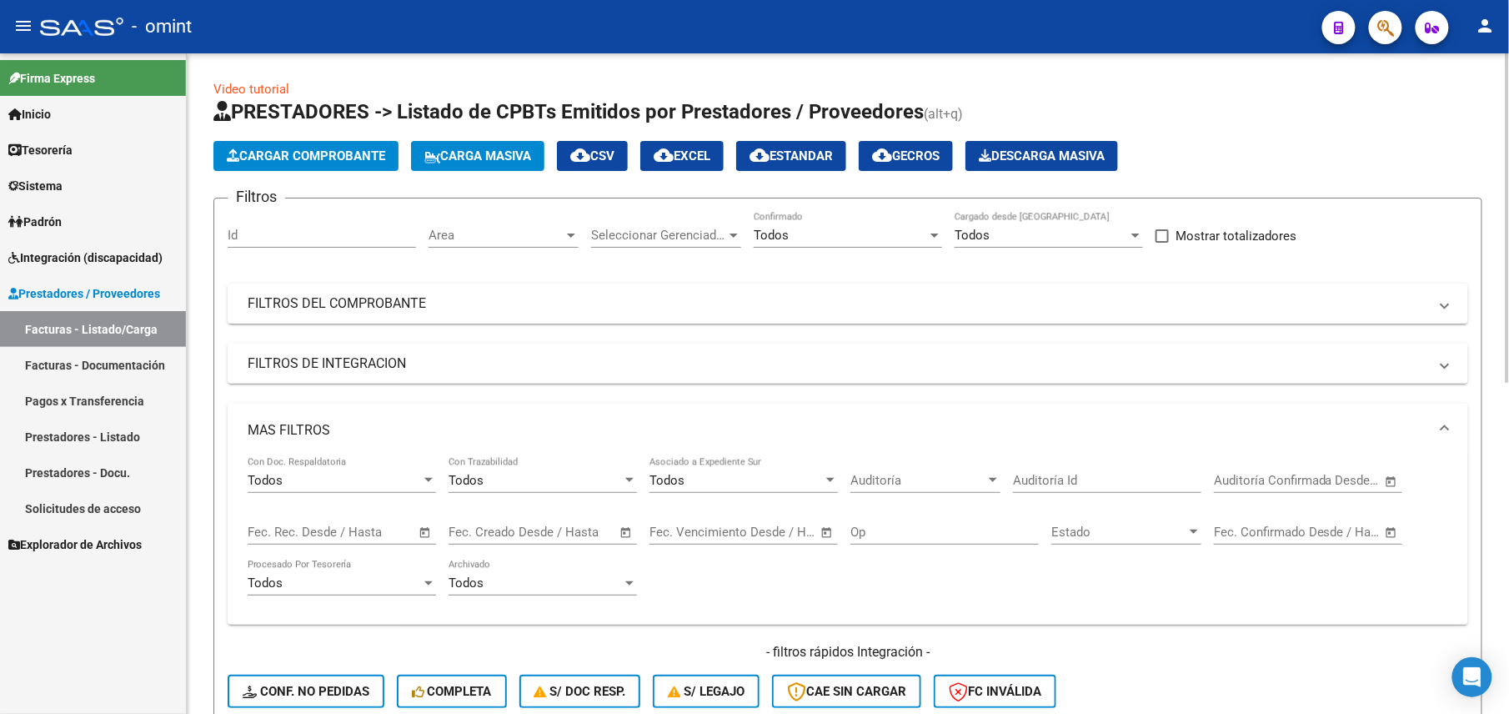
click at [335, 425] on mat-panel-title "MAS FILTROS" at bounding box center [838, 430] width 1181 height 18
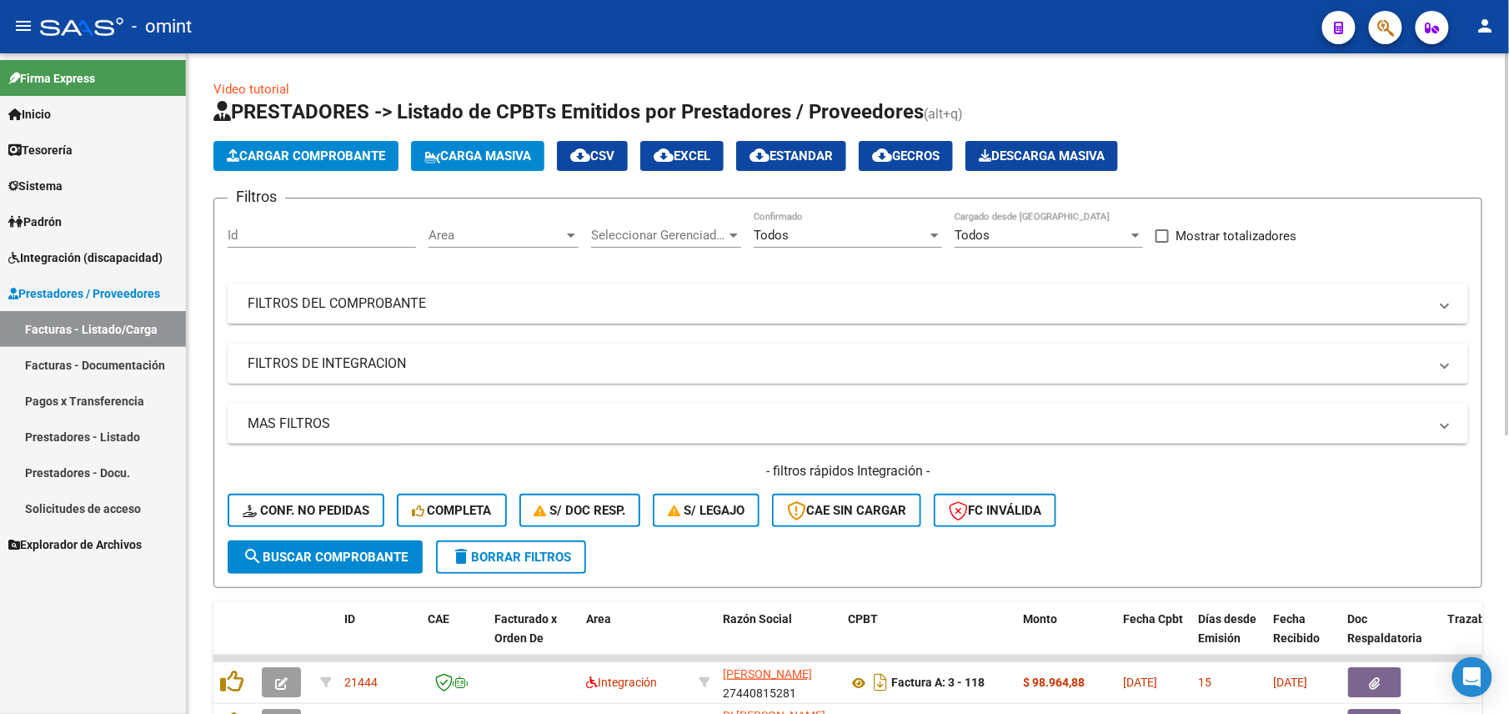
click at [351, 364] on mat-panel-title "FILTROS DE INTEGRACION" at bounding box center [838, 363] width 1181 height 18
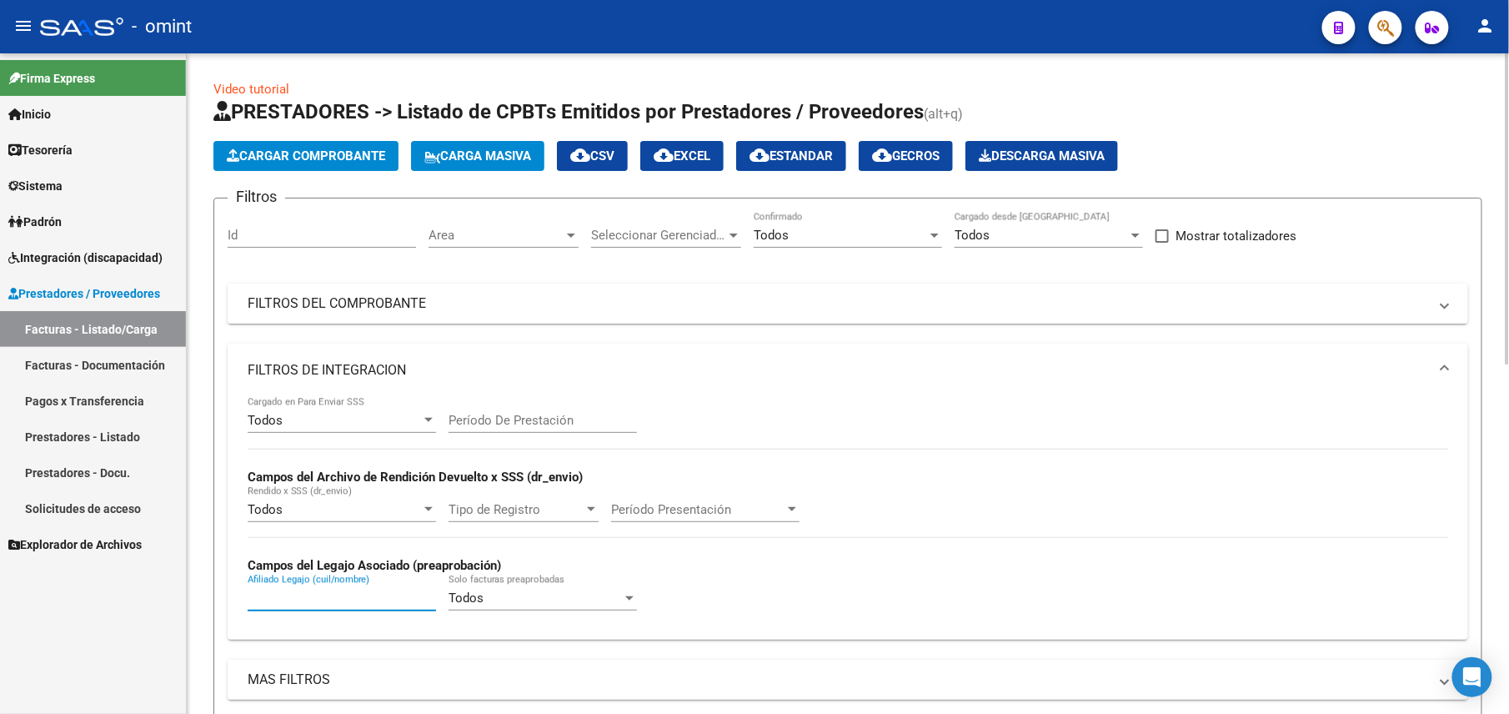
click at [340, 595] on input "Afiliado Legajo (cuil/nombre)" at bounding box center [342, 597] width 188 height 15
paste input "20568739915"
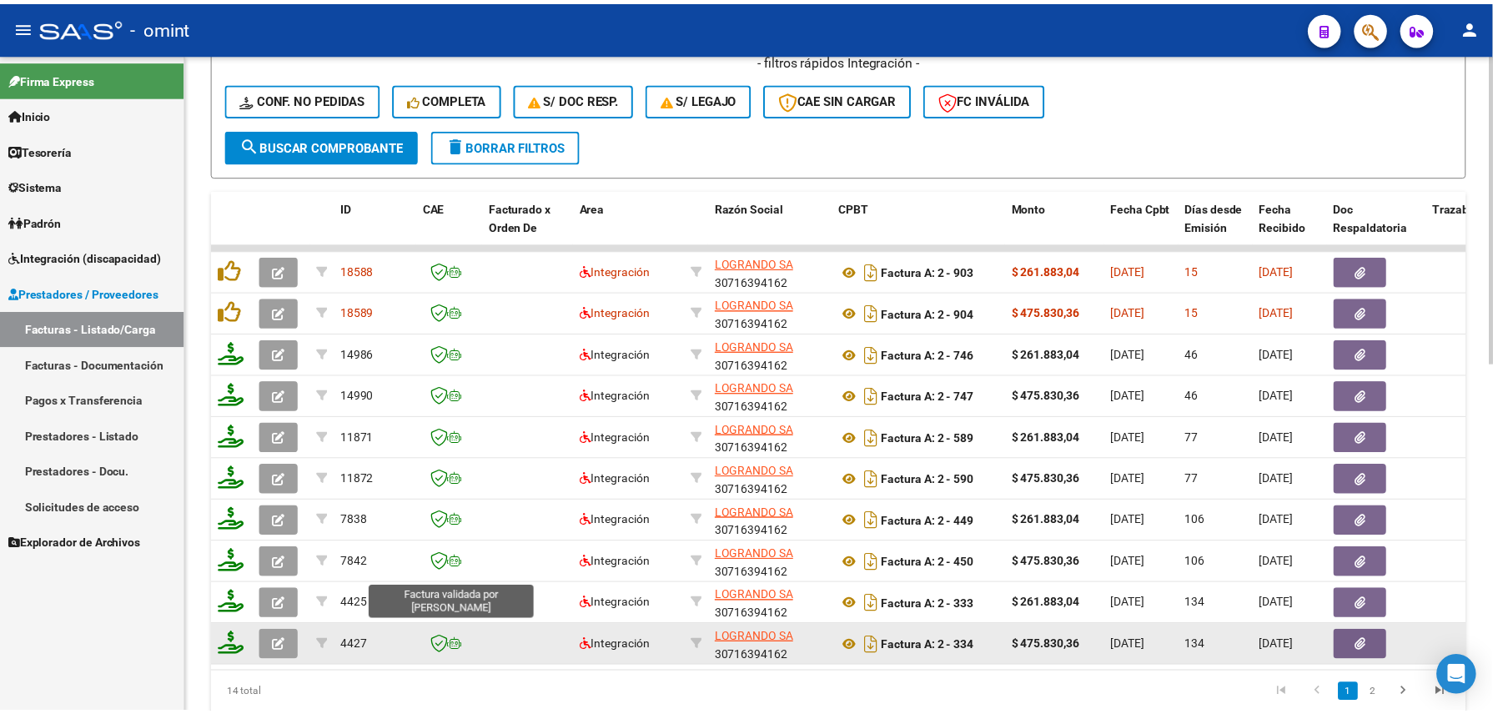
scroll to position [741, 0]
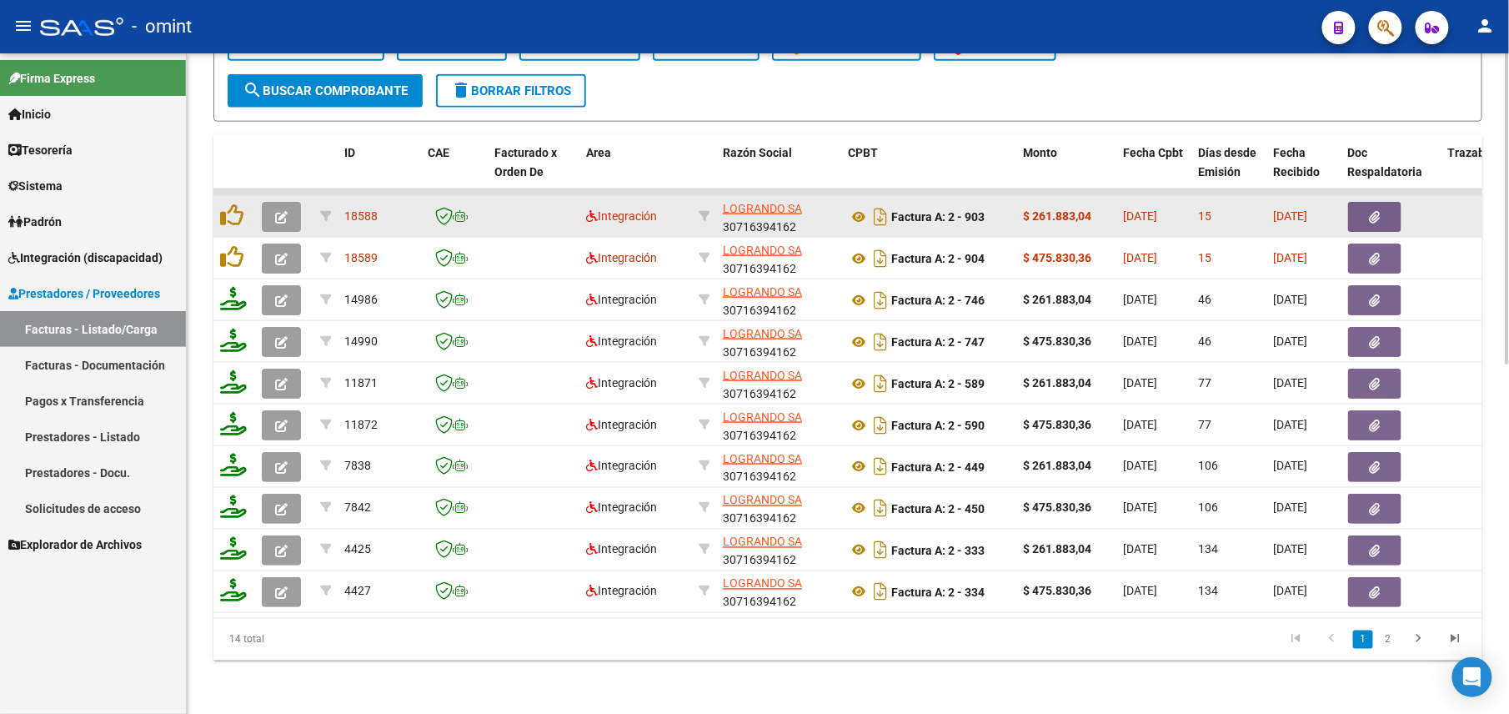
type input "20568739915"
click at [280, 211] on icon "button" at bounding box center [281, 217] width 13 height 13
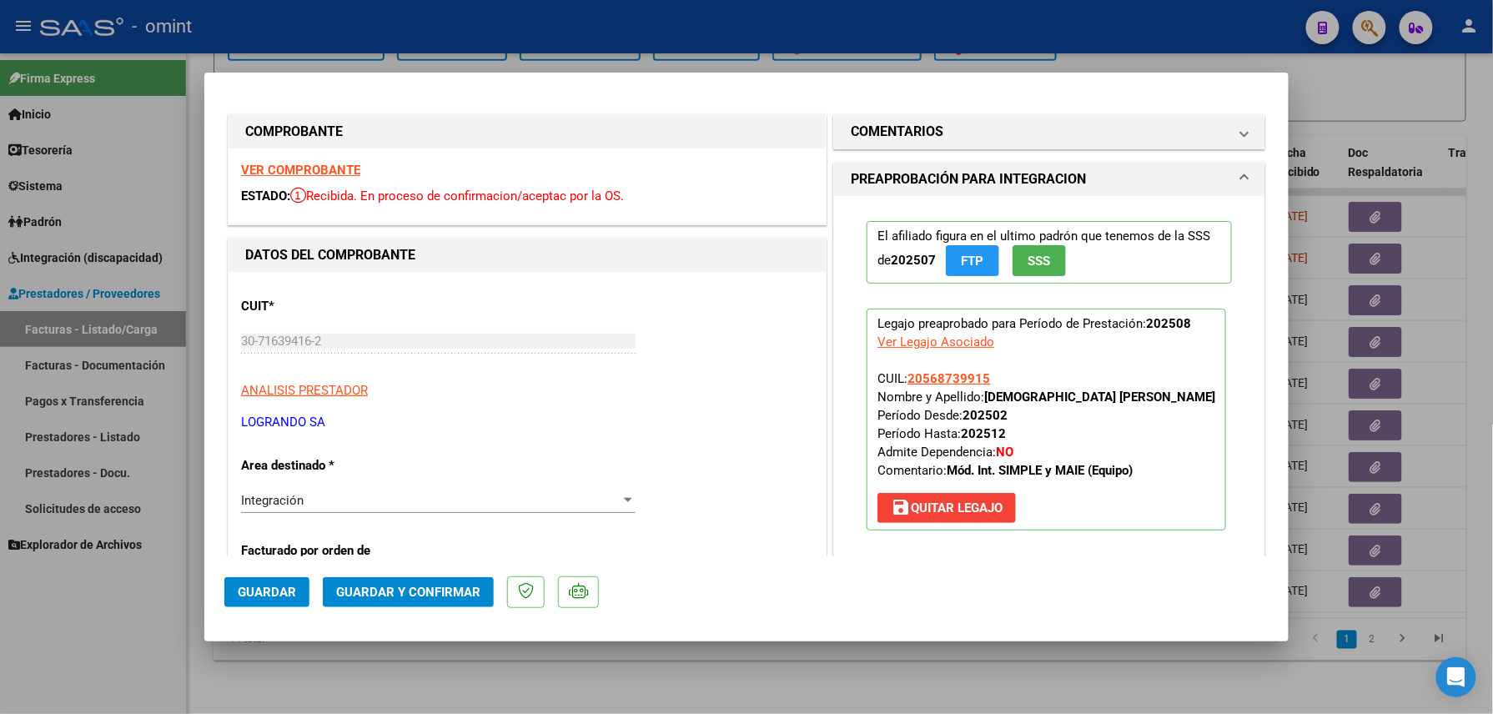
click at [334, 163] on strong "VER COMPROBANTE" at bounding box center [300, 170] width 119 height 15
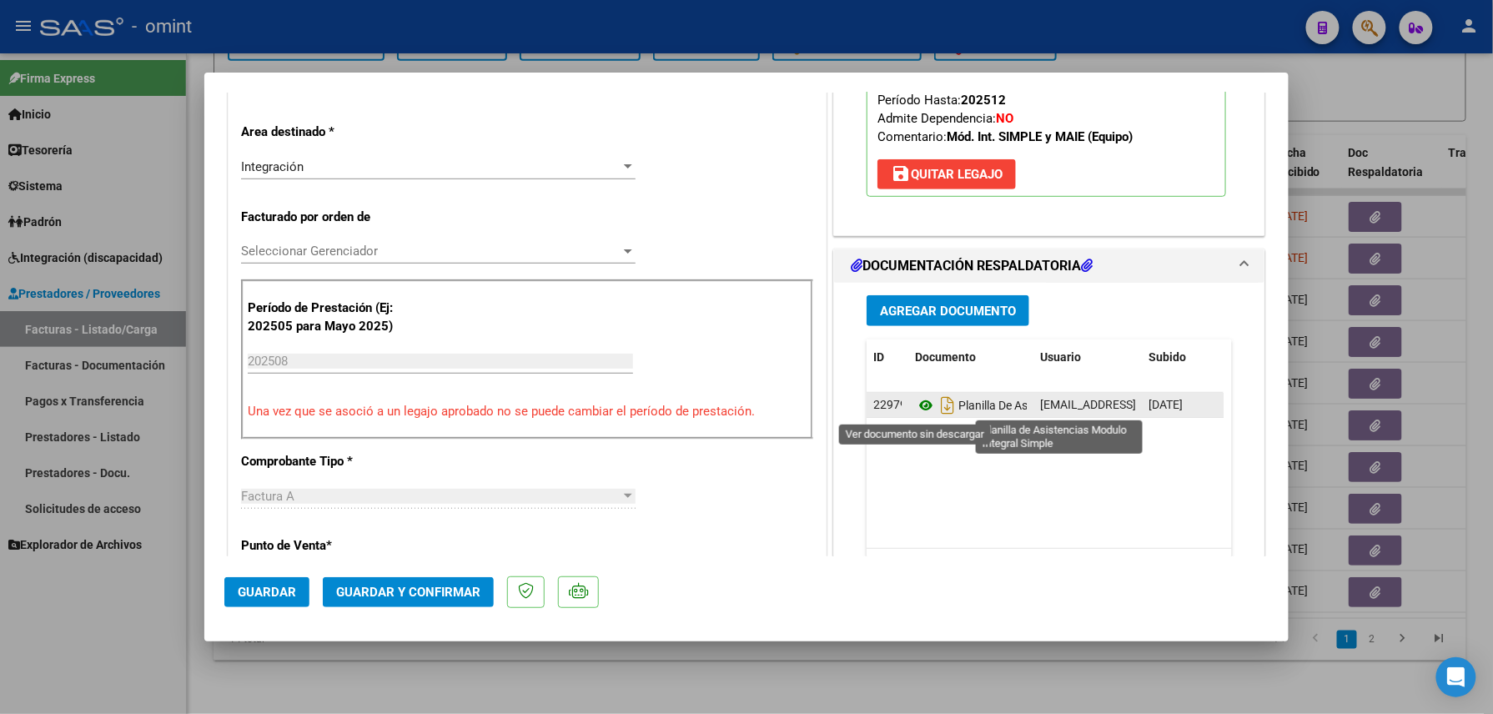
click at [918, 405] on icon at bounding box center [926, 405] width 22 height 20
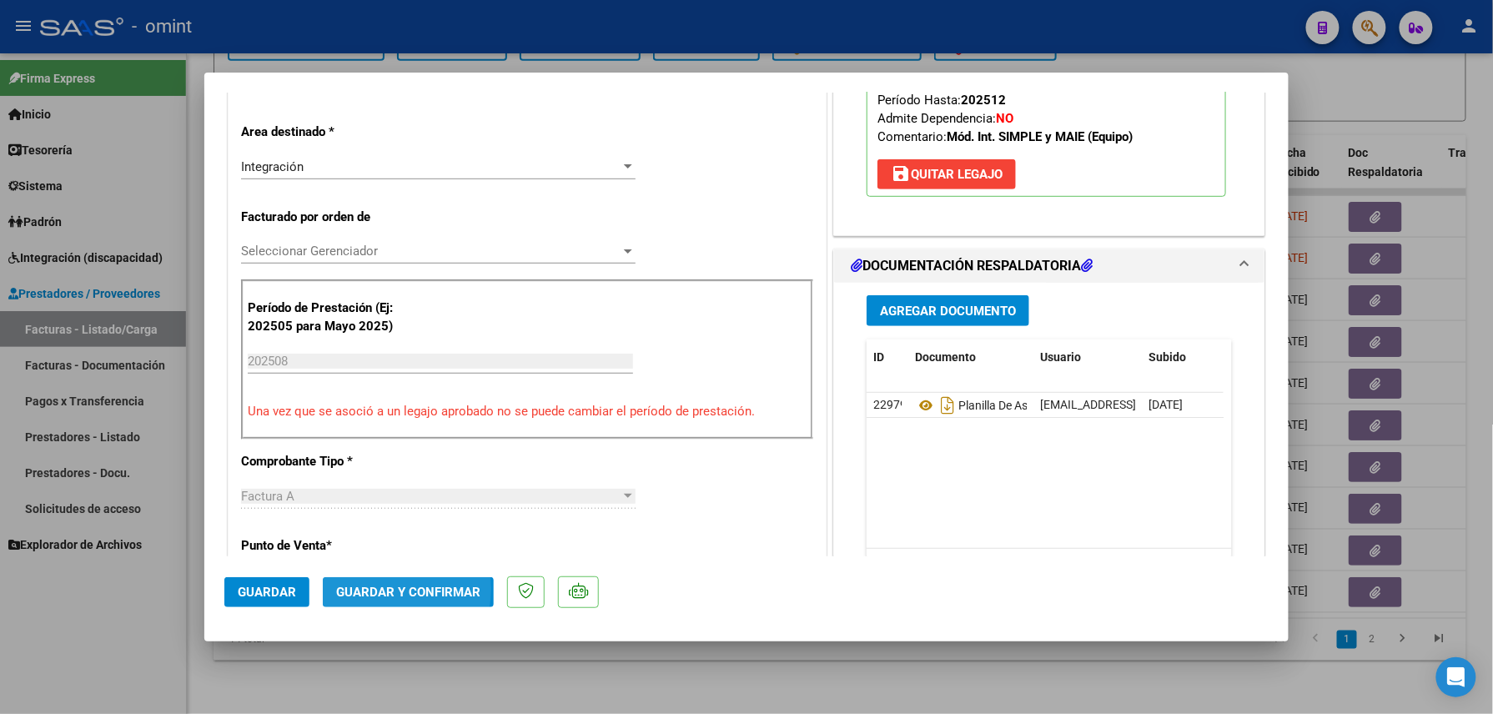
click at [372, 589] on span "Guardar y Confirmar" at bounding box center [408, 592] width 144 height 15
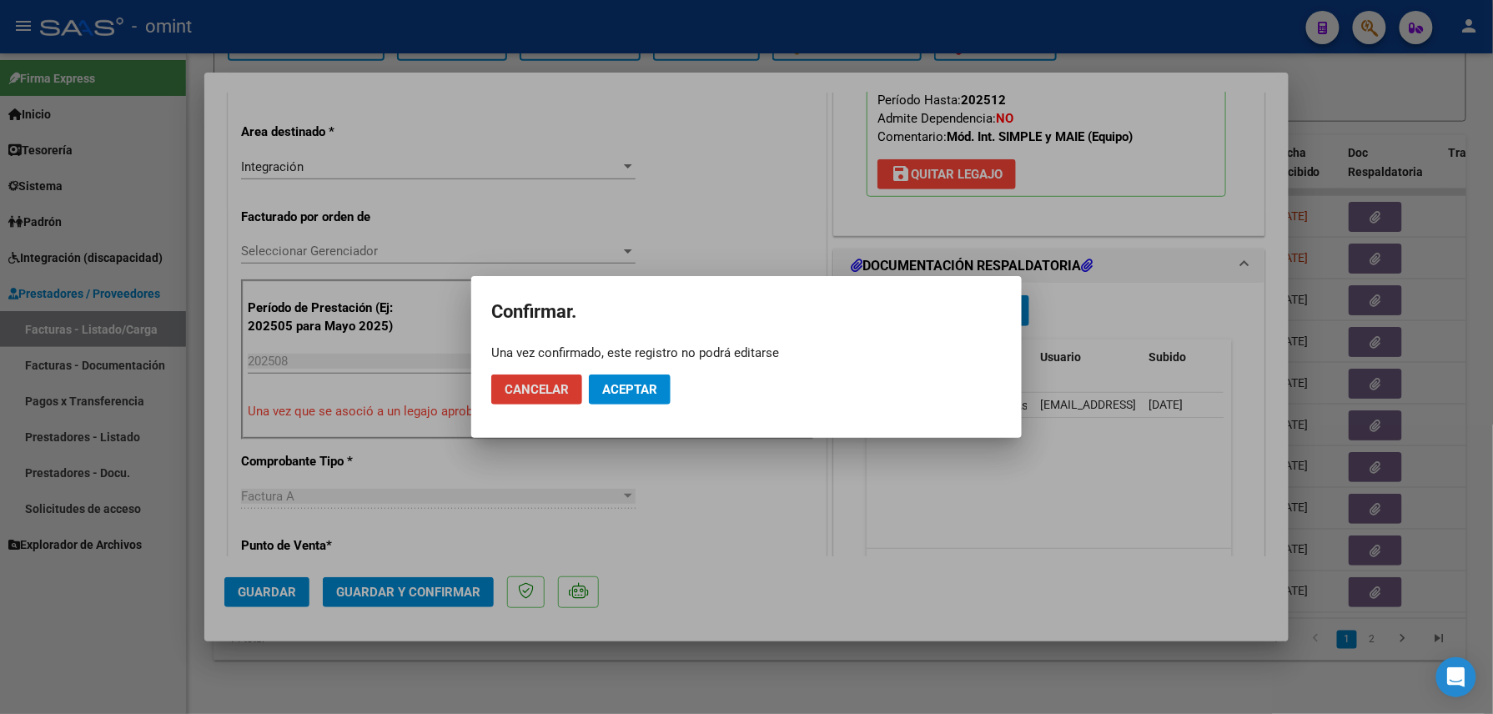
click at [631, 394] on span "Aceptar" at bounding box center [629, 389] width 55 height 15
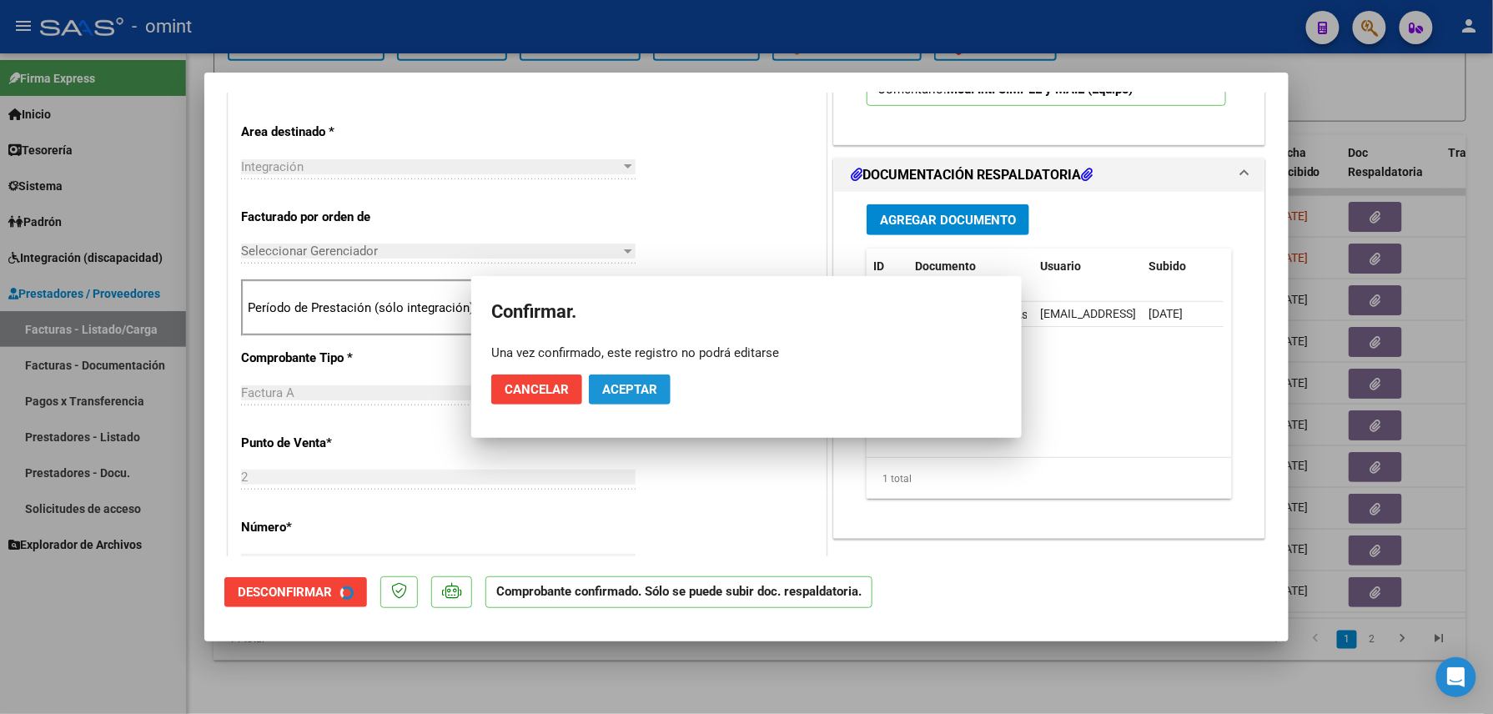
scroll to position [332, 0]
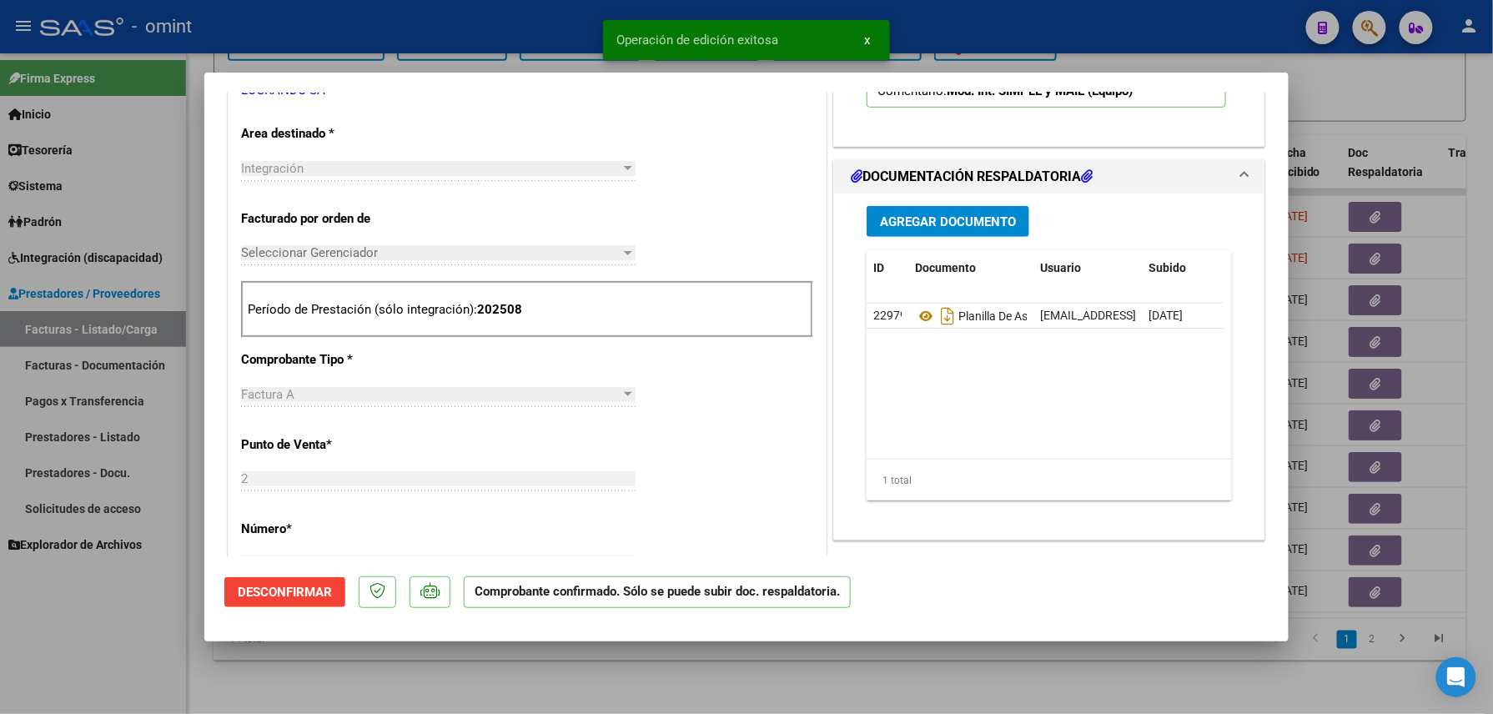
click at [432, 665] on div at bounding box center [746, 357] width 1493 height 714
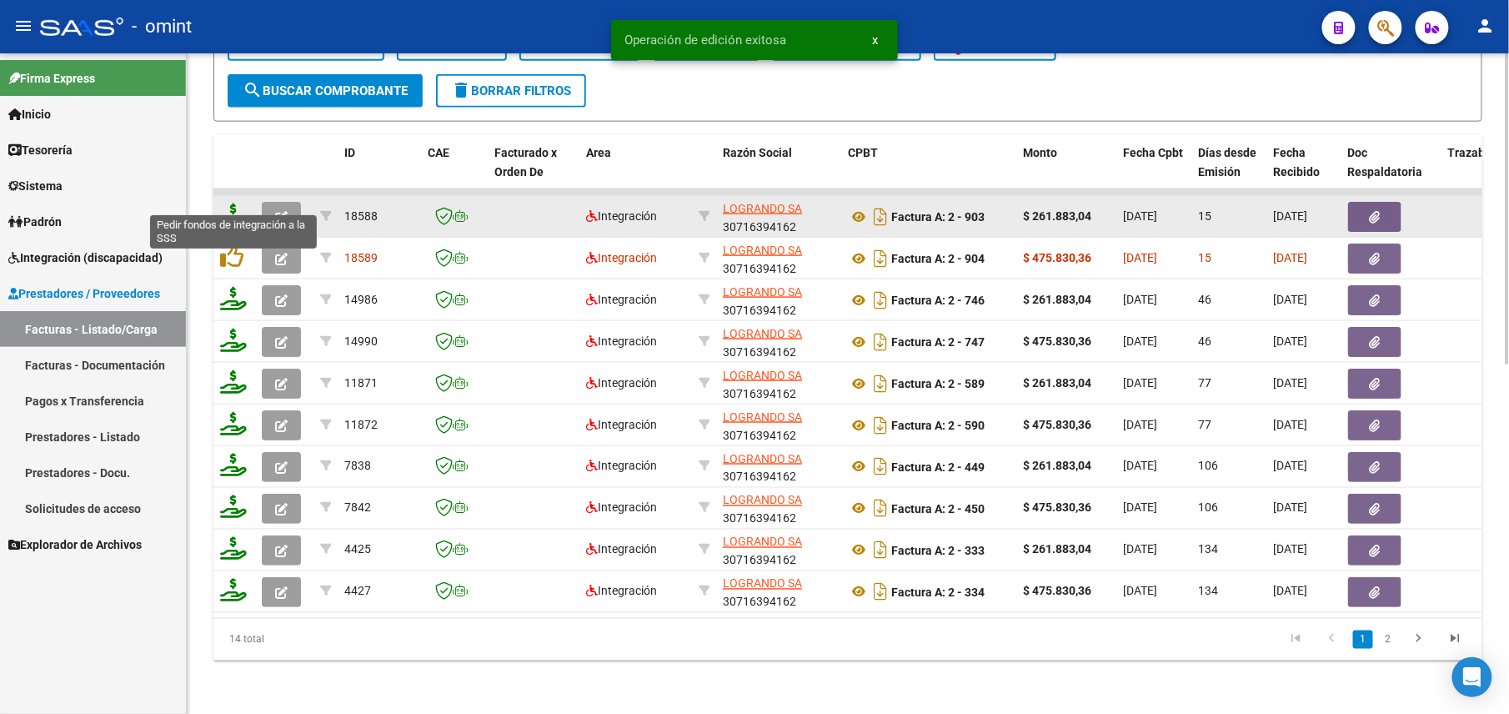
click at [228, 203] on icon at bounding box center [233, 214] width 27 height 23
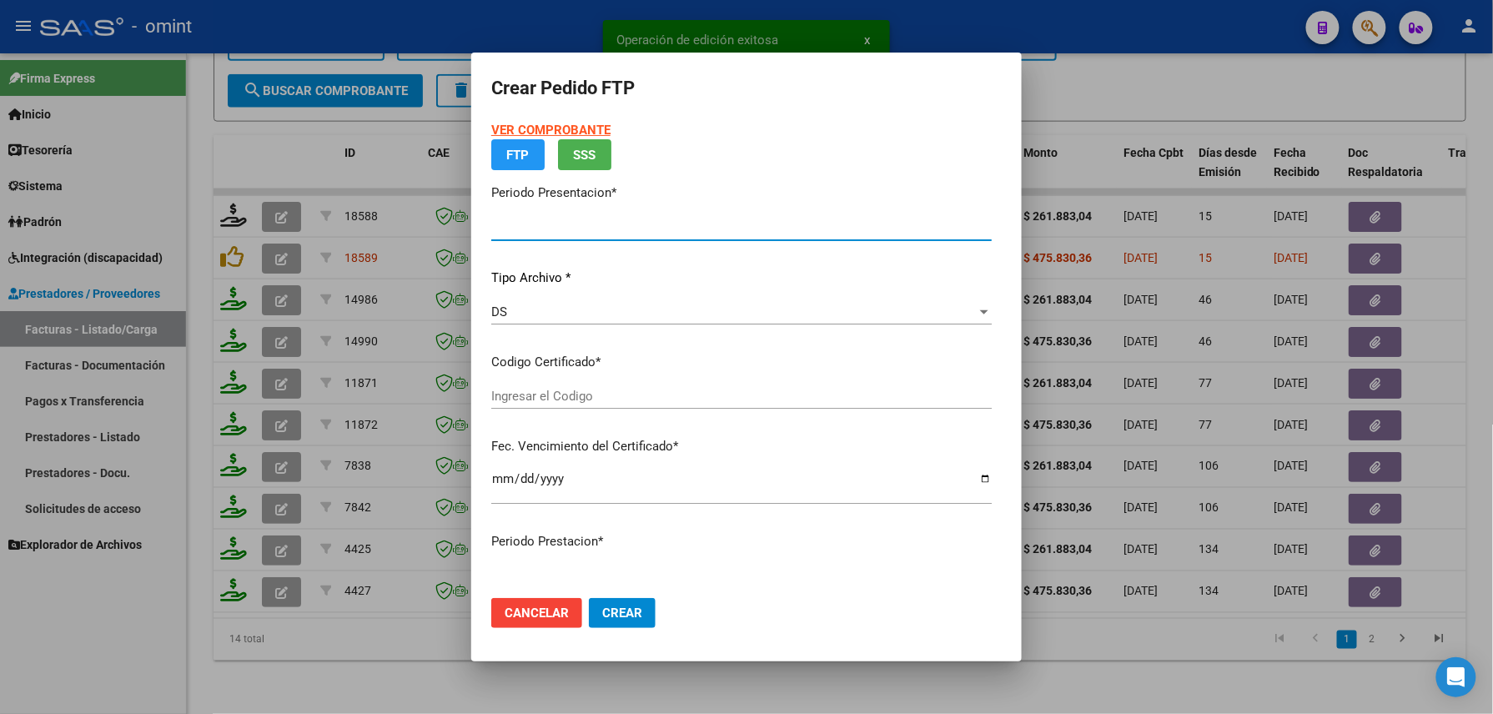
type input "202508"
type input "$ 261.883,04"
type input "1404620682"
type input "2025-06-27"
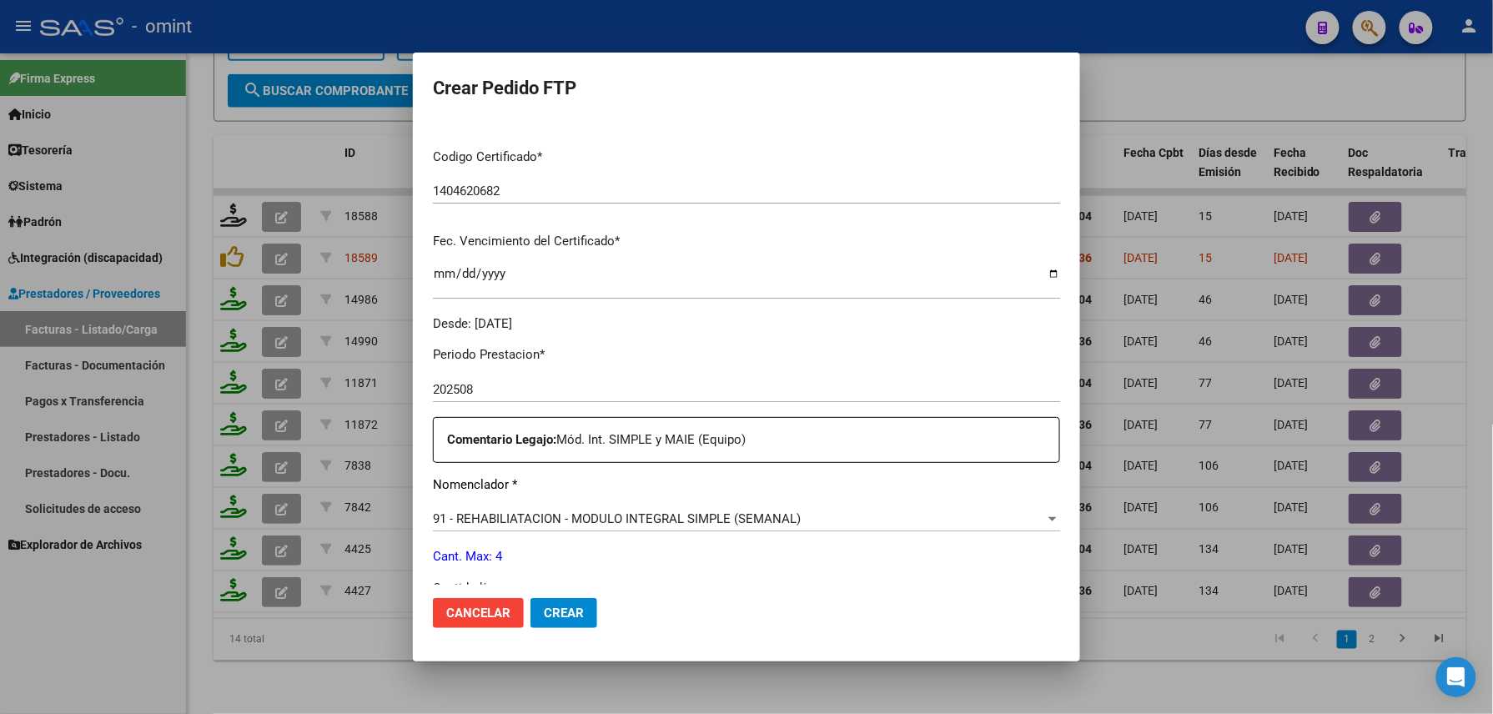
scroll to position [652, 0]
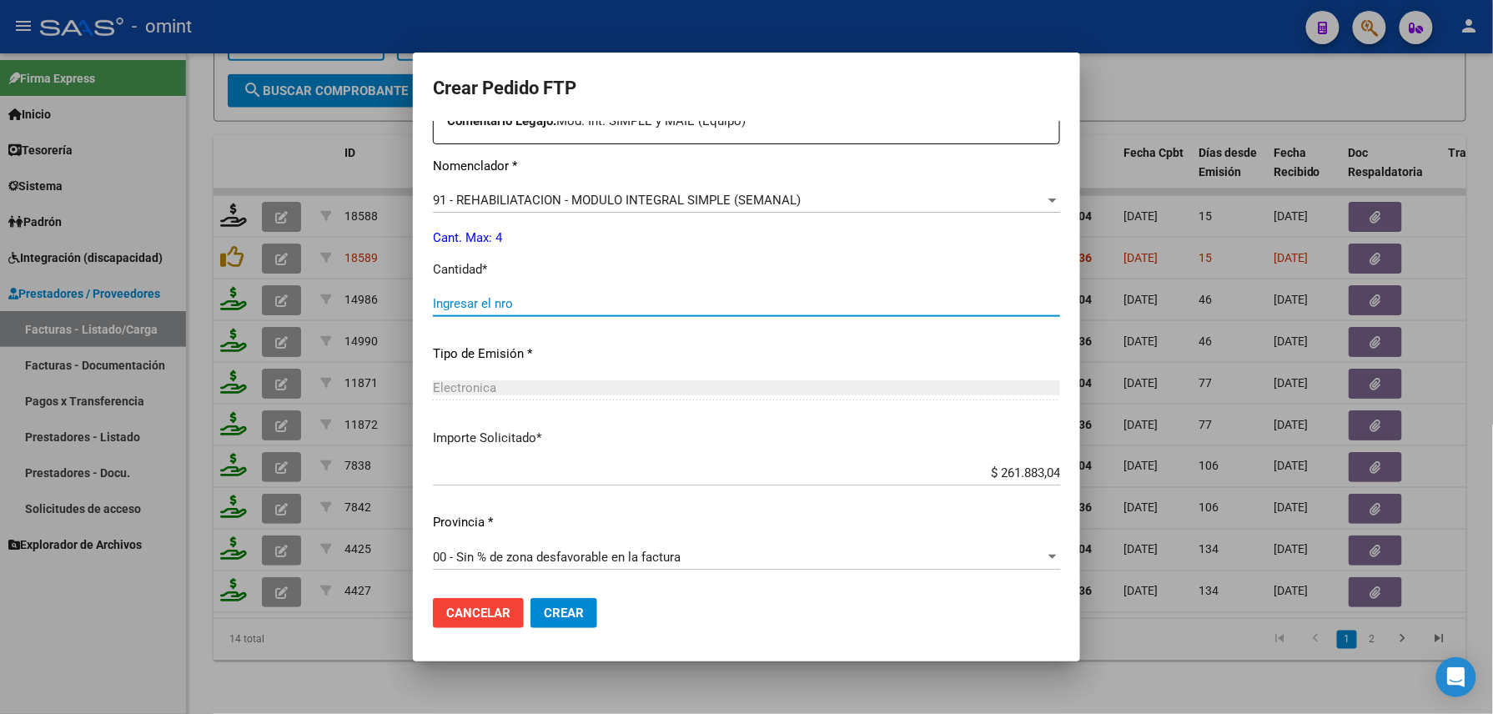
click at [542, 300] on input "Ingresar el nro" at bounding box center [746, 303] width 627 height 15
type input "4"
click at [560, 614] on span "Crear" at bounding box center [564, 612] width 40 height 15
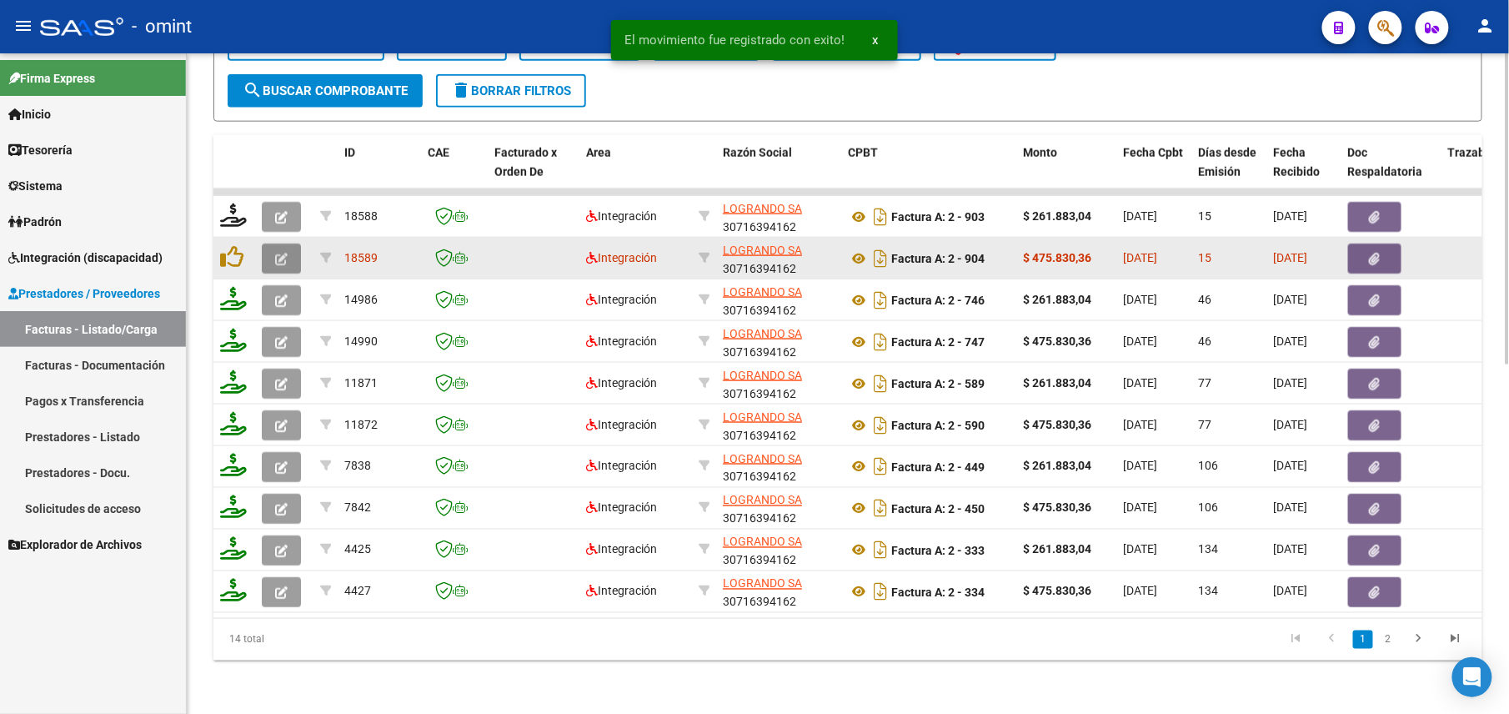
click at [289, 244] on button "button" at bounding box center [281, 259] width 39 height 30
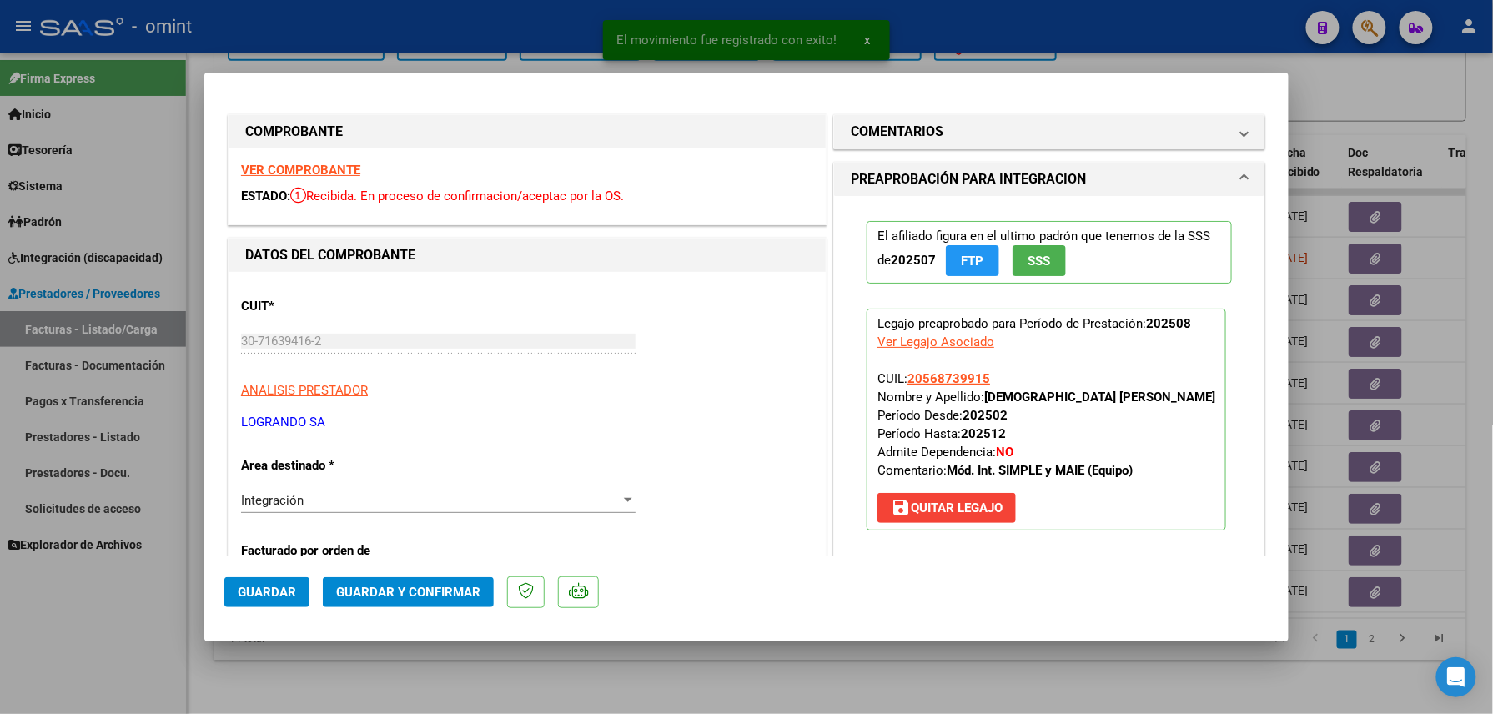
click at [312, 167] on strong "VER COMPROBANTE" at bounding box center [300, 170] width 119 height 15
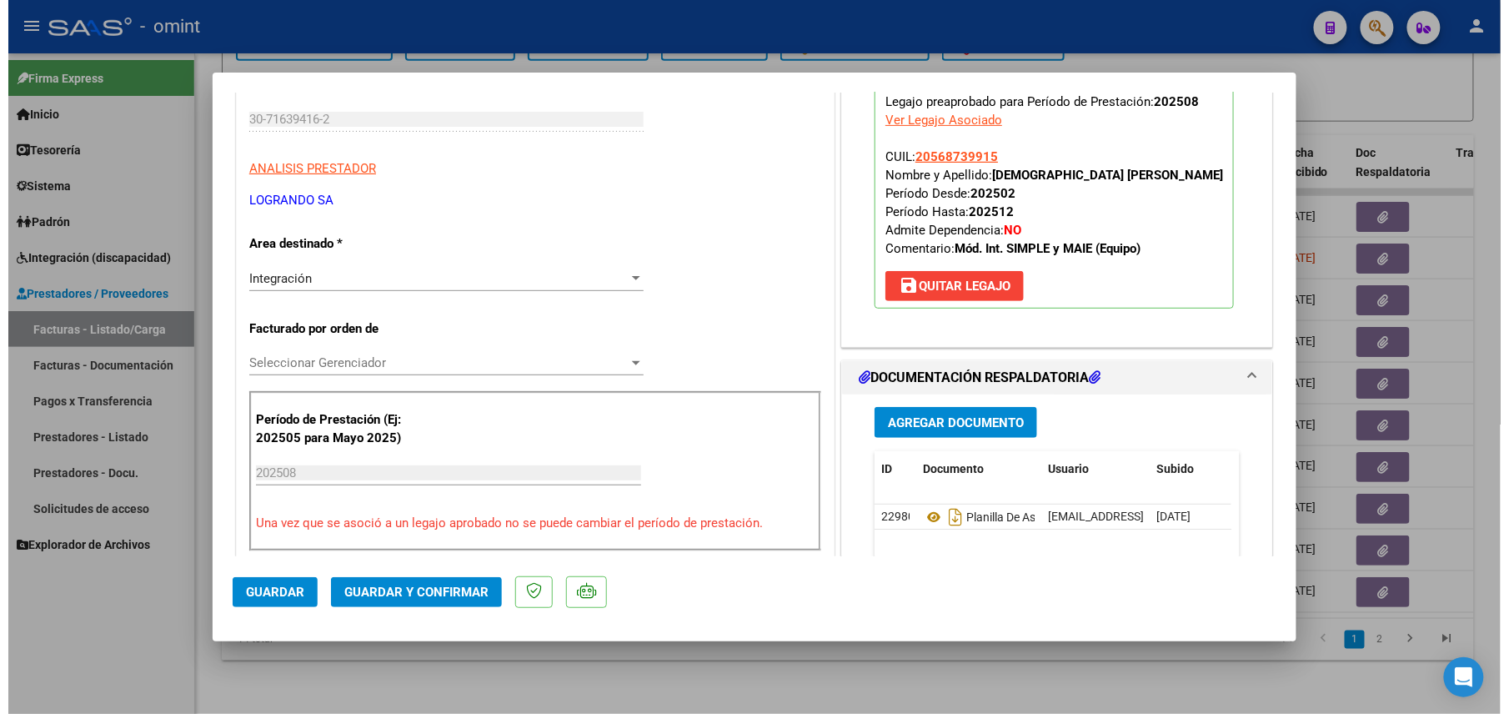
scroll to position [444, 0]
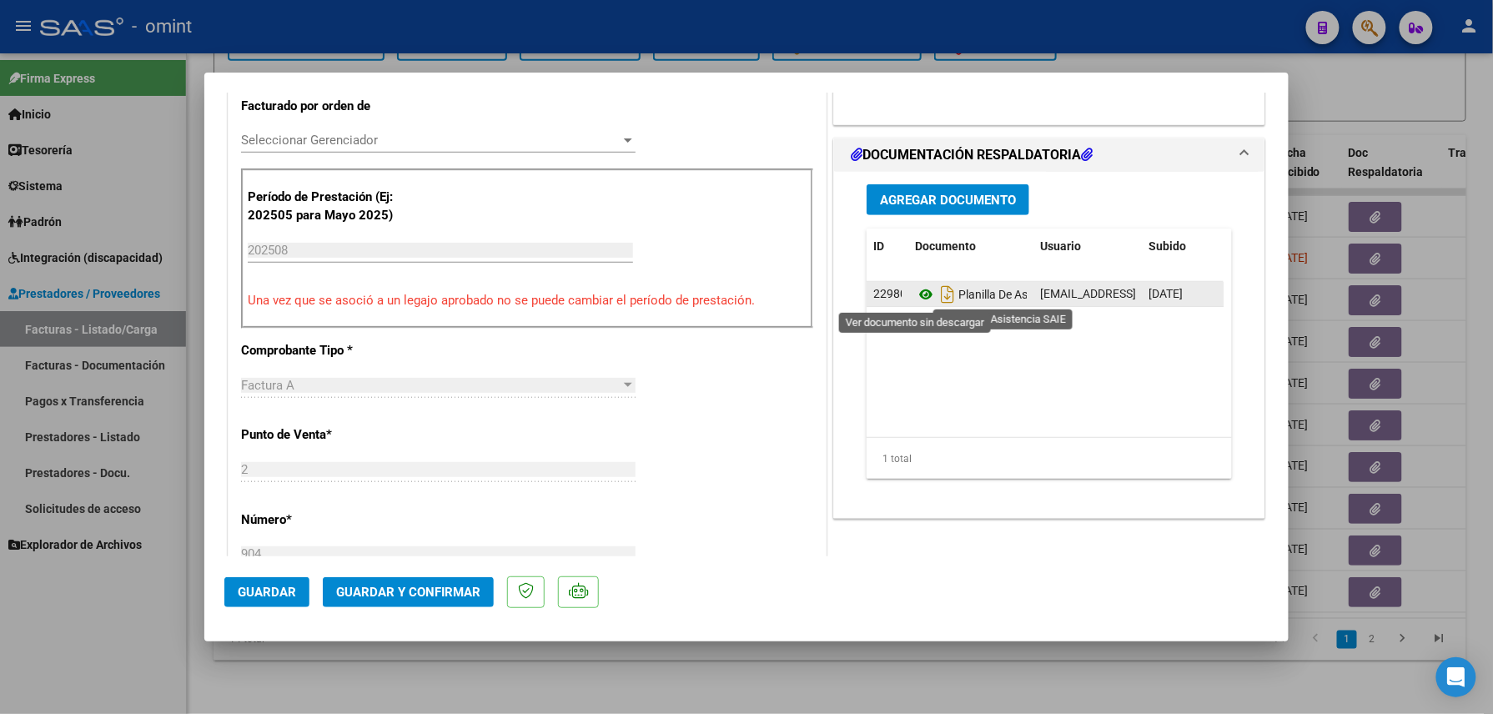
click at [915, 297] on icon at bounding box center [926, 294] width 22 height 20
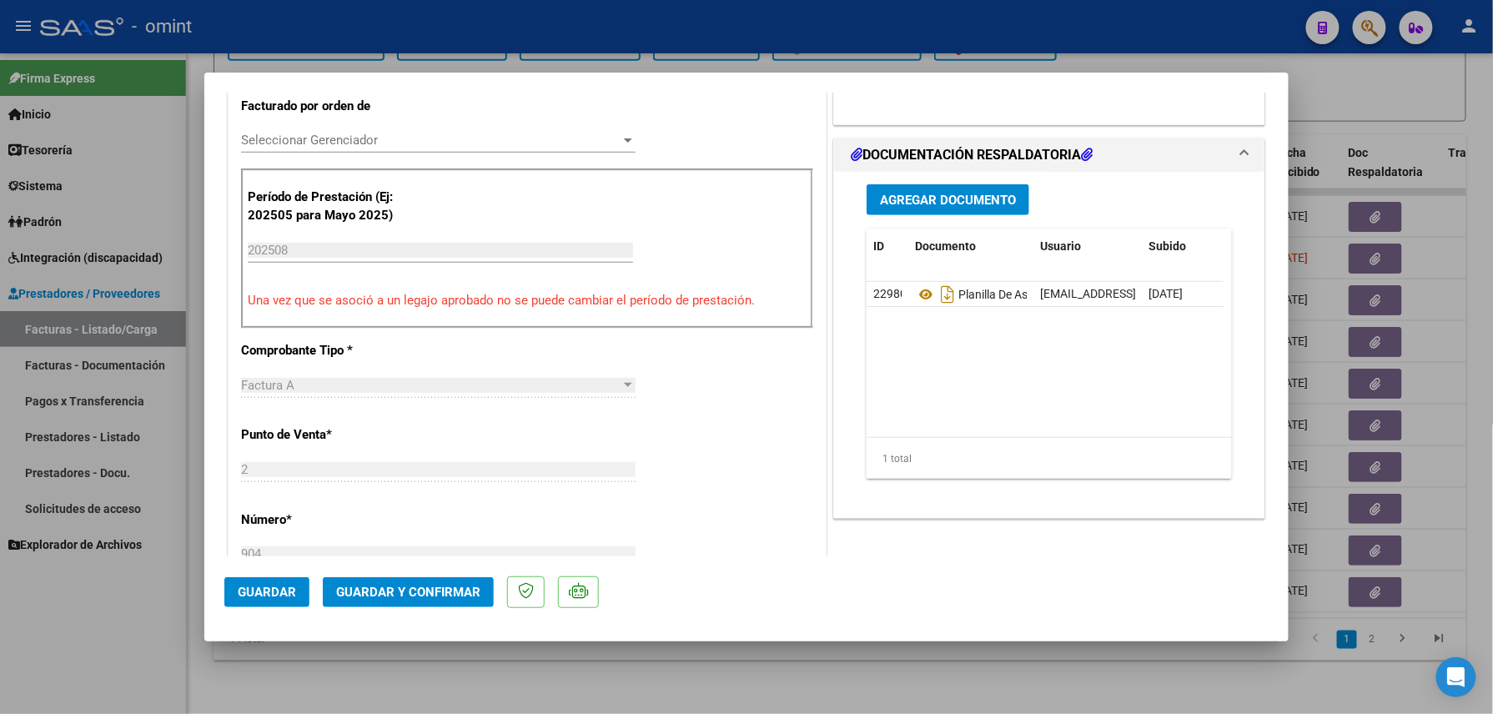
click at [592, 680] on div at bounding box center [746, 357] width 1493 height 714
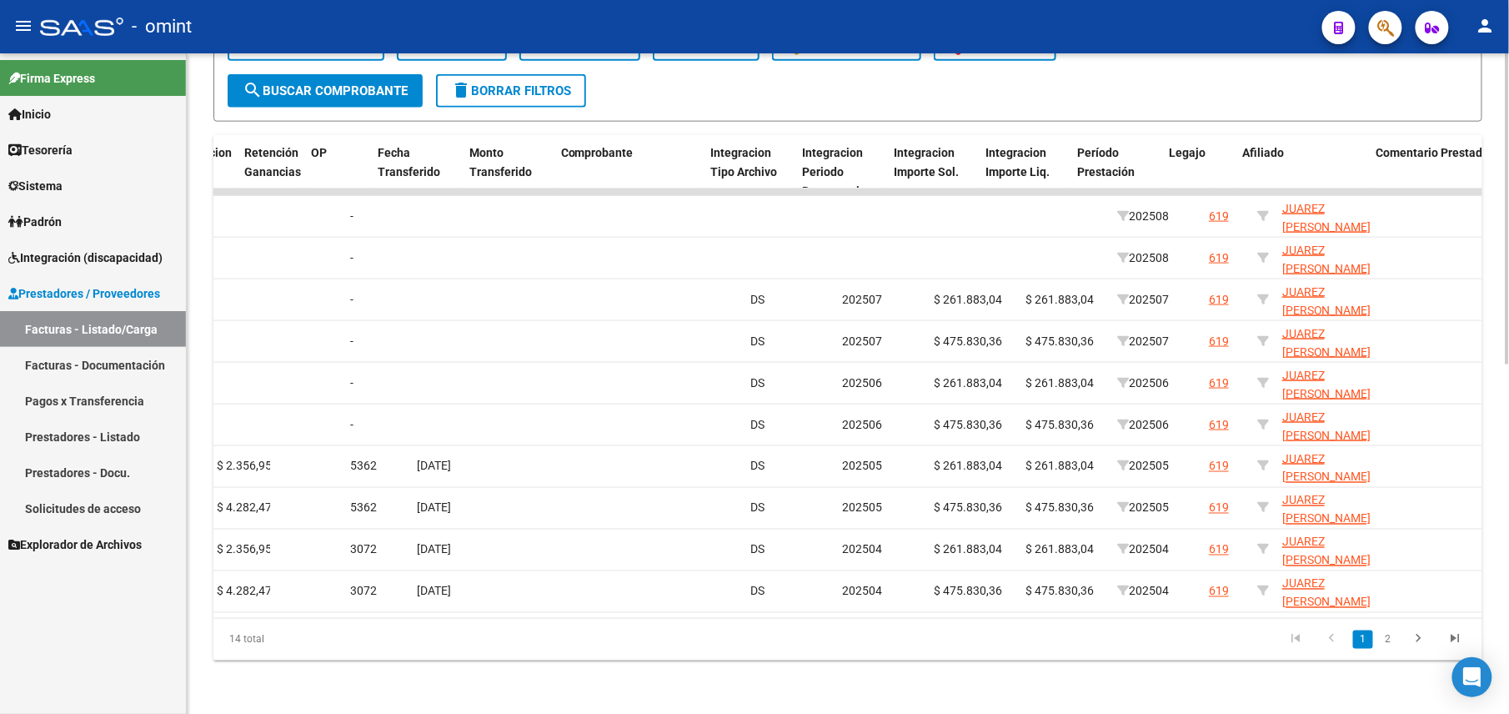
scroll to position [0, 1542]
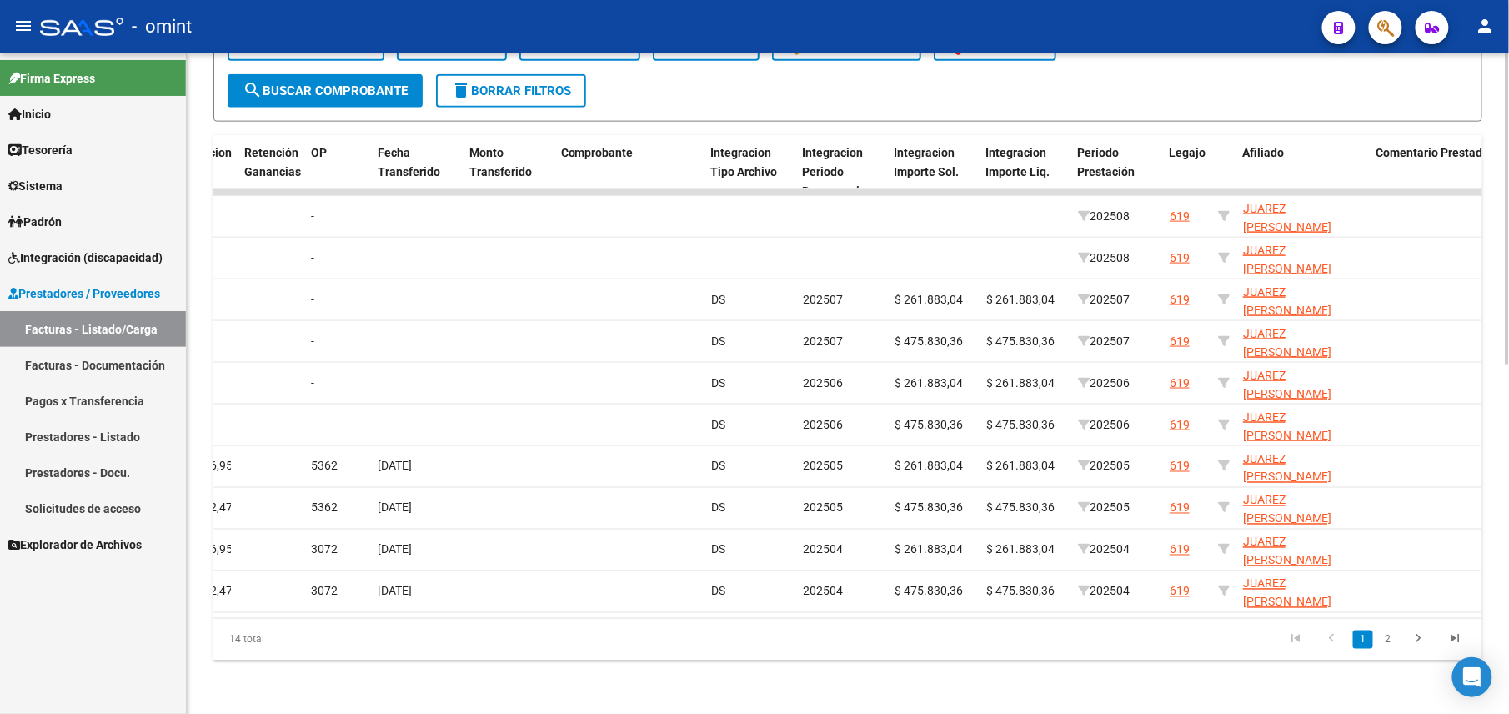
drag, startPoint x: 998, startPoint y: 634, endPoint x: 985, endPoint y: 627, distance: 14.9
click at [996, 635] on datatable-pager "1 2" at bounding box center [974, 639] width 1002 height 28
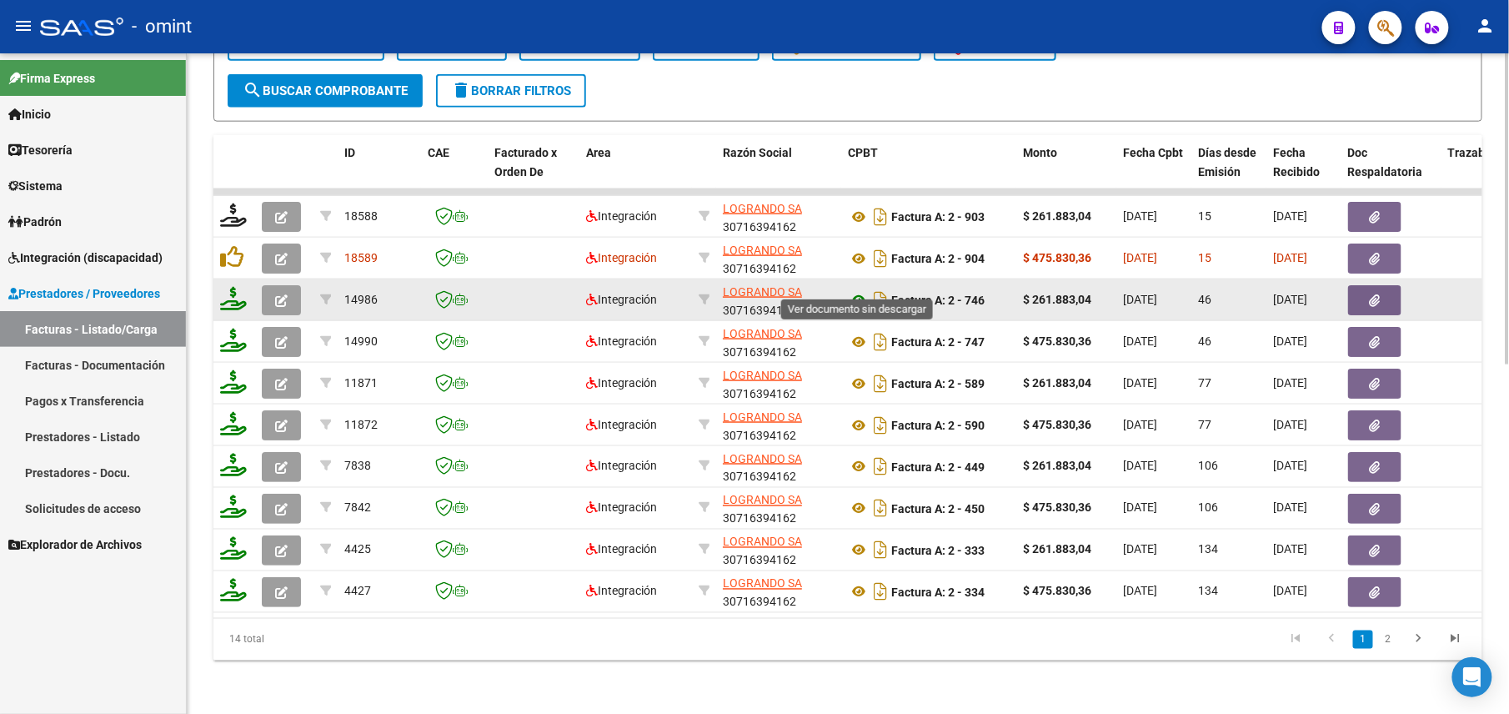
click at [856, 290] on icon at bounding box center [859, 300] width 22 height 20
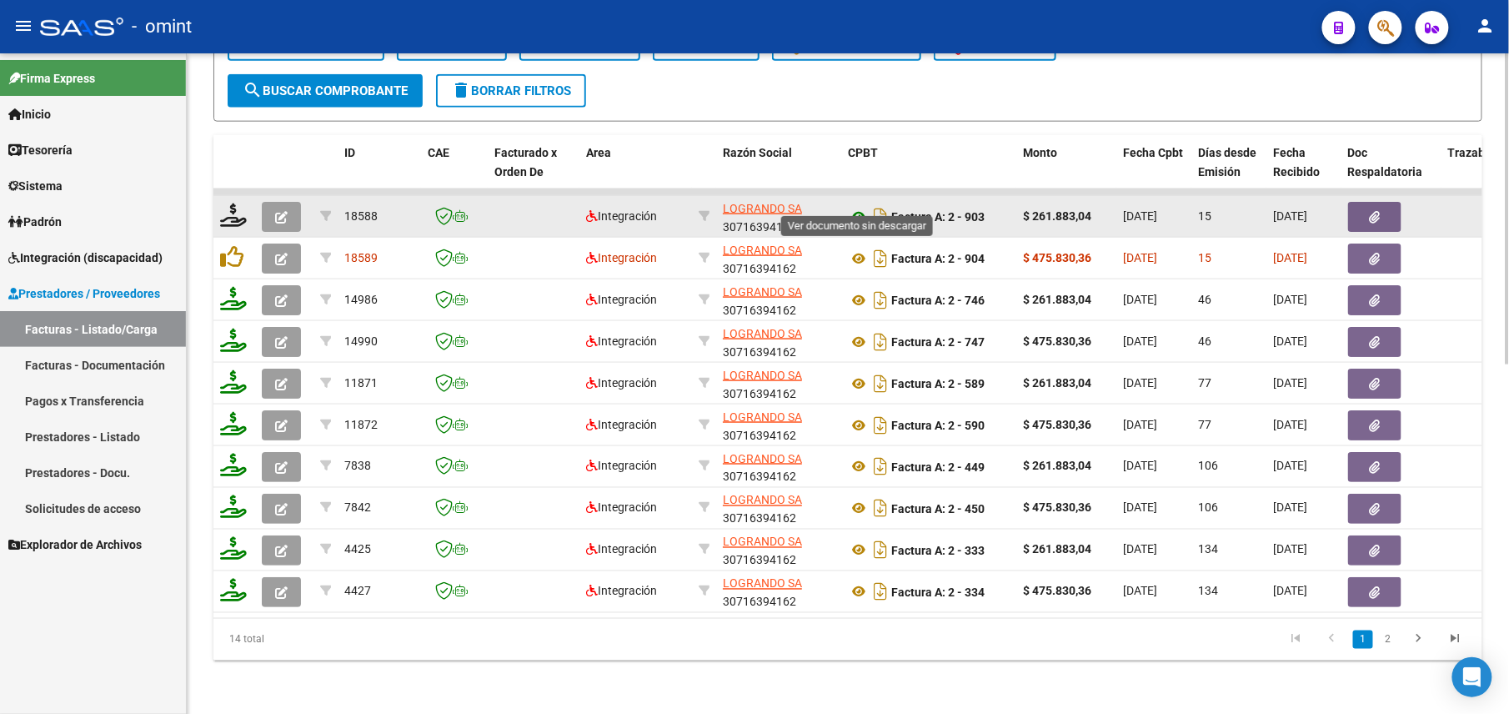
click at [859, 207] on icon at bounding box center [859, 217] width 22 height 20
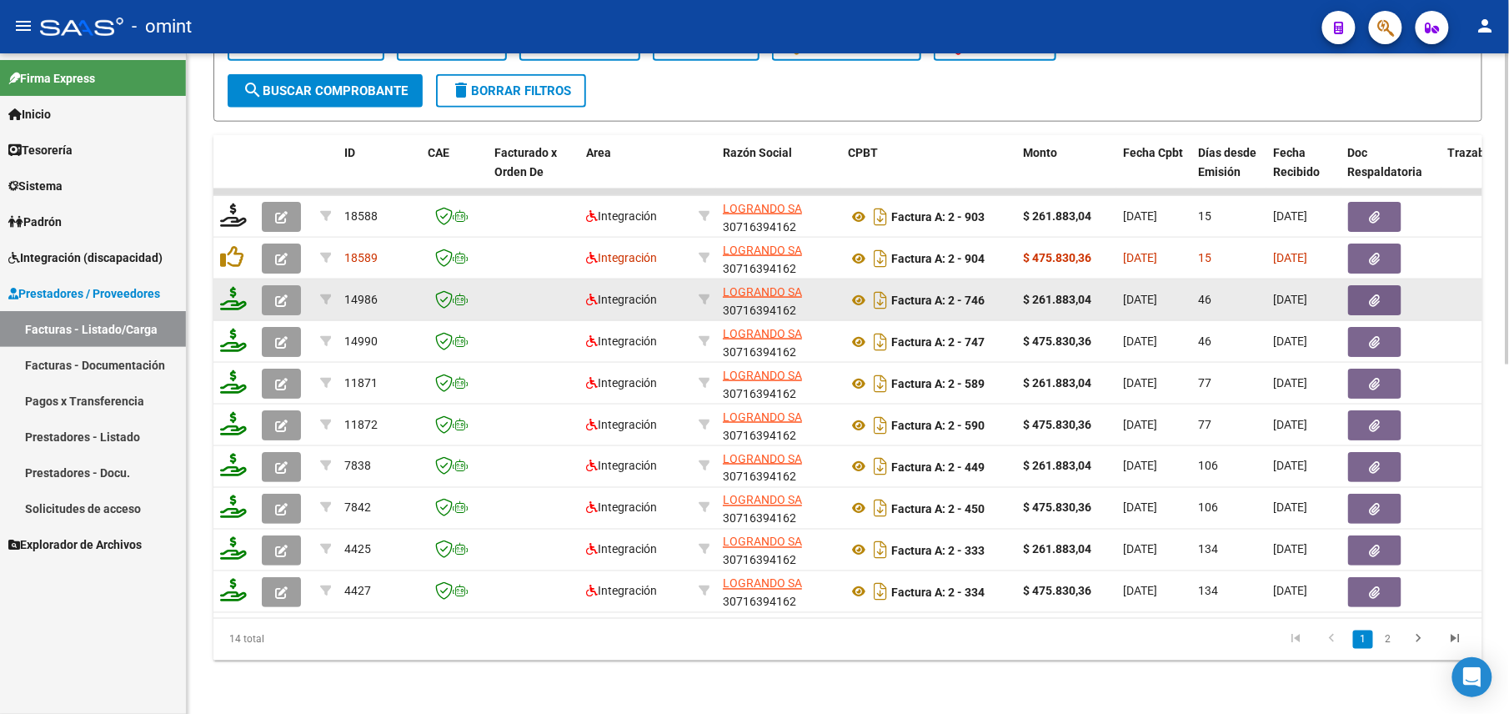
click at [278, 294] on icon "button" at bounding box center [281, 300] width 13 height 13
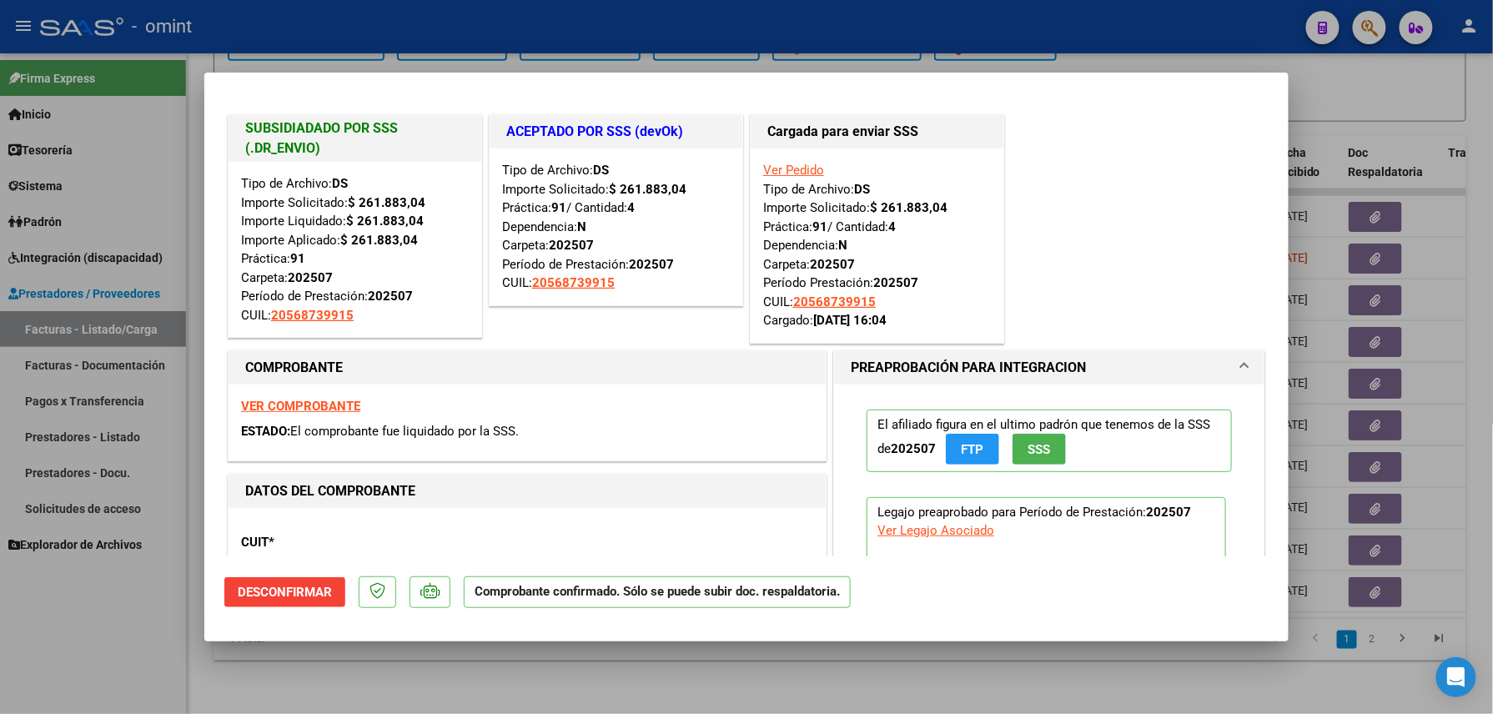
click at [128, 660] on div at bounding box center [746, 357] width 1493 height 714
type input "$ 0,00"
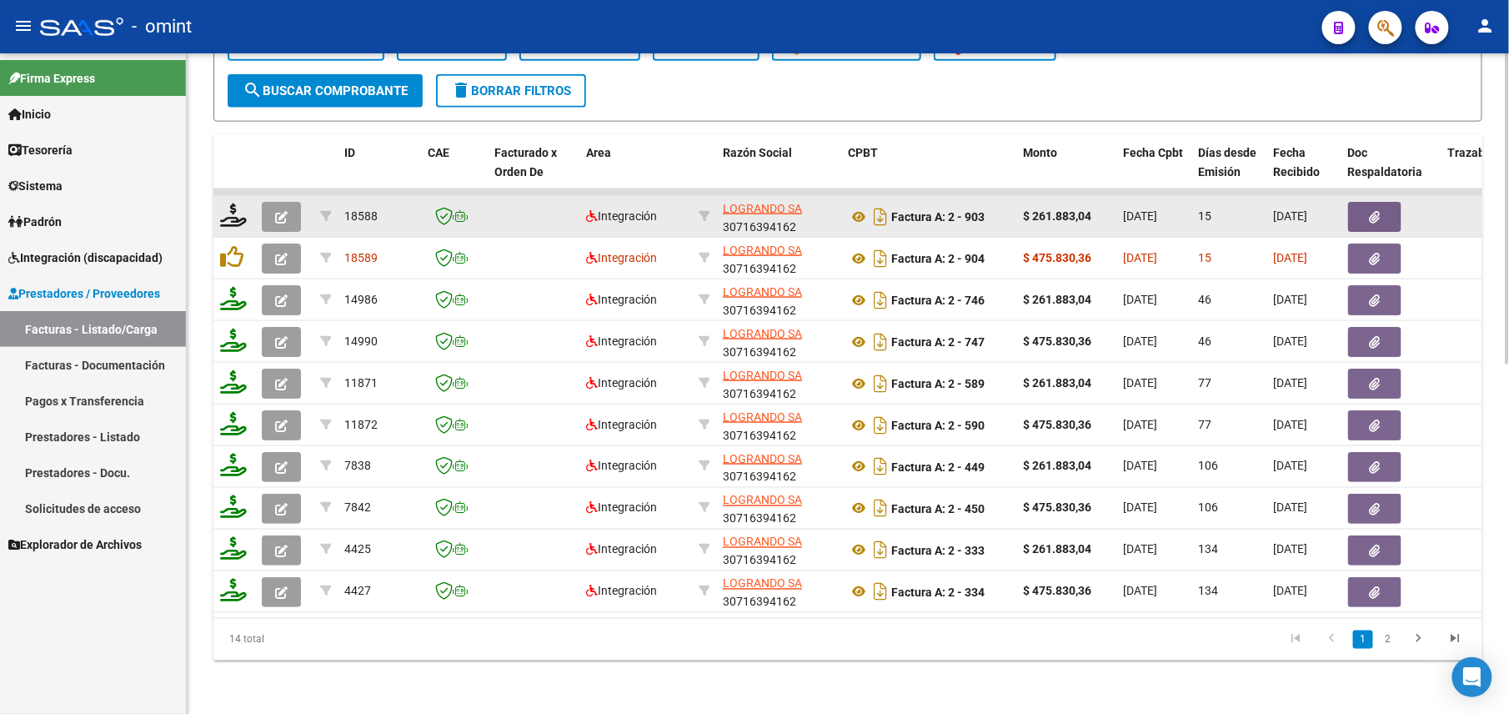
click at [285, 211] on icon "button" at bounding box center [281, 217] width 13 height 13
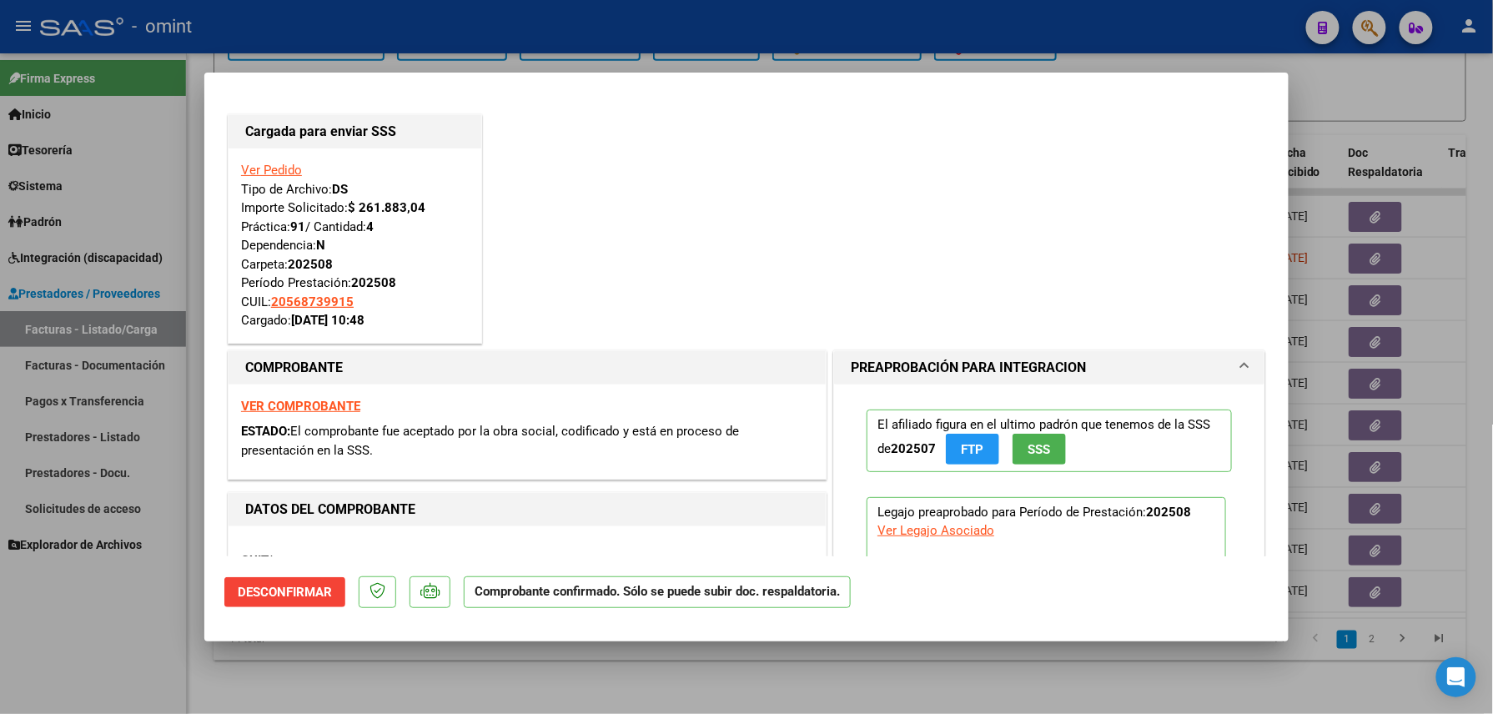
click at [174, 632] on div at bounding box center [746, 357] width 1493 height 714
type input "$ 0,00"
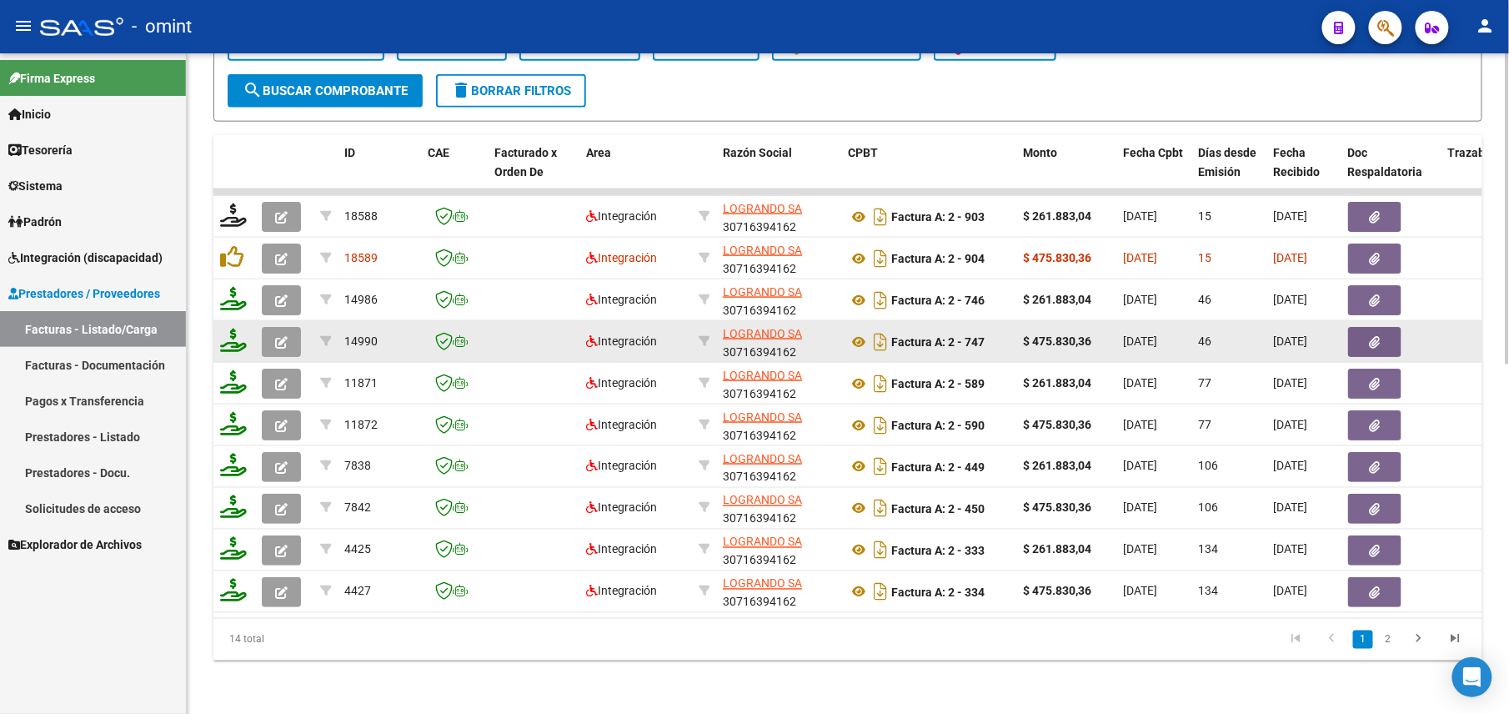
click at [281, 336] on icon "button" at bounding box center [281, 342] width 13 height 13
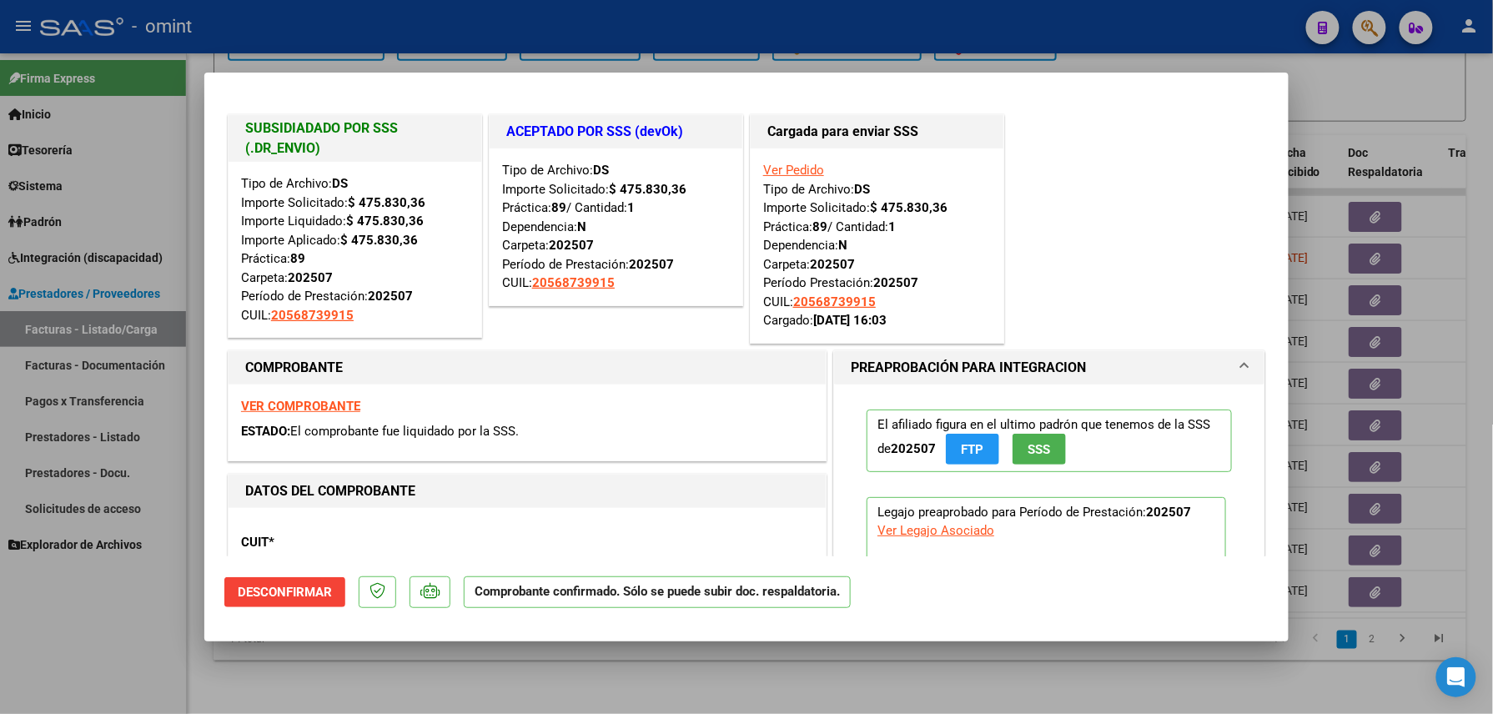
drag, startPoint x: 170, startPoint y: 582, endPoint x: 165, endPoint y: 572, distance: 11.2
click at [171, 584] on div at bounding box center [746, 357] width 1493 height 714
type input "$ 0,00"
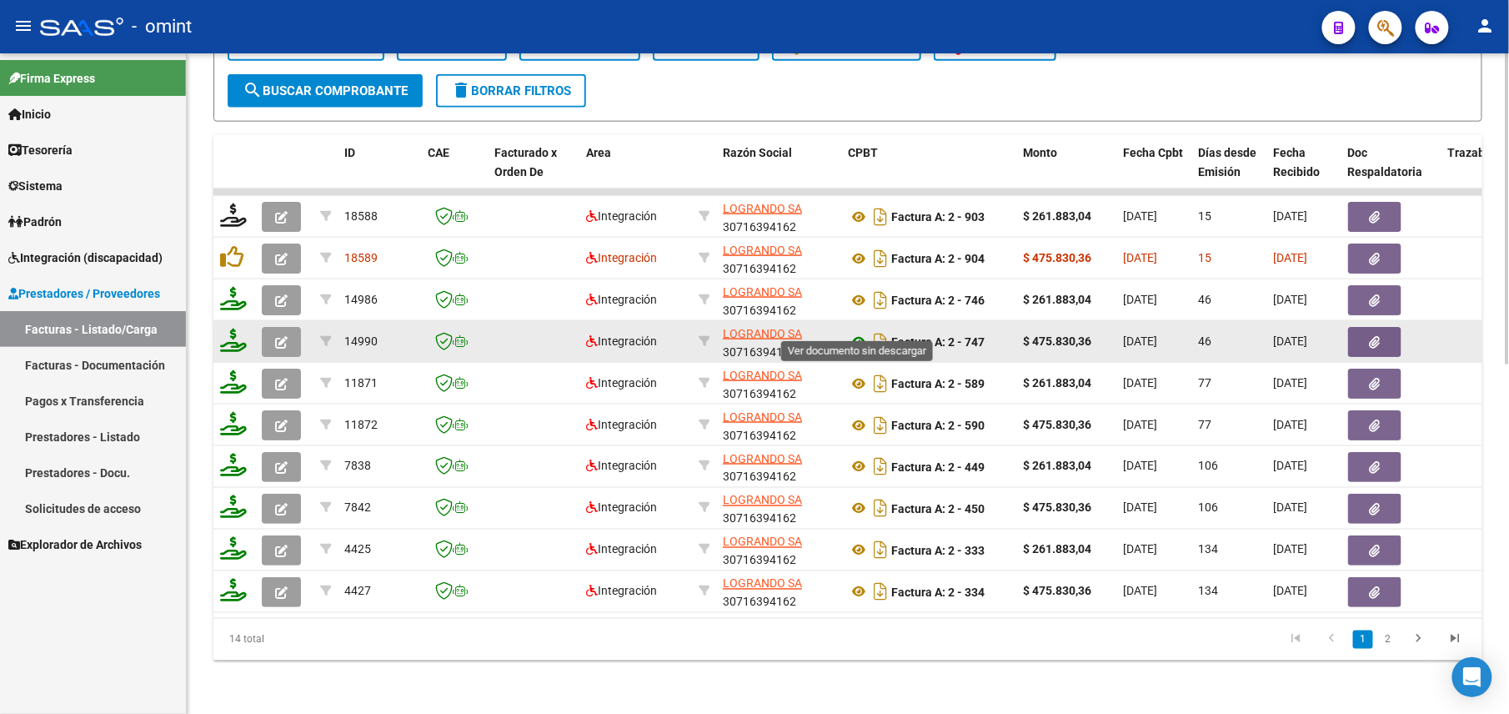
click at [861, 332] on icon at bounding box center [859, 342] width 22 height 20
click at [278, 336] on icon "button" at bounding box center [281, 342] width 13 height 13
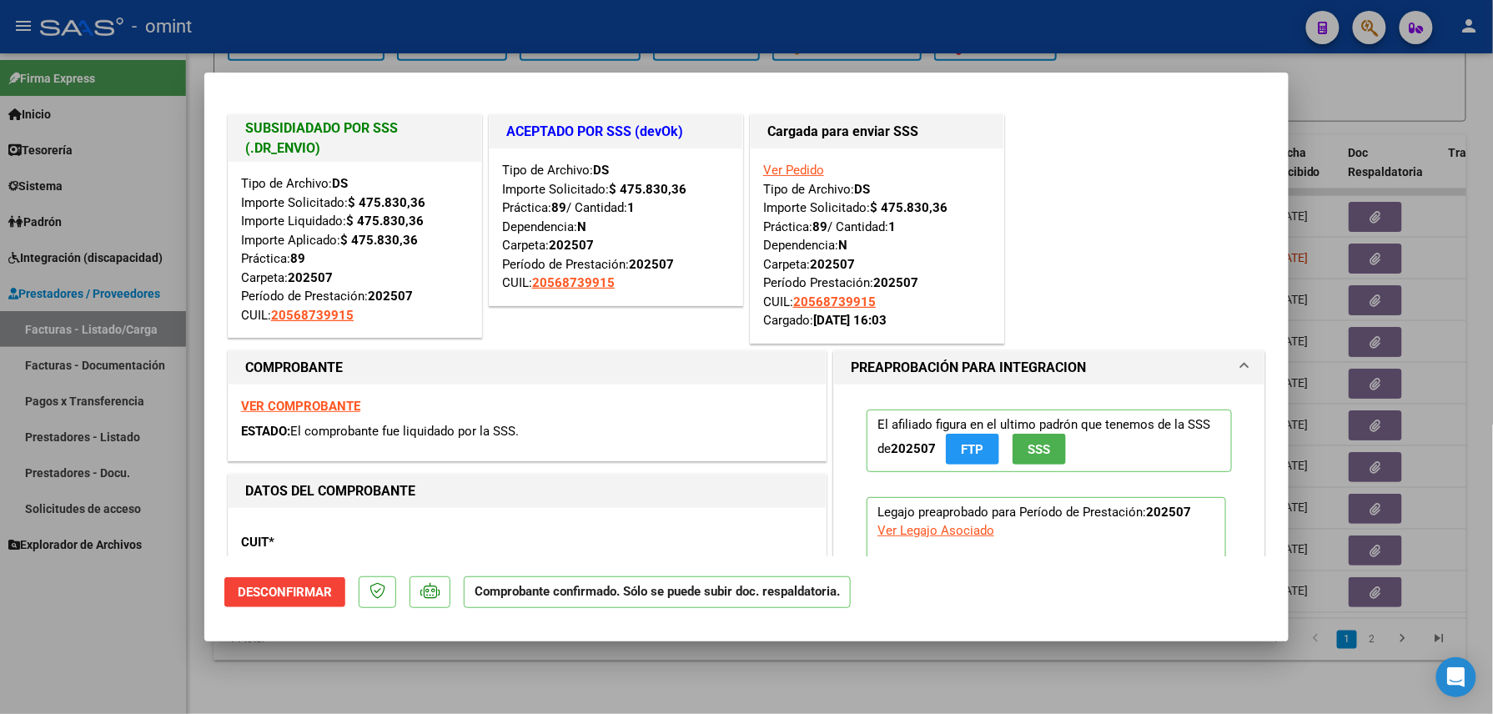
click at [107, 638] on div at bounding box center [746, 357] width 1493 height 714
type input "$ 0,00"
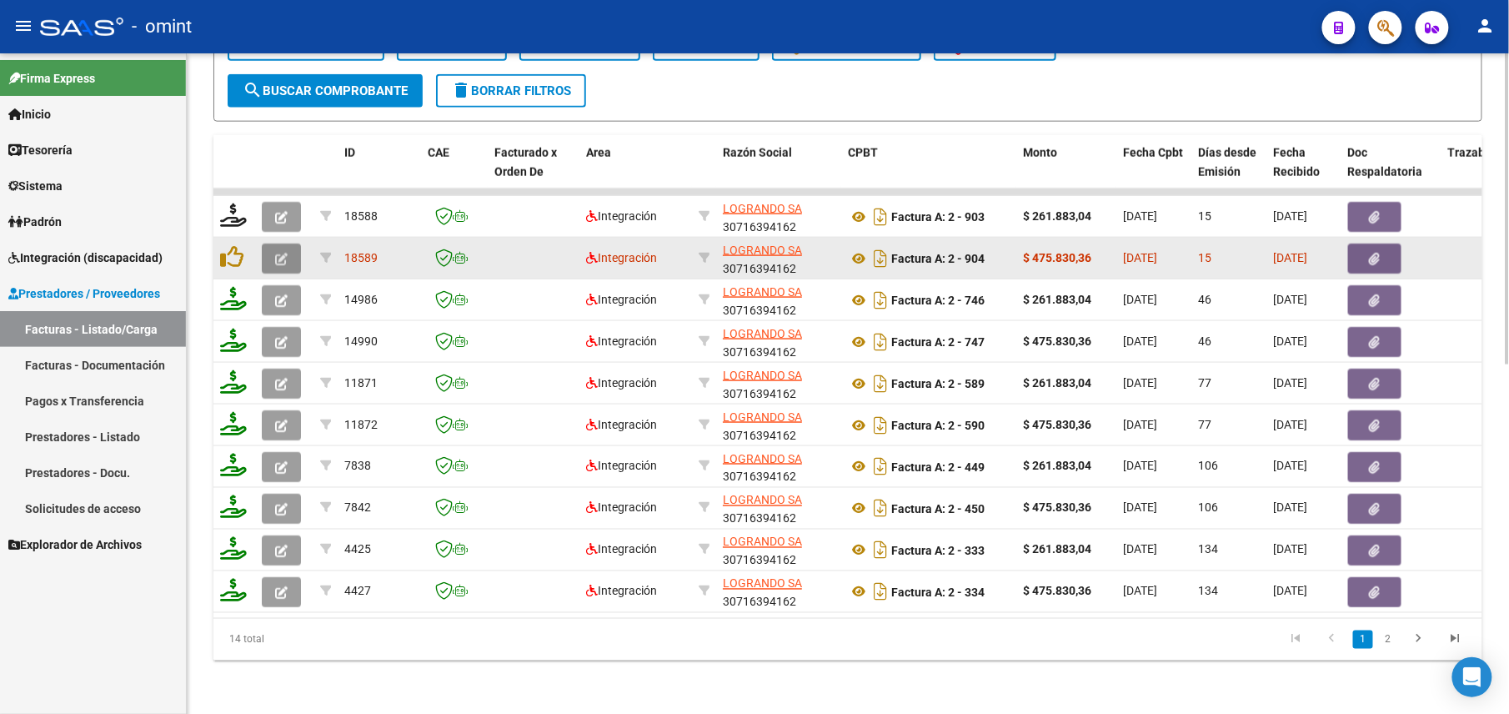
click at [277, 253] on icon "button" at bounding box center [281, 259] width 13 height 13
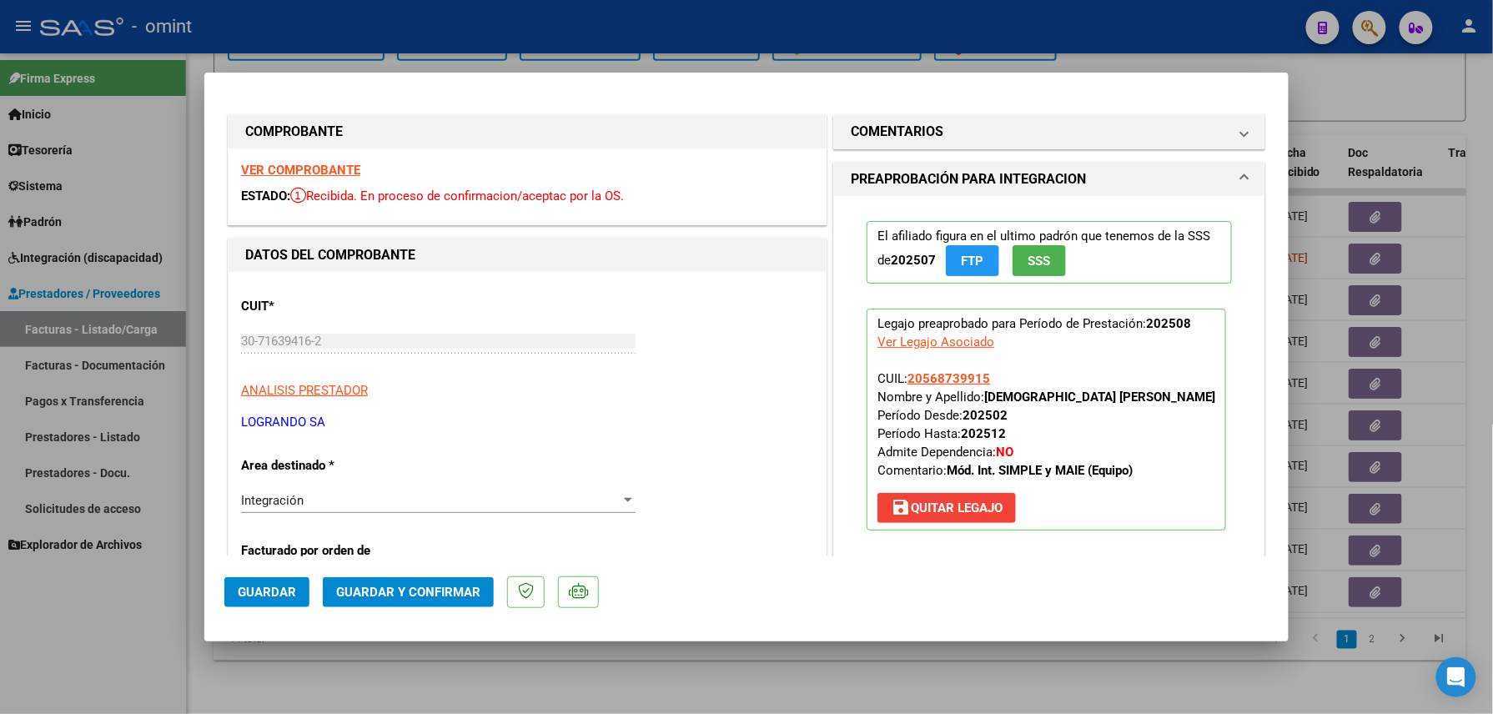
click at [411, 605] on button "Guardar y Confirmar" at bounding box center [408, 592] width 171 height 30
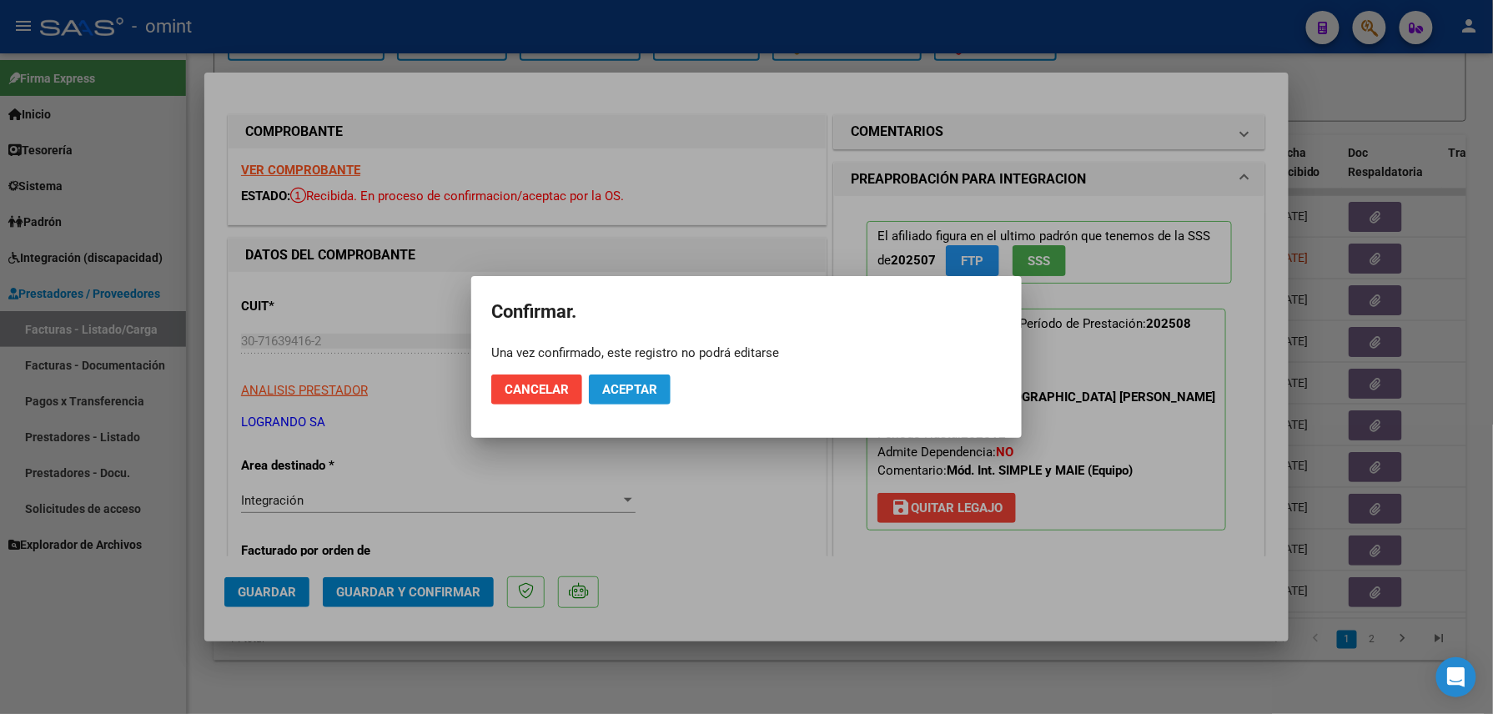
click at [632, 392] on span "Aceptar" at bounding box center [629, 389] width 55 height 15
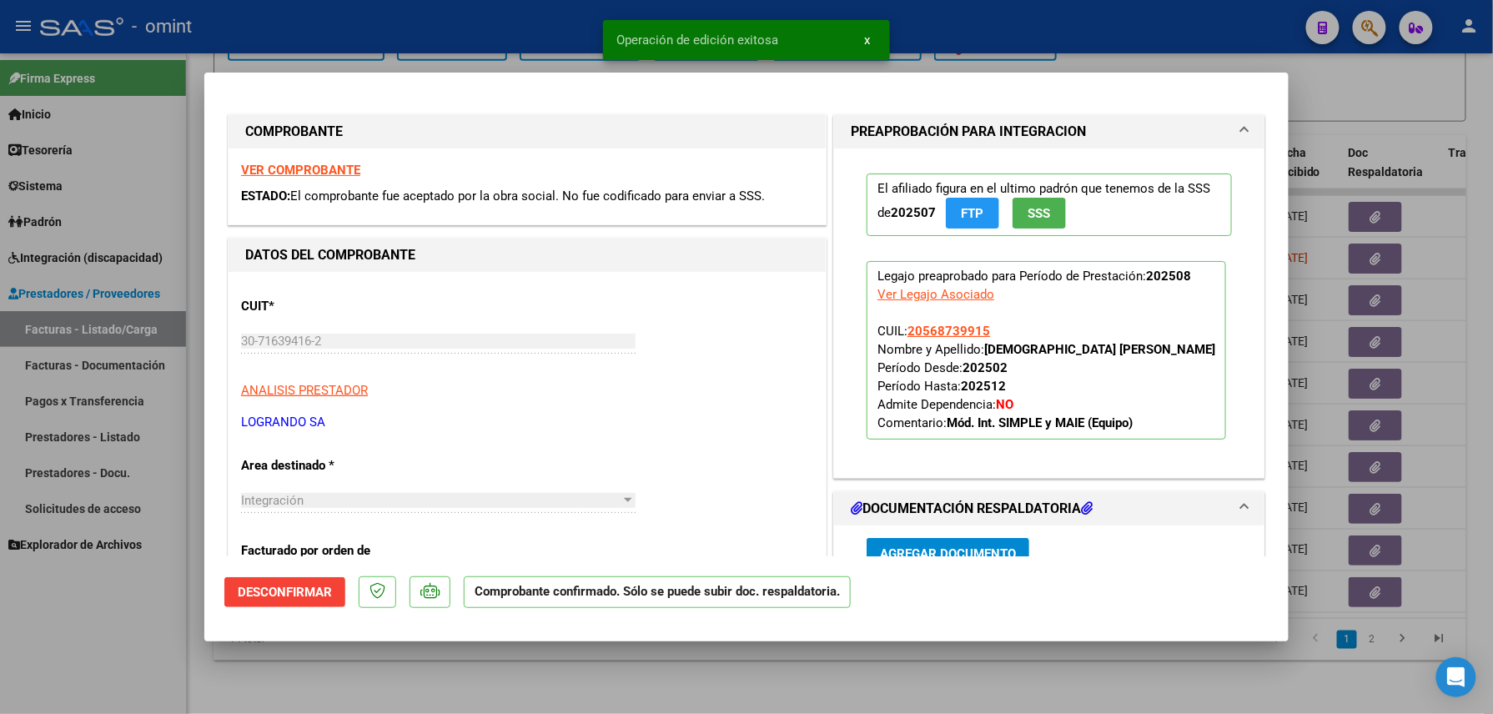
click at [103, 638] on div at bounding box center [746, 357] width 1493 height 714
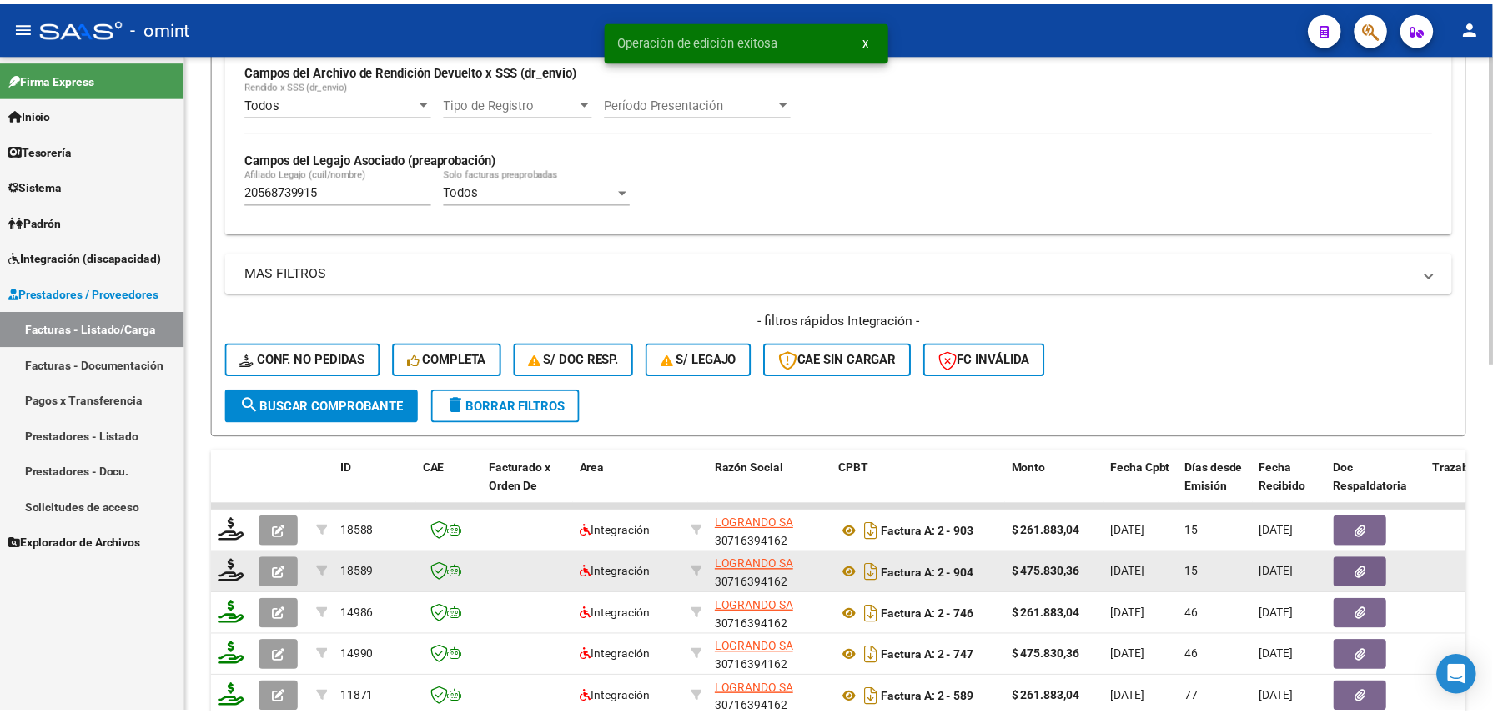
scroll to position [518, 0]
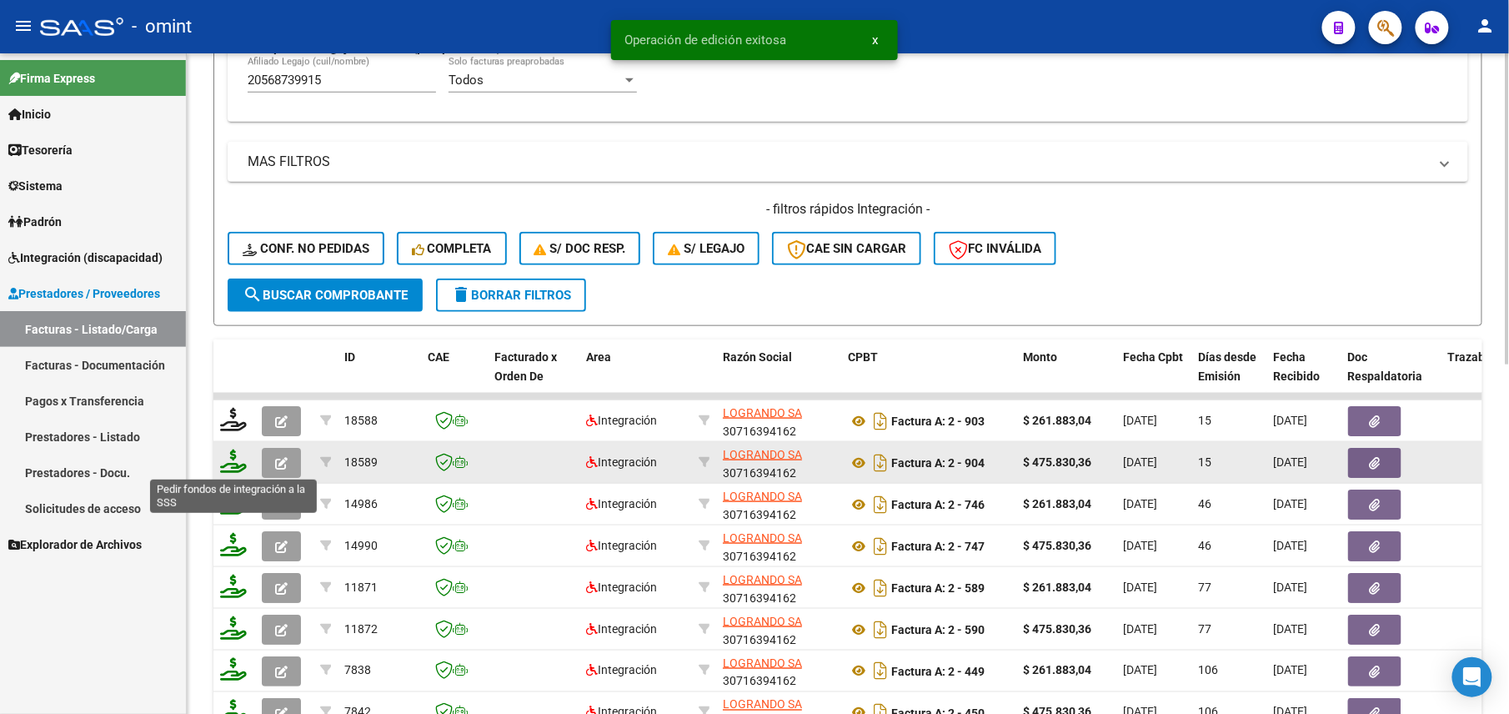
click at [234, 461] on icon at bounding box center [233, 460] width 27 height 23
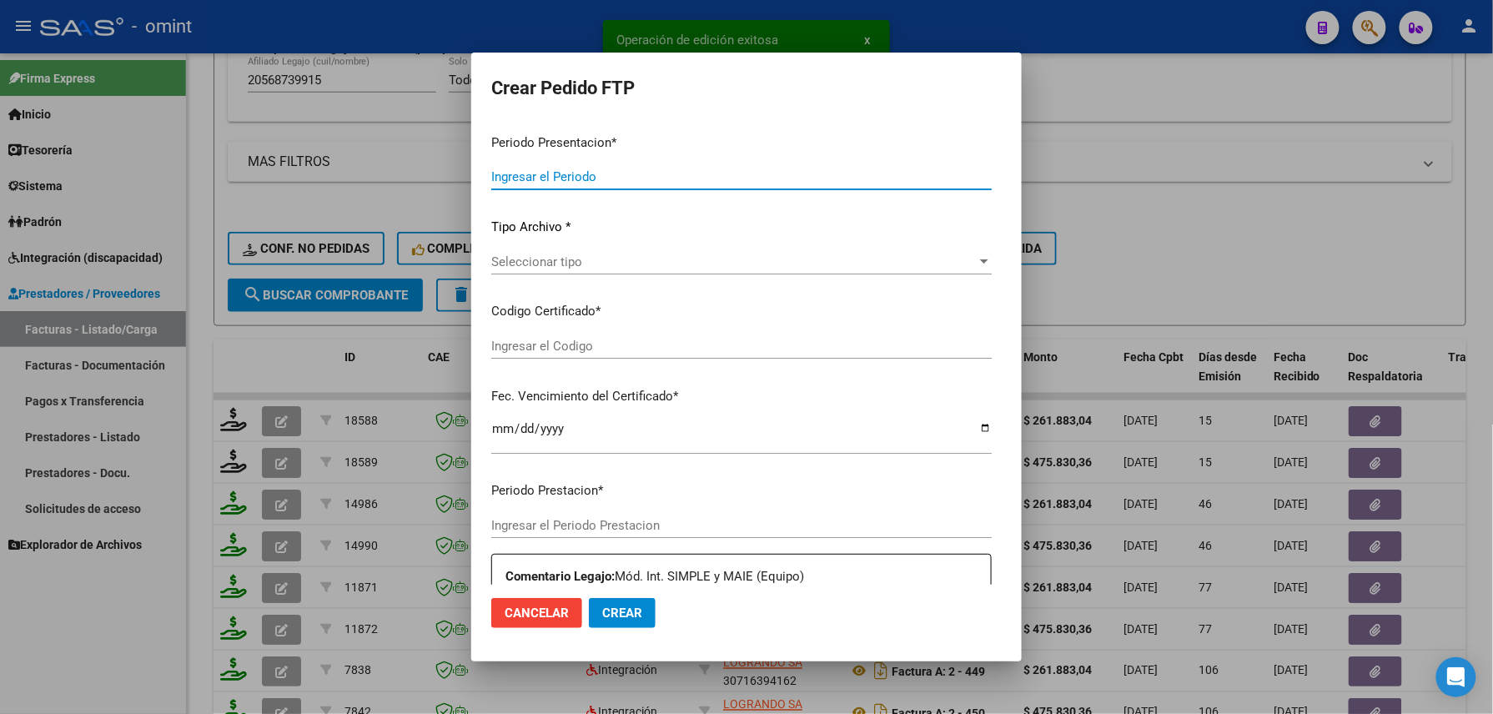
type input "202508"
type input "$ 475.830,36"
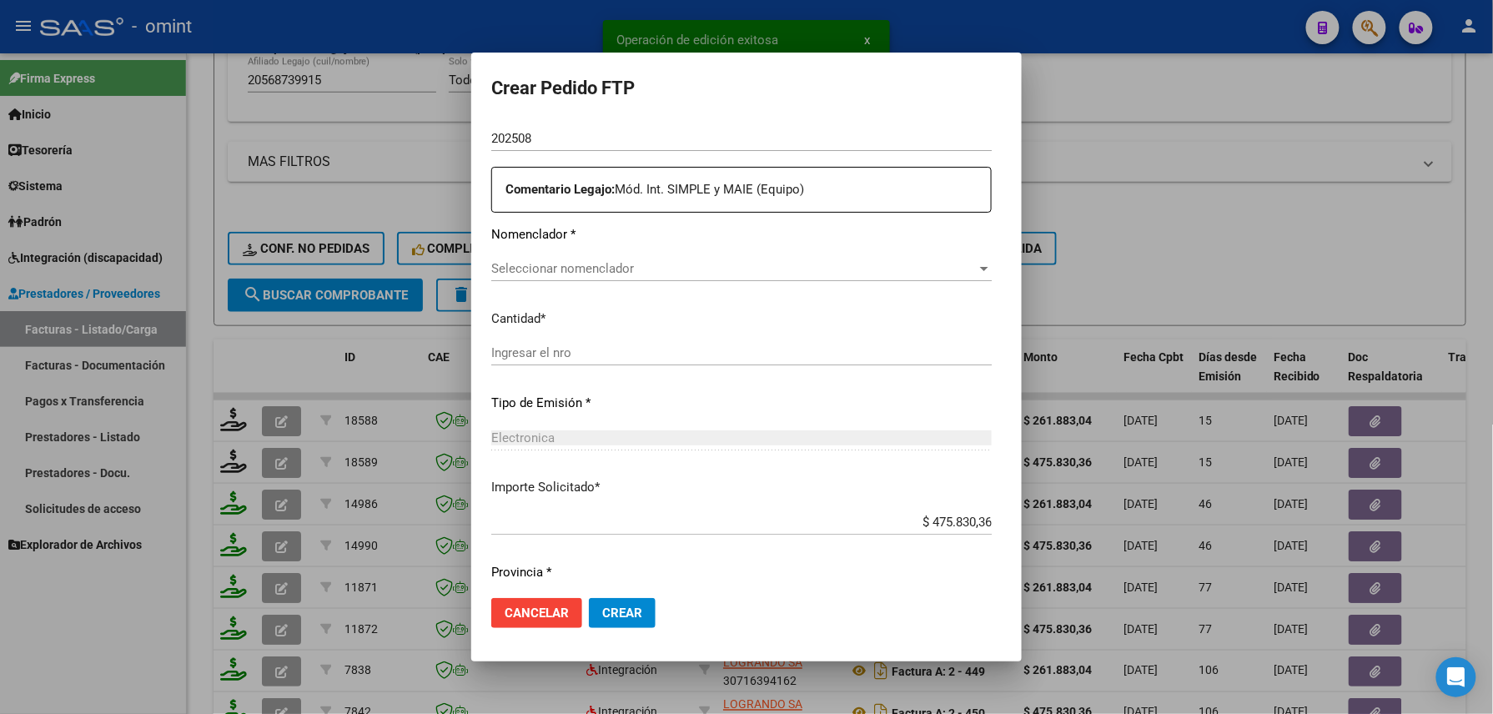
type input "1404620682"
type input "2025-06-27"
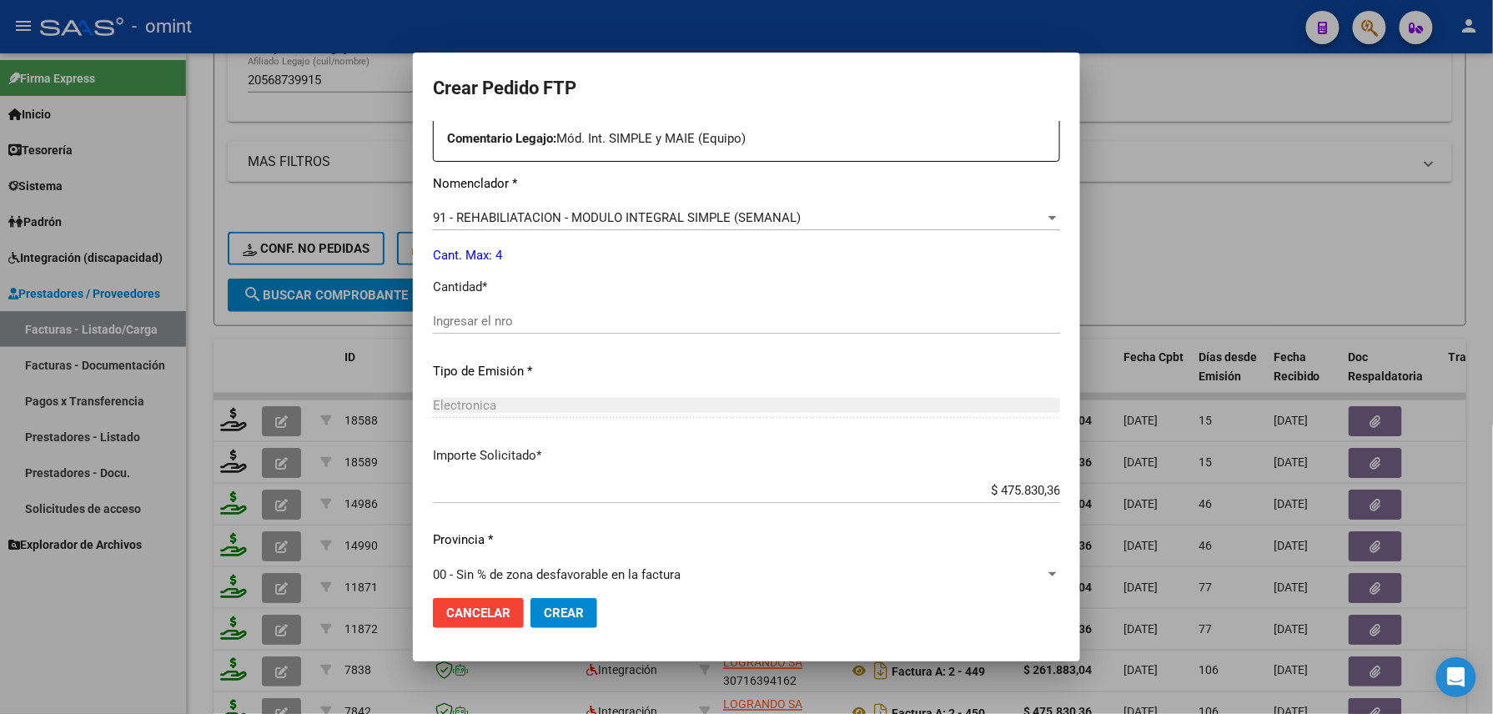
scroll to position [652, 0]
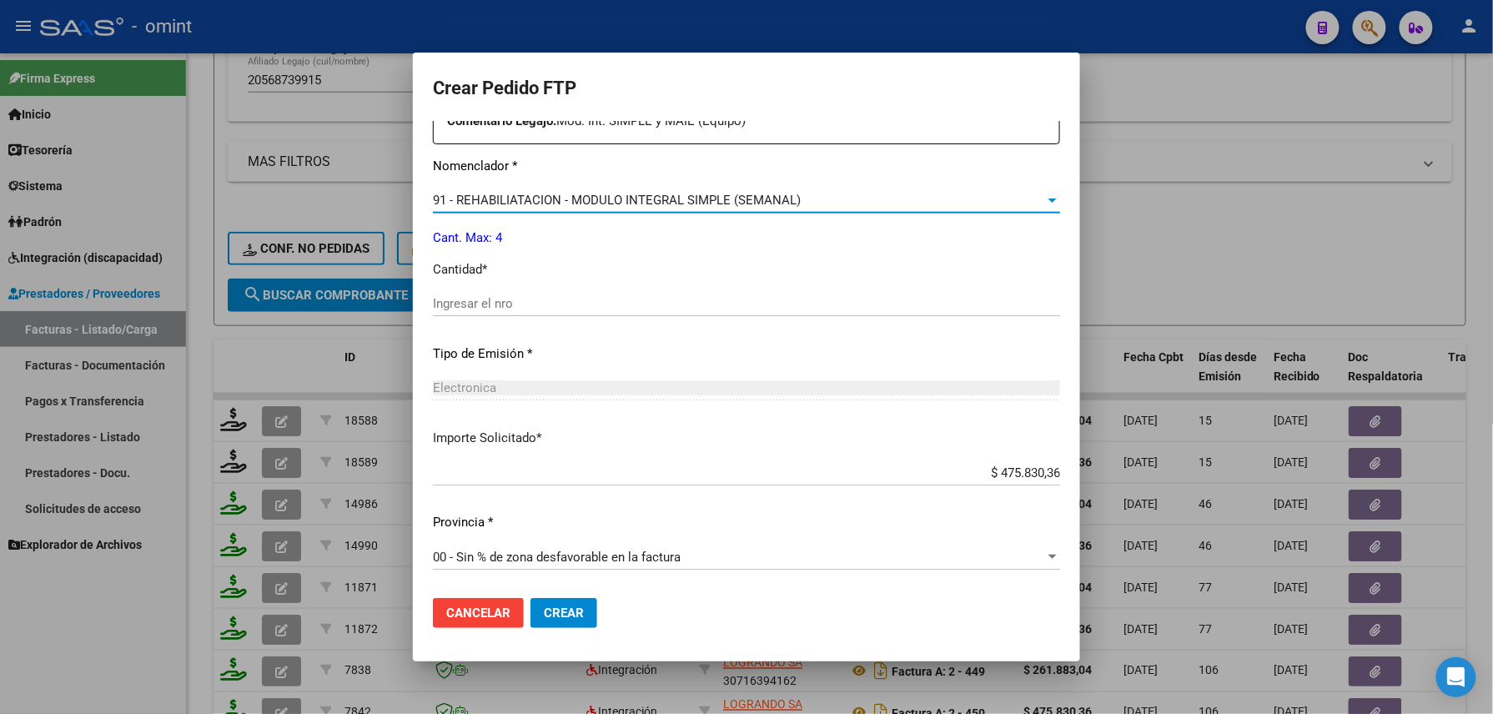
click at [549, 194] on span "91 - REHABILIATACION - MODULO INTEGRAL SIMPLE (SEMANAL)" at bounding box center [617, 200] width 368 height 15
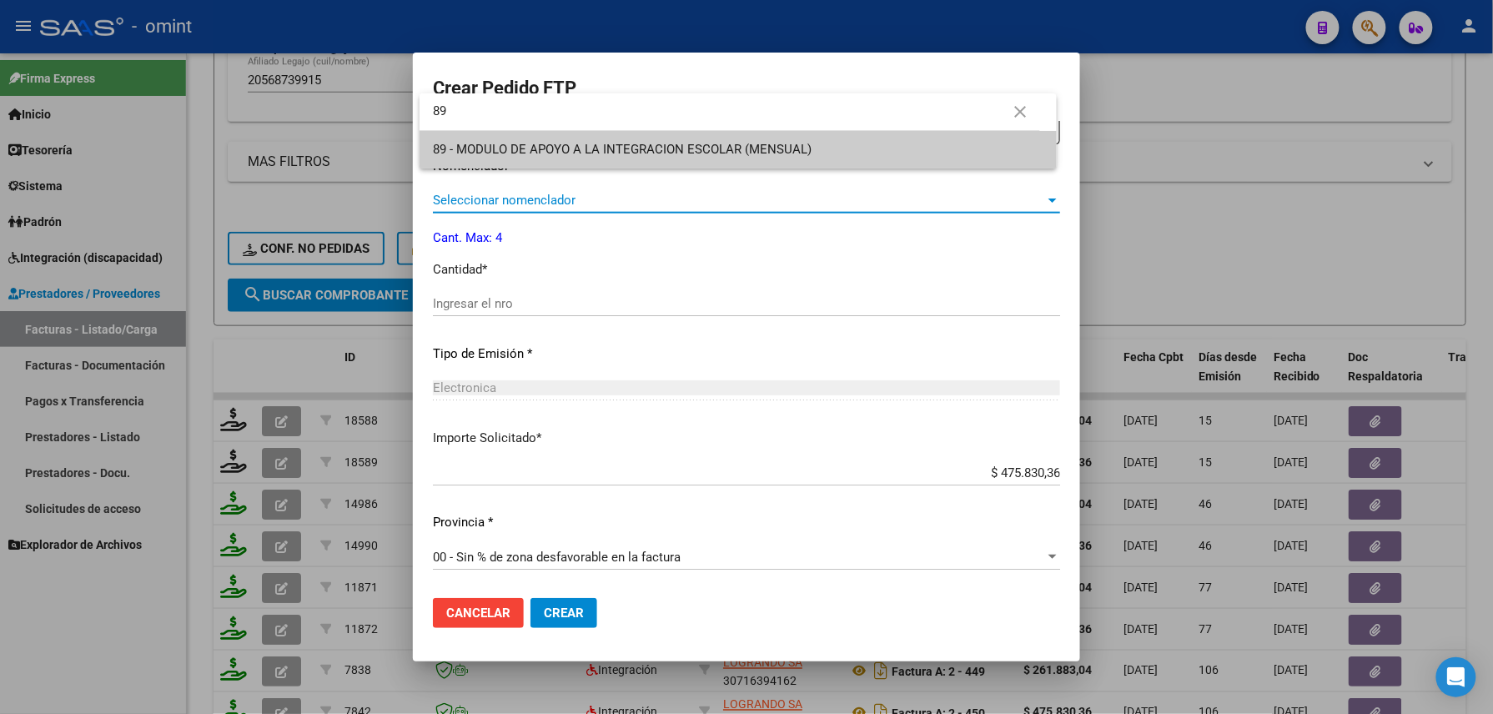
scroll to position [0, 0]
type input "89"
click at [552, 300] on div at bounding box center [746, 357] width 1493 height 714
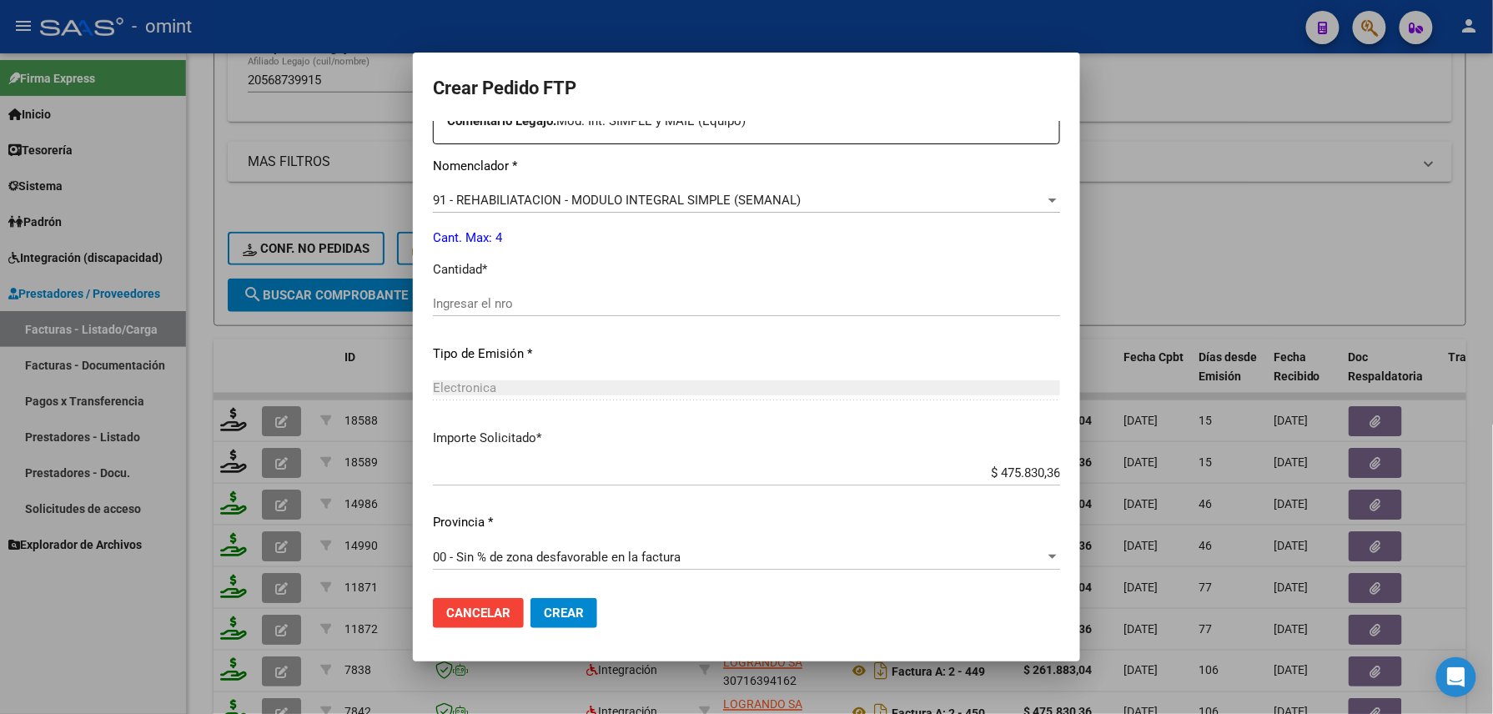
click at [632, 202] on span "91 - REHABILIATACION - MODULO INTEGRAL SIMPLE (SEMANAL)" at bounding box center [617, 200] width 368 height 15
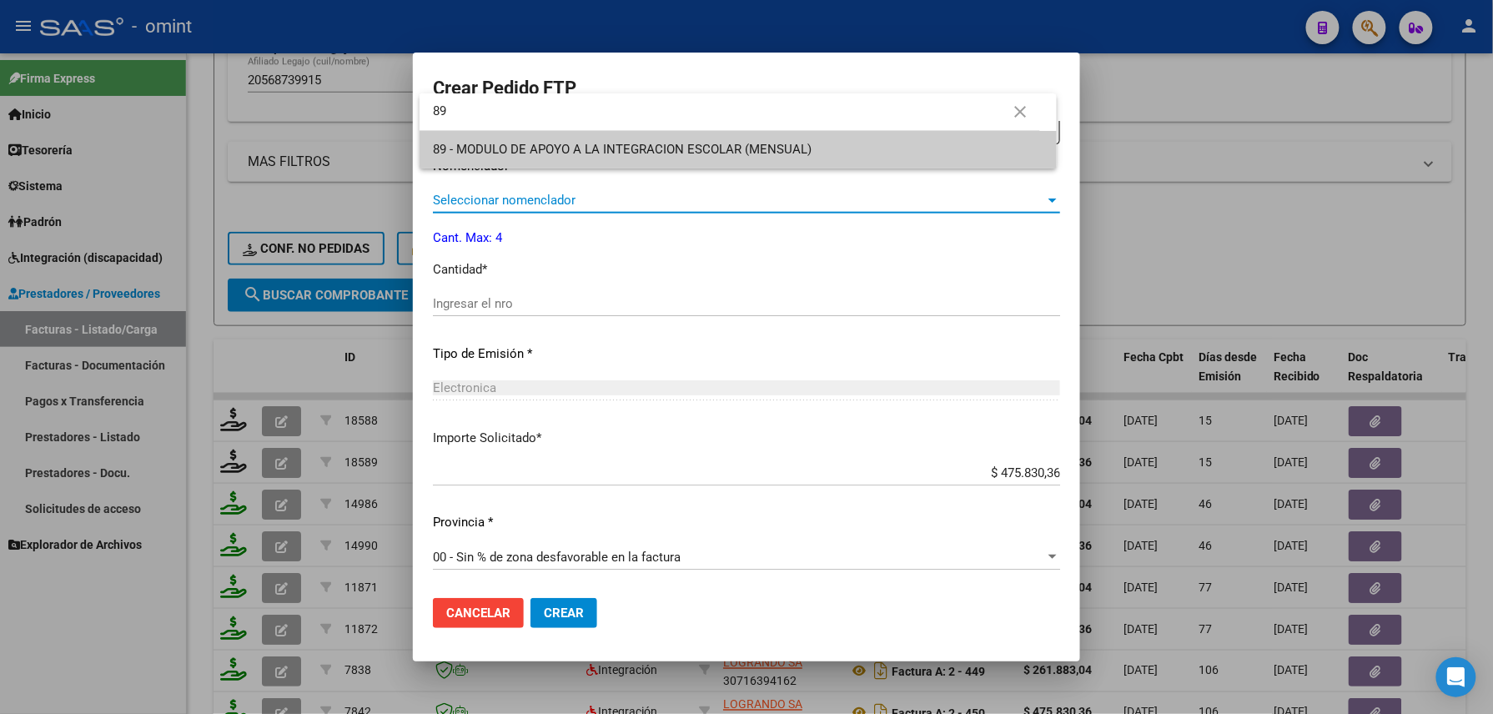
type input "89"
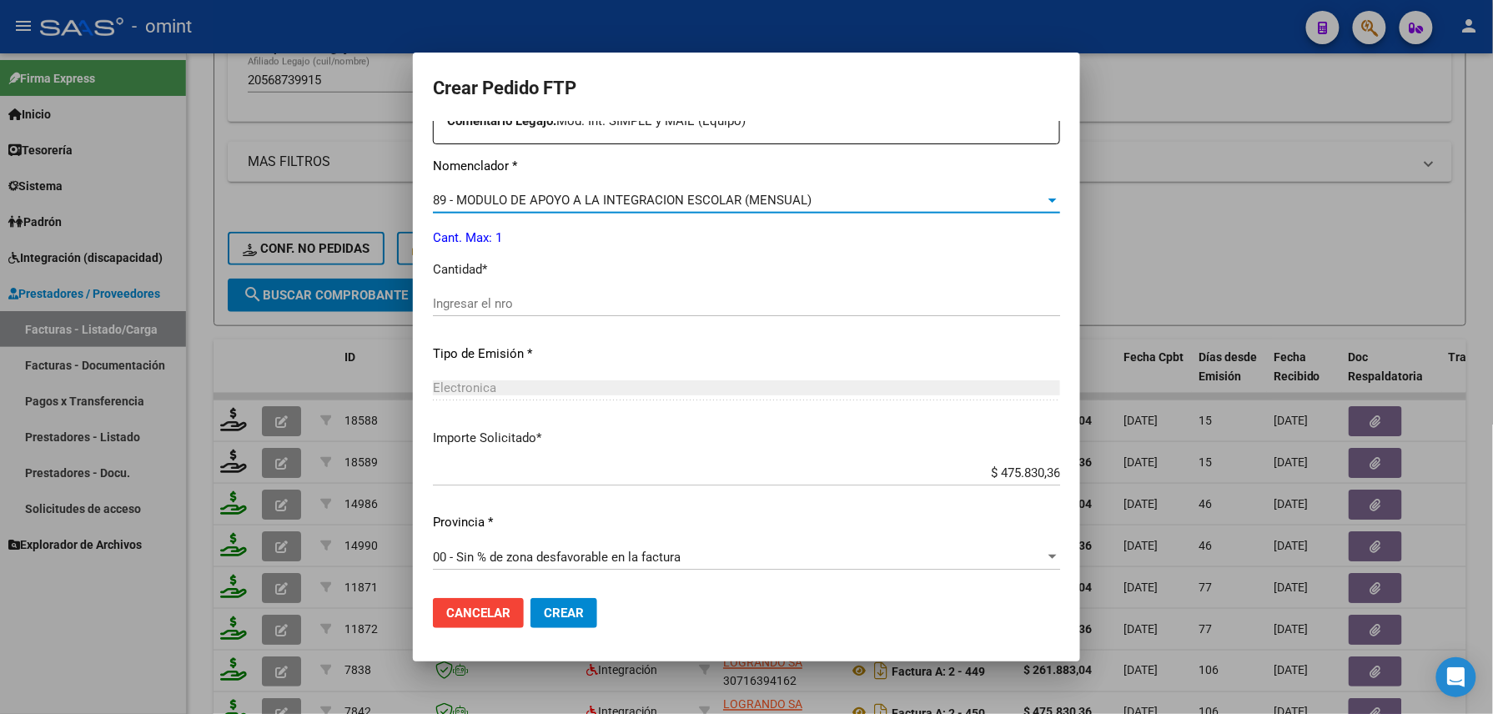
click at [565, 312] on div "Ingresar el nro" at bounding box center [746, 303] width 627 height 25
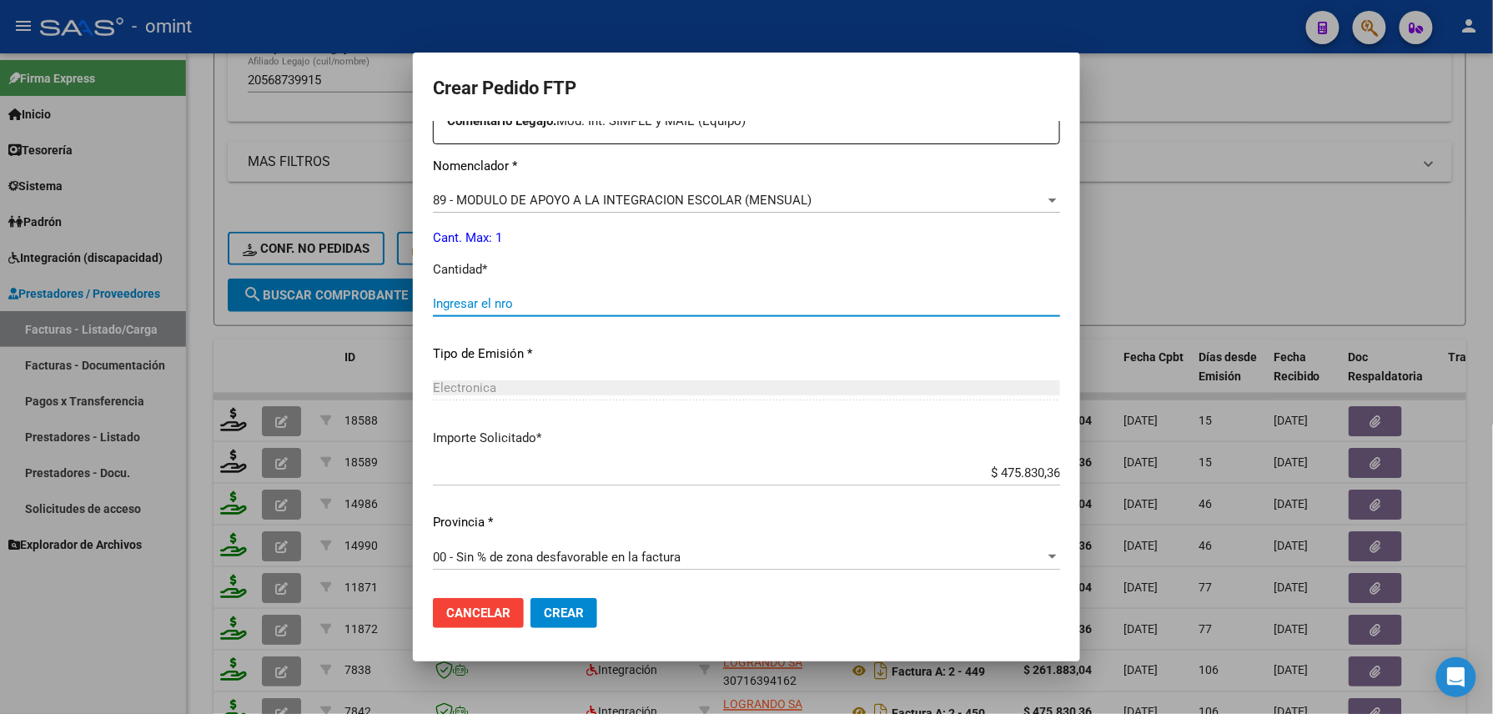
click at [565, 307] on input "Ingresar el nro" at bounding box center [746, 303] width 627 height 15
type input "1"
click at [565, 615] on span "Crear" at bounding box center [564, 612] width 40 height 15
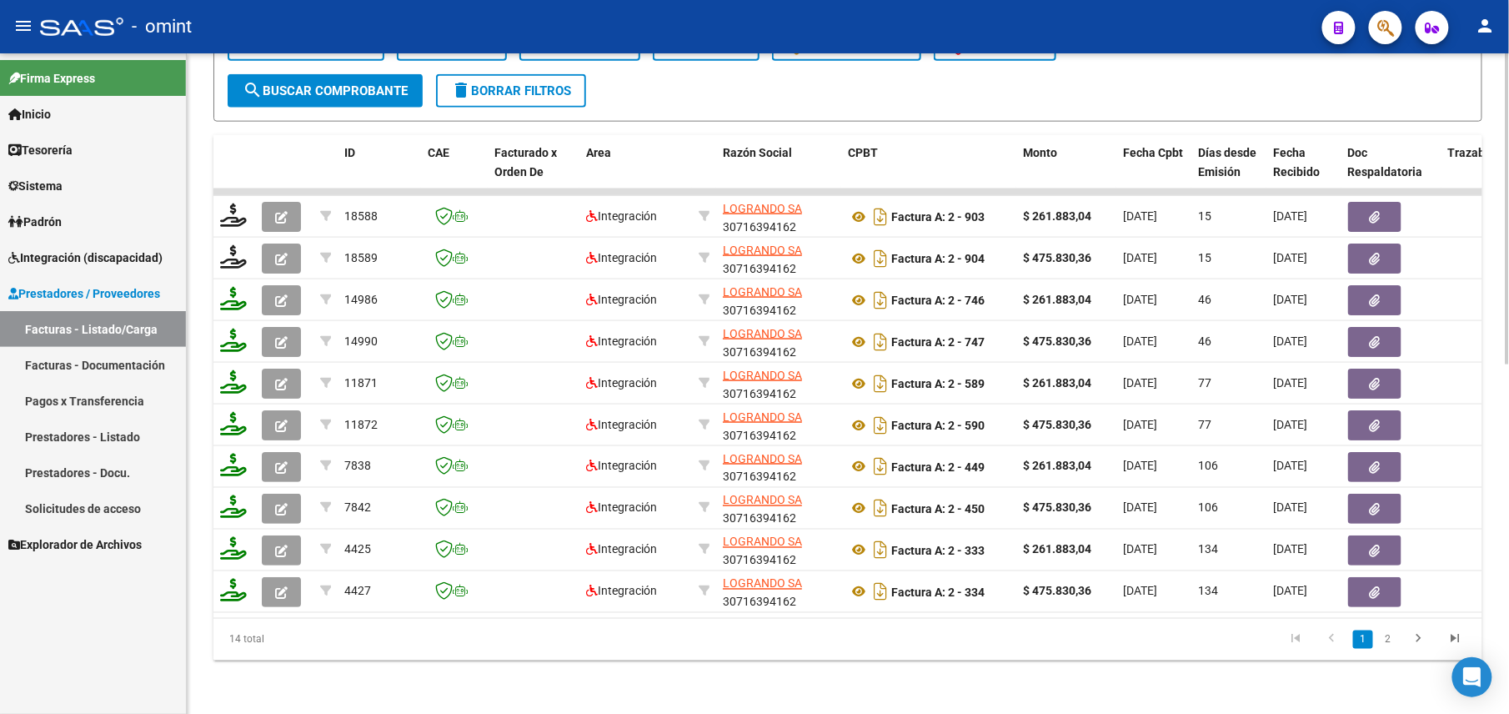
scroll to position [184, 0]
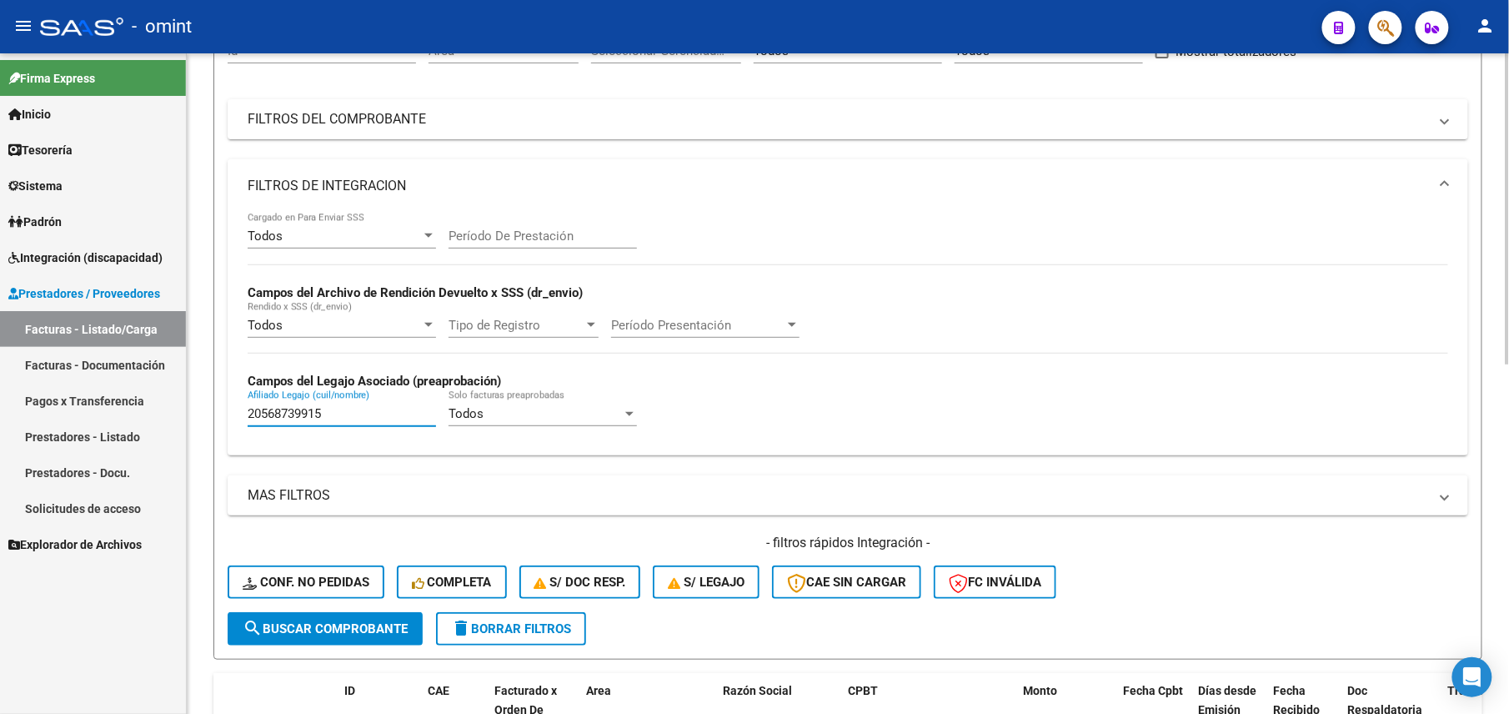
drag, startPoint x: 325, startPoint y: 407, endPoint x: 208, endPoint y: 391, distance: 117.8
click at [208, 391] on div "Video tutorial PRESTADORES -> Listado de CPBTs Emitidos por Prestadores / Prove…" at bounding box center [848, 560] width 1323 height 1383
paste input "70233441"
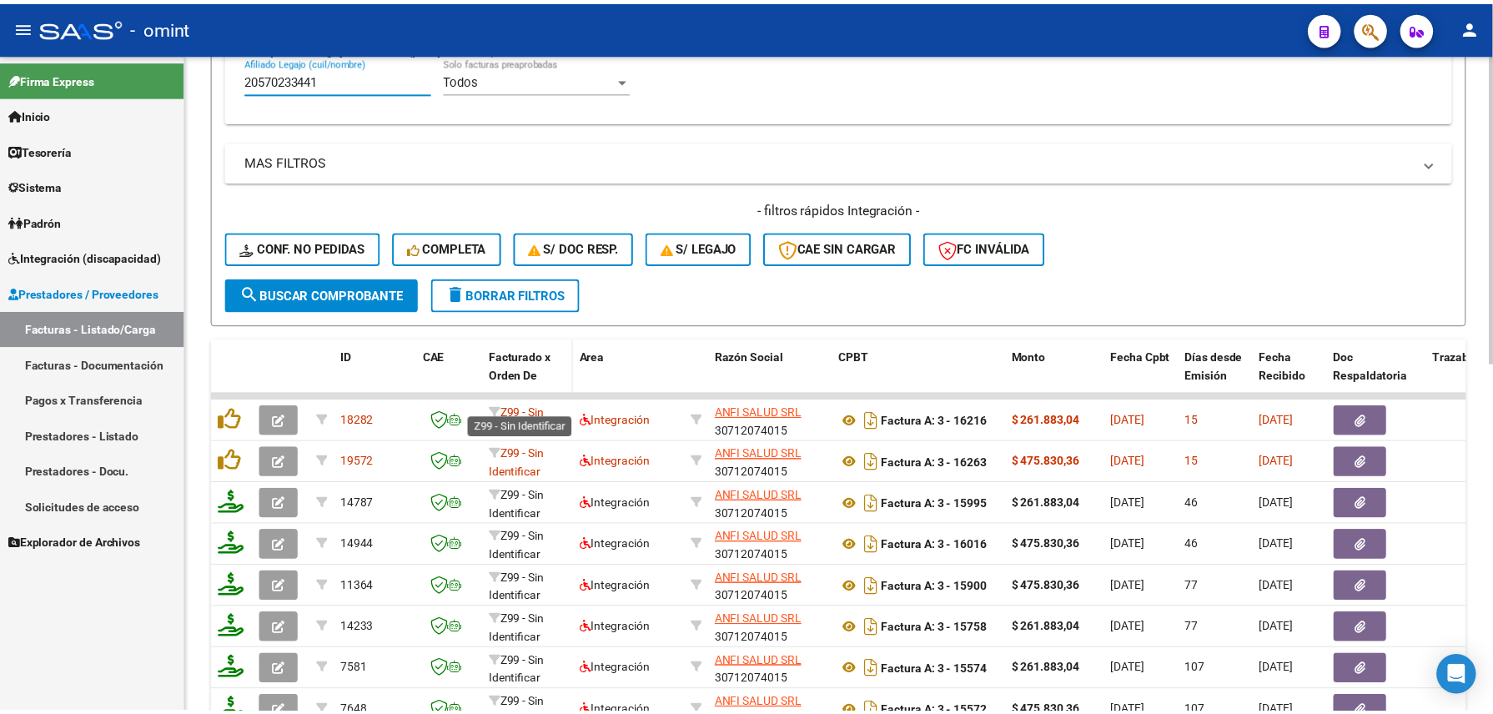
scroll to position [629, 0]
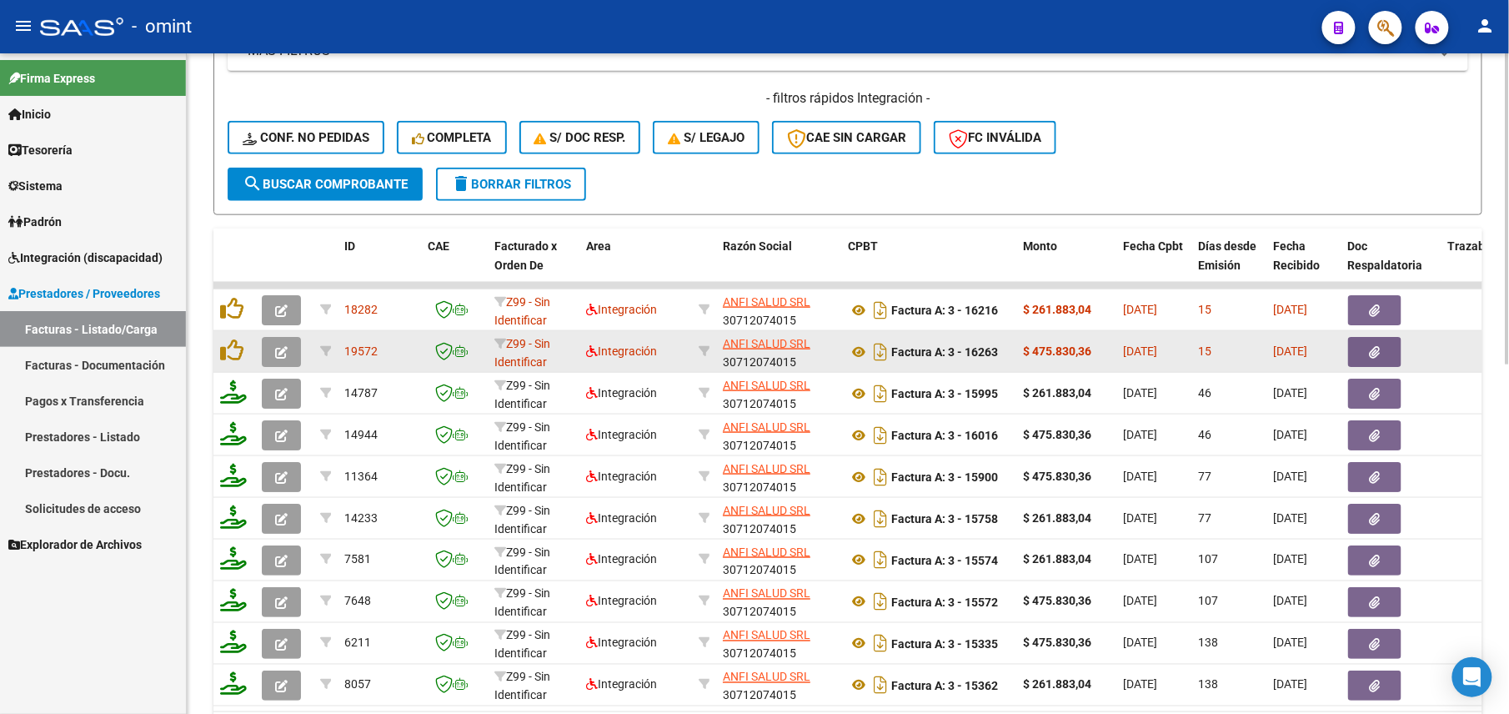
type input "20570233441"
click at [284, 357] on icon "button" at bounding box center [281, 352] width 13 height 13
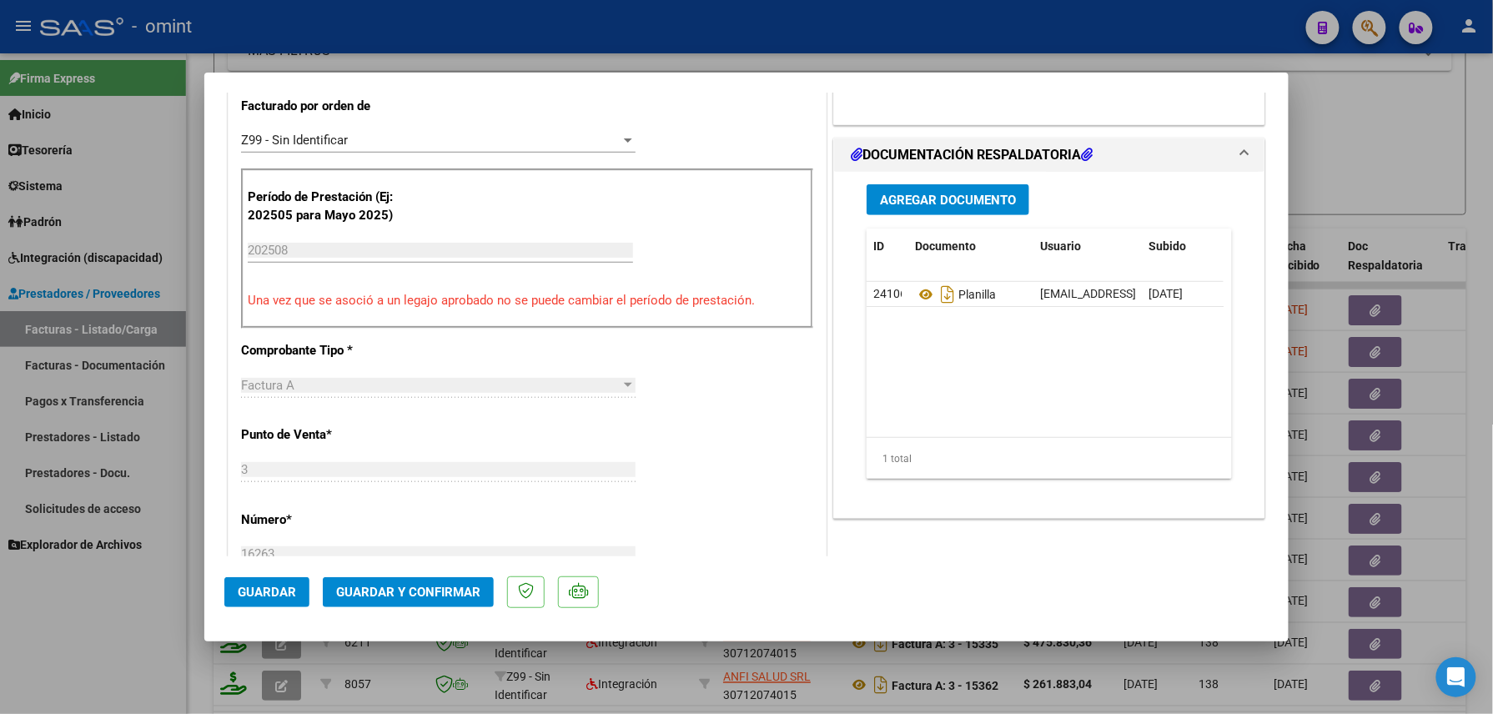
scroll to position [555, 0]
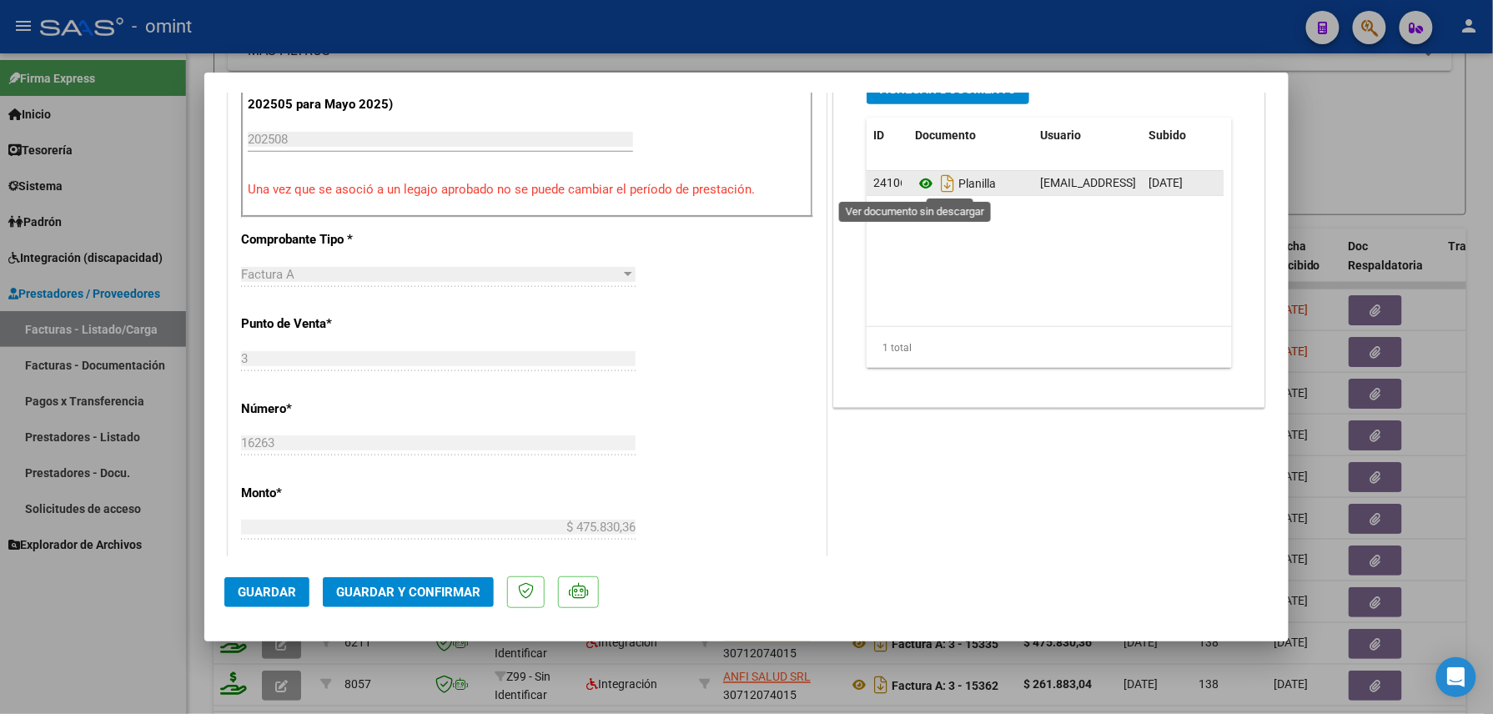
click at [915, 182] on icon at bounding box center [926, 183] width 22 height 20
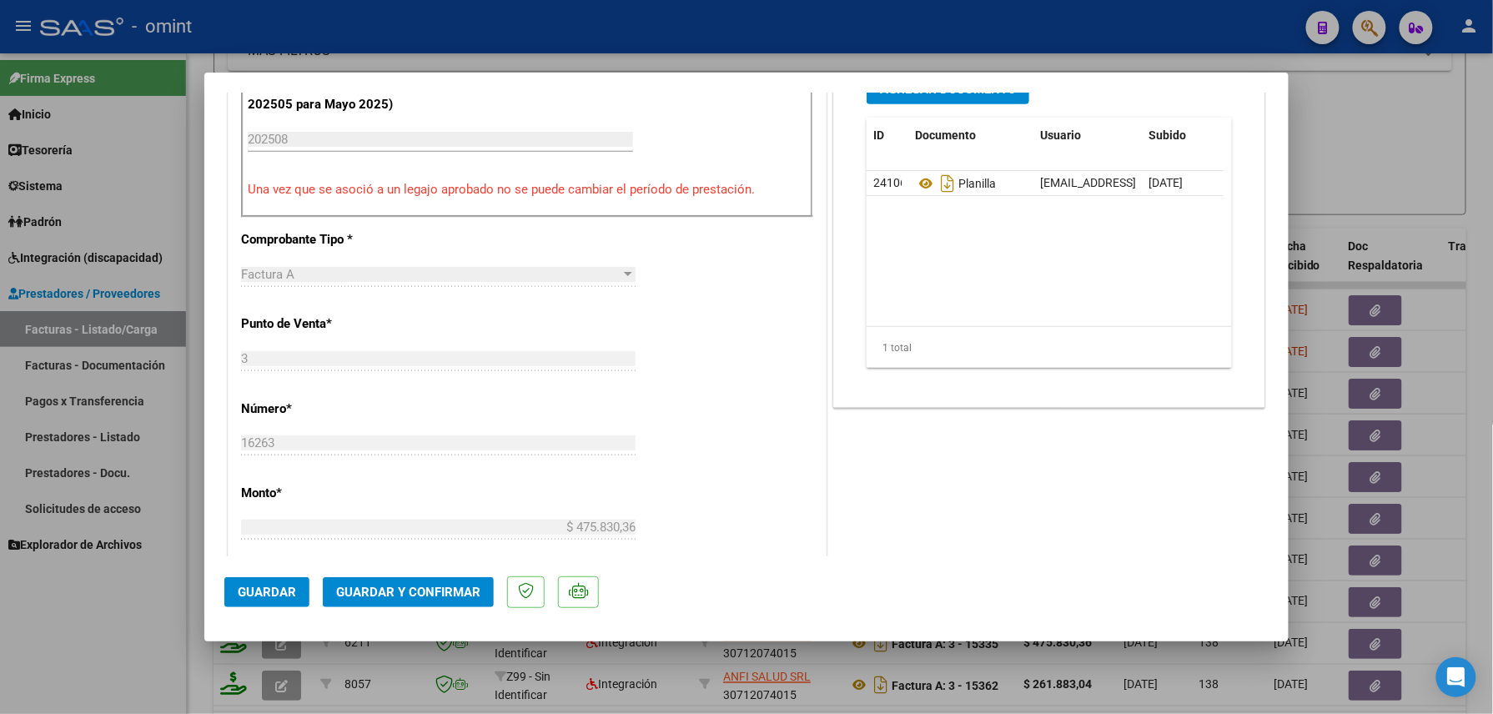
scroll to position [0, 0]
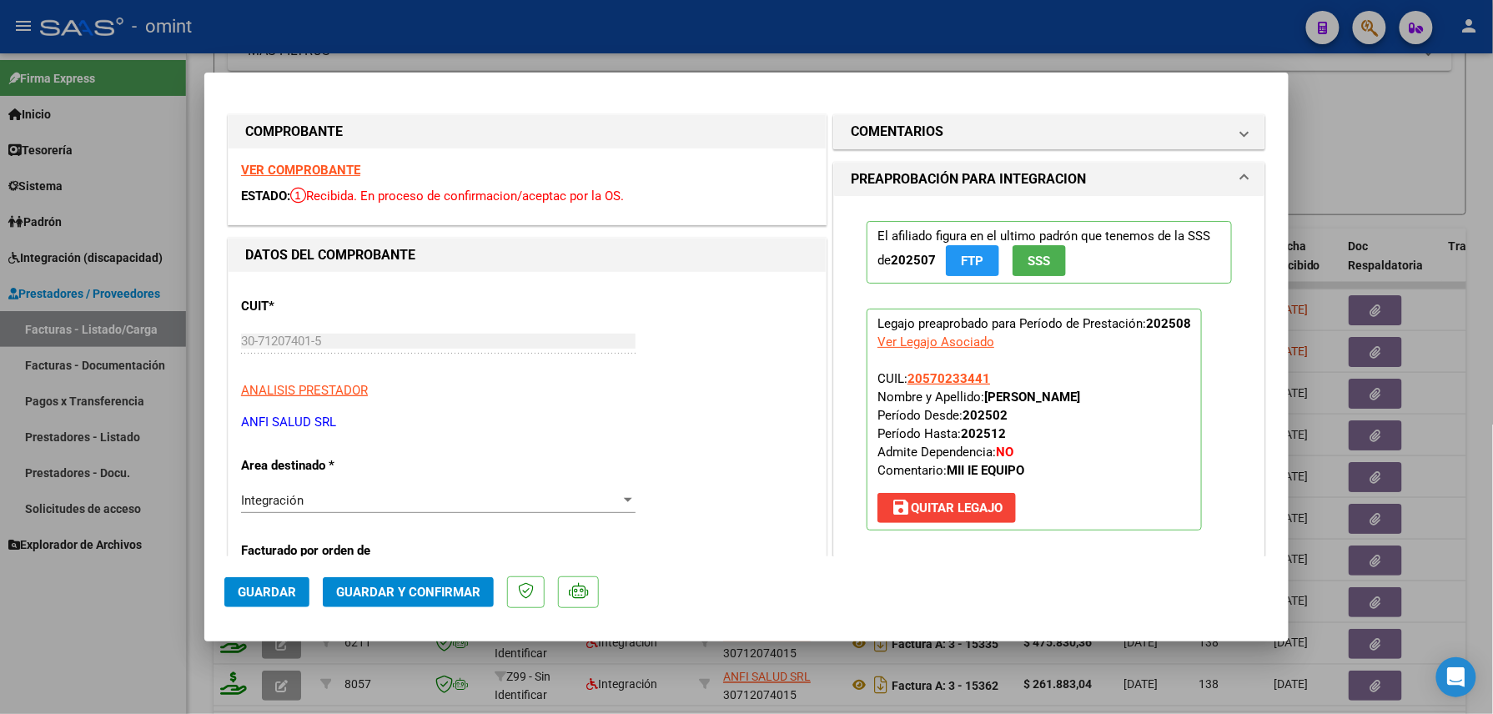
click at [338, 163] on strong "VER COMPROBANTE" at bounding box center [300, 170] width 119 height 15
click at [417, 580] on button "Guardar y Confirmar" at bounding box center [408, 592] width 171 height 30
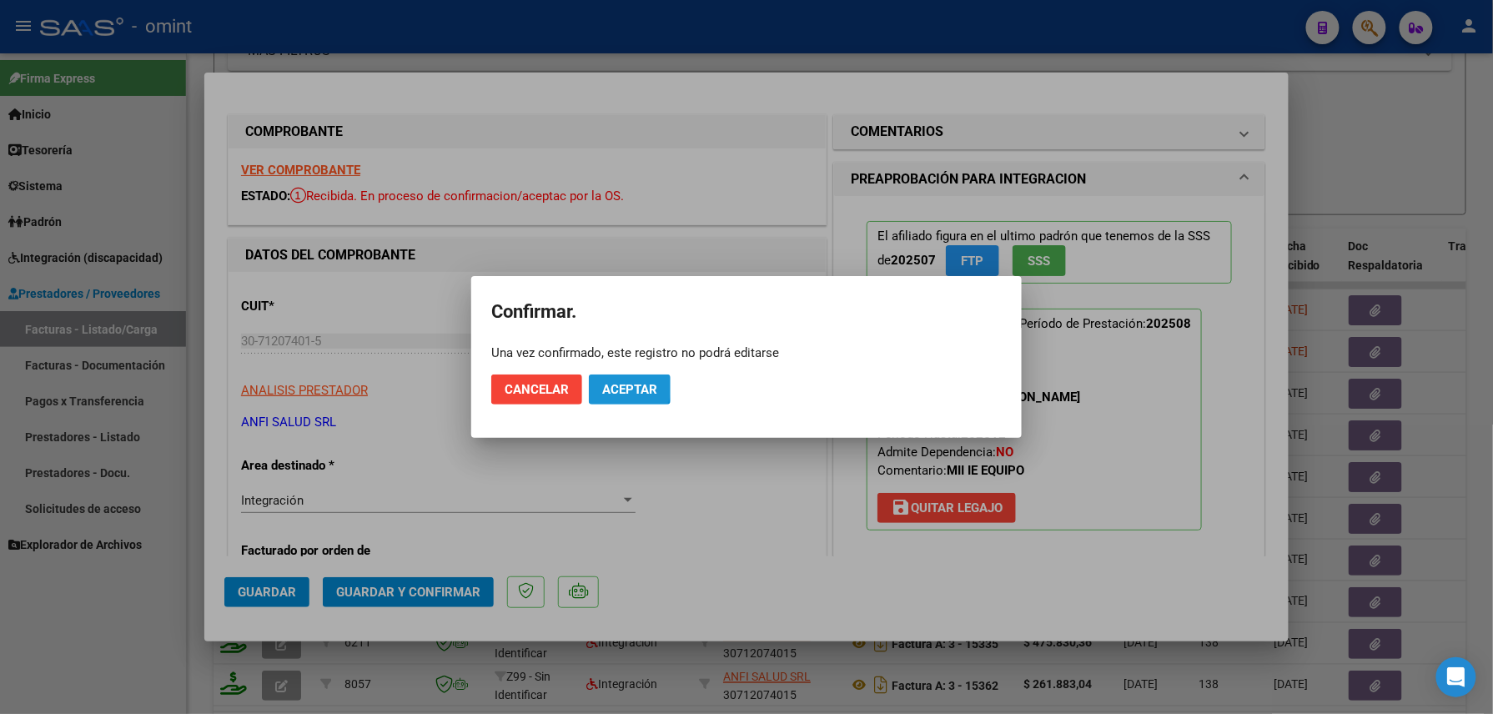
click at [619, 384] on span "Aceptar" at bounding box center [629, 389] width 55 height 15
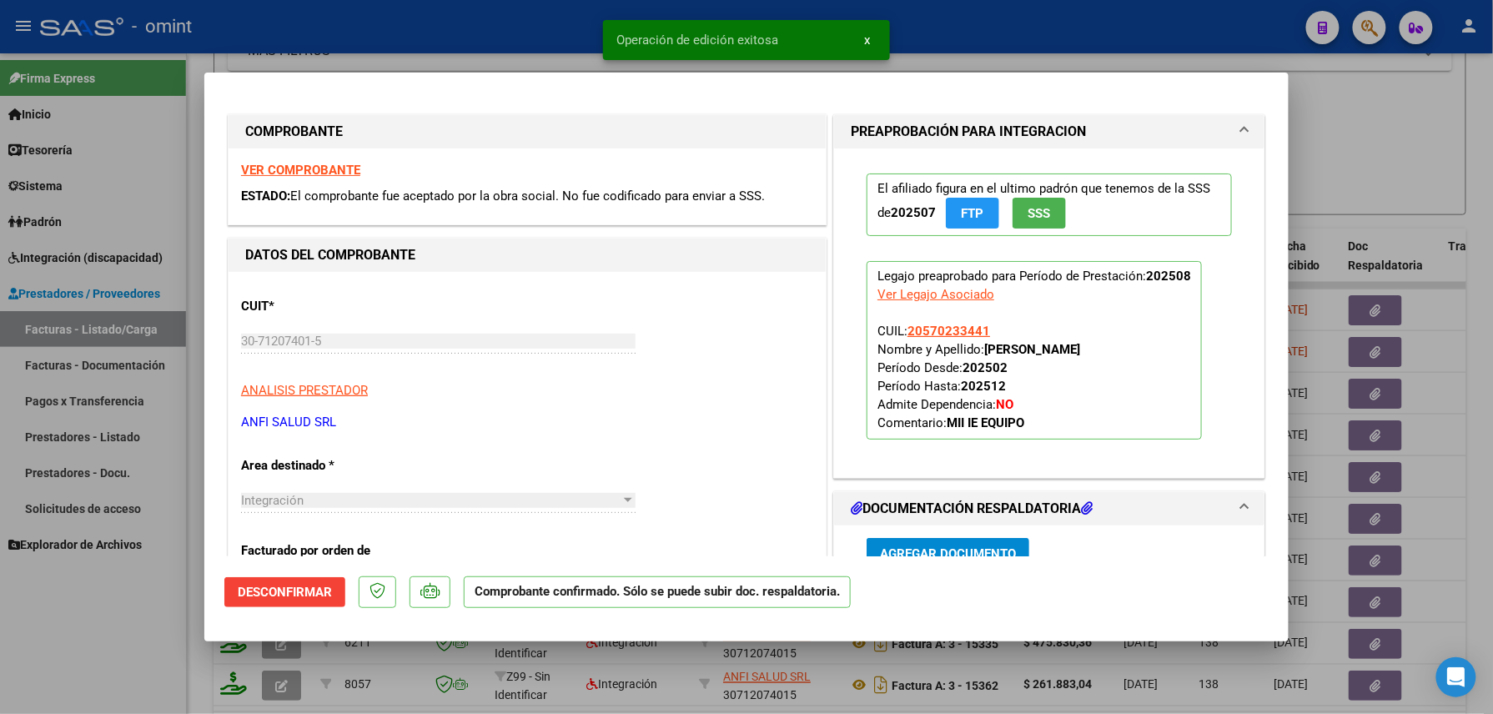
click at [90, 628] on div at bounding box center [746, 357] width 1493 height 714
type input "$ 0,00"
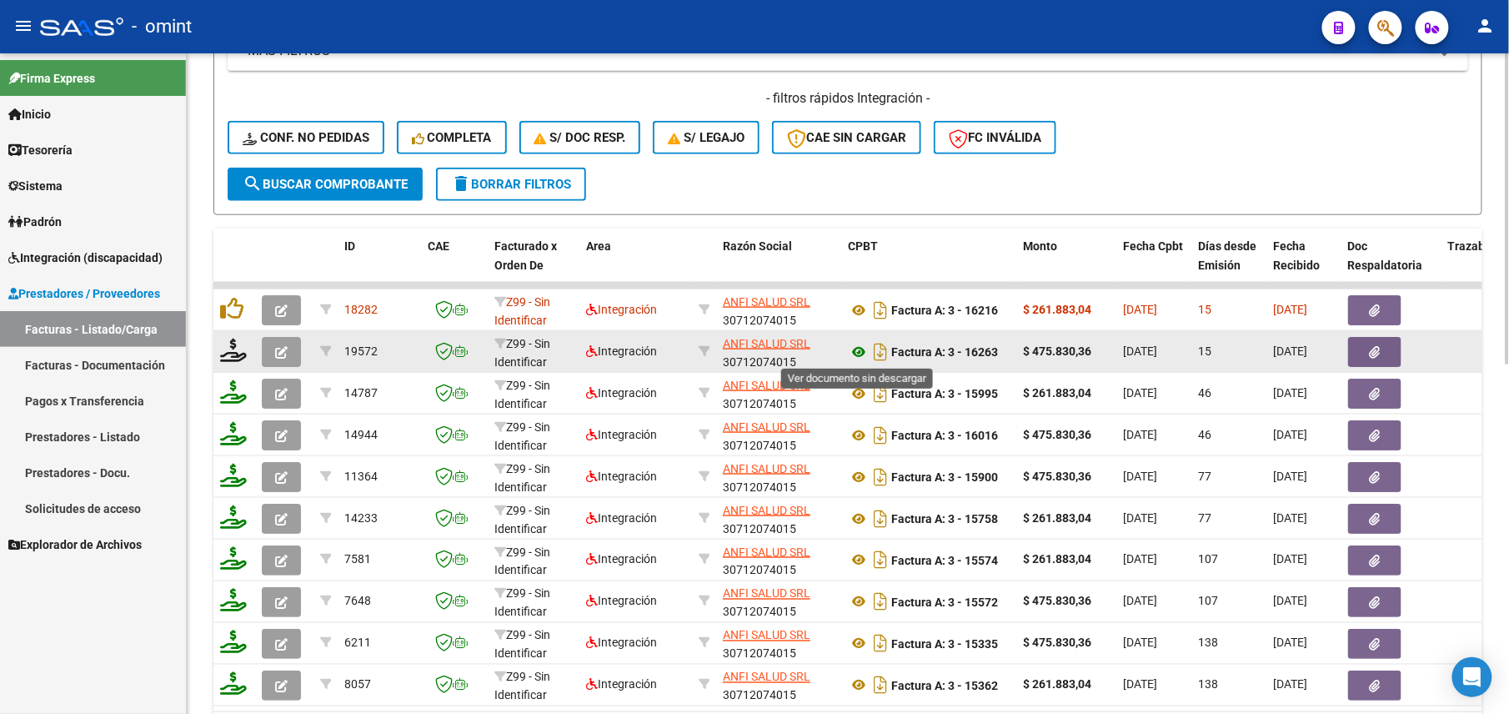
click at [868, 350] on icon at bounding box center [859, 352] width 22 height 20
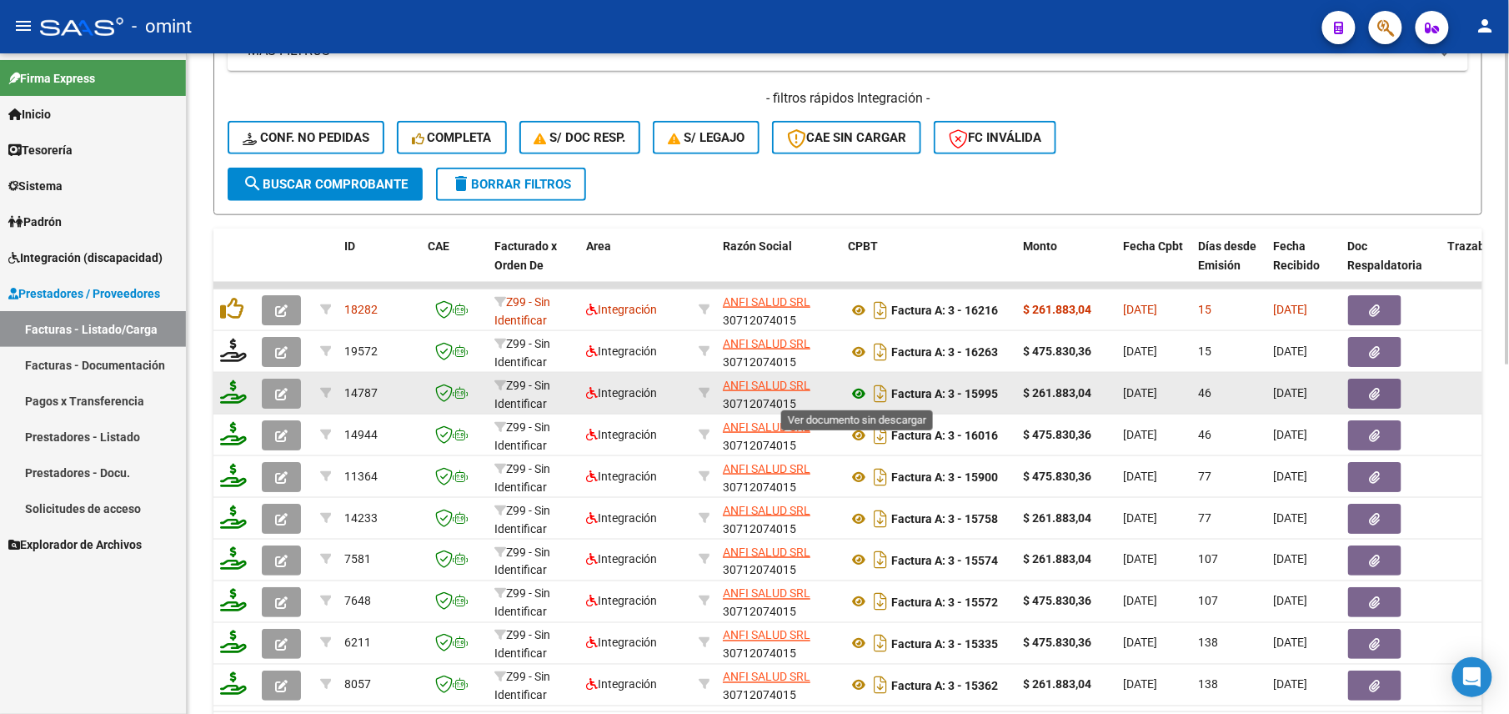
click at [858, 389] on icon at bounding box center [859, 394] width 22 height 20
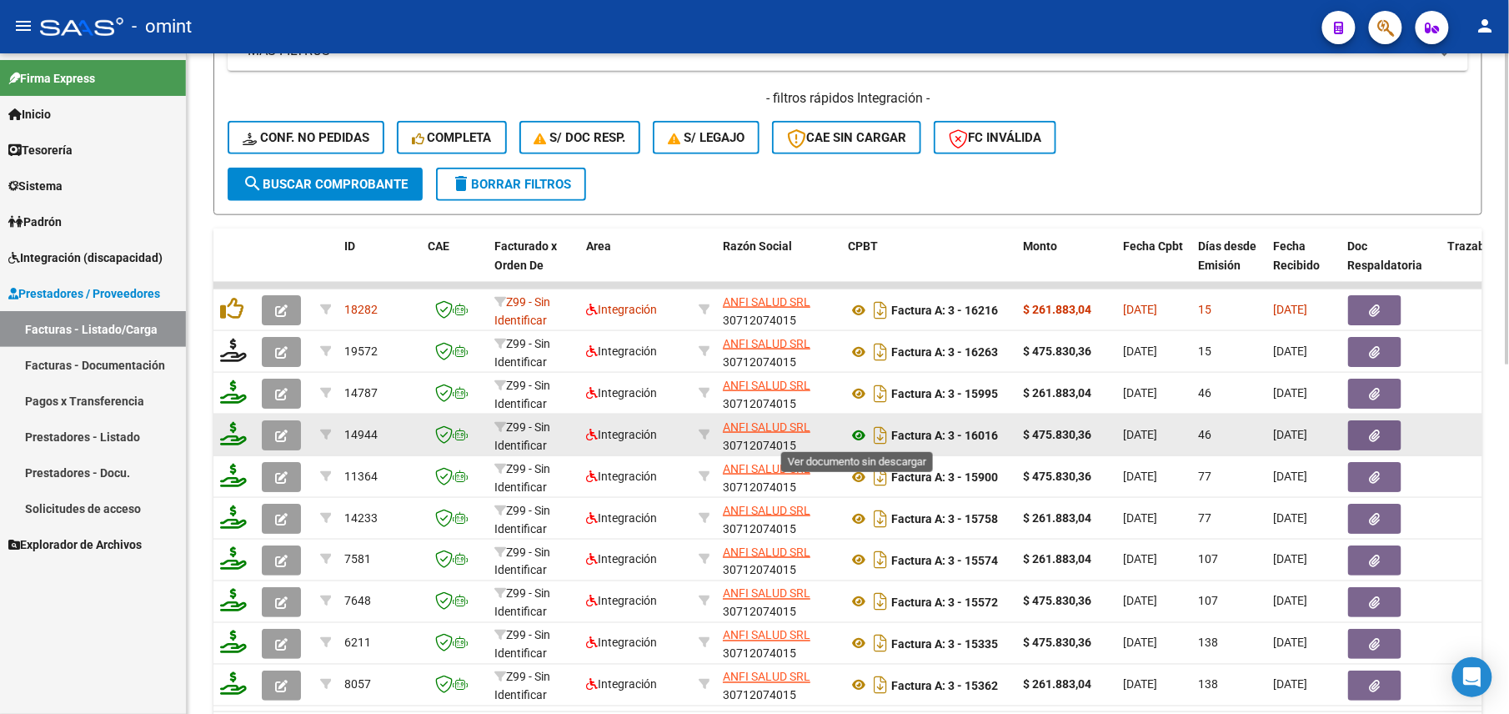
click at [858, 434] on icon at bounding box center [859, 435] width 22 height 20
click at [295, 432] on button "button" at bounding box center [281, 435] width 39 height 30
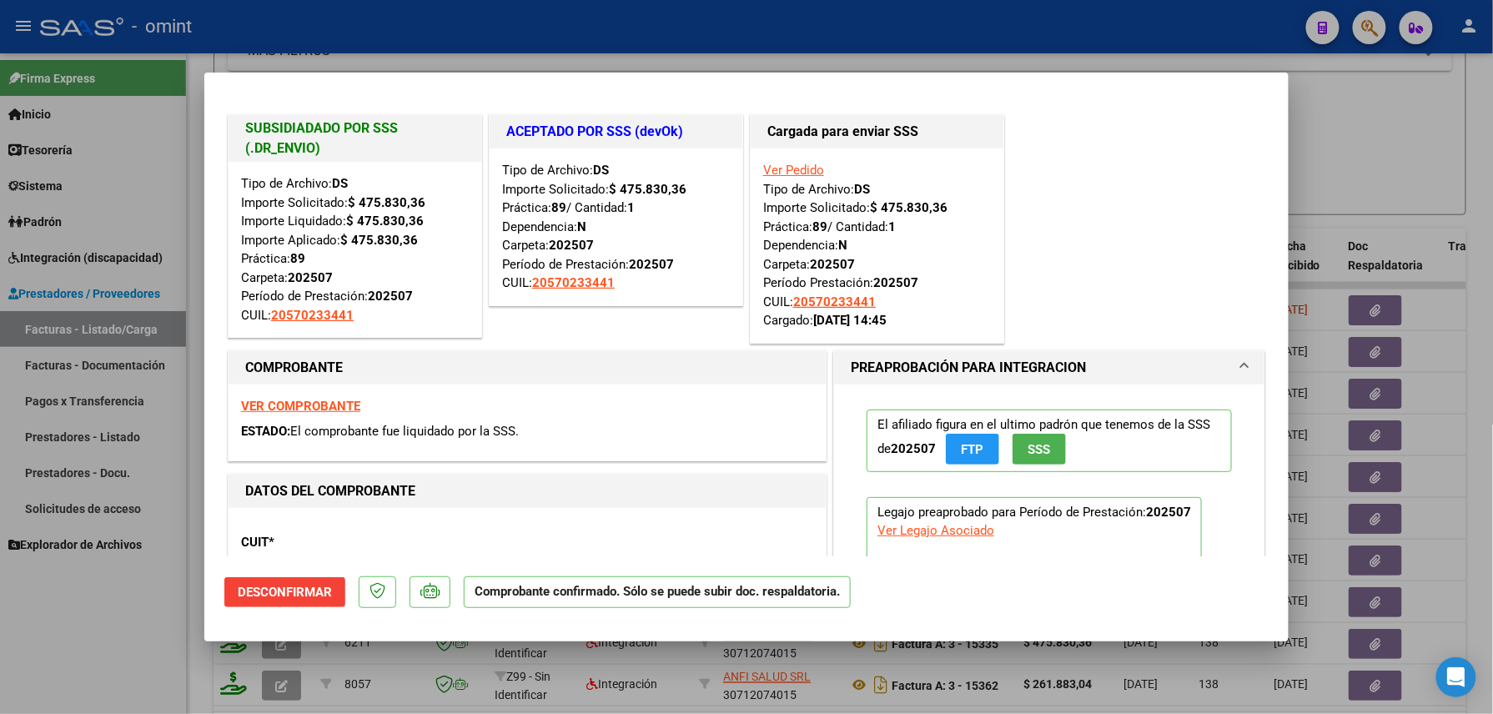
click at [50, 612] on div at bounding box center [746, 357] width 1493 height 714
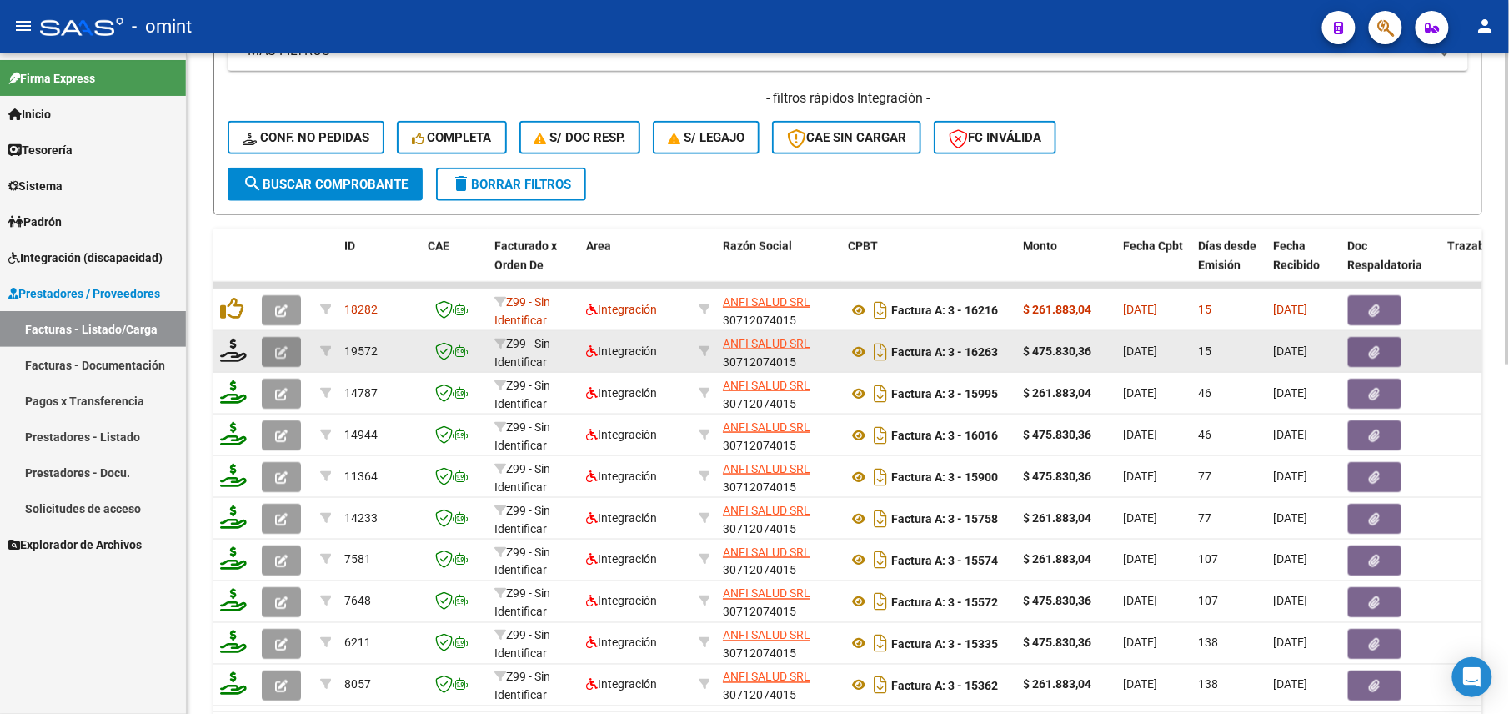
click at [278, 352] on icon "button" at bounding box center [281, 352] width 13 height 13
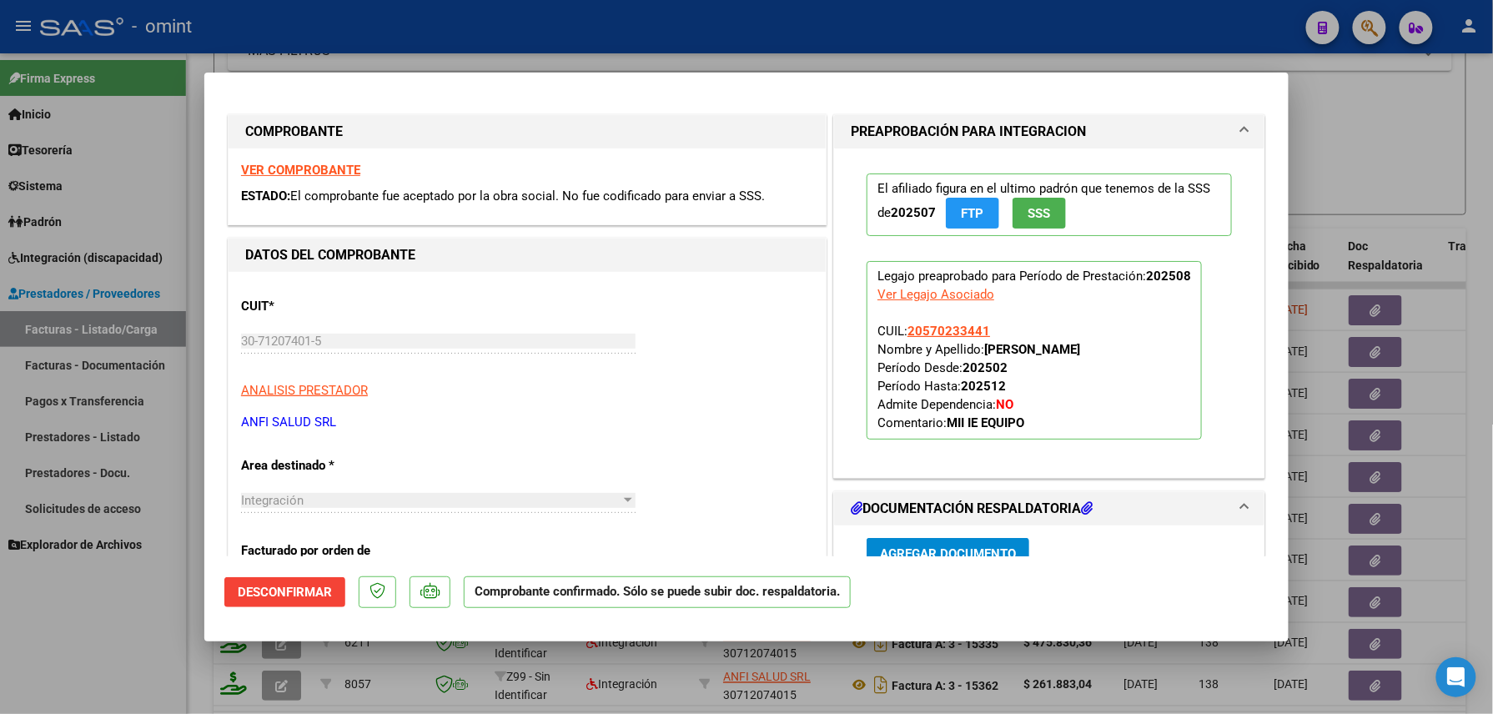
click at [132, 630] on div at bounding box center [746, 357] width 1493 height 714
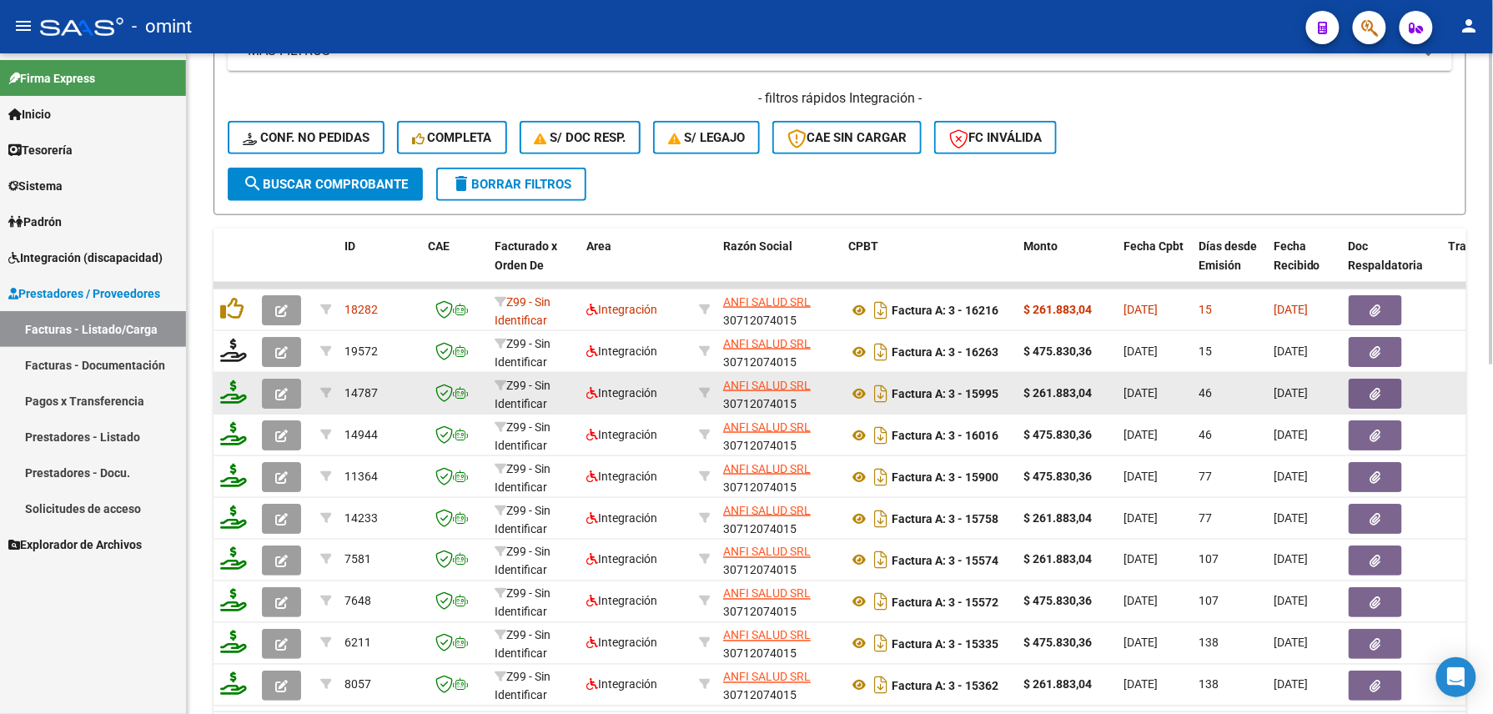
click at [74, 640] on div "Firma Express Inicio Calendario SSS Instructivos Contacto OS Tesorería Extracto…" at bounding box center [93, 383] width 186 height 660
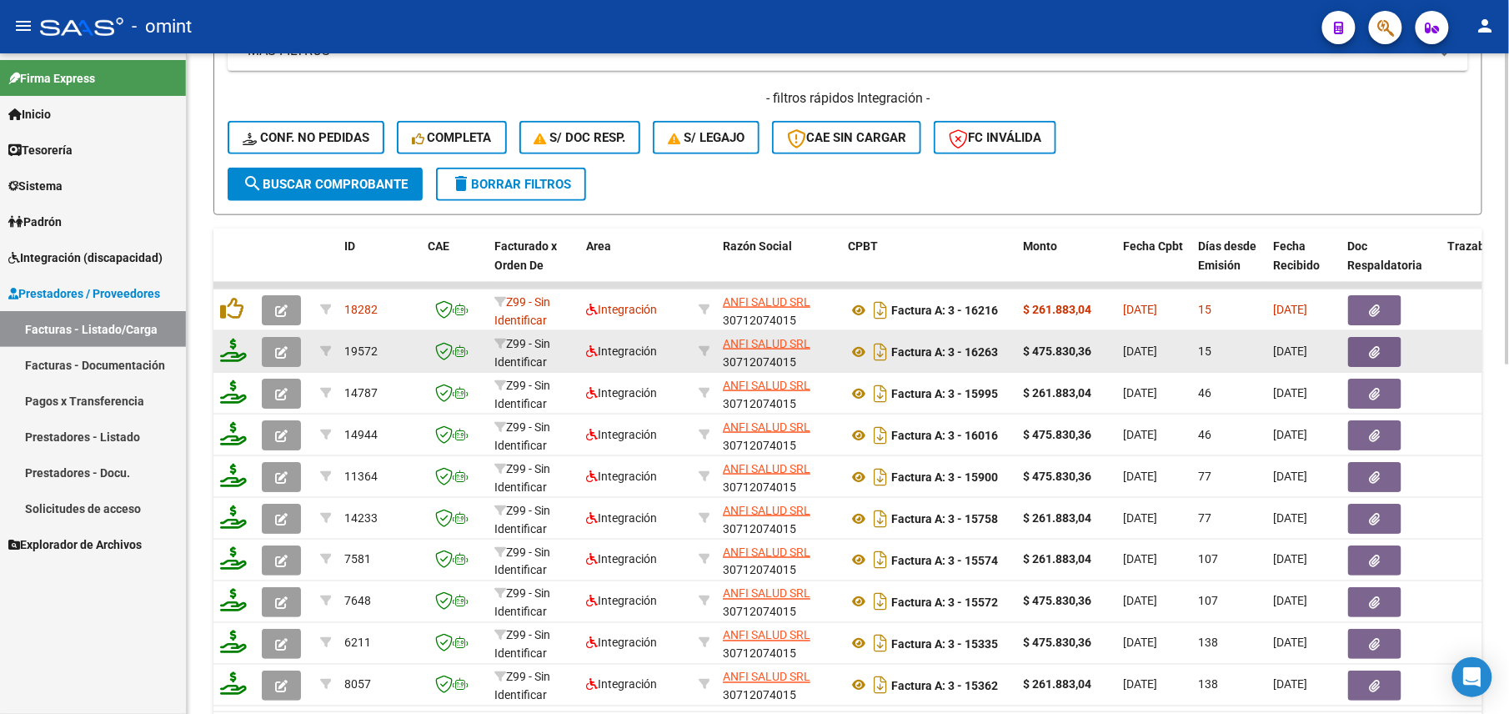
drag, startPoint x: 258, startPoint y: 385, endPoint x: 238, endPoint y: 355, distance: 36.1
click at [238, 355] on icon at bounding box center [233, 350] width 27 height 23
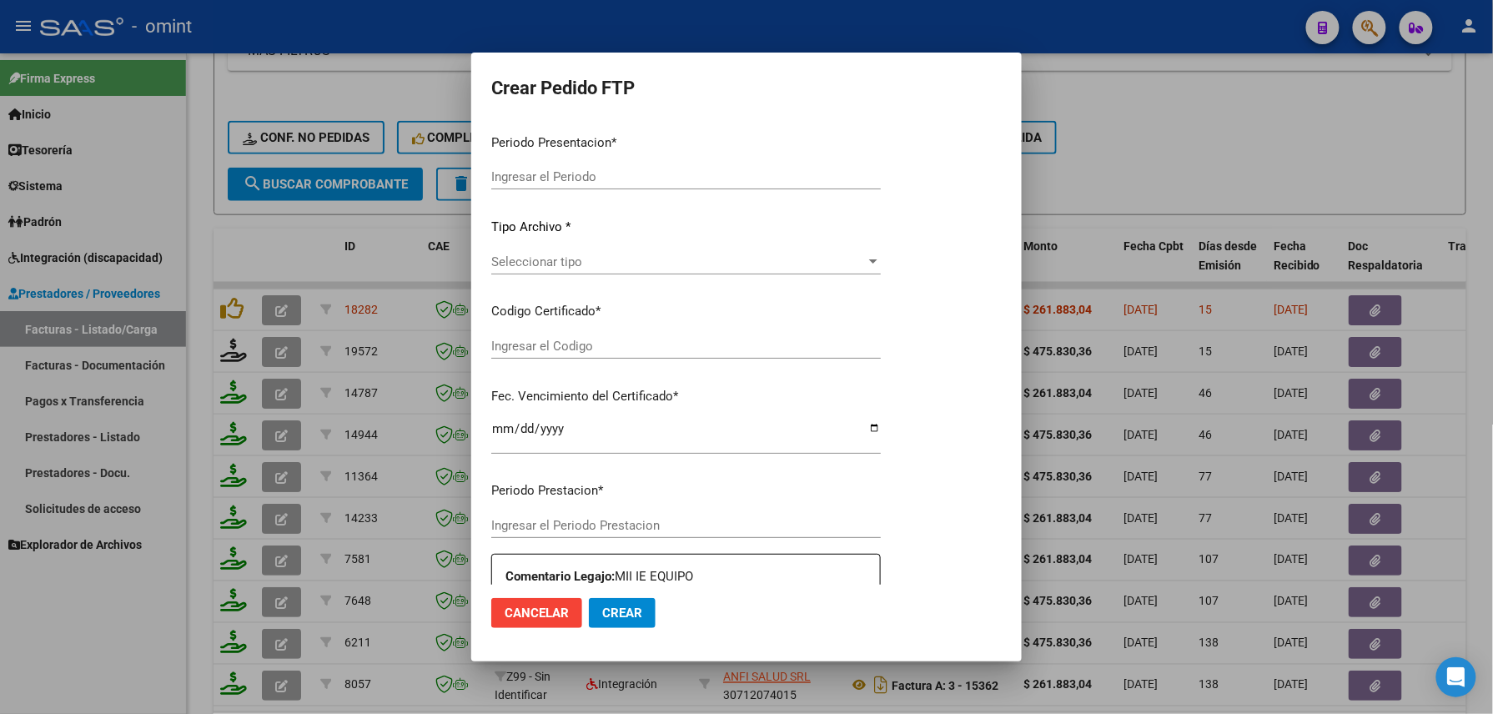
type input "202508"
type input "$ 475.830,36"
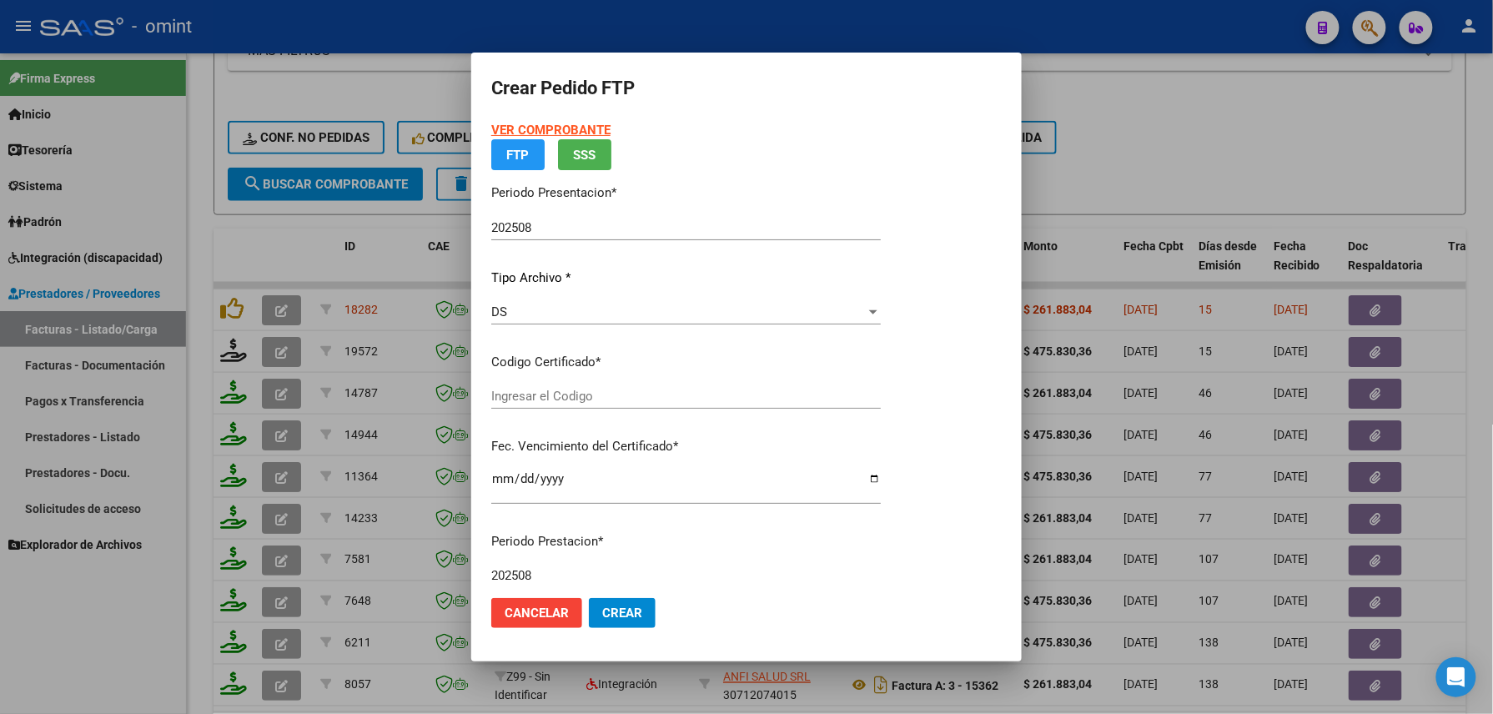
type input "4857170023"
type input "2026-01-25"
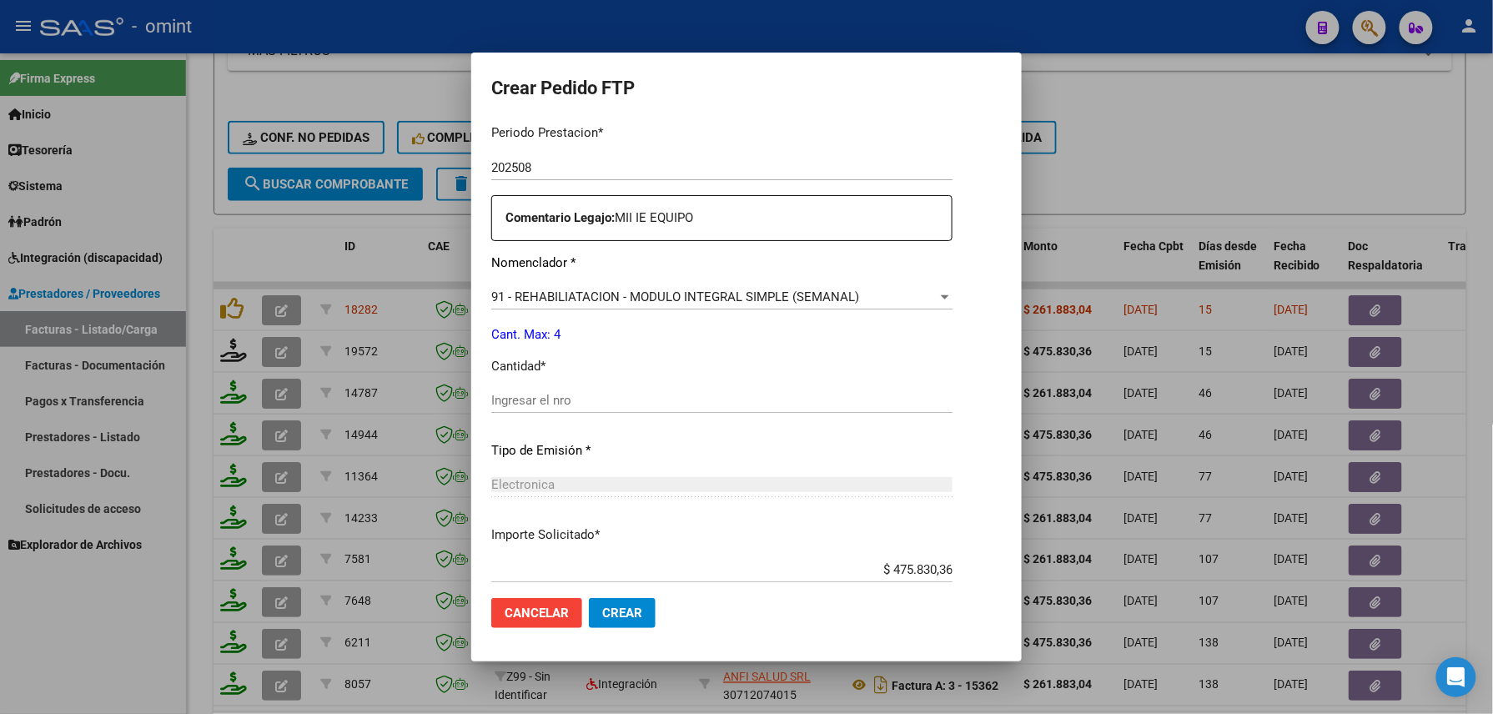
scroll to position [652, 0]
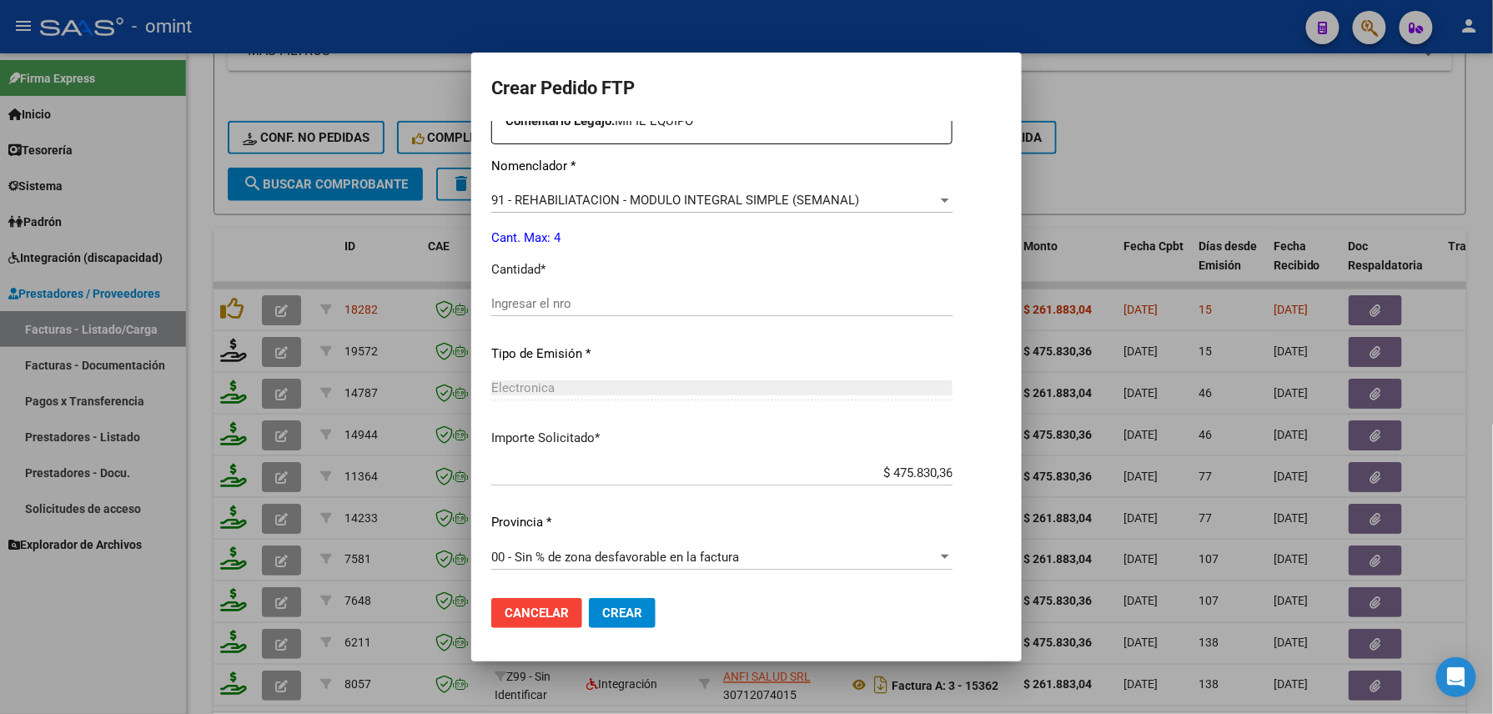
click at [549, 195] on span "91 - REHABILIATACION - MODULO INTEGRAL SIMPLE (SEMANAL)" at bounding box center [675, 200] width 368 height 15
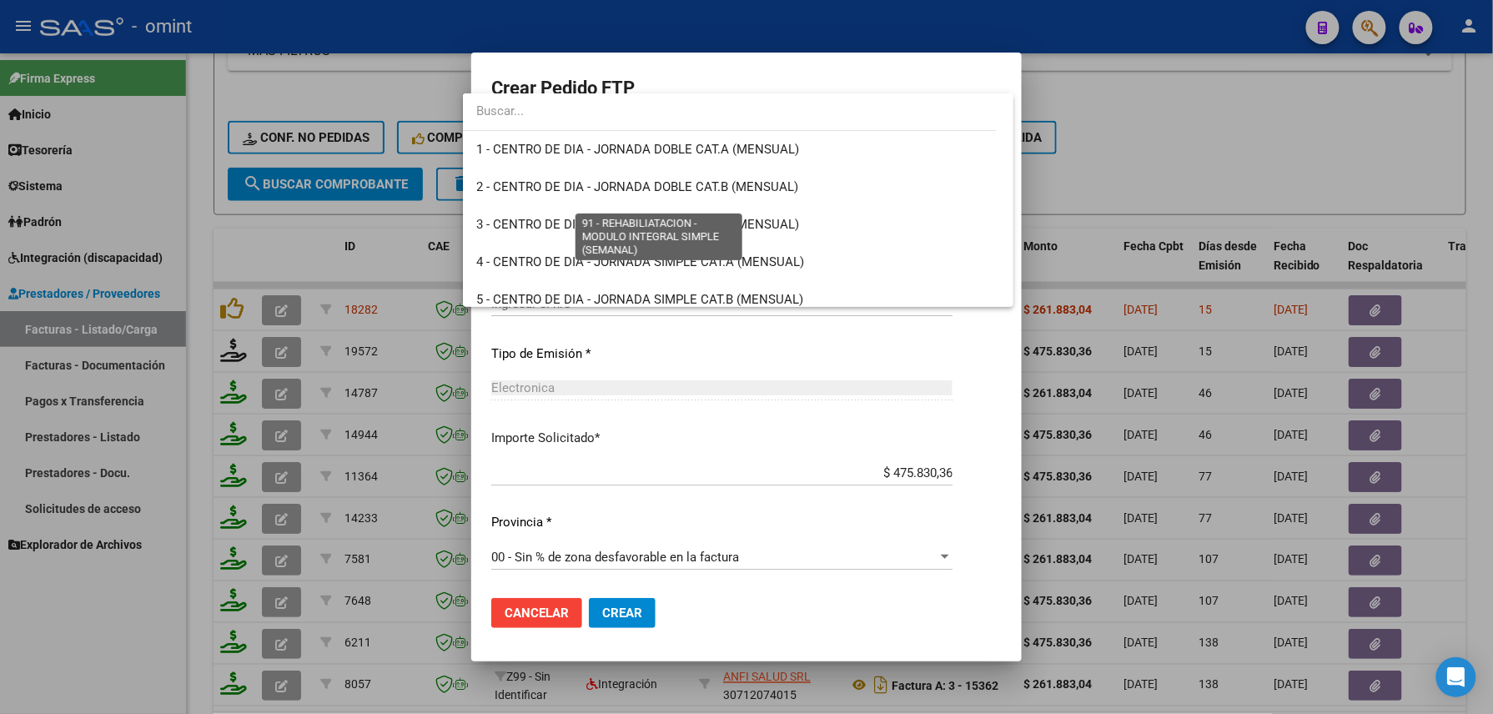
scroll to position [3327, 0]
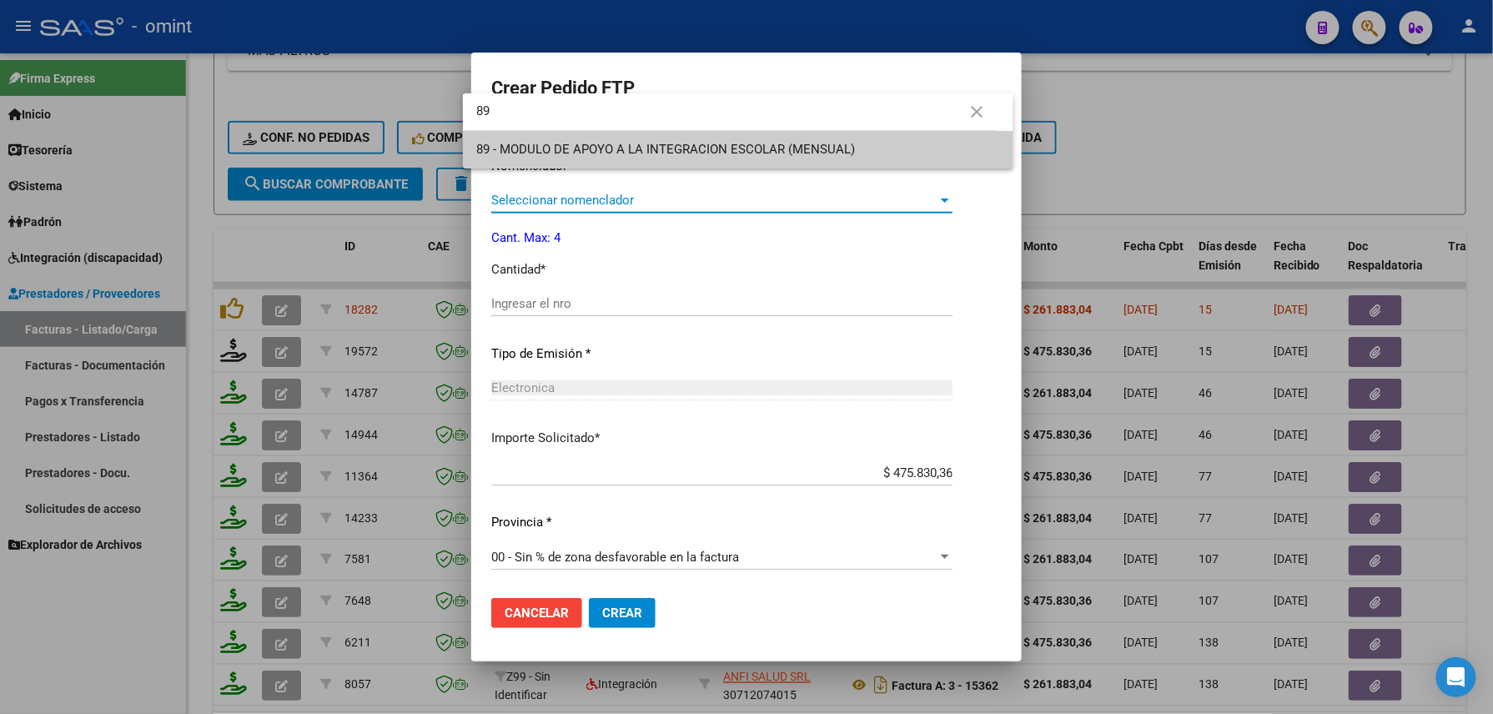
type input "89"
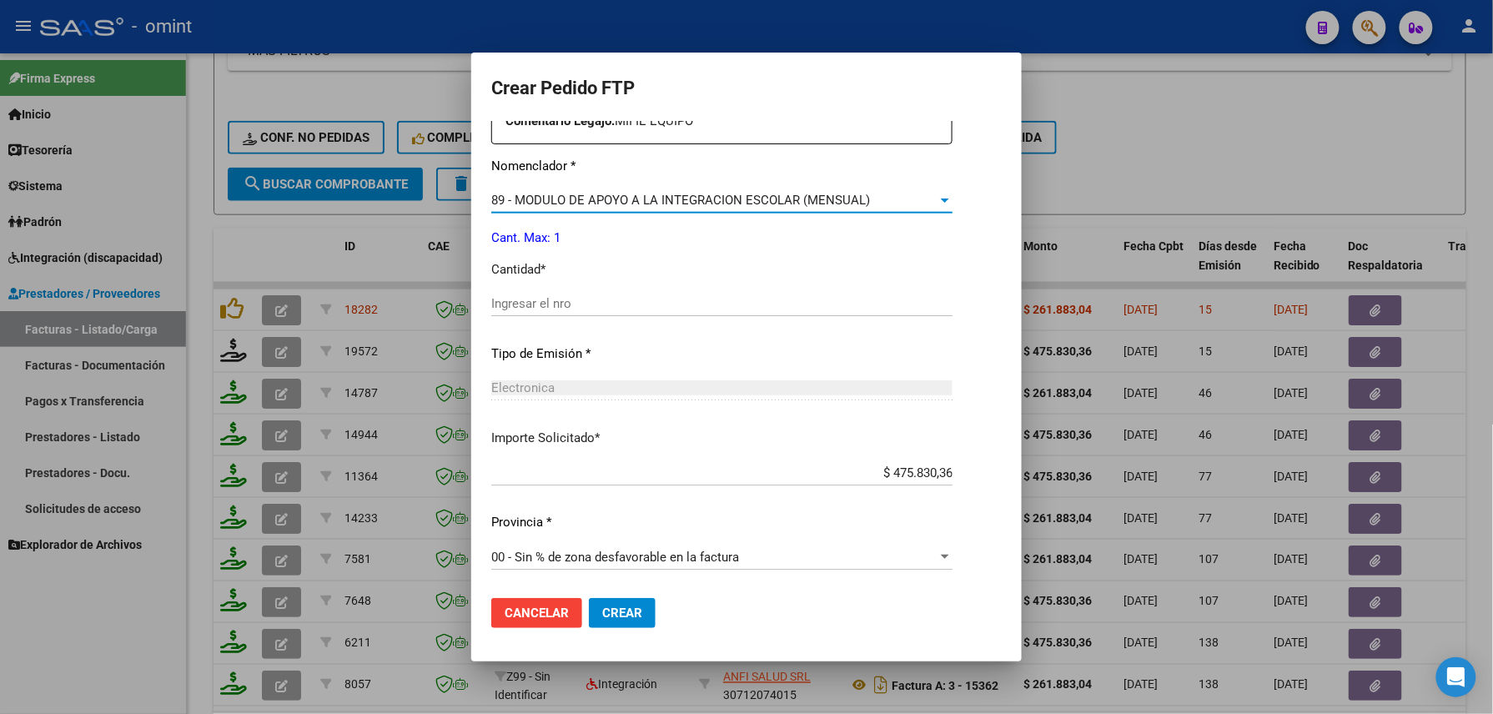
click at [565, 281] on div "Periodo Prestacion * 202508 Ingresar el Periodo Prestacion Comentario Legajo: M…" at bounding box center [721, 299] width 461 height 571
click at [565, 304] on input "Ingresar el nro" at bounding box center [721, 303] width 461 height 15
type input "1"
click at [598, 604] on button "Crear" at bounding box center [622, 613] width 67 height 30
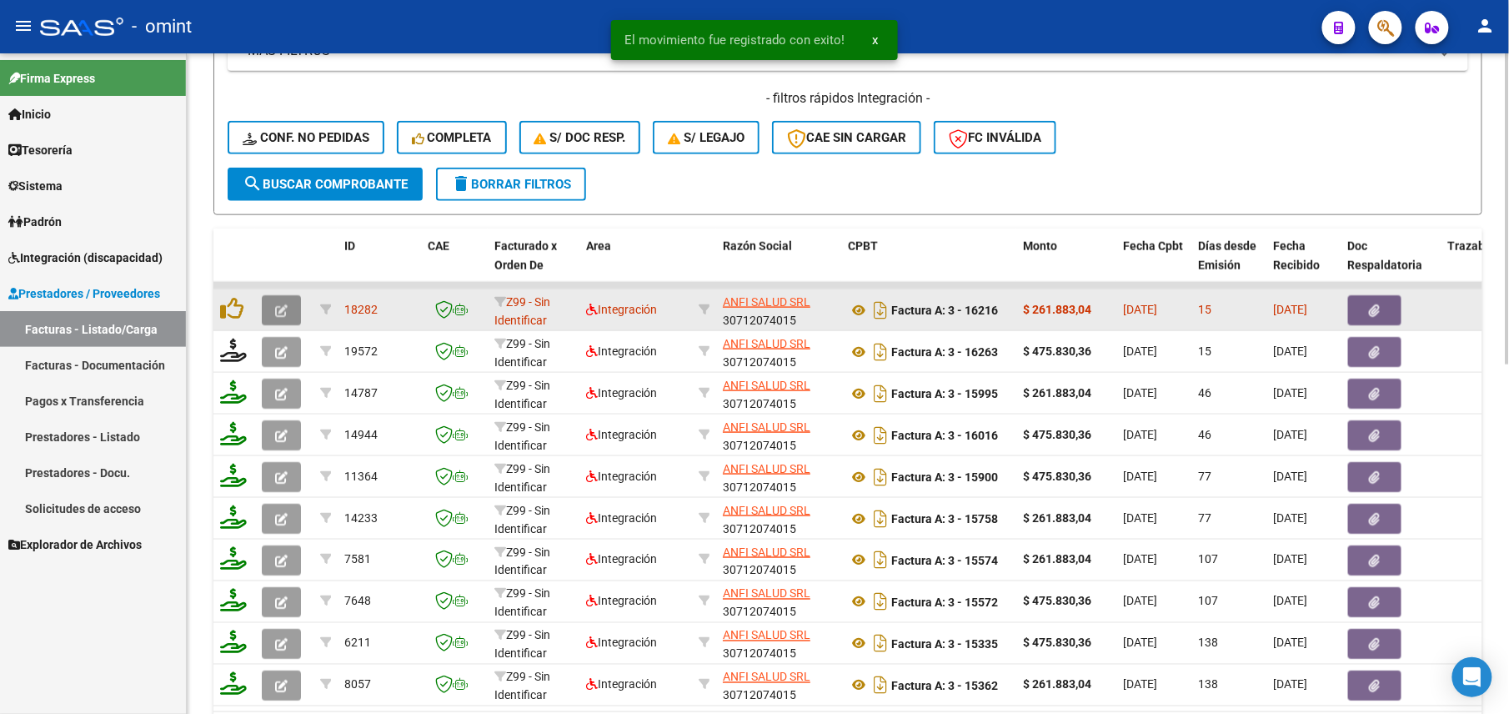
click at [284, 304] on icon "button" at bounding box center [281, 310] width 13 height 13
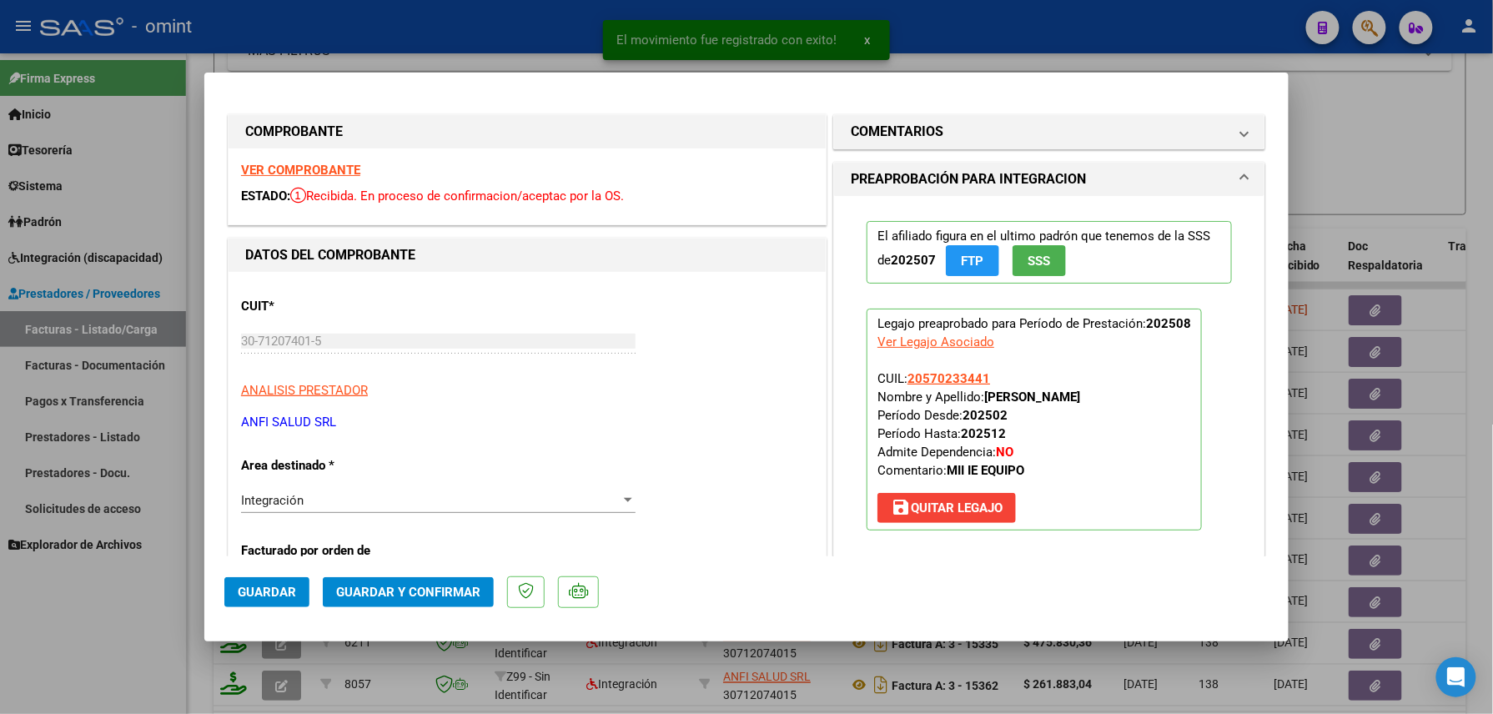
click at [298, 160] on div "VER COMPROBANTE ESTADO: Recibida. En proceso de confirmacion/aceptac por la OS." at bounding box center [526, 186] width 597 height 76
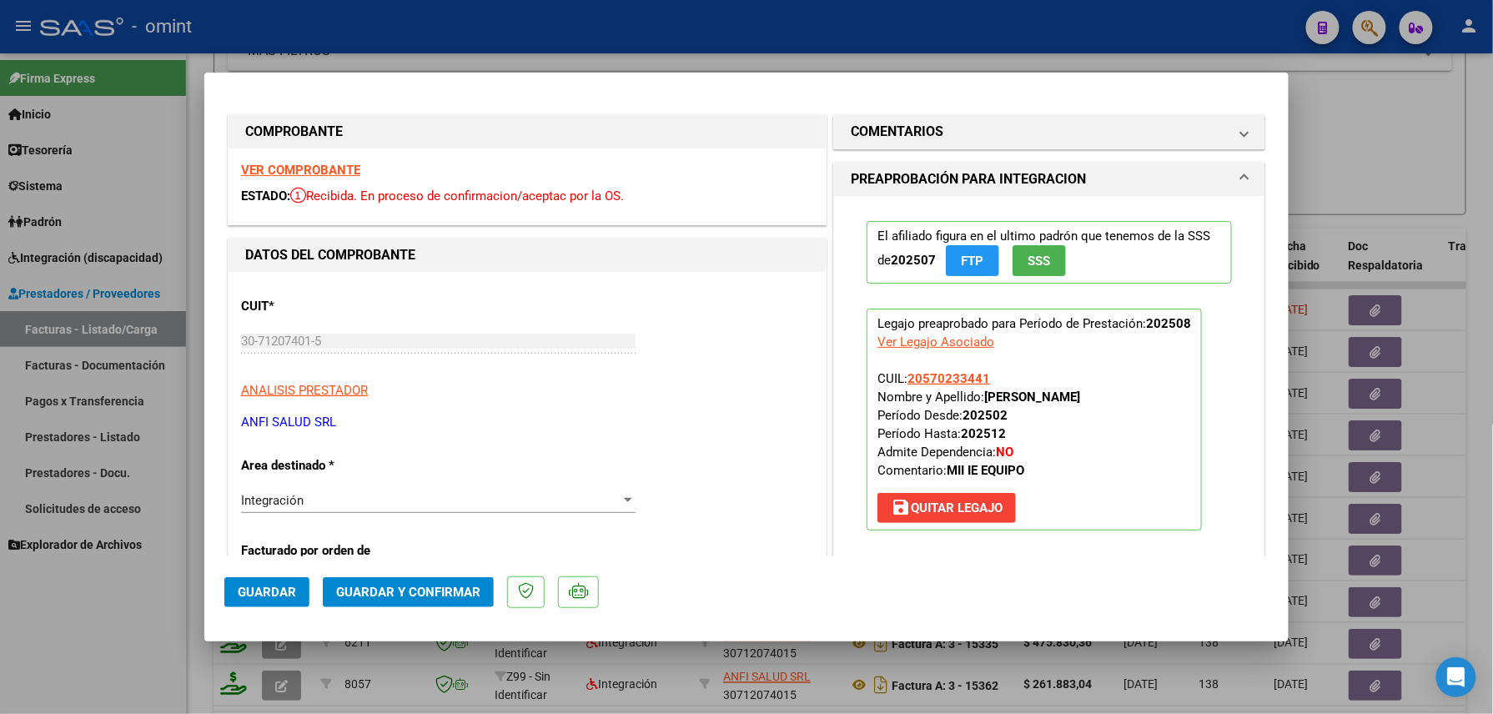
click at [301, 163] on strong "VER COMPROBANTE" at bounding box center [300, 170] width 119 height 15
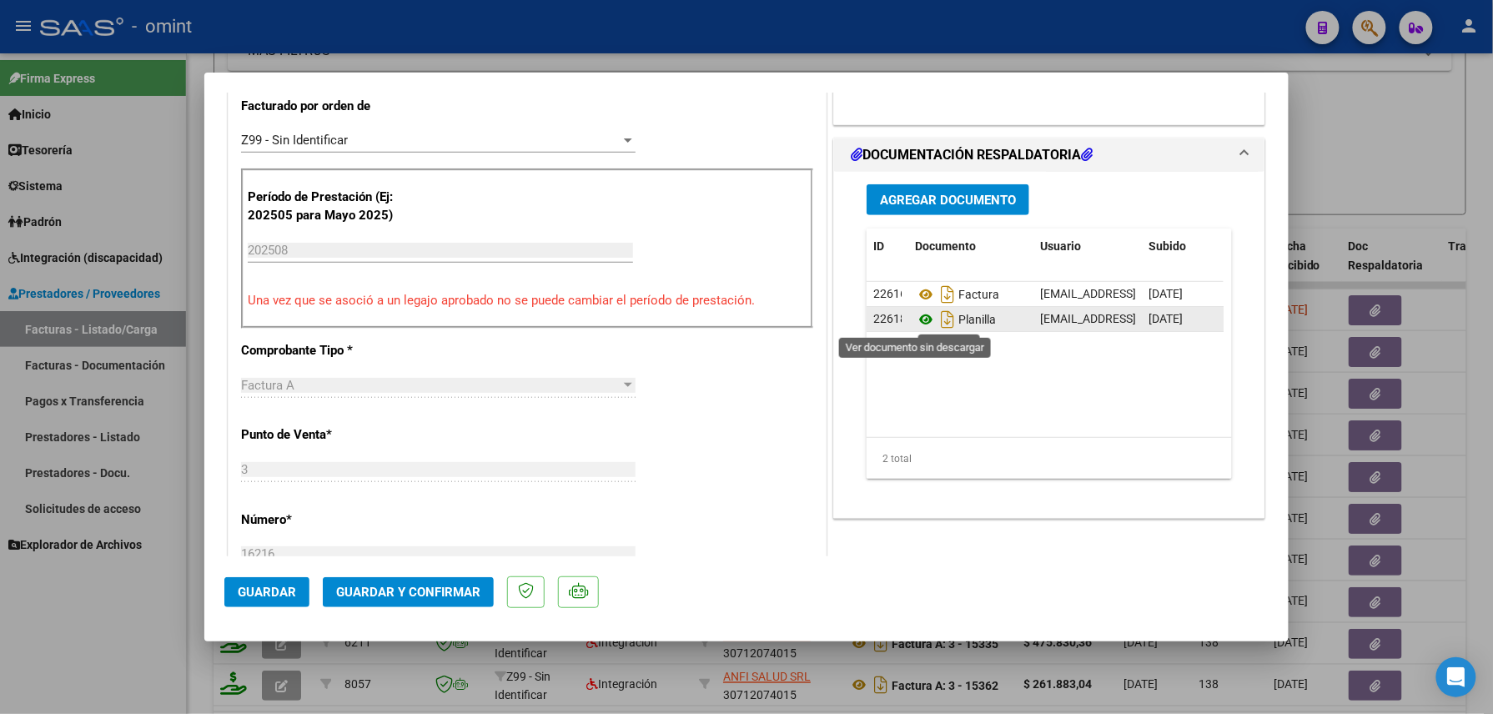
click at [915, 328] on icon at bounding box center [926, 319] width 22 height 20
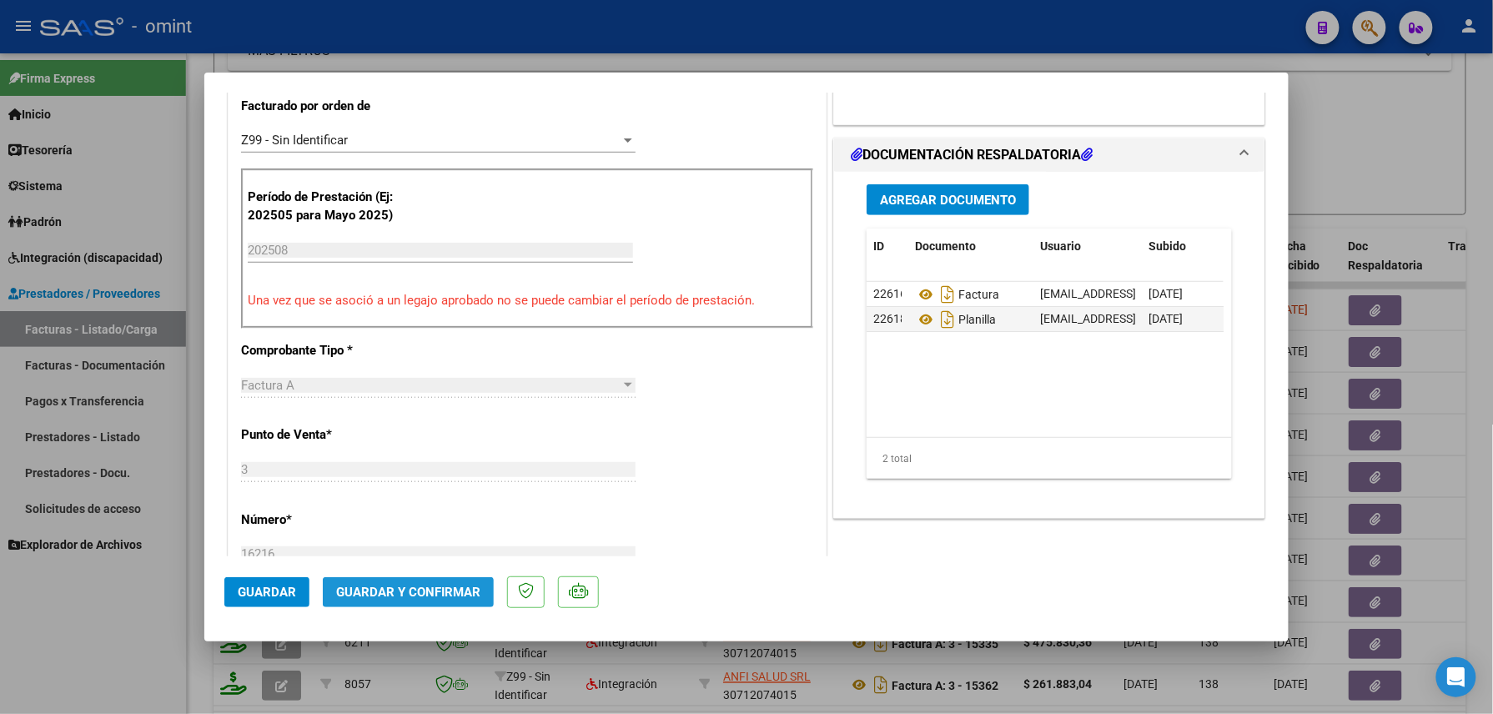
click at [422, 587] on span "Guardar y Confirmar" at bounding box center [408, 592] width 144 height 15
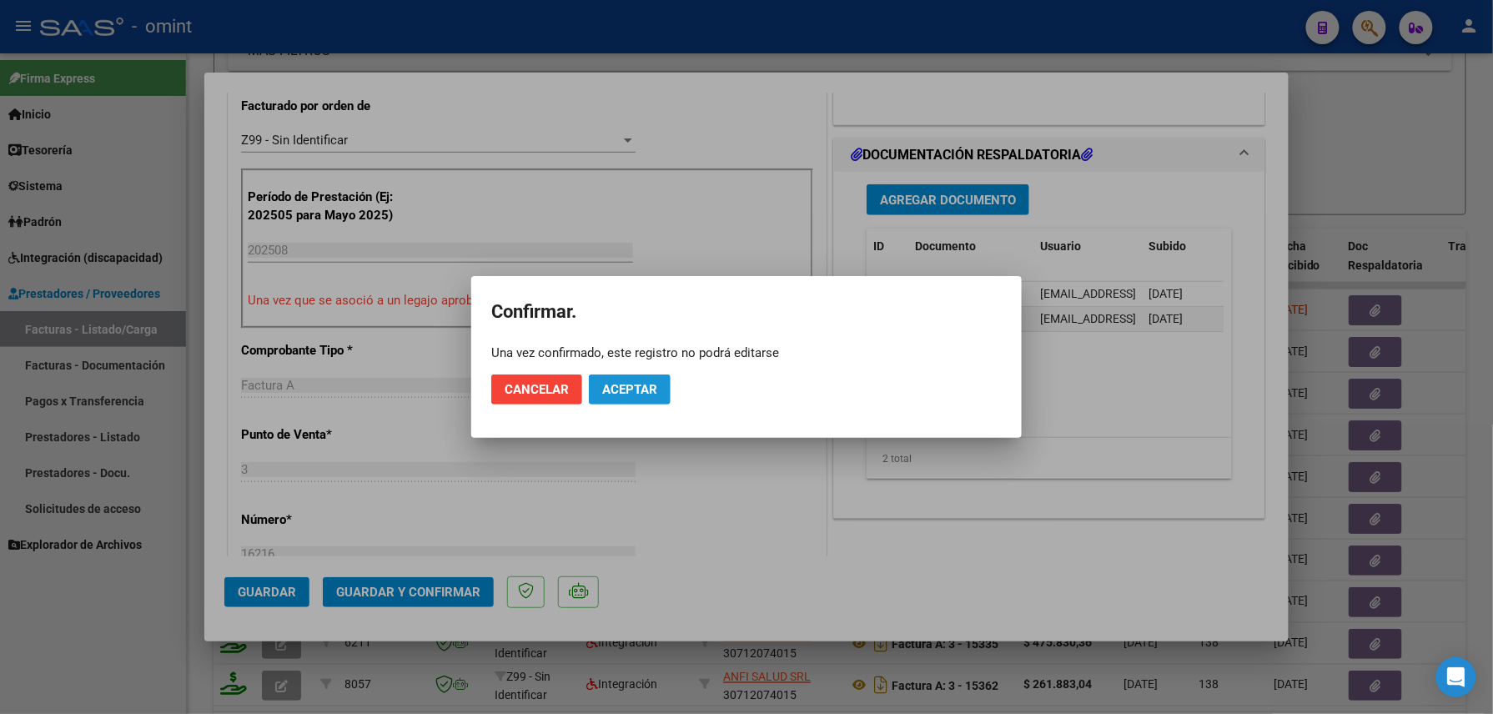
click at [639, 385] on span "Aceptar" at bounding box center [629, 389] width 55 height 15
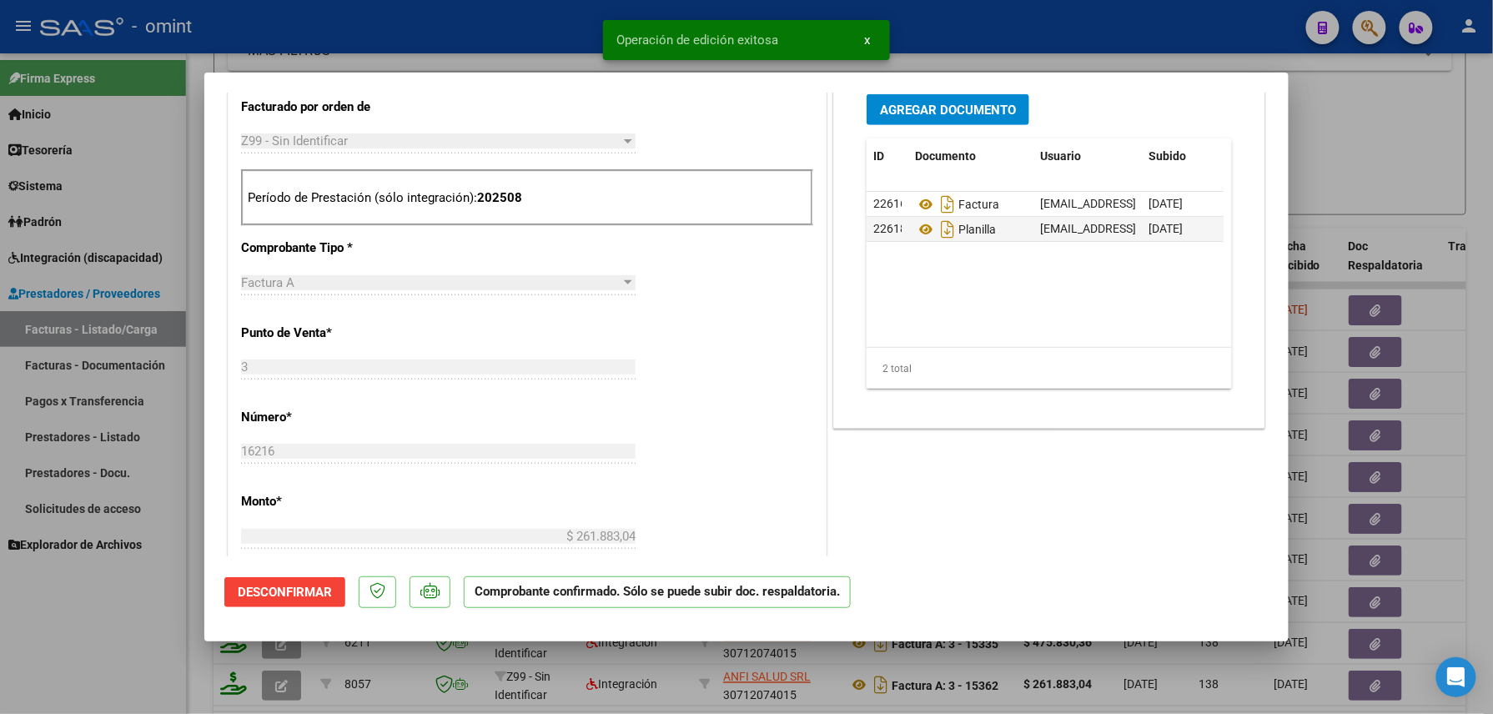
click at [114, 630] on div at bounding box center [746, 357] width 1493 height 714
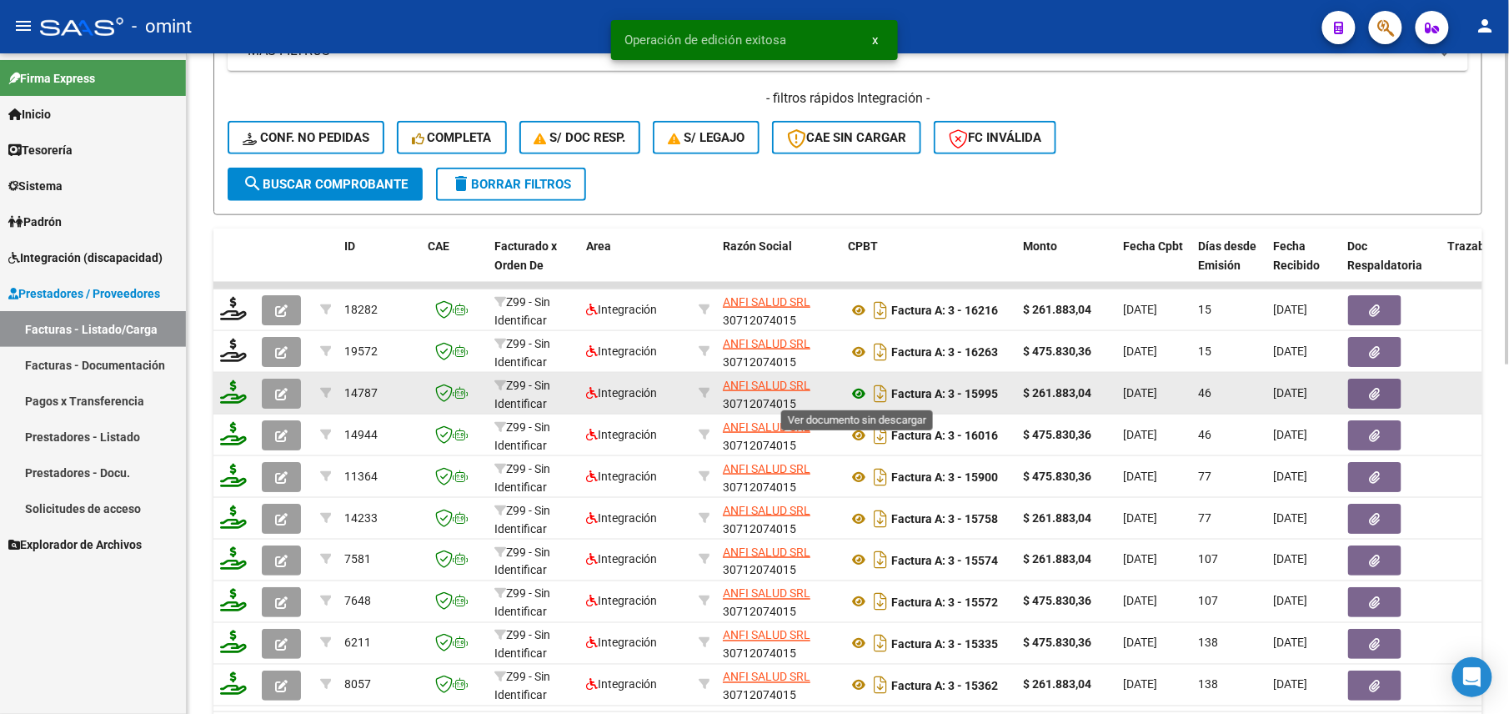
click at [861, 394] on icon at bounding box center [859, 394] width 22 height 20
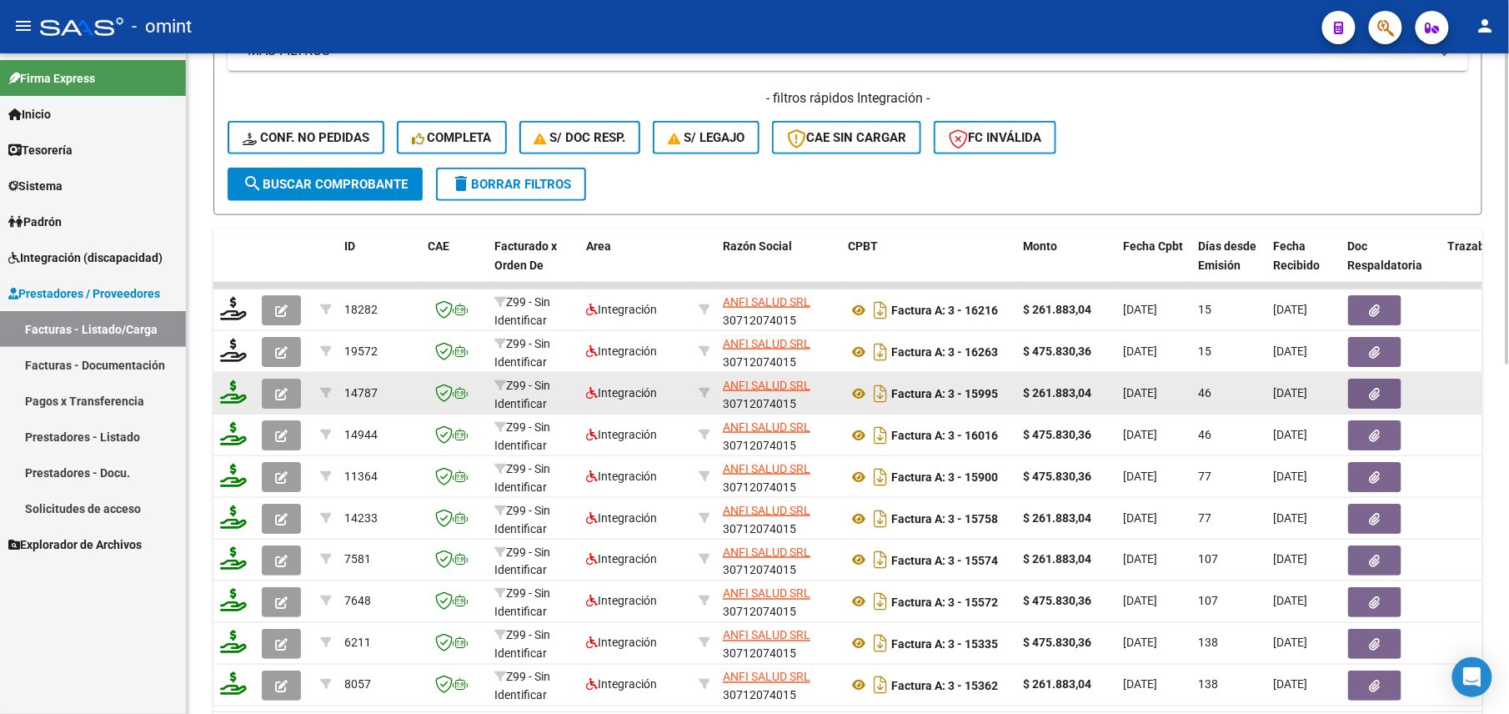
click at [284, 390] on icon "button" at bounding box center [281, 394] width 13 height 13
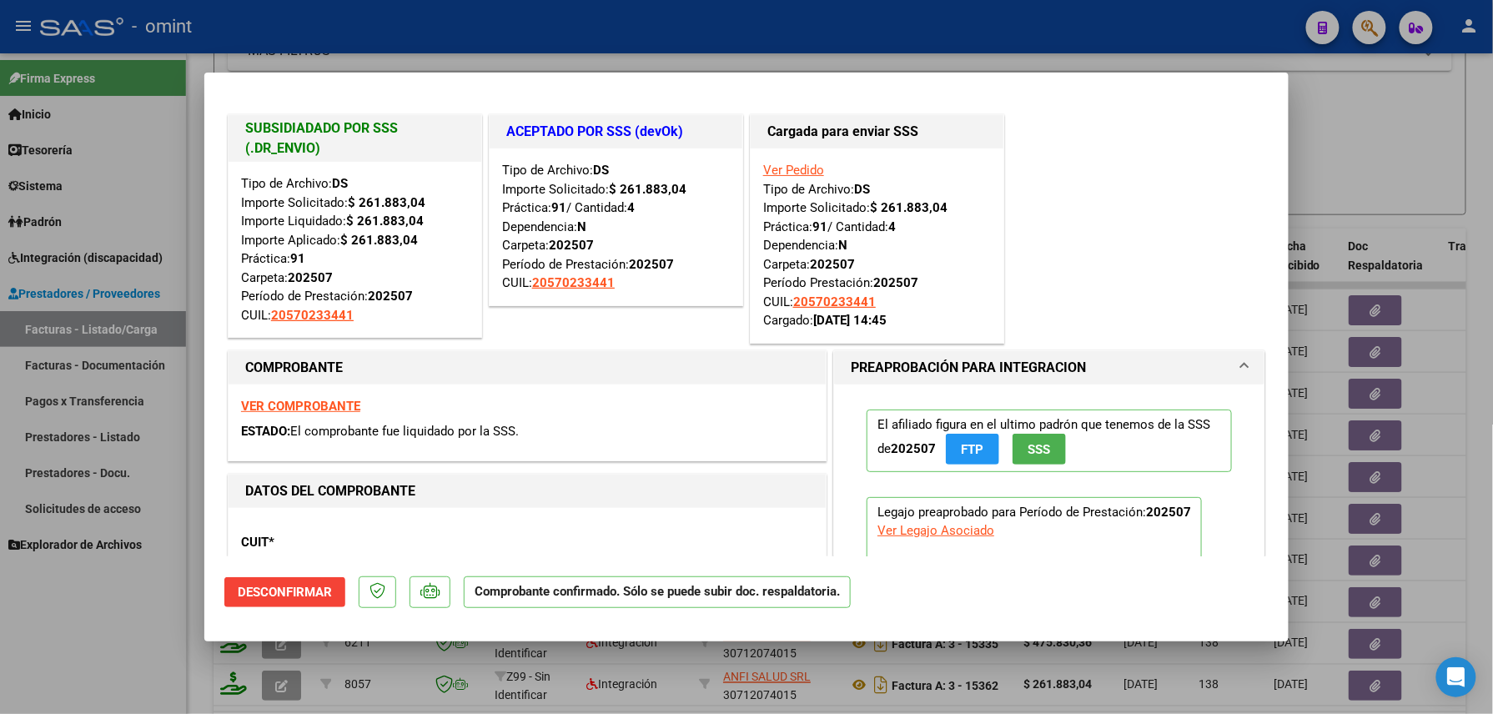
click at [111, 625] on div at bounding box center [746, 357] width 1493 height 714
type input "$ 0,00"
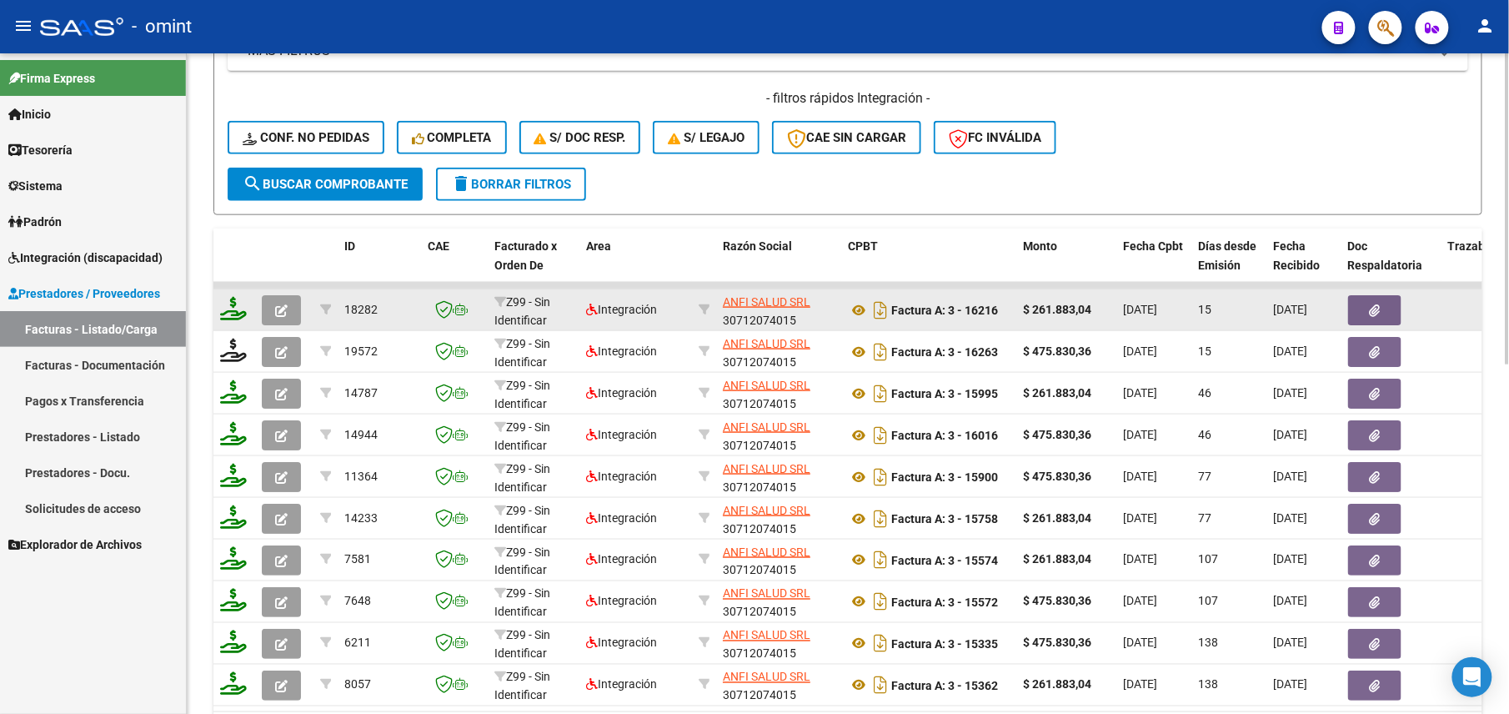
click at [235, 315] on icon at bounding box center [233, 308] width 27 height 23
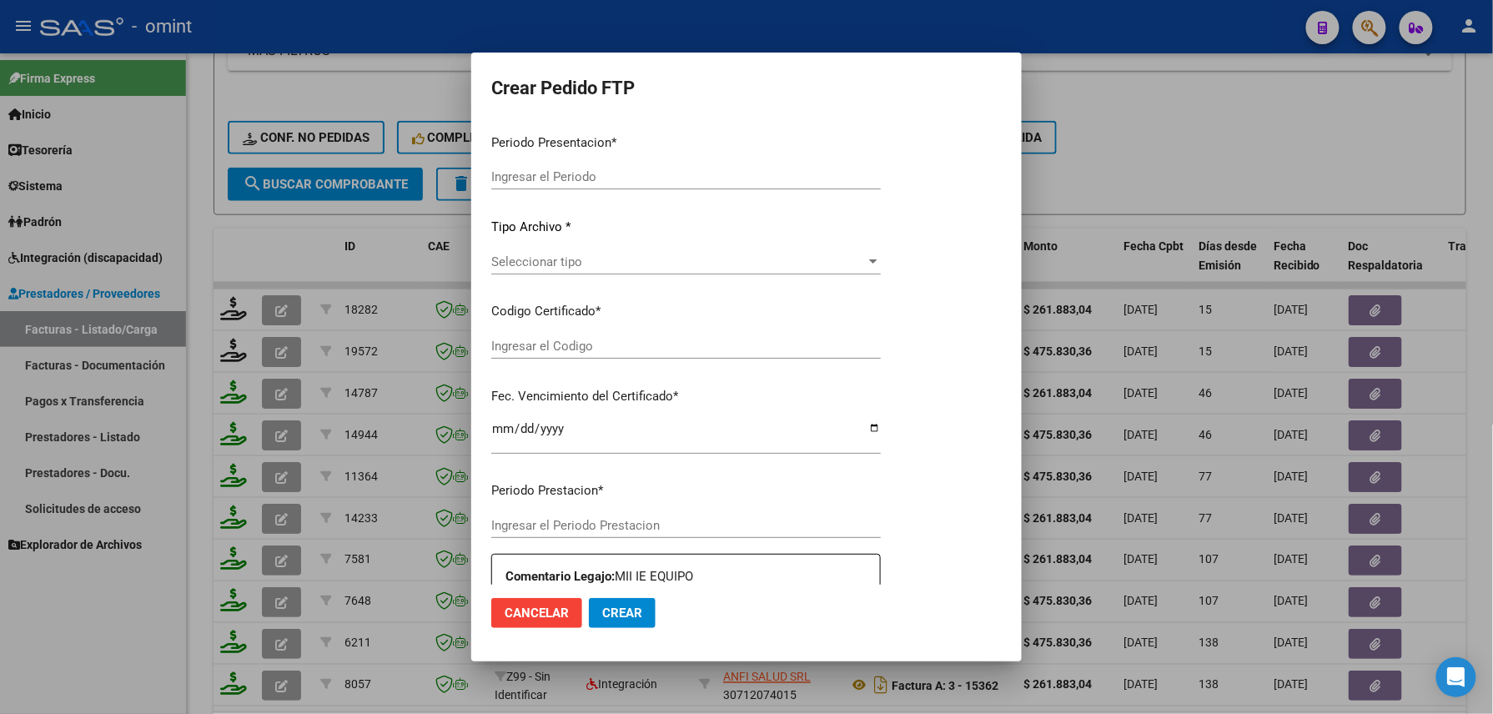
type input "202508"
type input "$ 261.883,04"
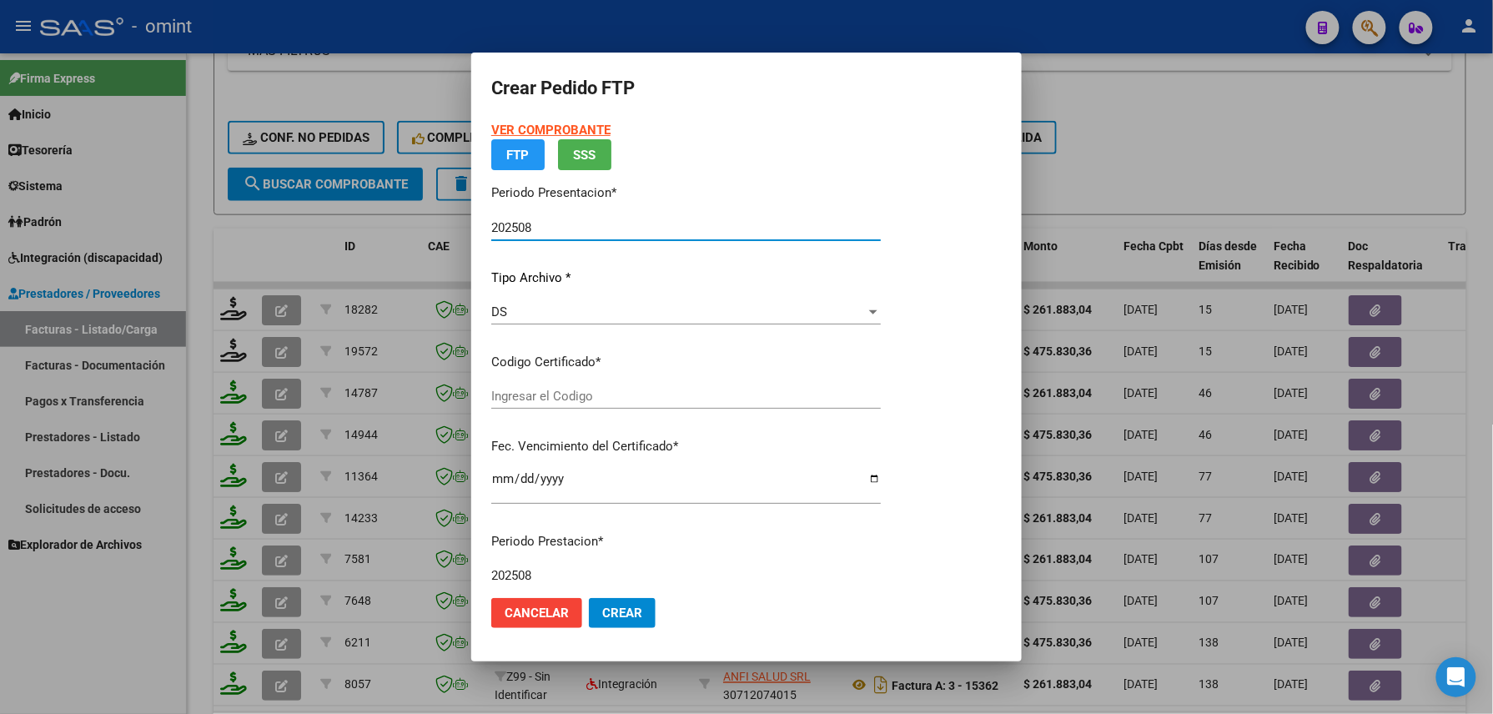
type input "4857170023"
type input "2026-01-25"
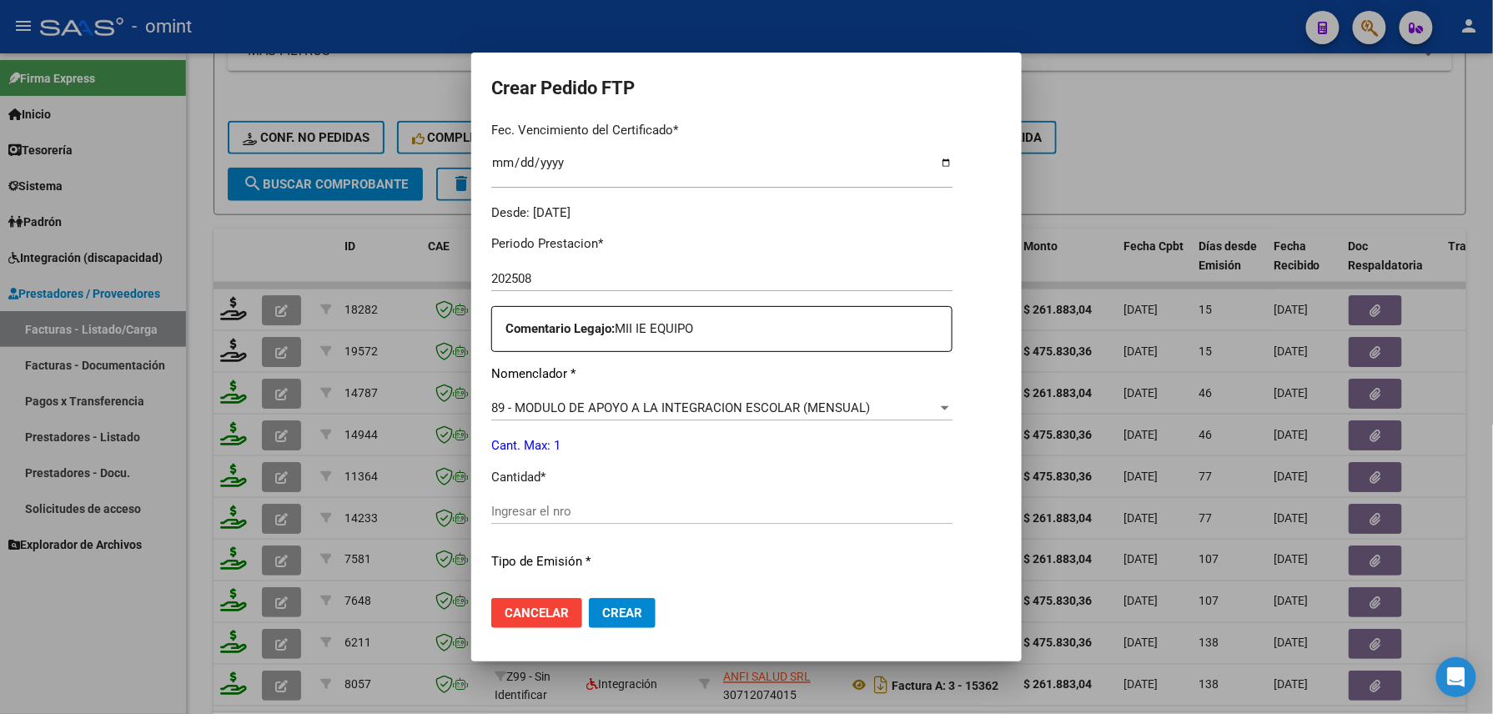
scroll to position [652, 0]
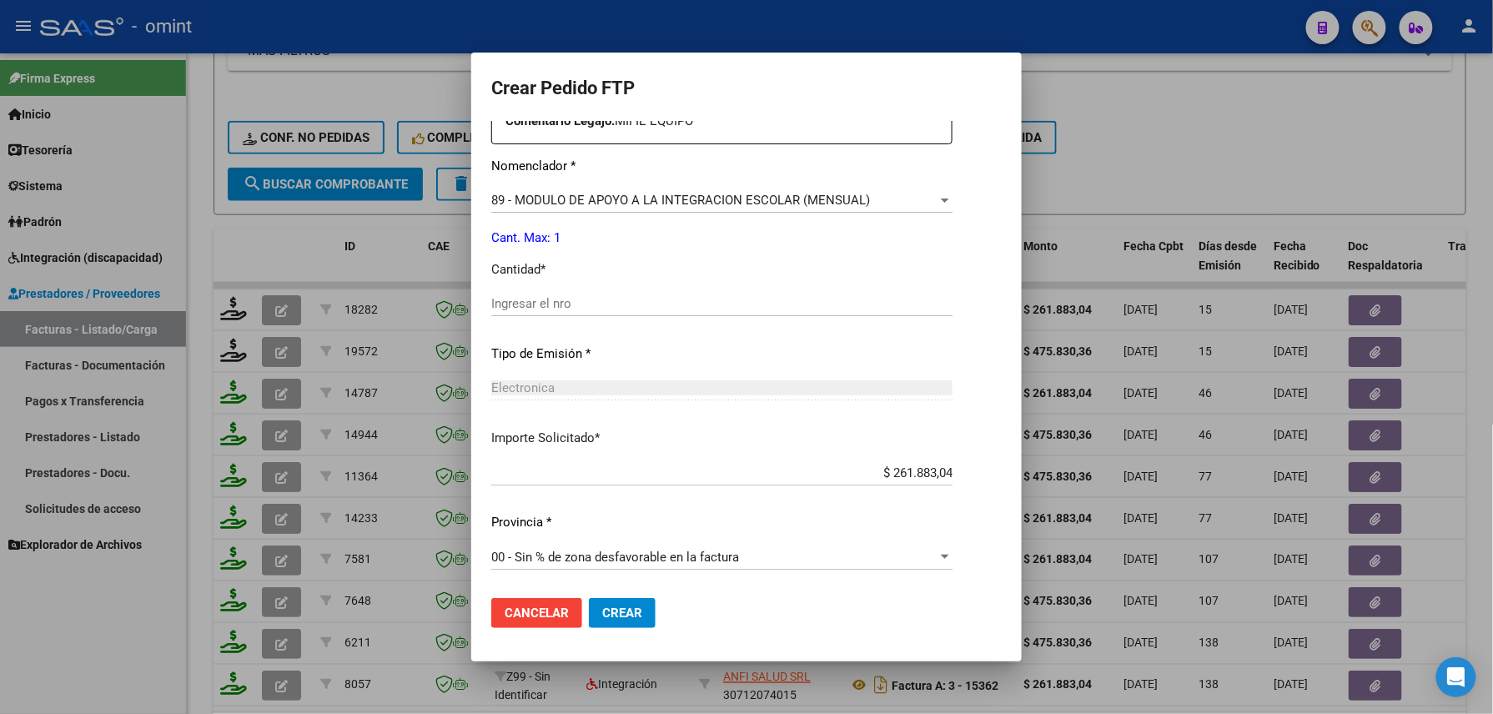
click at [544, 204] on span "89 - MODULO DE APOYO A LA INTEGRACION ESCOLAR (MENSUAL)" at bounding box center [680, 200] width 379 height 15
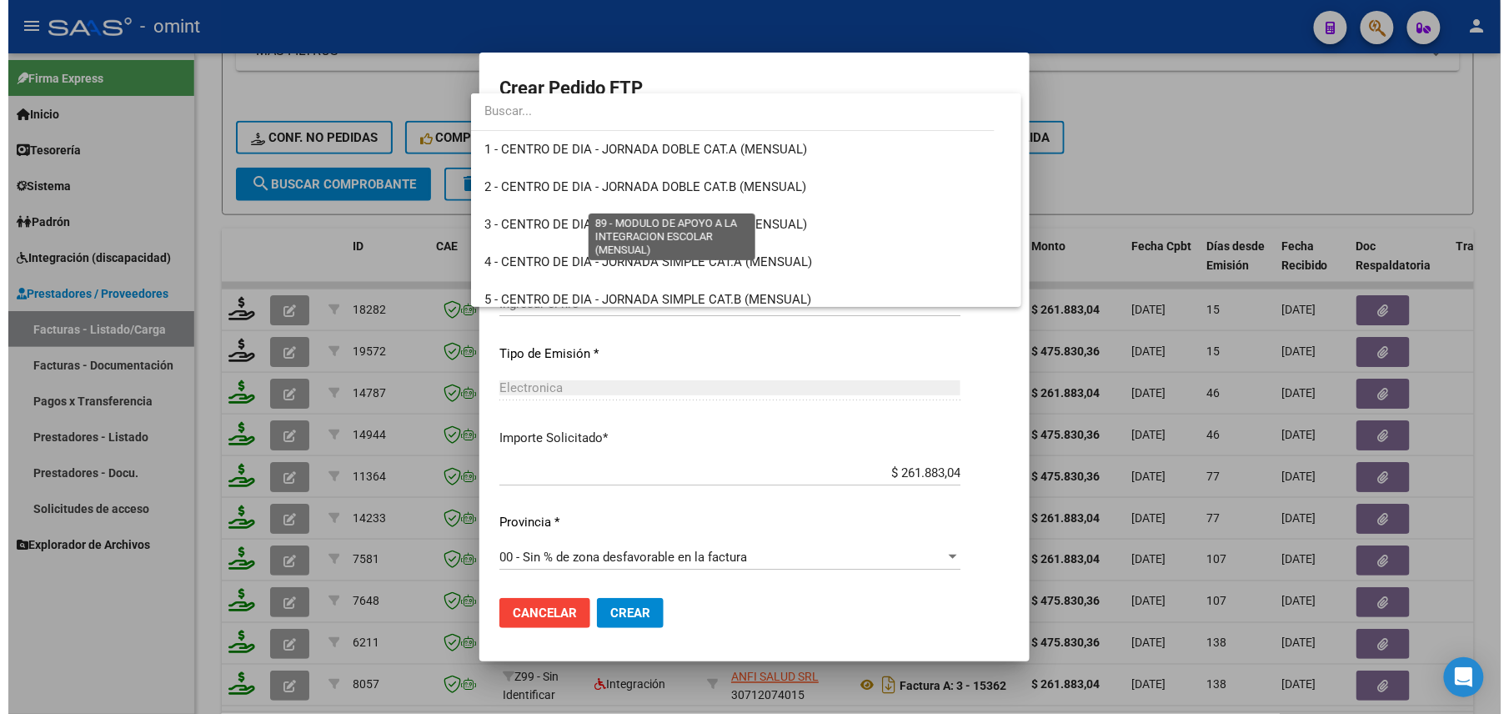
scroll to position [3252, 0]
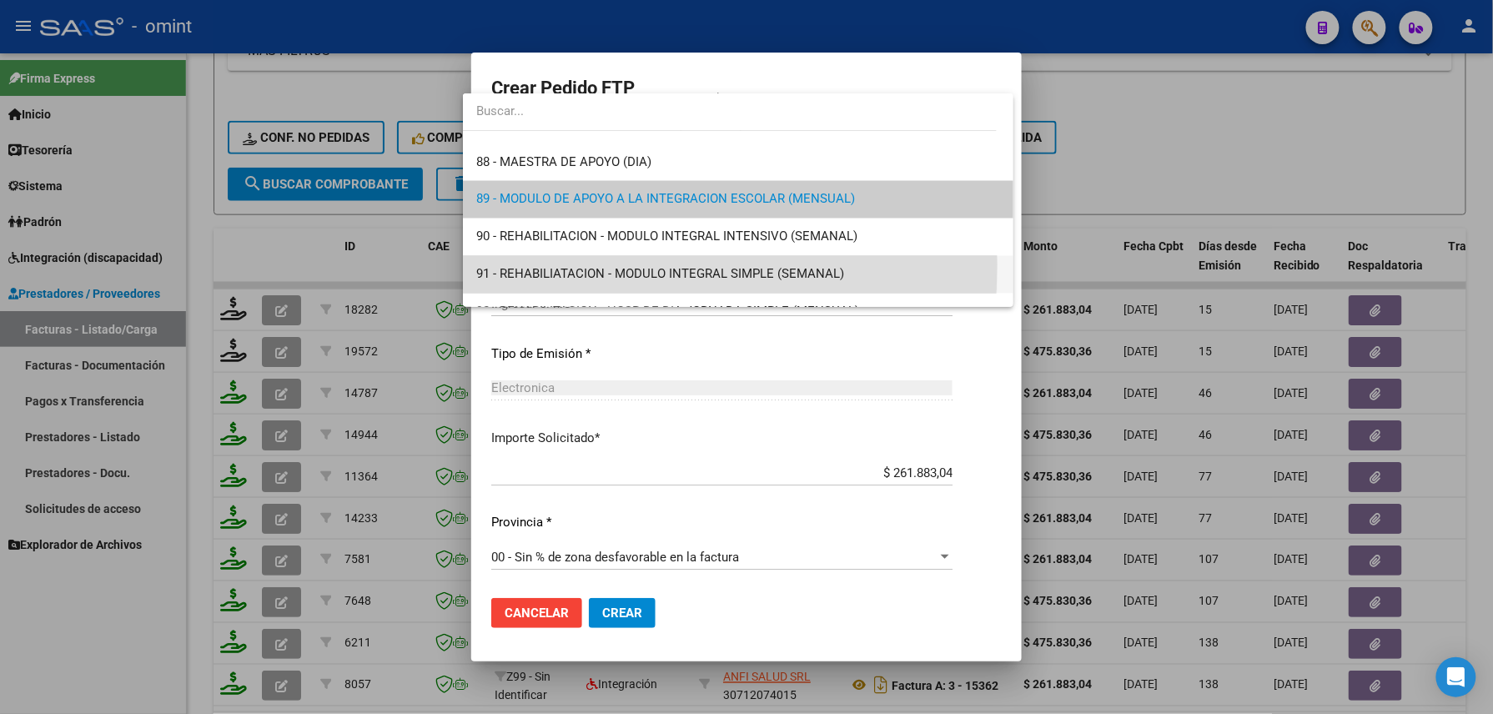
click at [525, 265] on span "91 - REHABILIATACION - MODULO INTEGRAL SIMPLE (SEMANAL)" at bounding box center [738, 275] width 524 height 38
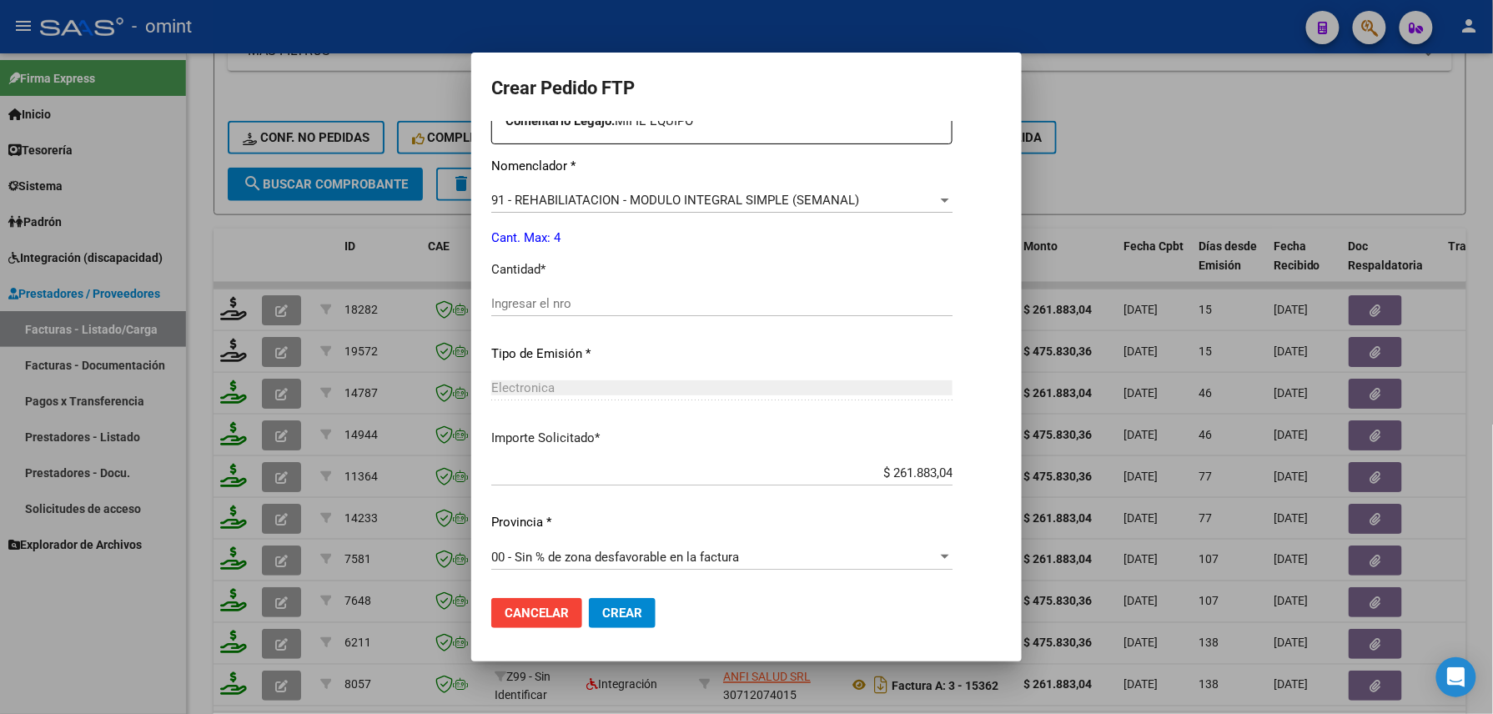
click at [545, 287] on div "Periodo Prestacion * 202508 Ingresar el Periodo Prestacion Comentario Legajo: M…" at bounding box center [721, 299] width 461 height 571
click at [549, 294] on div "Ingresar el nro" at bounding box center [721, 303] width 461 height 25
click at [557, 299] on input "Ingresar el nro" at bounding box center [721, 303] width 461 height 15
type input "4"
click at [621, 607] on span "Crear" at bounding box center [622, 612] width 40 height 15
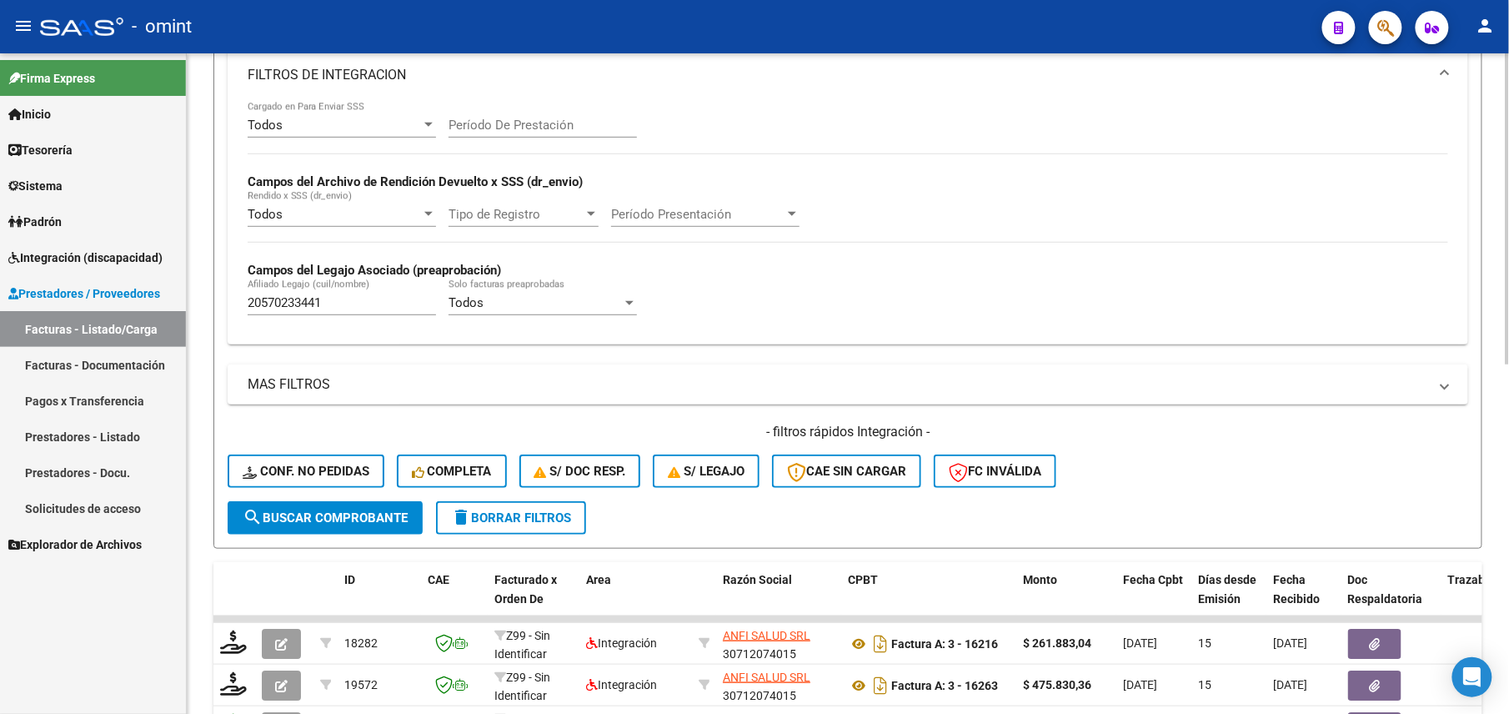
scroll to position [184, 0]
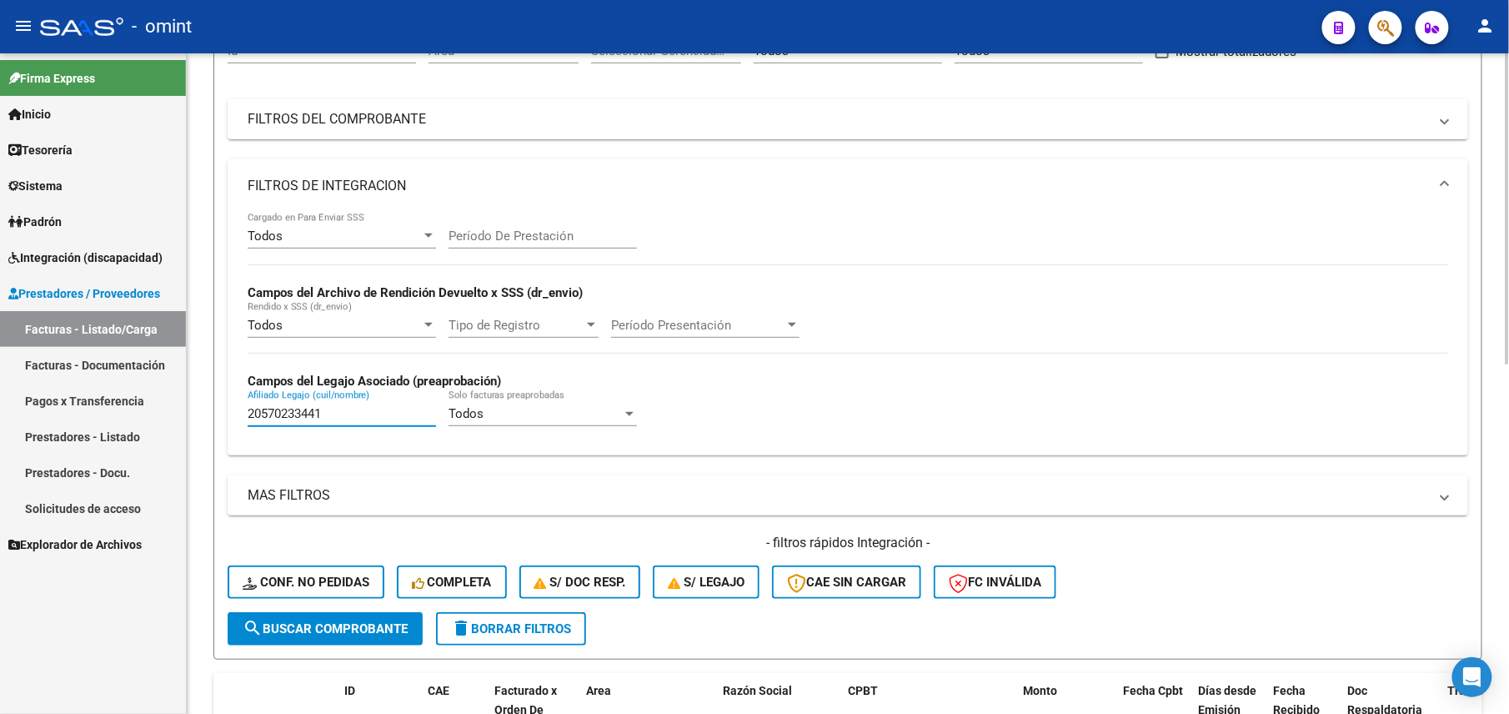
drag, startPoint x: 327, startPoint y: 408, endPoint x: 197, endPoint y: 392, distance: 131.1
click at [197, 392] on div "Video tutorial PRESTADORES -> Listado de CPBTs Emitidos por Prestadores / Prove…" at bounding box center [848, 560] width 1323 height 1383
paste input "6582189"
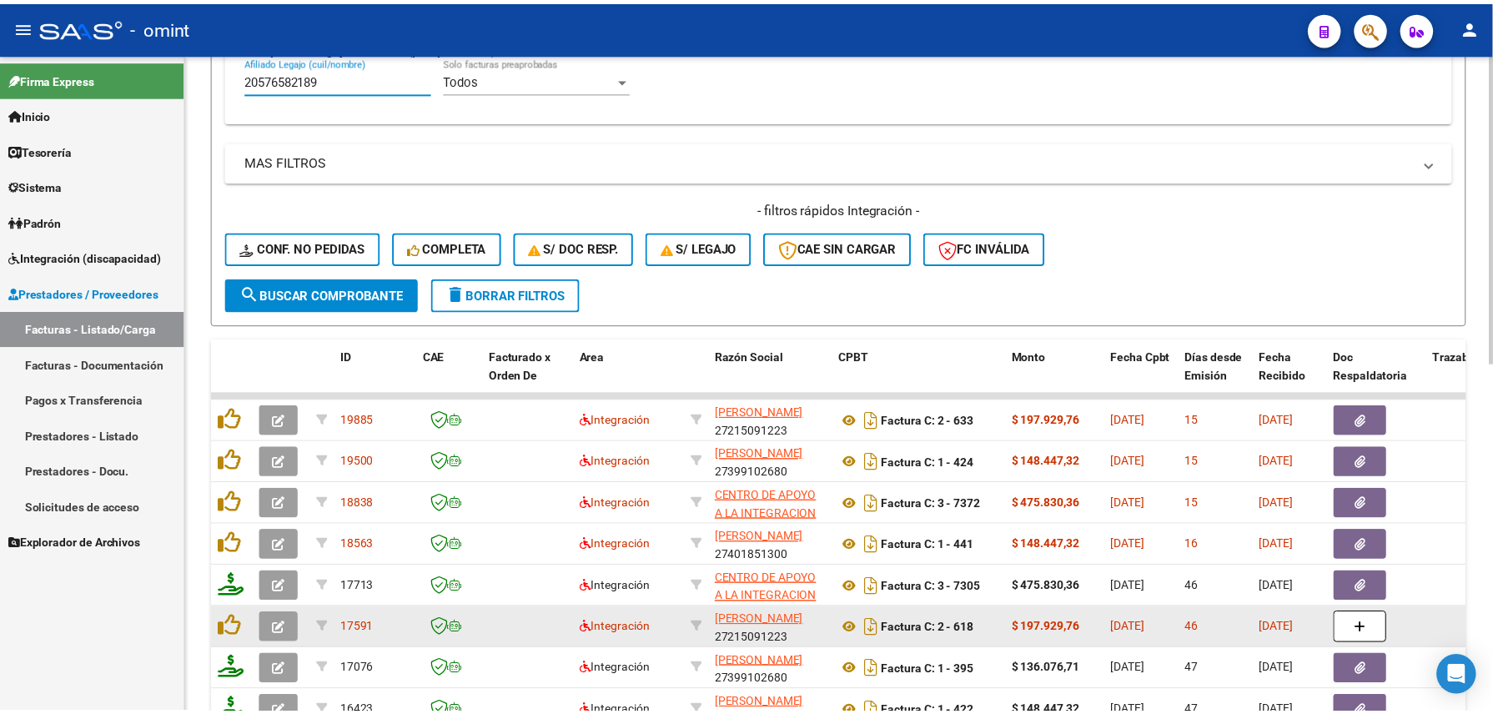
scroll to position [741, 0]
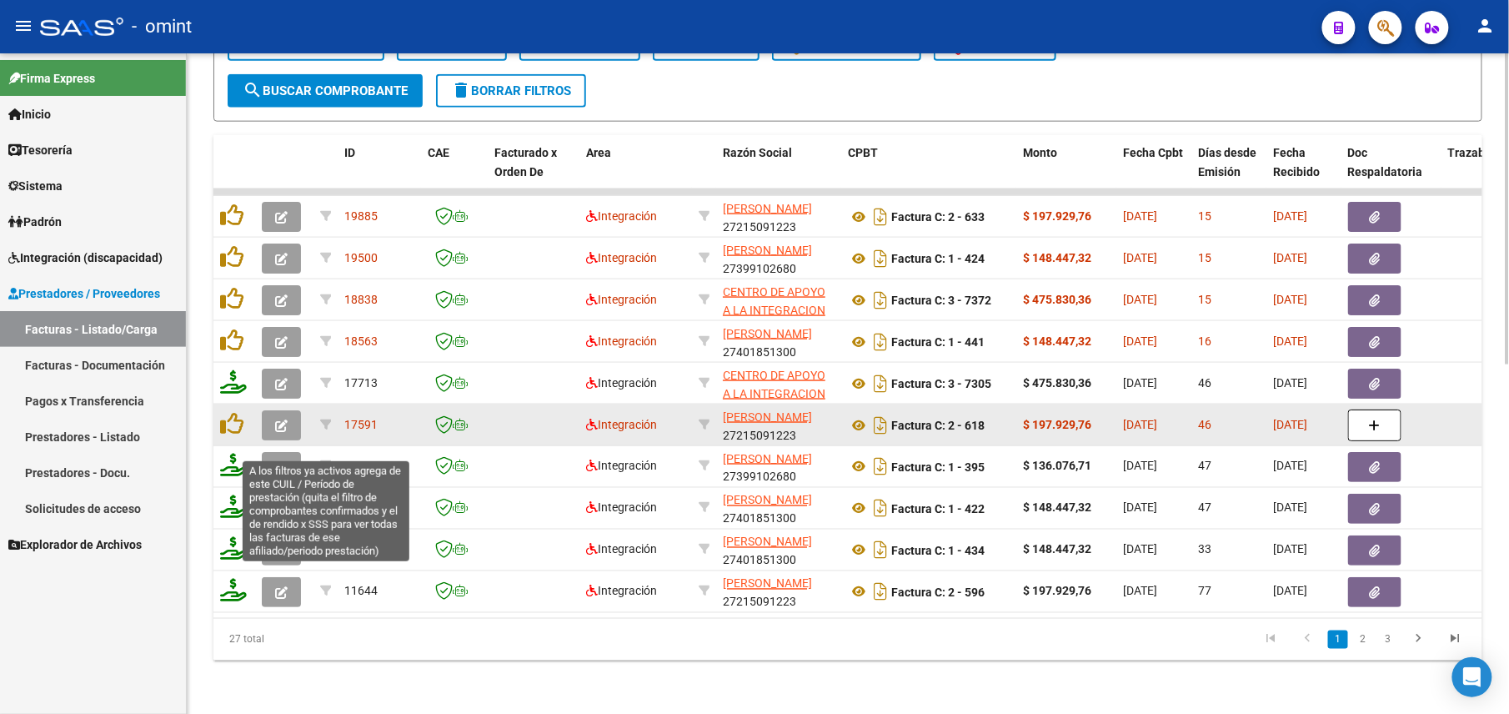
type input "20576582189"
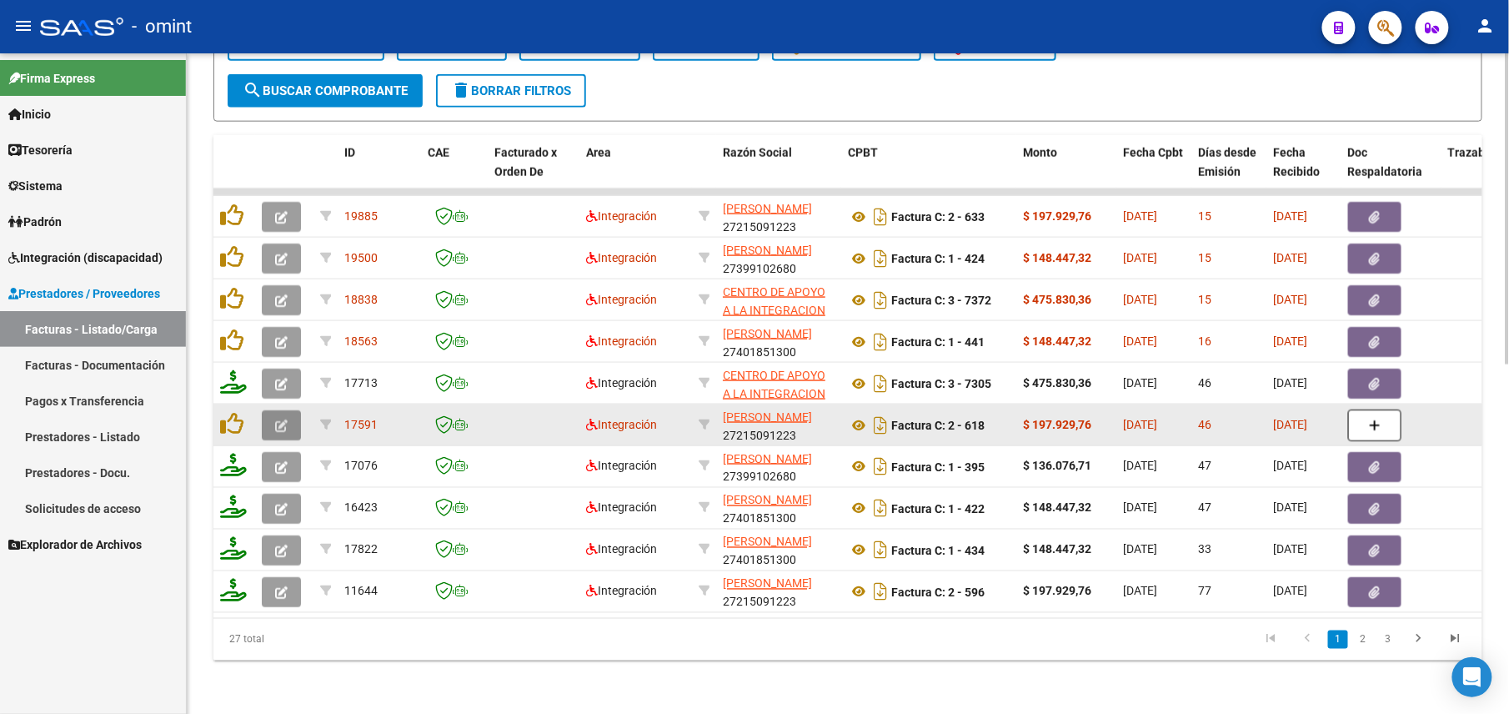
click at [289, 412] on button "button" at bounding box center [281, 425] width 39 height 30
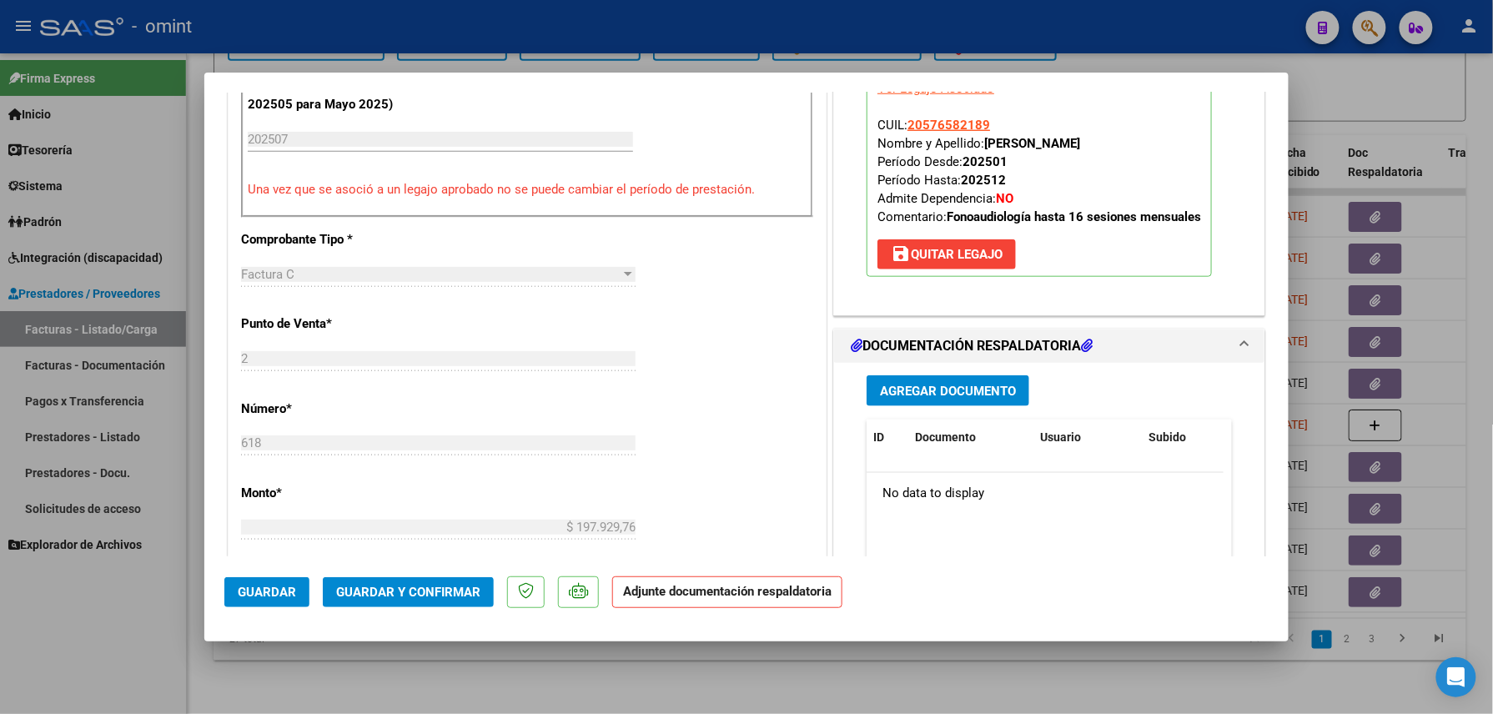
scroll to position [222, 0]
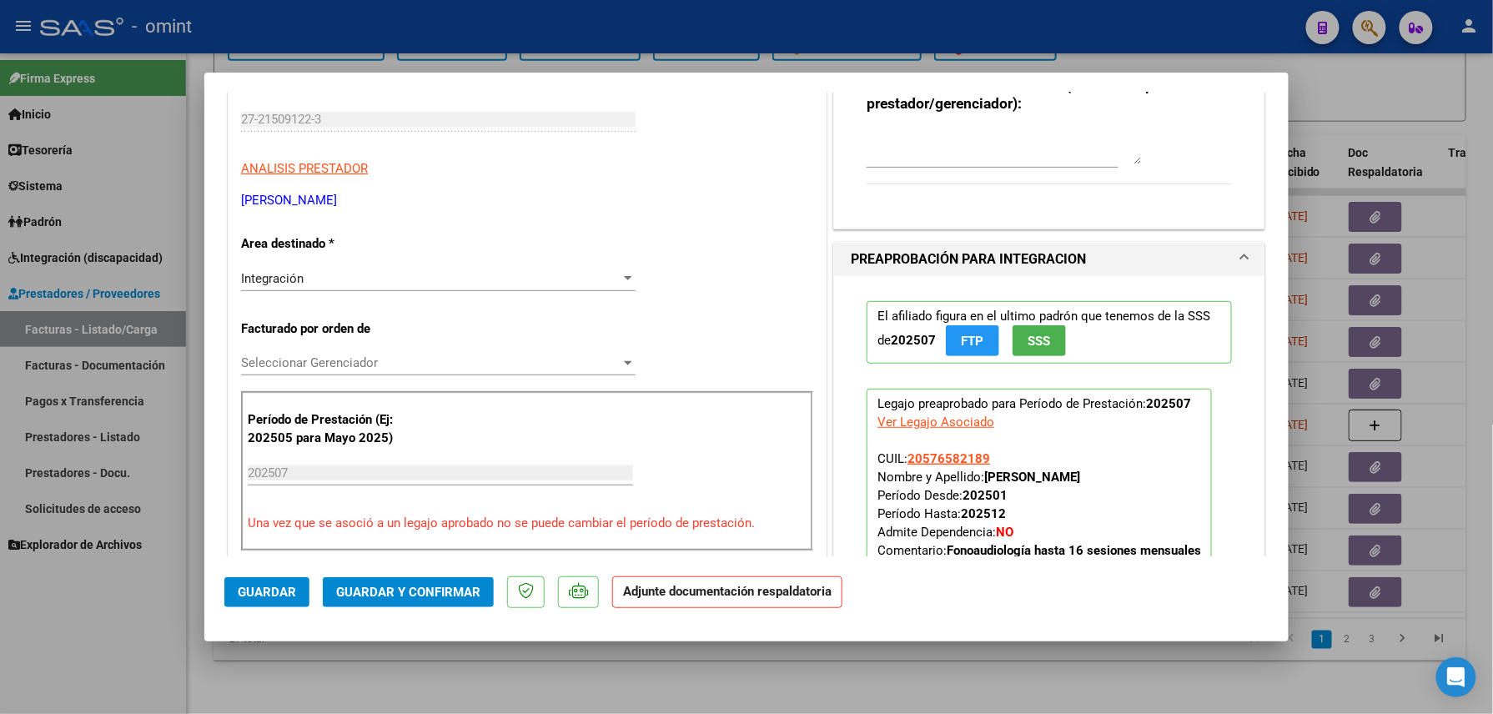
click at [288, 658] on div at bounding box center [746, 357] width 1493 height 714
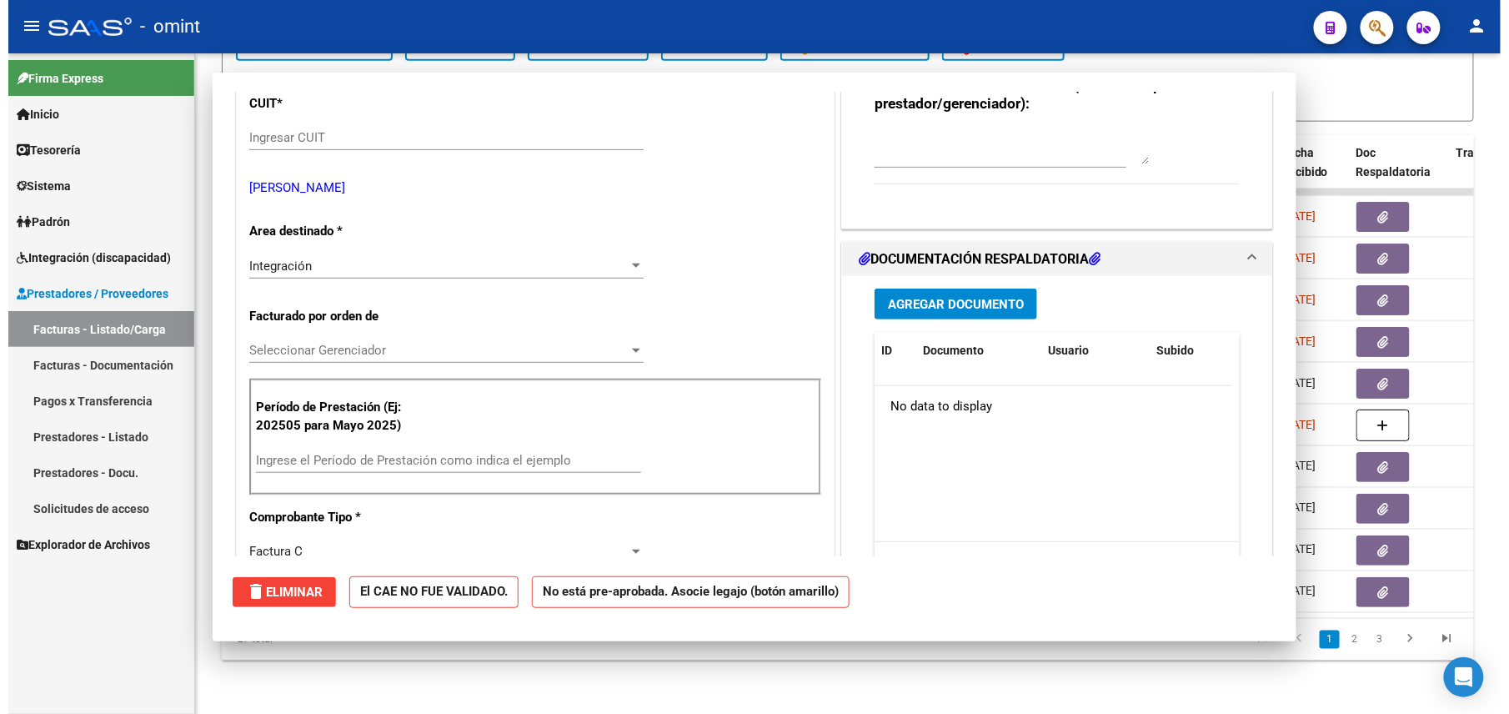
scroll to position [0, 0]
